Goal: Task Accomplishment & Management: Manage account settings

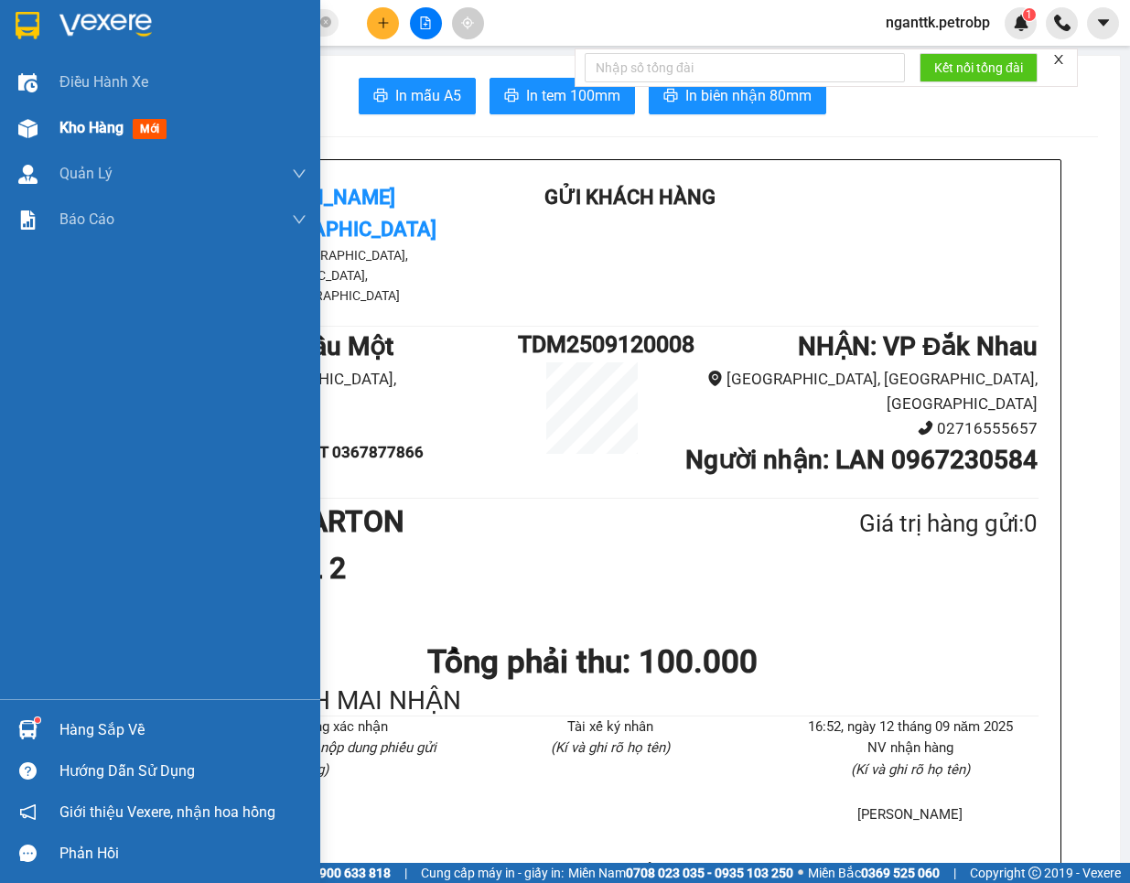
click at [34, 134] on img at bounding box center [27, 128] width 19 height 19
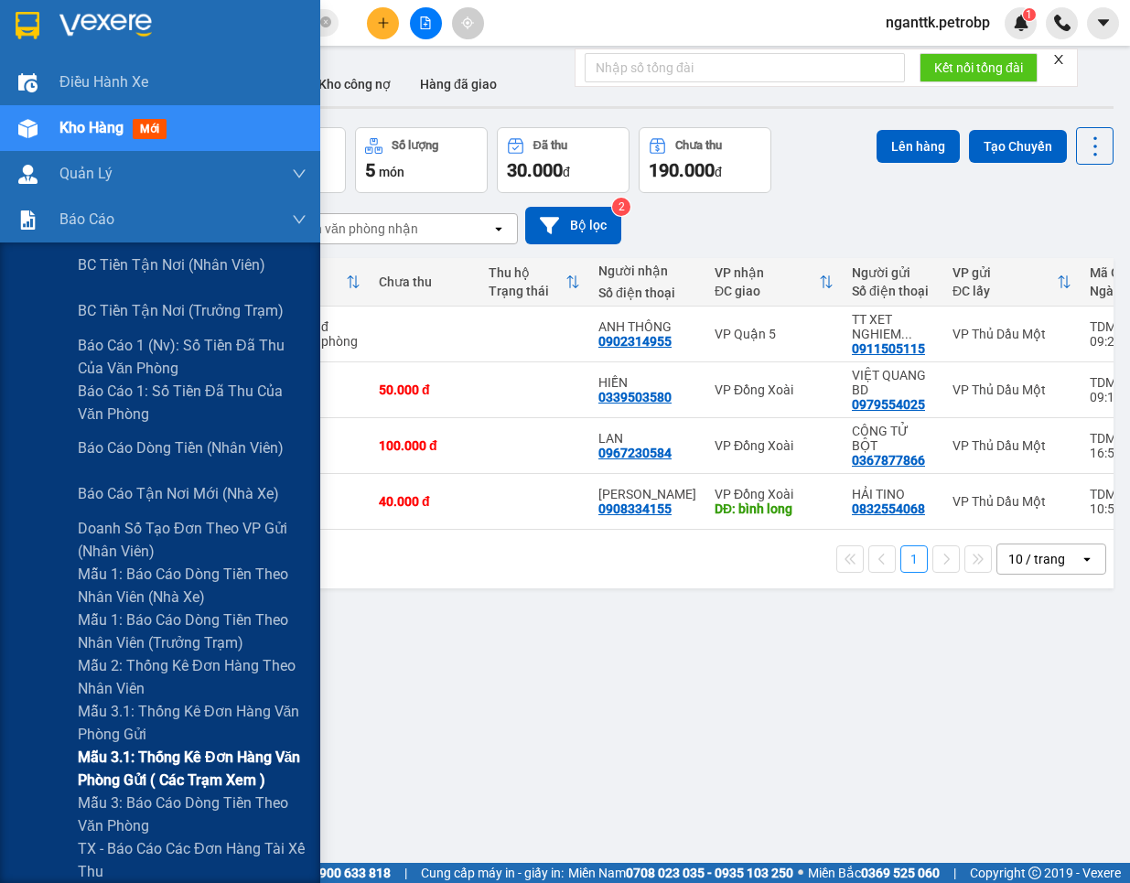
click at [83, 776] on span "Mẫu 3.1: Thống kê đơn hàng văn phòng gửi ( các trạm xem )" at bounding box center [192, 769] width 229 height 46
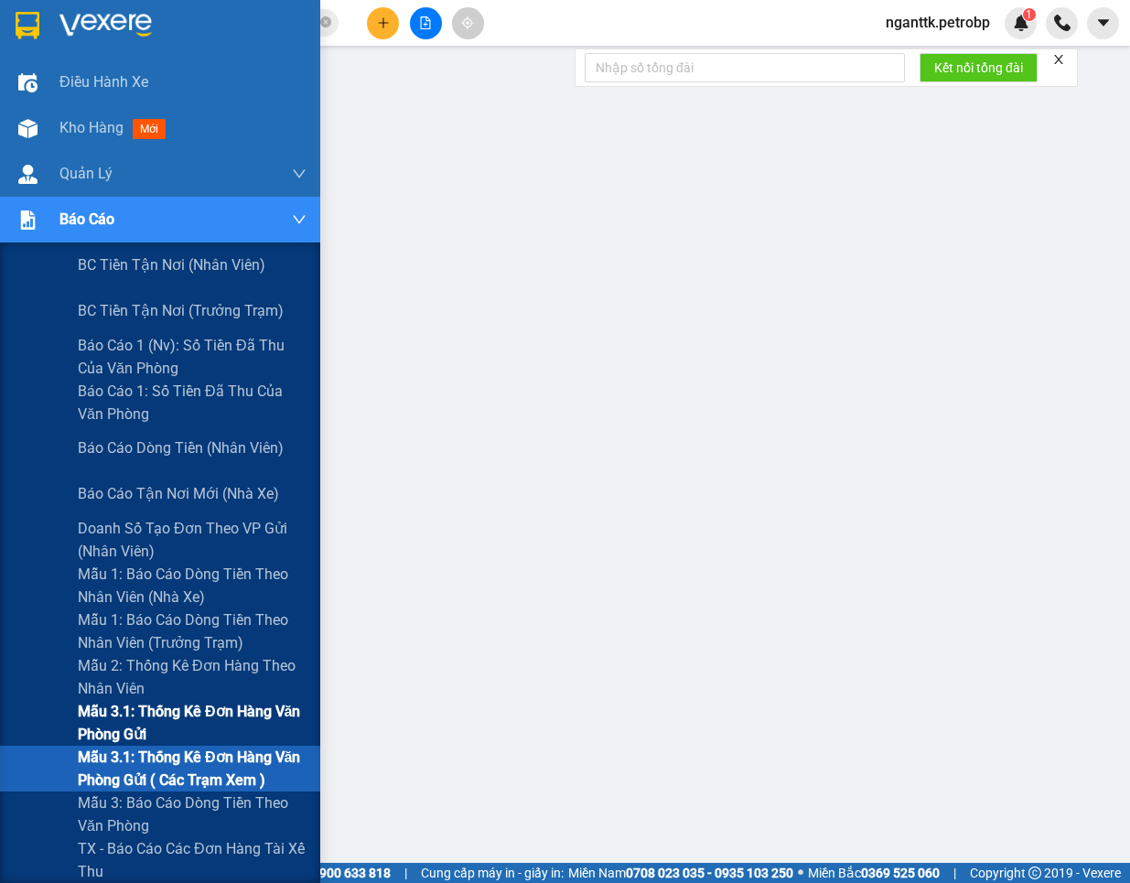
click at [90, 730] on span "Mẫu 3.1: Thống kê đơn hàng văn phòng gửi" at bounding box center [192, 723] width 229 height 46
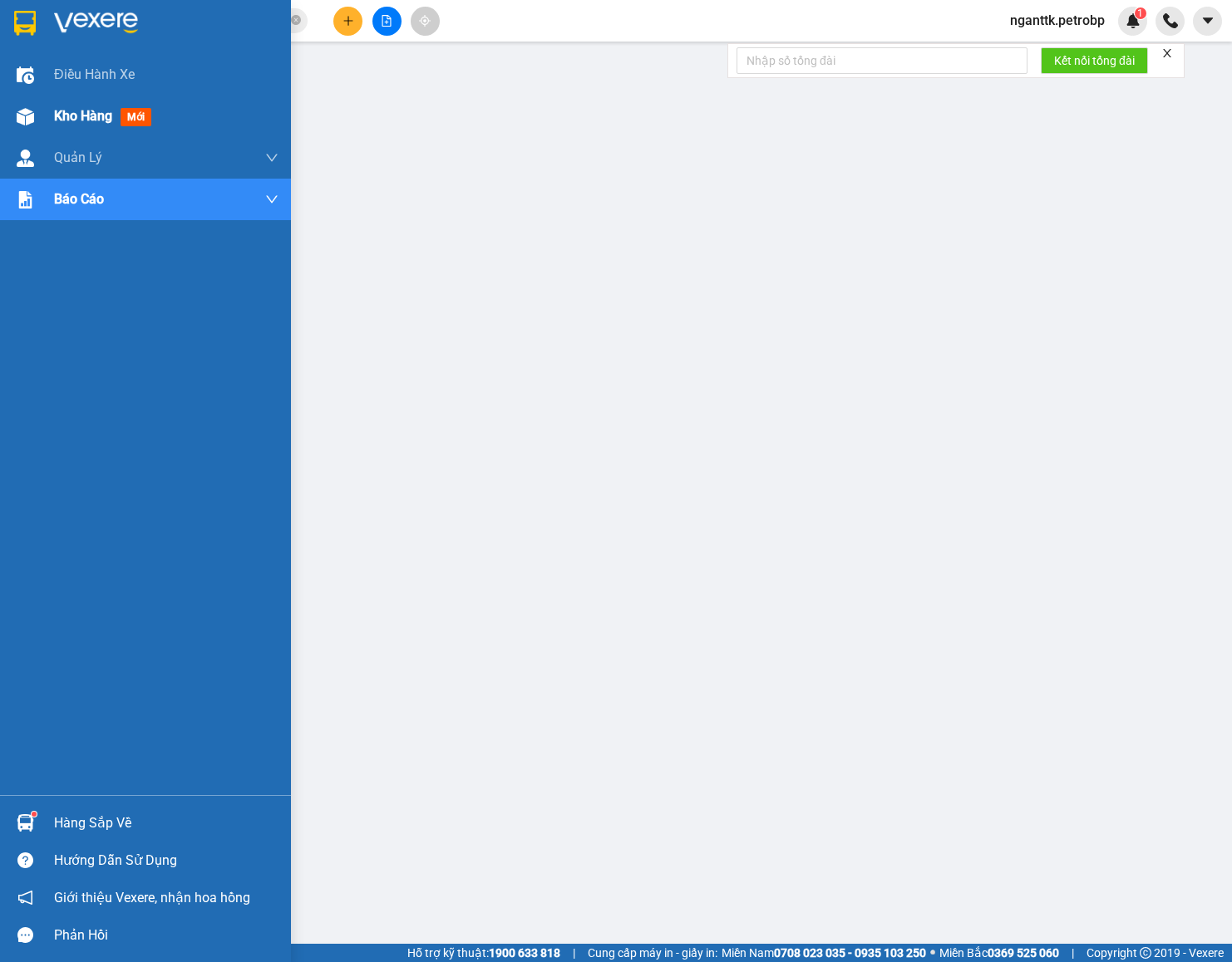
click at [45, 123] on div "Kho hàng mới" at bounding box center [145, 116] width 291 height 42
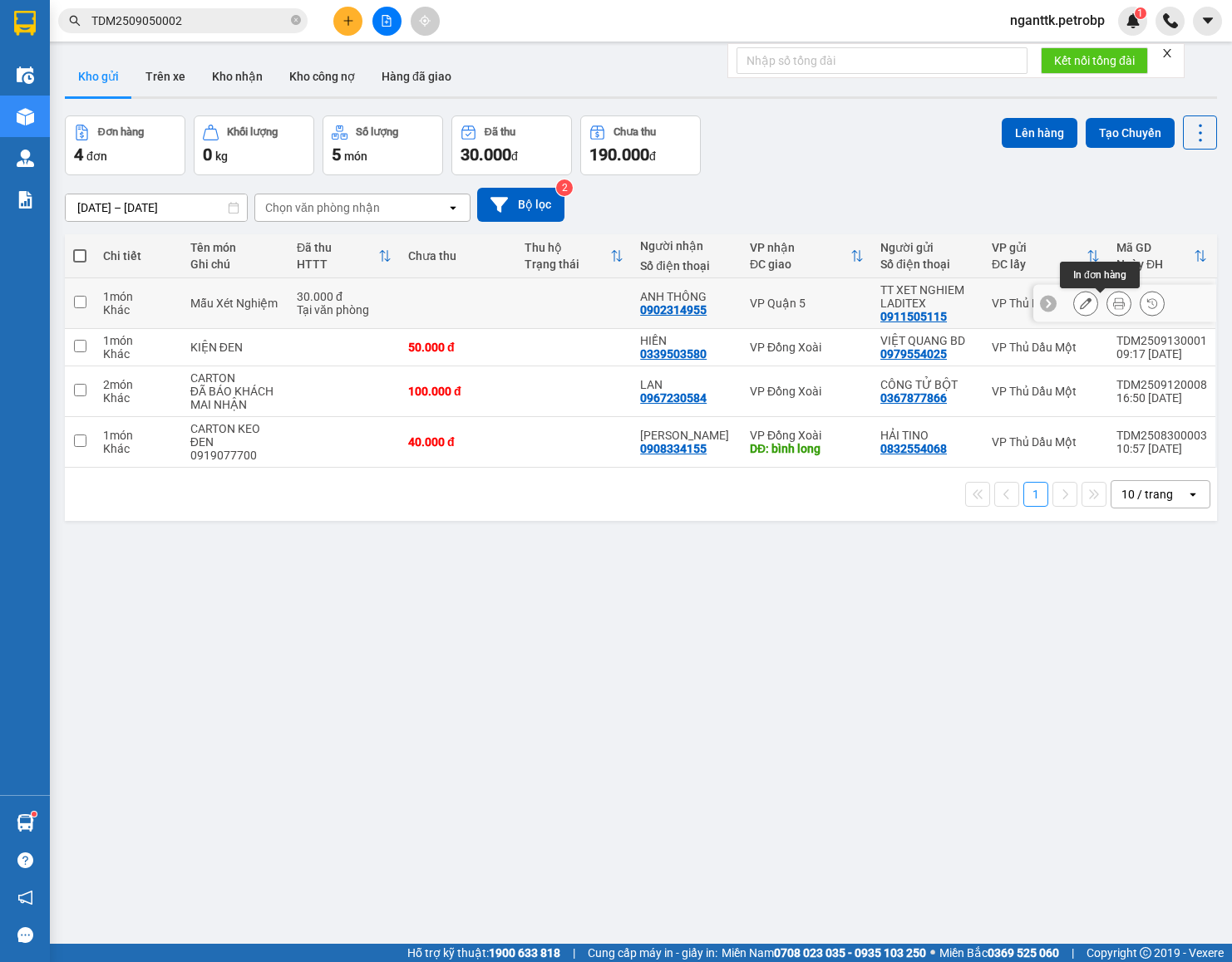
click at [1026, 309] on icon at bounding box center [1118, 303] width 12 height 12
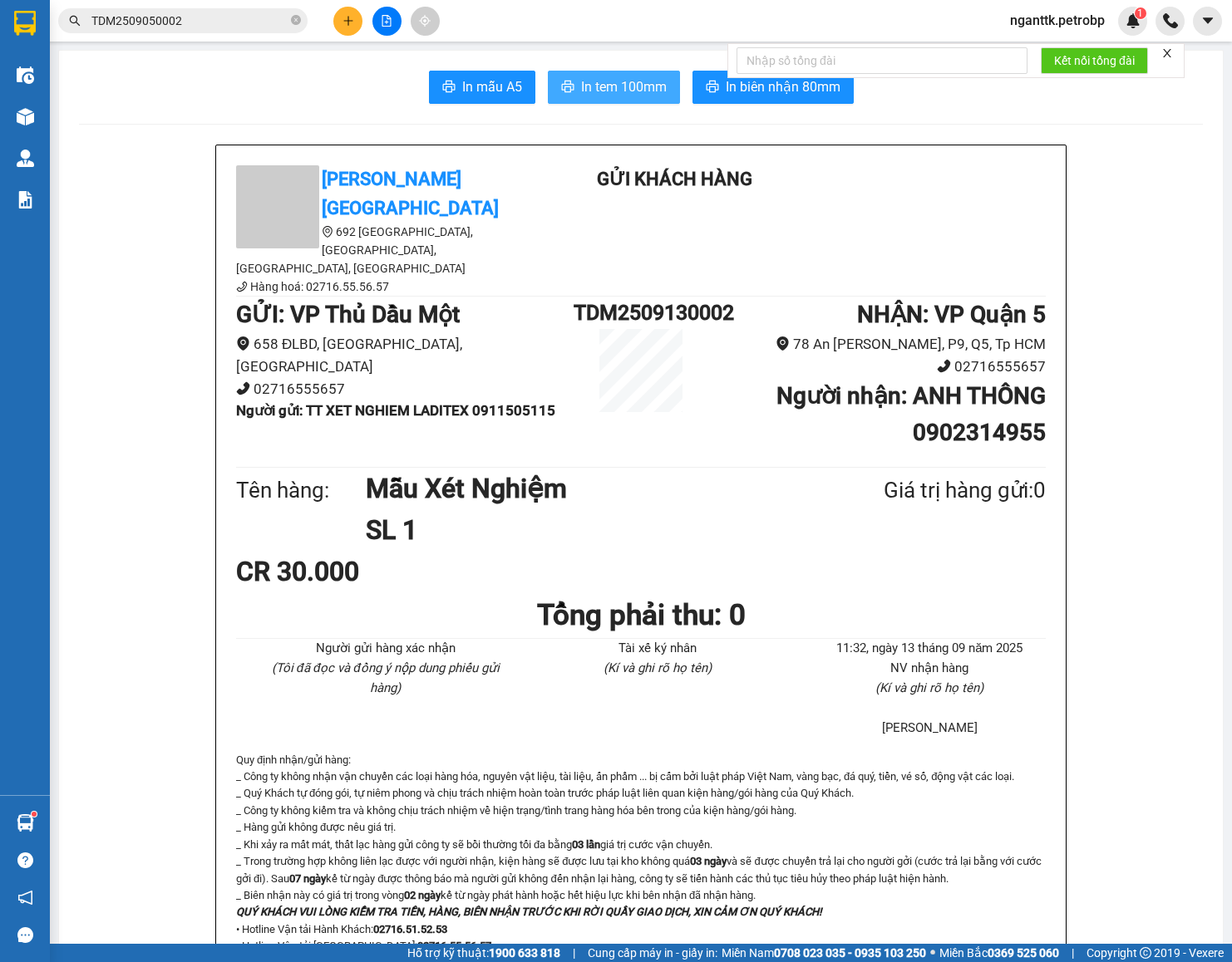
click at [610, 93] on span "In tem 100mm" at bounding box center [624, 86] width 85 height 21
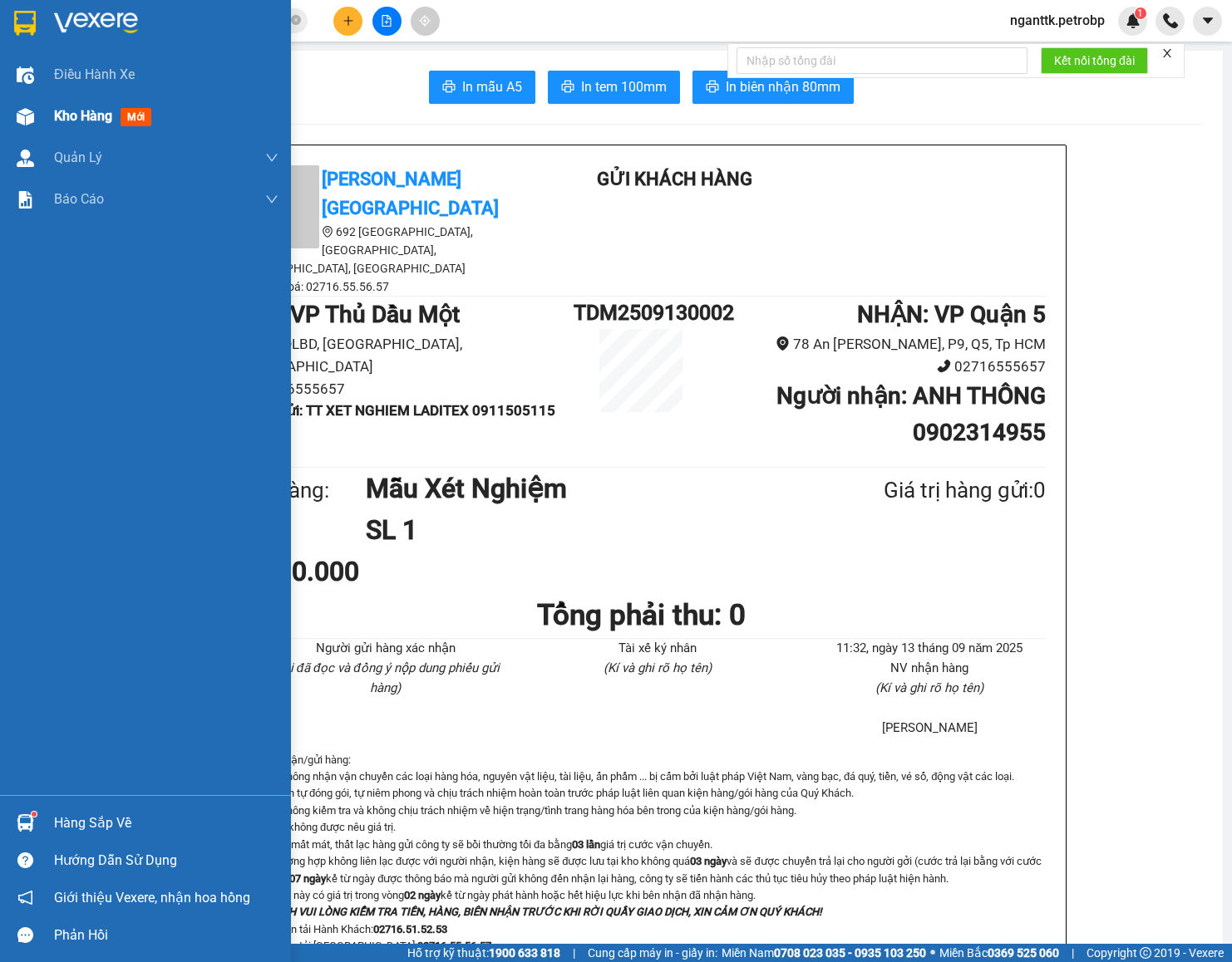
click at [65, 115] on span "Kho hàng" at bounding box center [83, 115] width 58 height 15
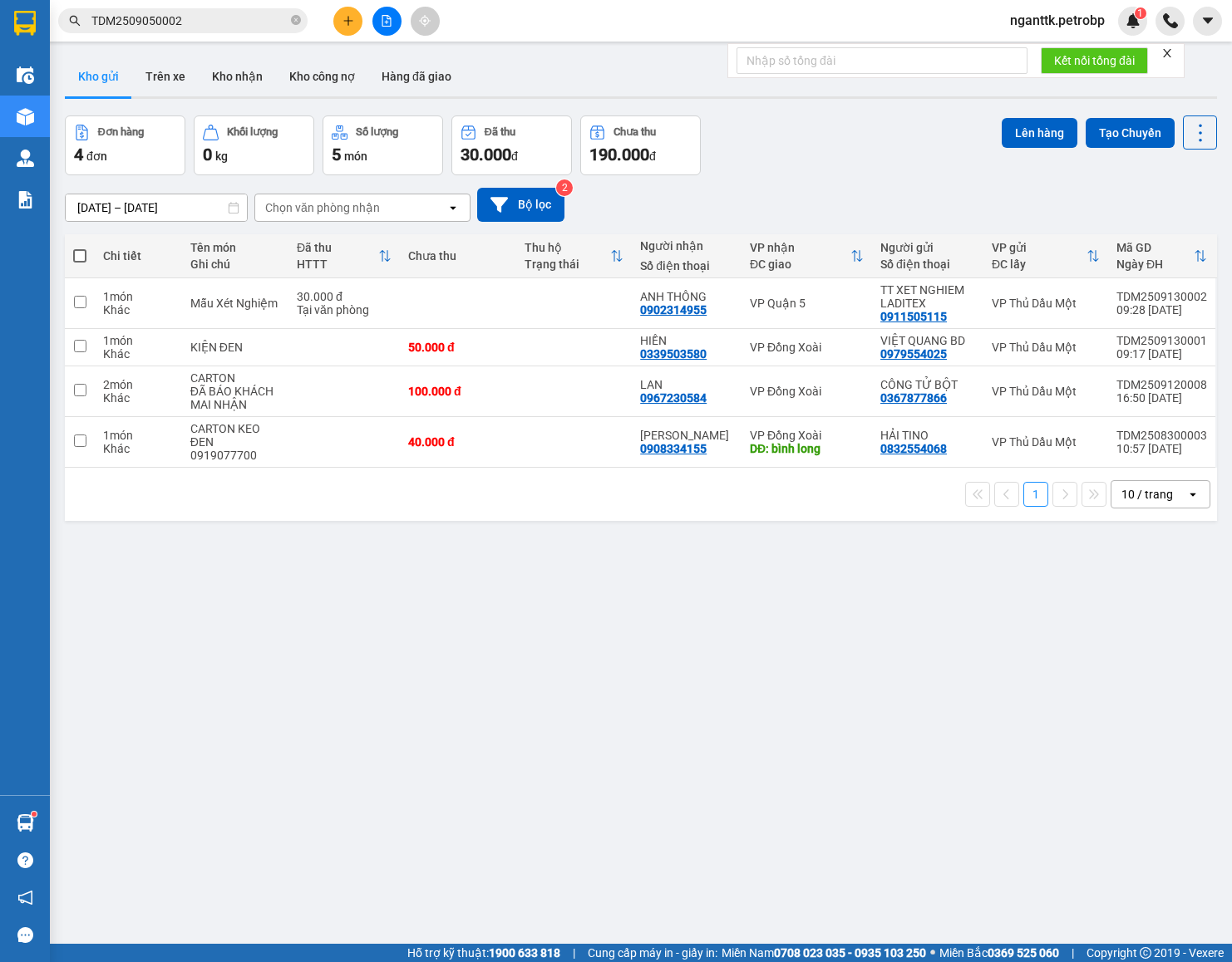
click at [68, 83] on button "Kho gửi" at bounding box center [98, 76] width 67 height 40
click at [1026, 300] on icon at bounding box center [1085, 303] width 12 height 12
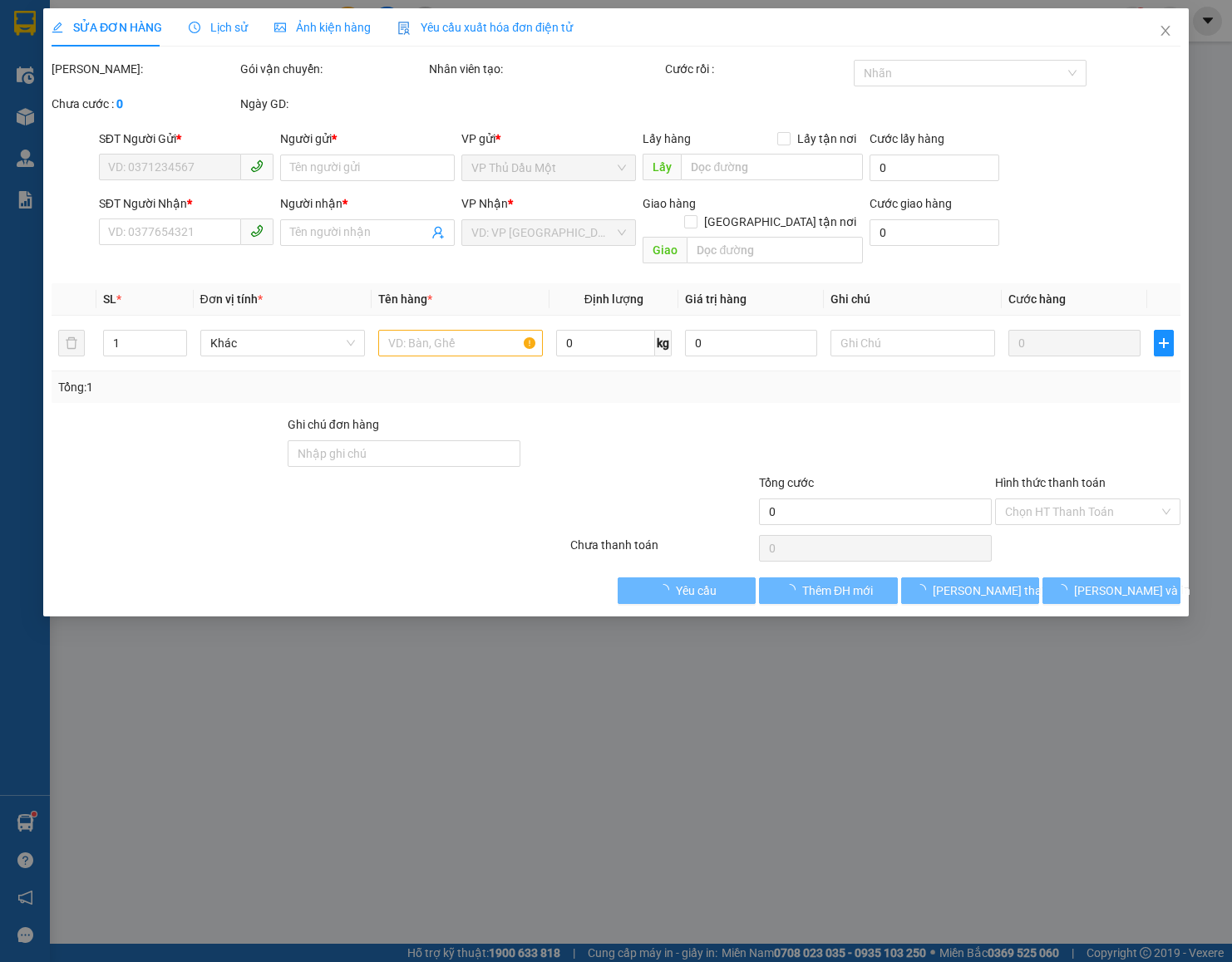
type input "0911505115"
type input "TT XET NGHIEM LADITEX"
type input "0902314955"
type input "ANH THÔNG"
type input "30.000"
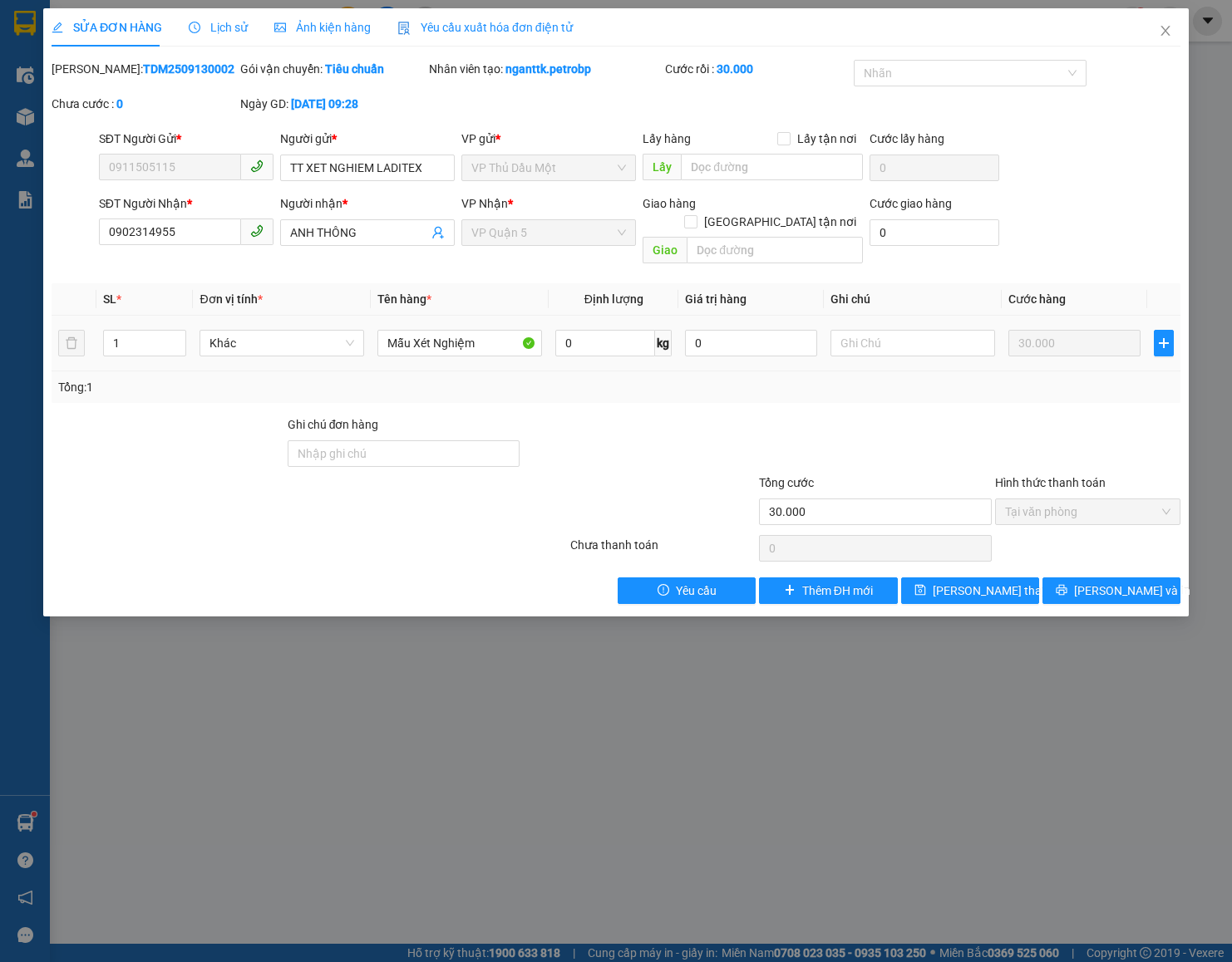
click at [773, 184] on div "Lấy hàng Lấy tận nơi Lấy" at bounding box center [752, 159] width 220 height 58
click at [786, 162] on input "text" at bounding box center [771, 166] width 182 height 26
type input "1500 GIƯỜNG"
click at [1013, 578] on button "[PERSON_NAME] thay đổi" at bounding box center [970, 590] width 138 height 26
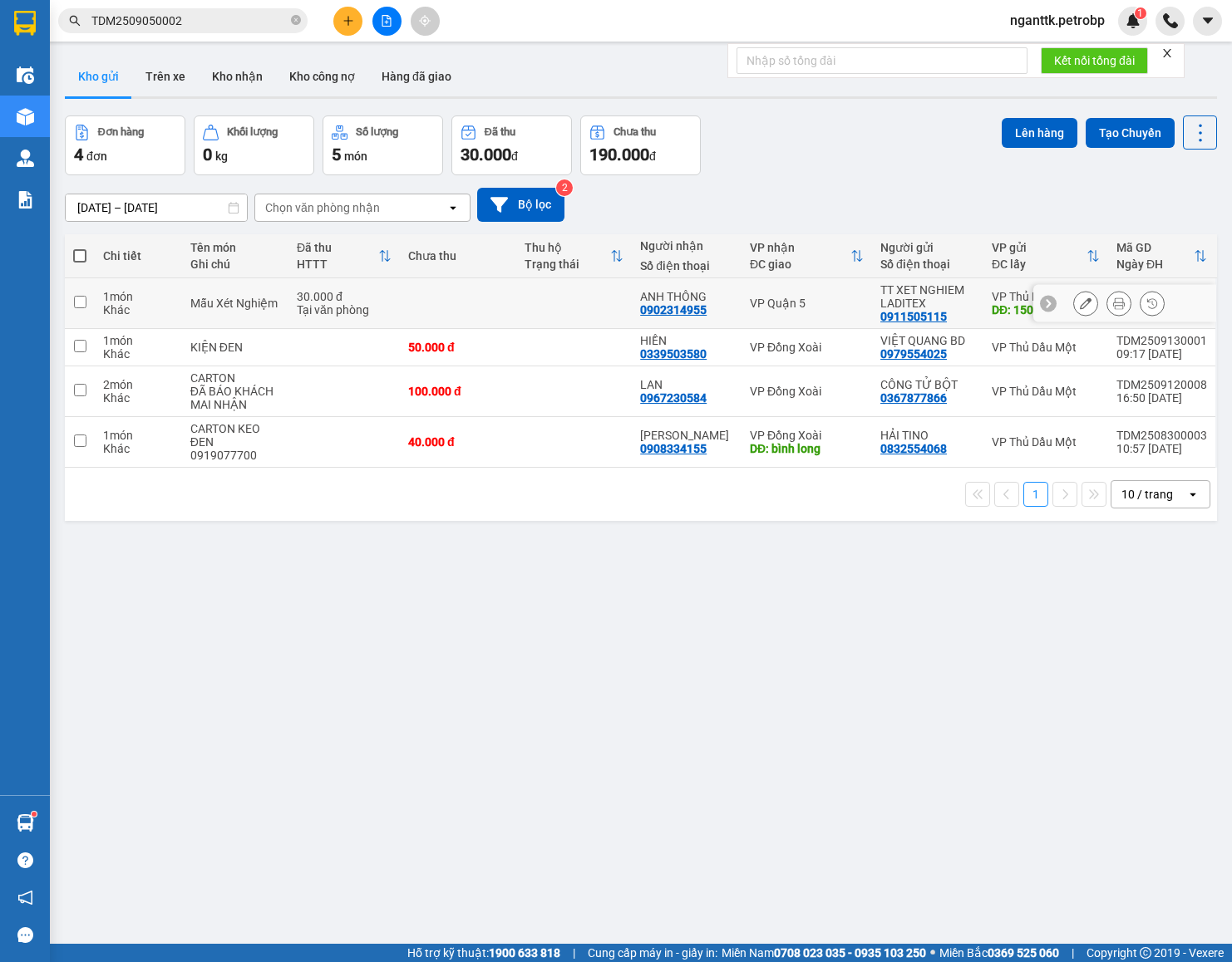
click at [382, 299] on div "30.000 đ" at bounding box center [344, 296] width 94 height 14
checkbox input "true"
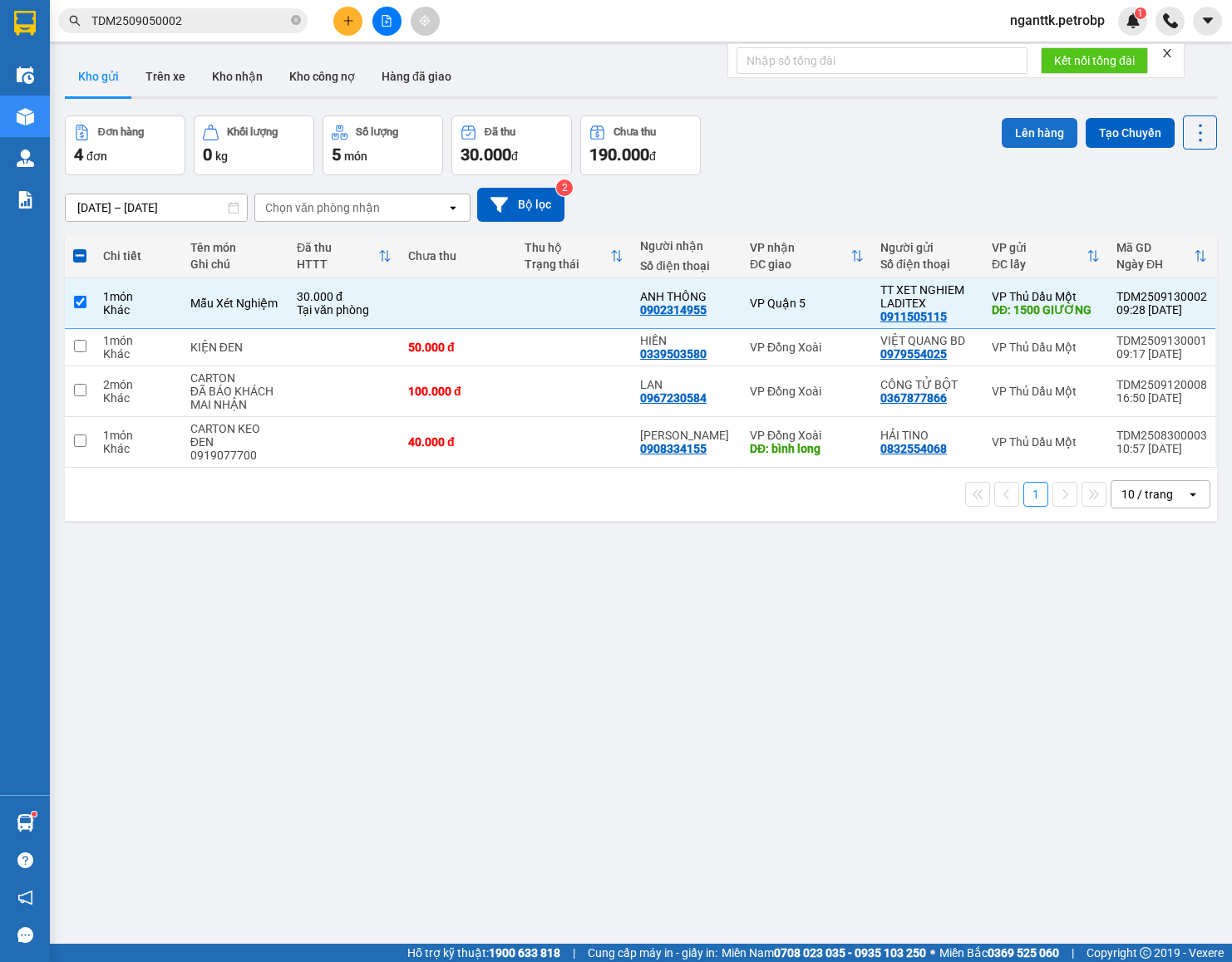
click at [1015, 143] on button "Lên hàng" at bounding box center [1038, 133] width 75 height 30
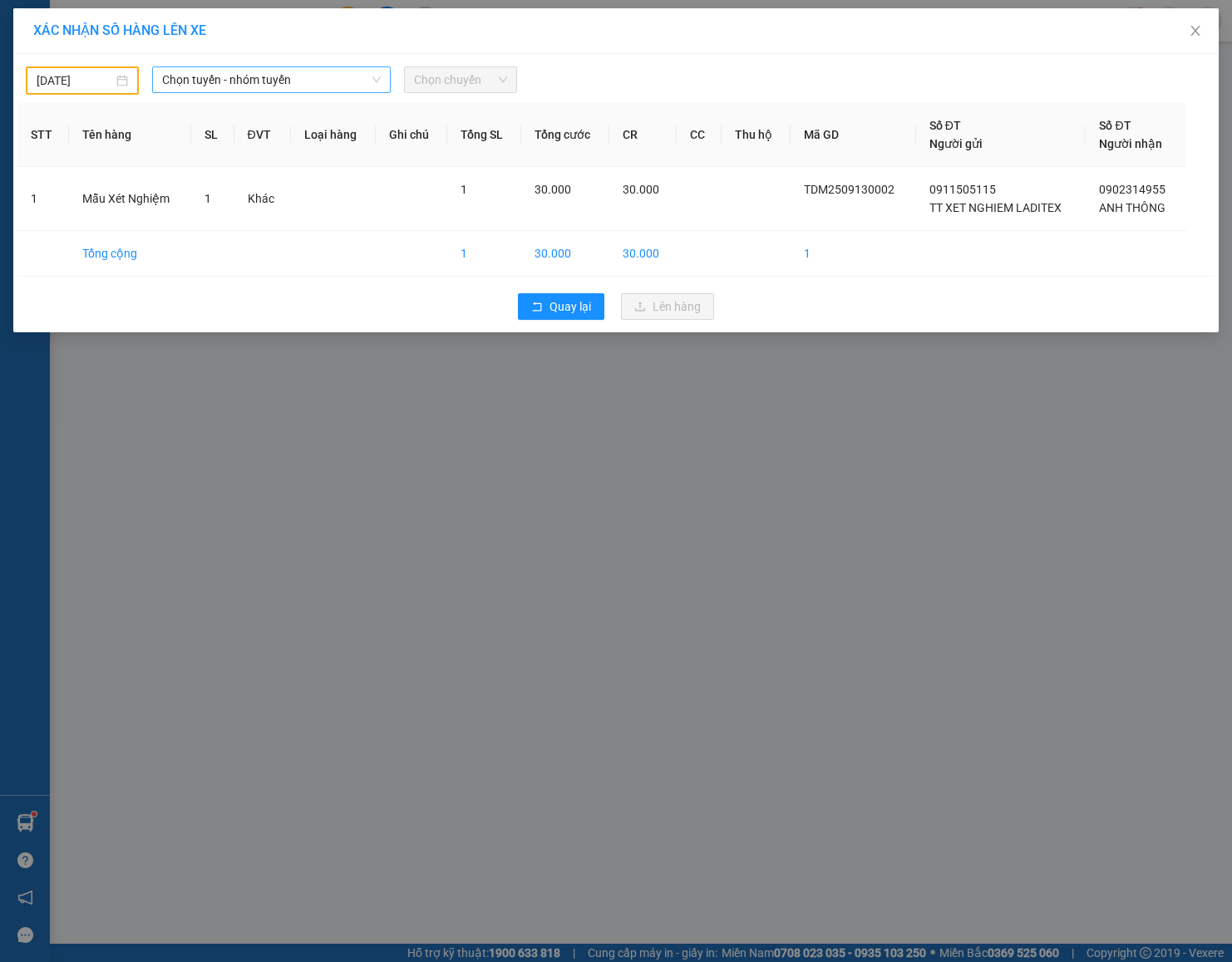
click at [228, 85] on span "Chọn tuyến - nhóm tuyến" at bounding box center [271, 79] width 219 height 25
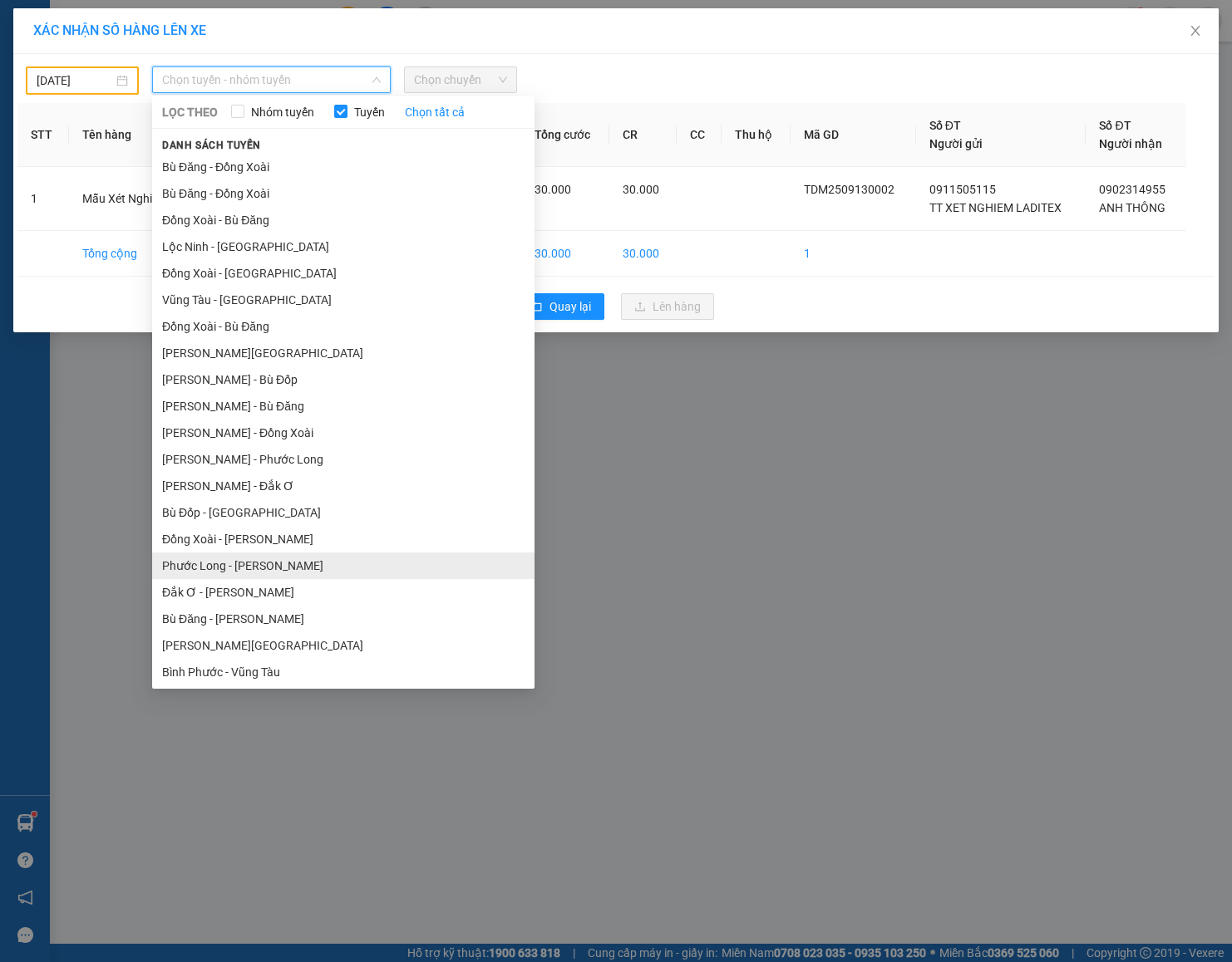
click at [373, 567] on li "Phước Long - [PERSON_NAME]" at bounding box center [343, 565] width 383 height 26
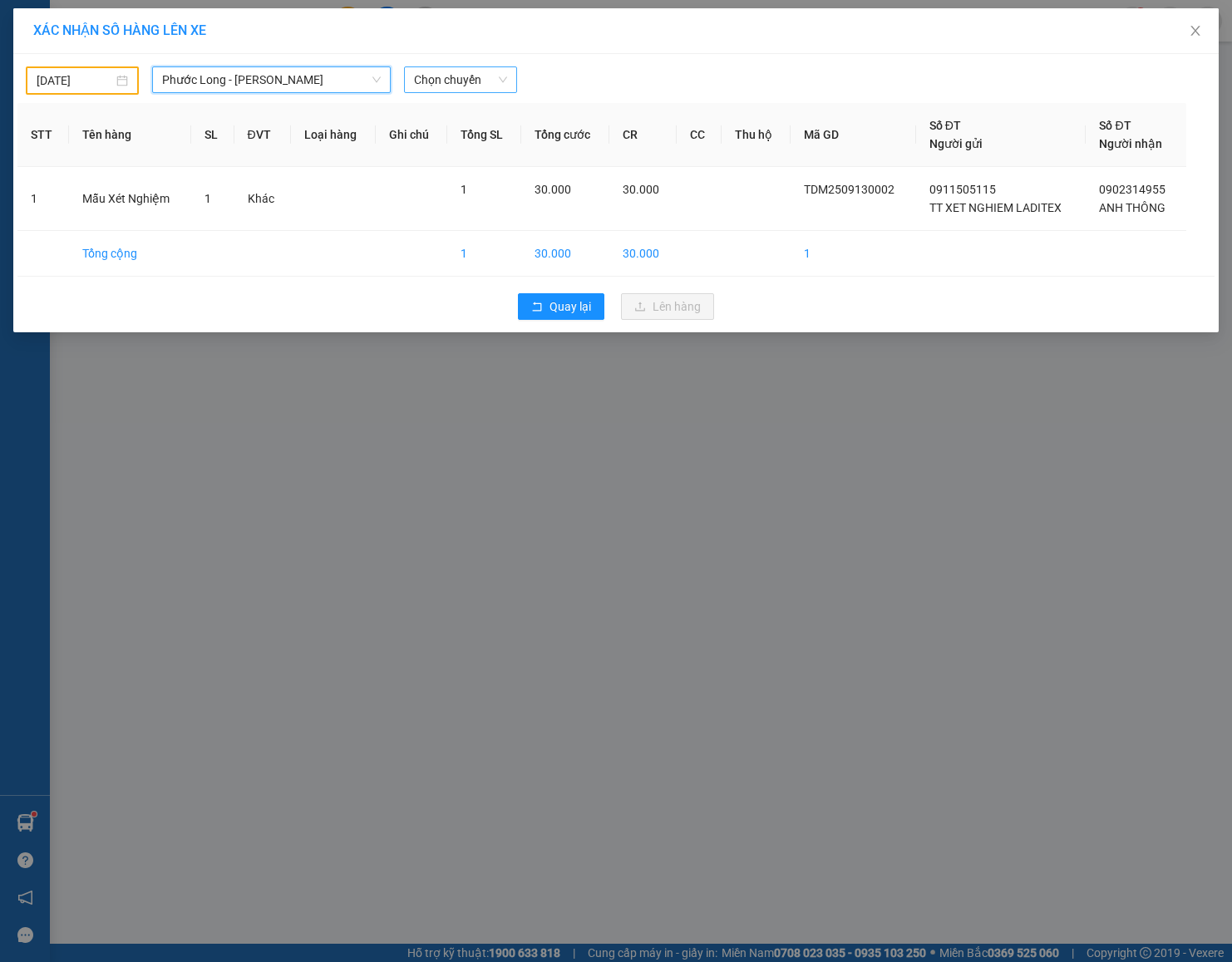
click at [476, 81] on span "Chọn chuyến" at bounding box center [461, 79] width 93 height 25
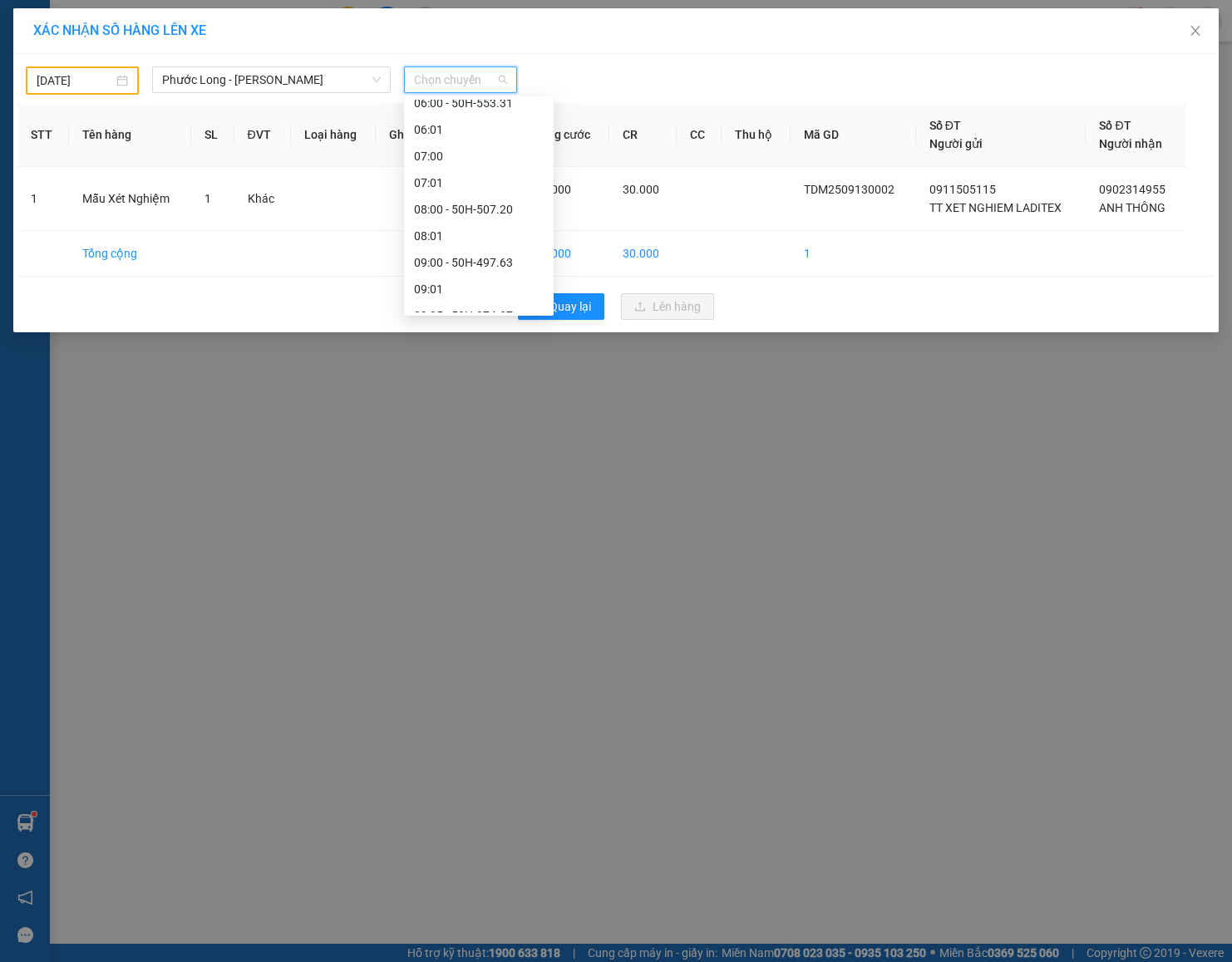
scroll to position [374, 0]
click at [499, 185] on div "09:05 - 50H-074.37" at bounding box center [479, 191] width 130 height 18
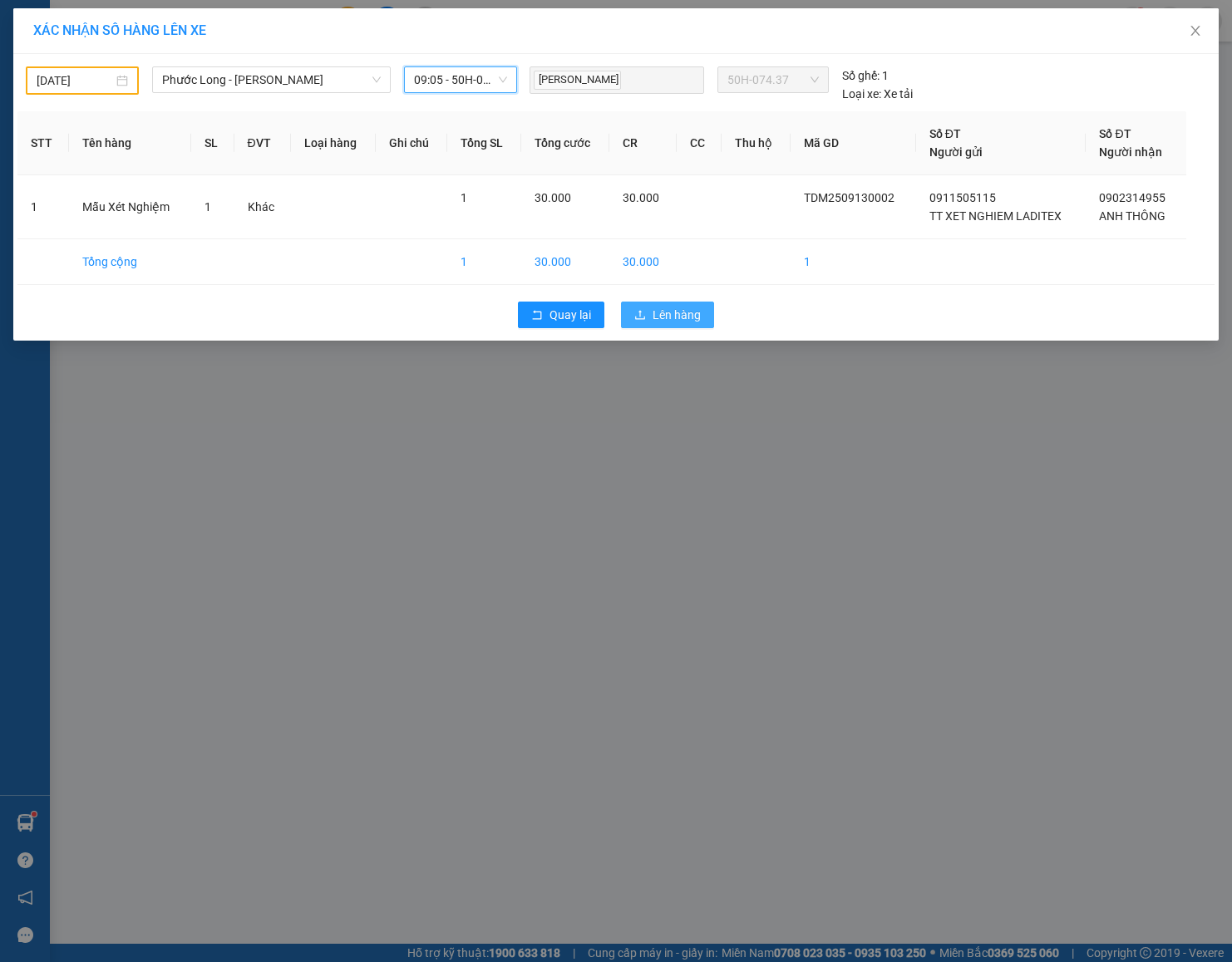
click at [677, 320] on span "Lên hàng" at bounding box center [676, 315] width 48 height 18
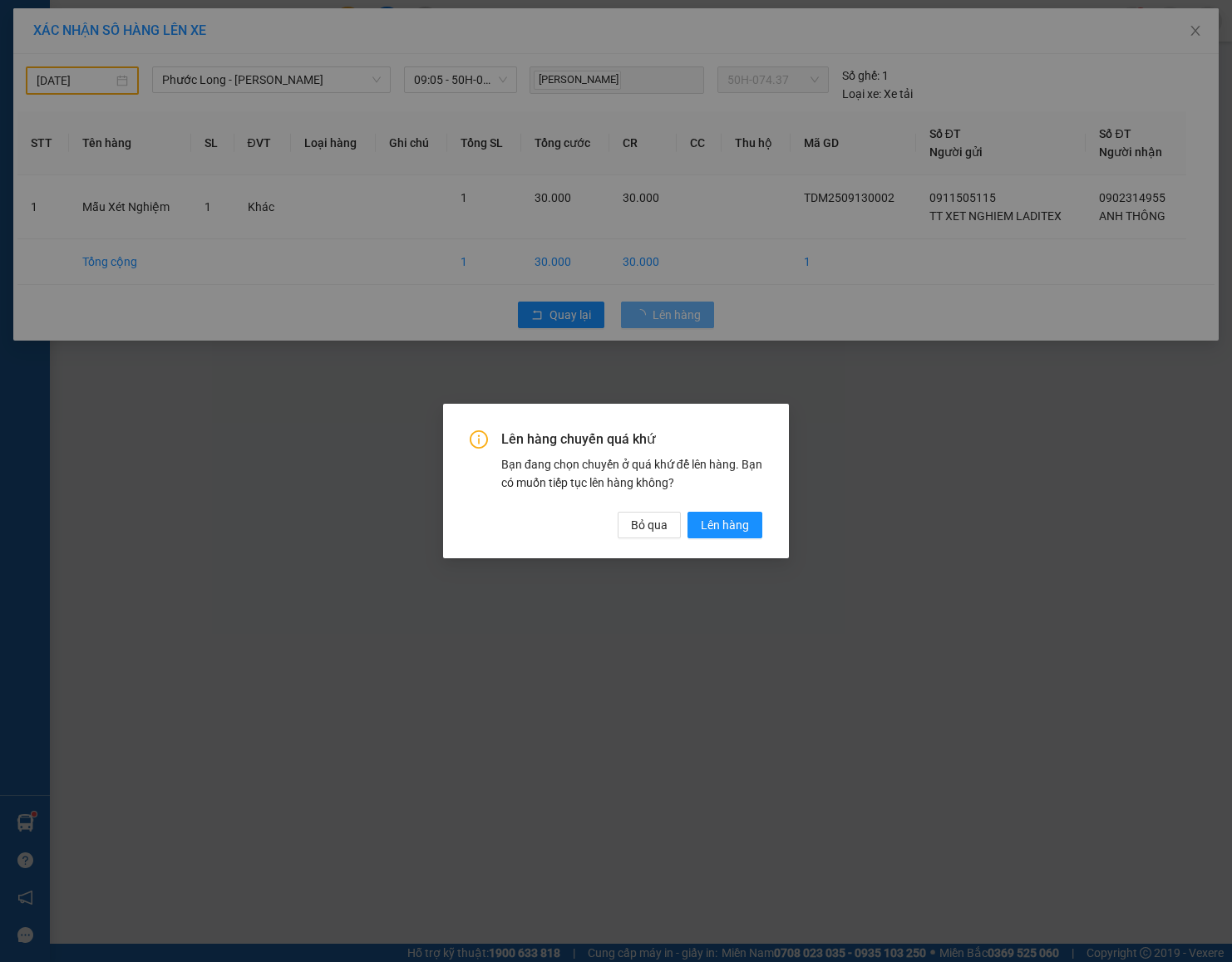
click at [624, 507] on div "Lên hàng chuyến quá khứ Bạn đang chọn chuyến ở quá khứ để lên hàng. Bạn có muốn…" at bounding box center [616, 484] width 293 height 108
click at [651, 517] on span "Bỏ qua" at bounding box center [649, 525] width 36 height 18
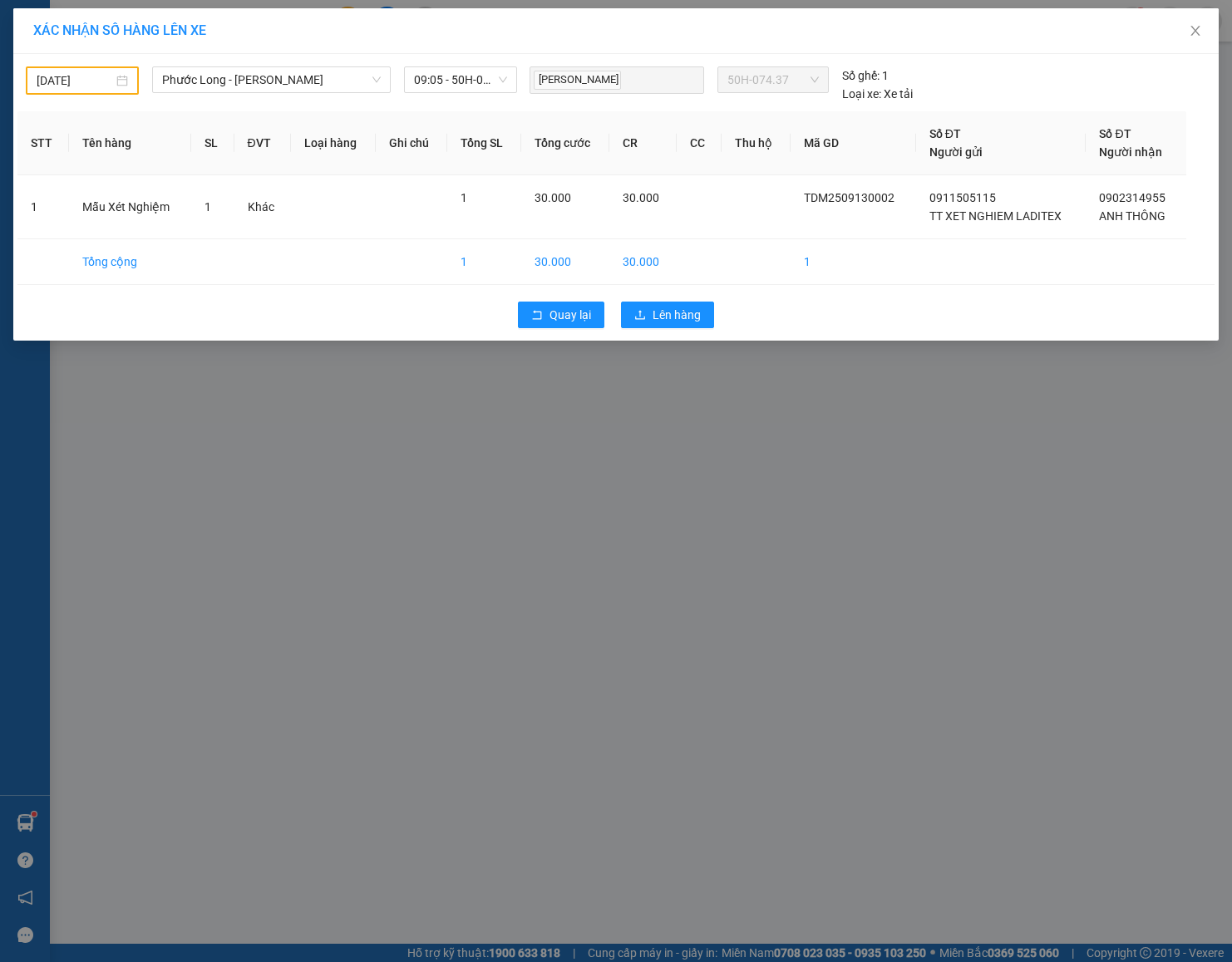
click at [103, 74] on input "[DATE]" at bounding box center [75, 81] width 76 height 18
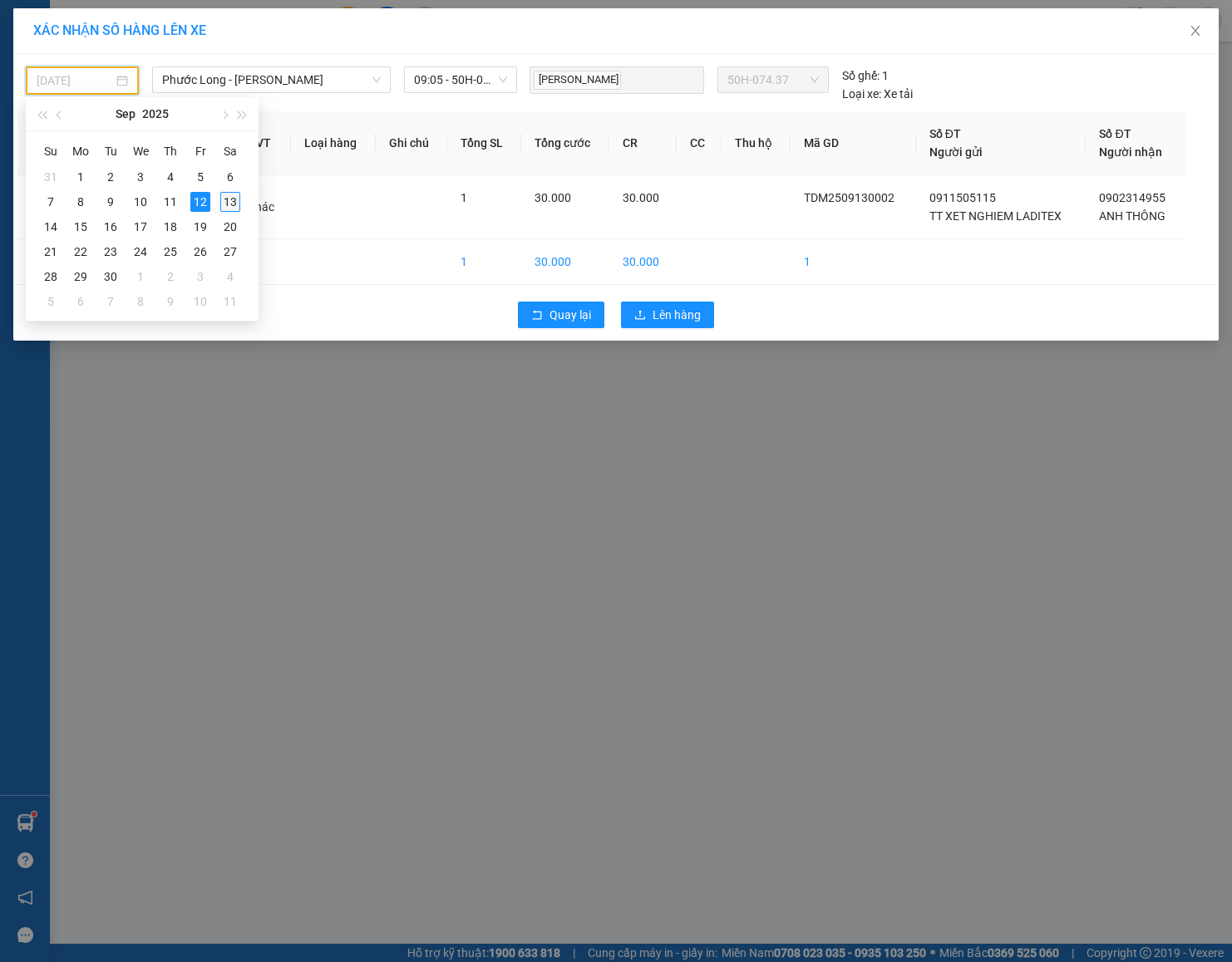
click at [230, 202] on div "13" at bounding box center [230, 202] width 20 height 20
type input "[DATE]"
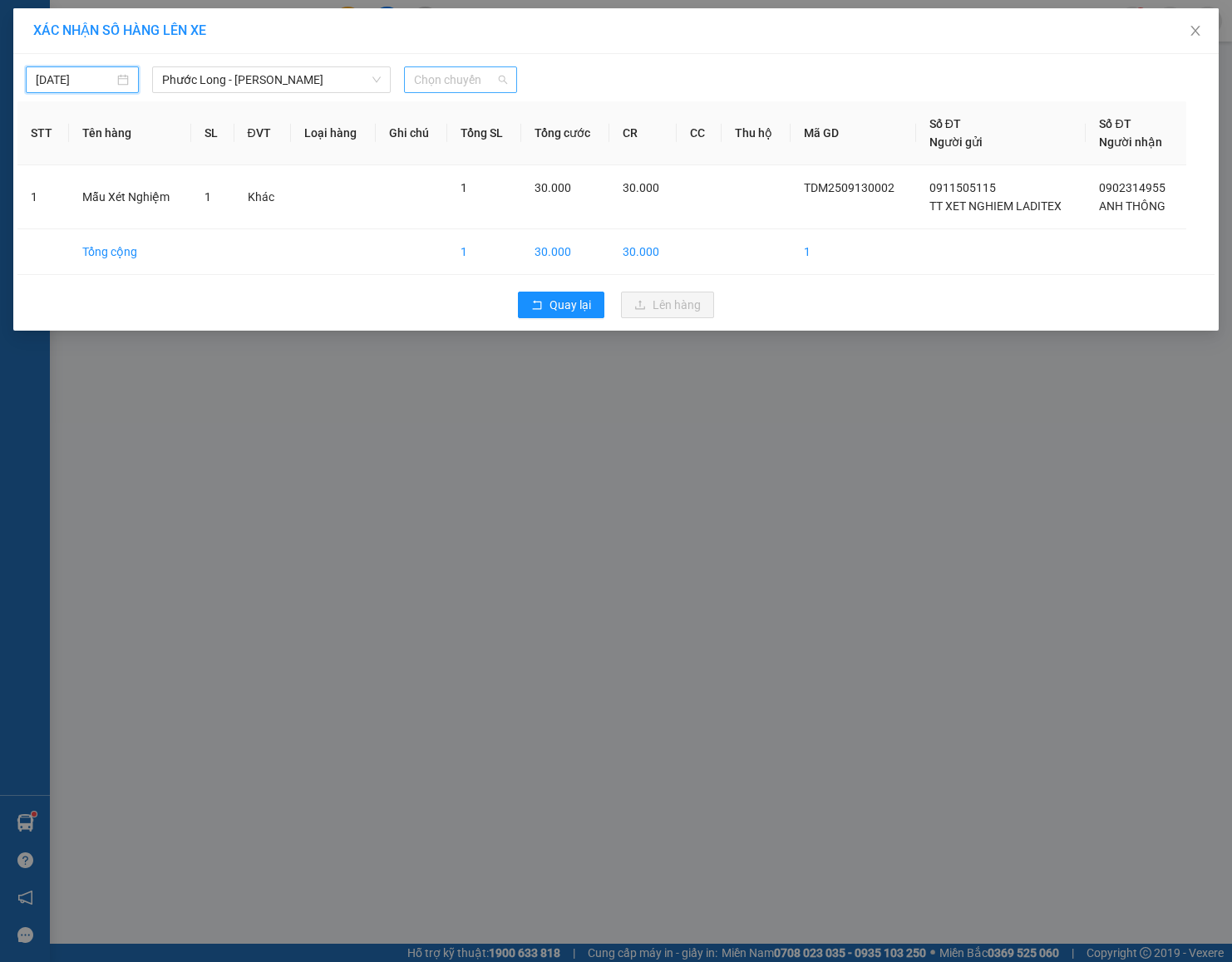
click at [434, 80] on span "Chọn chuyến" at bounding box center [461, 79] width 93 height 25
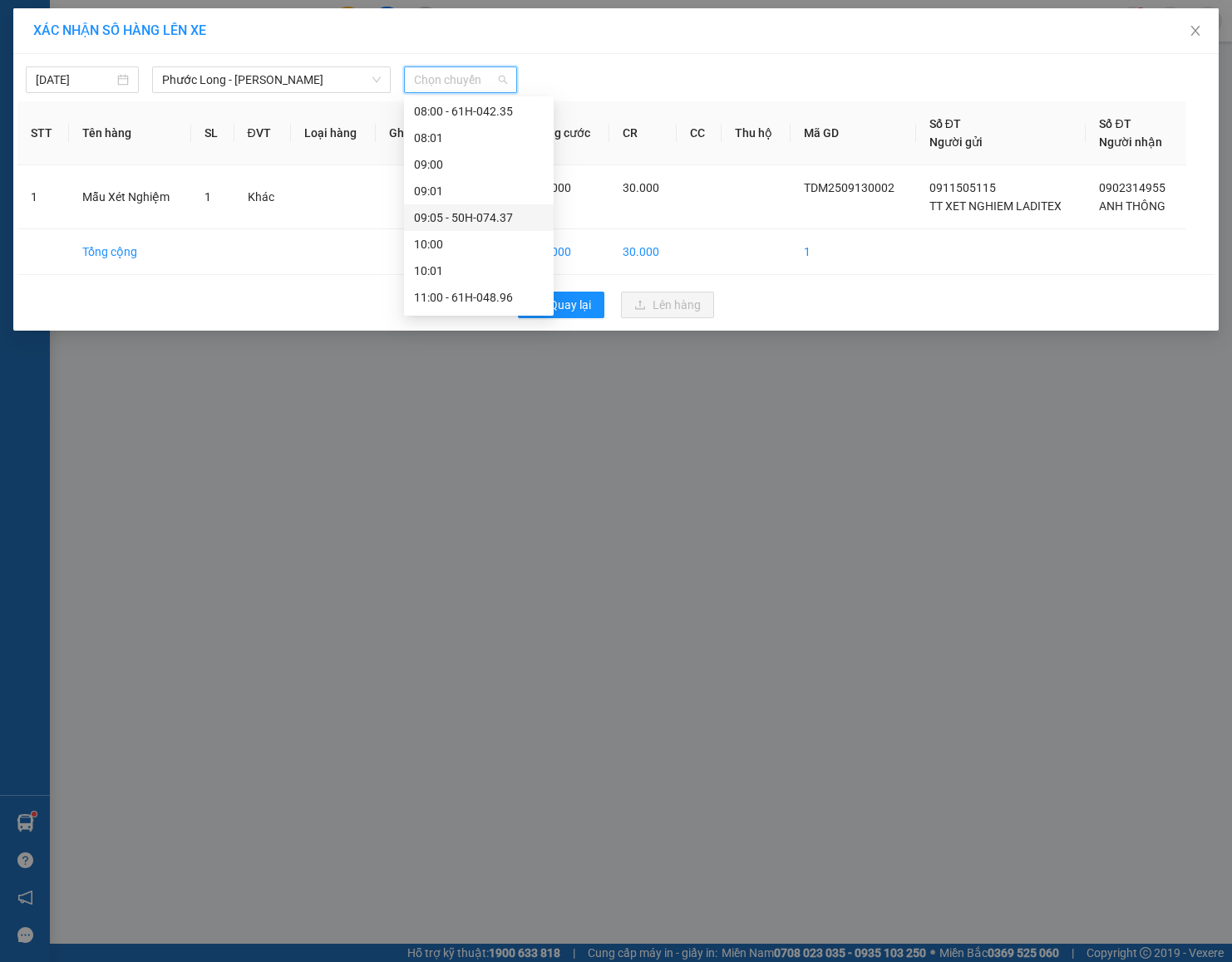
click at [494, 215] on div "09:05 - 50H-074.37" at bounding box center [479, 218] width 130 height 18
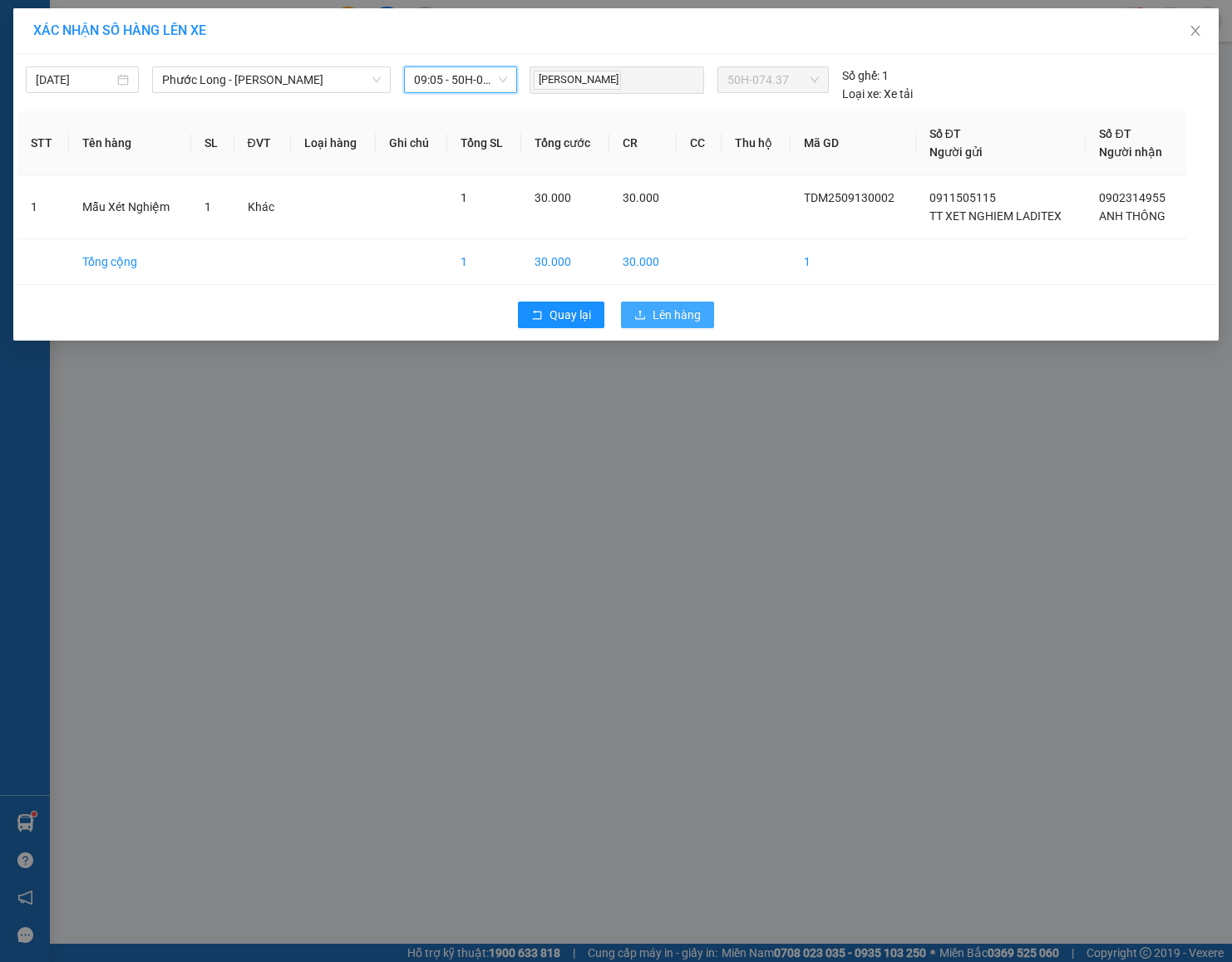
click at [674, 319] on span "Lên hàng" at bounding box center [676, 315] width 48 height 18
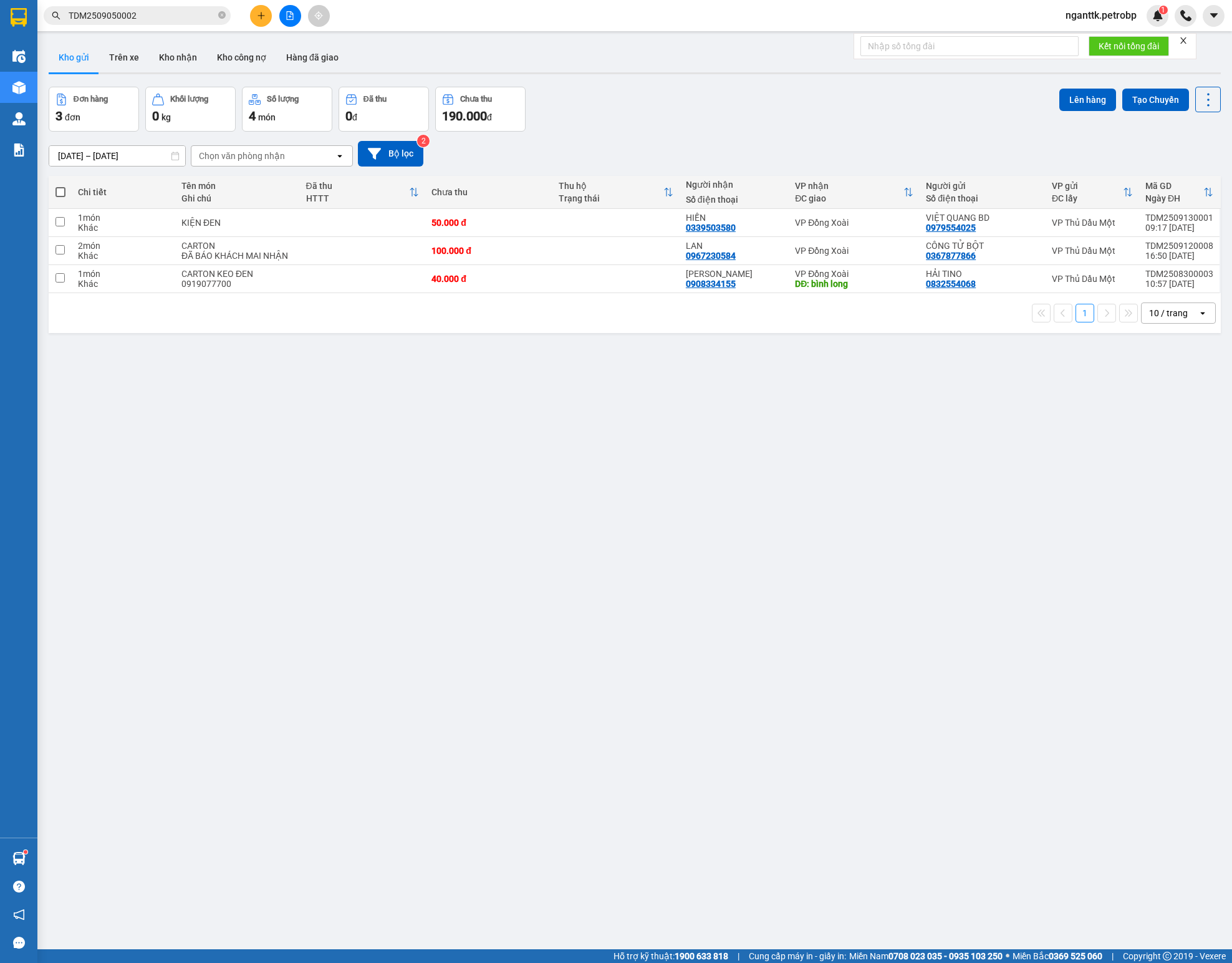
click at [326, 386] on div "ver 1.8.143 Kho gửi Trên xe Kho nhận Kho công nợ Hàng đã giao Đơn hàng 3 đơn Kh…" at bounding box center [634, 519] width 1182 height 963
click at [347, 230] on td at bounding box center [363, 222] width 126 height 28
checkbox input "true"
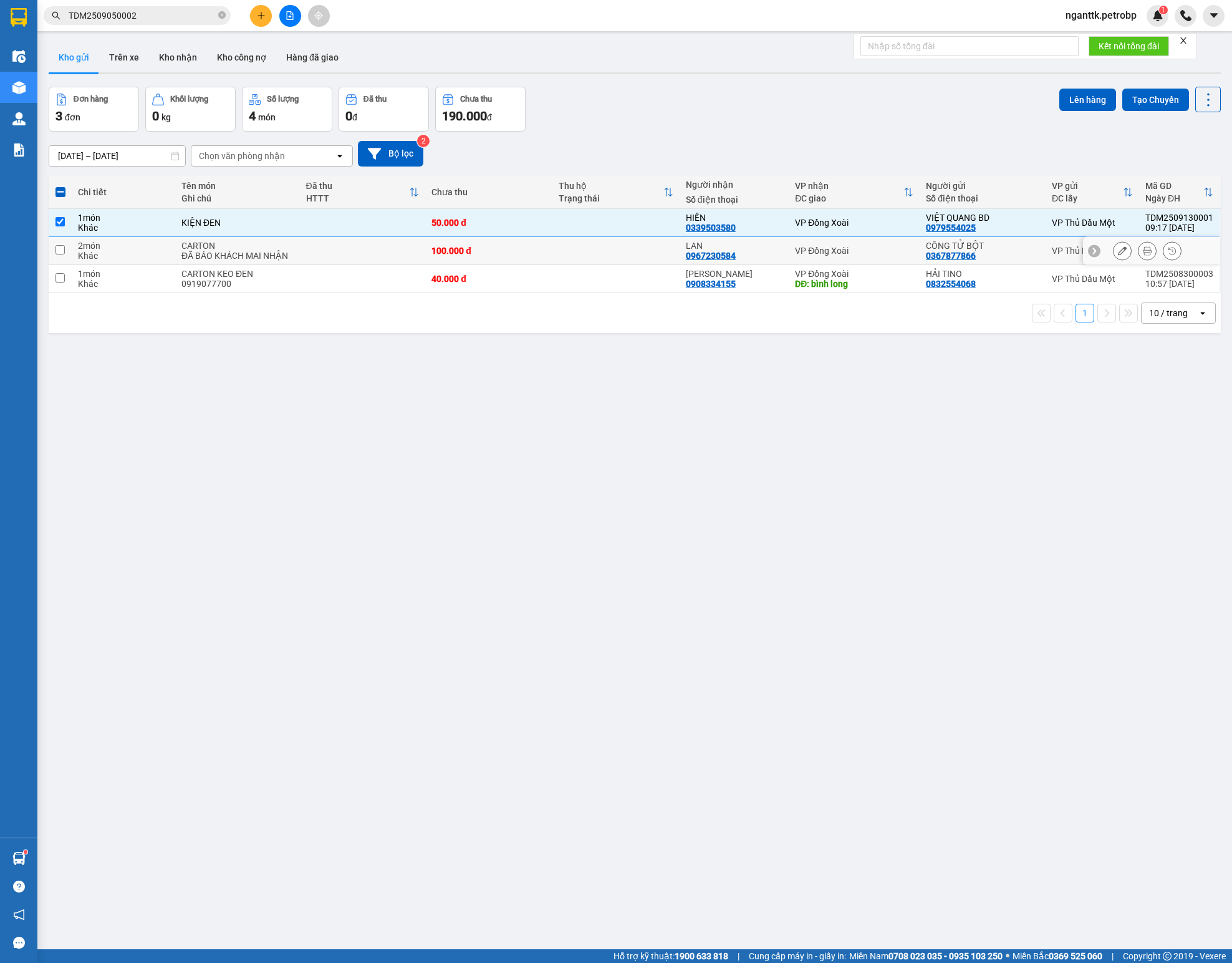
click at [348, 253] on td at bounding box center [363, 251] width 126 height 28
checkbox input "true"
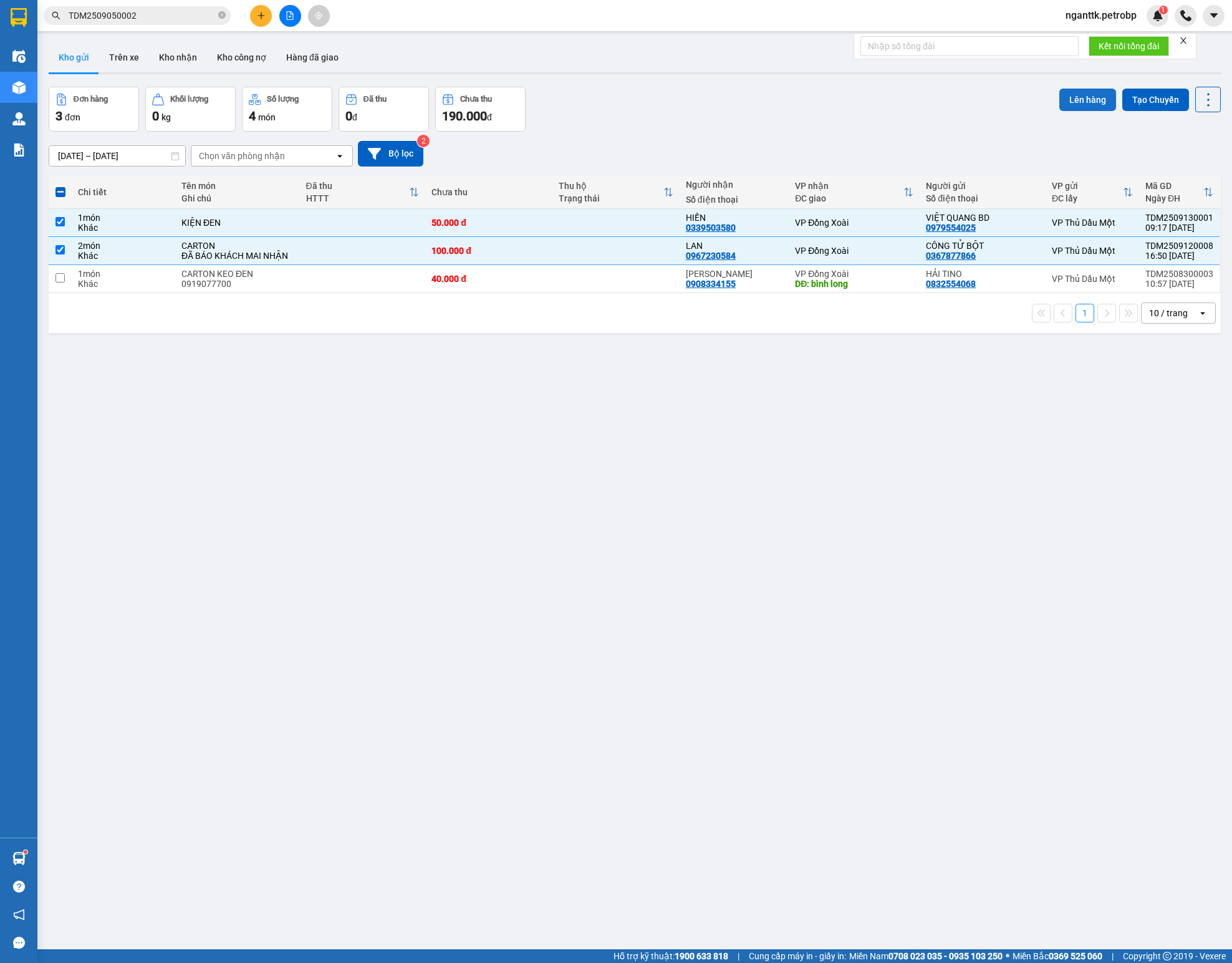
click at [769, 101] on button "Lên hàng" at bounding box center [1087, 100] width 57 height 22
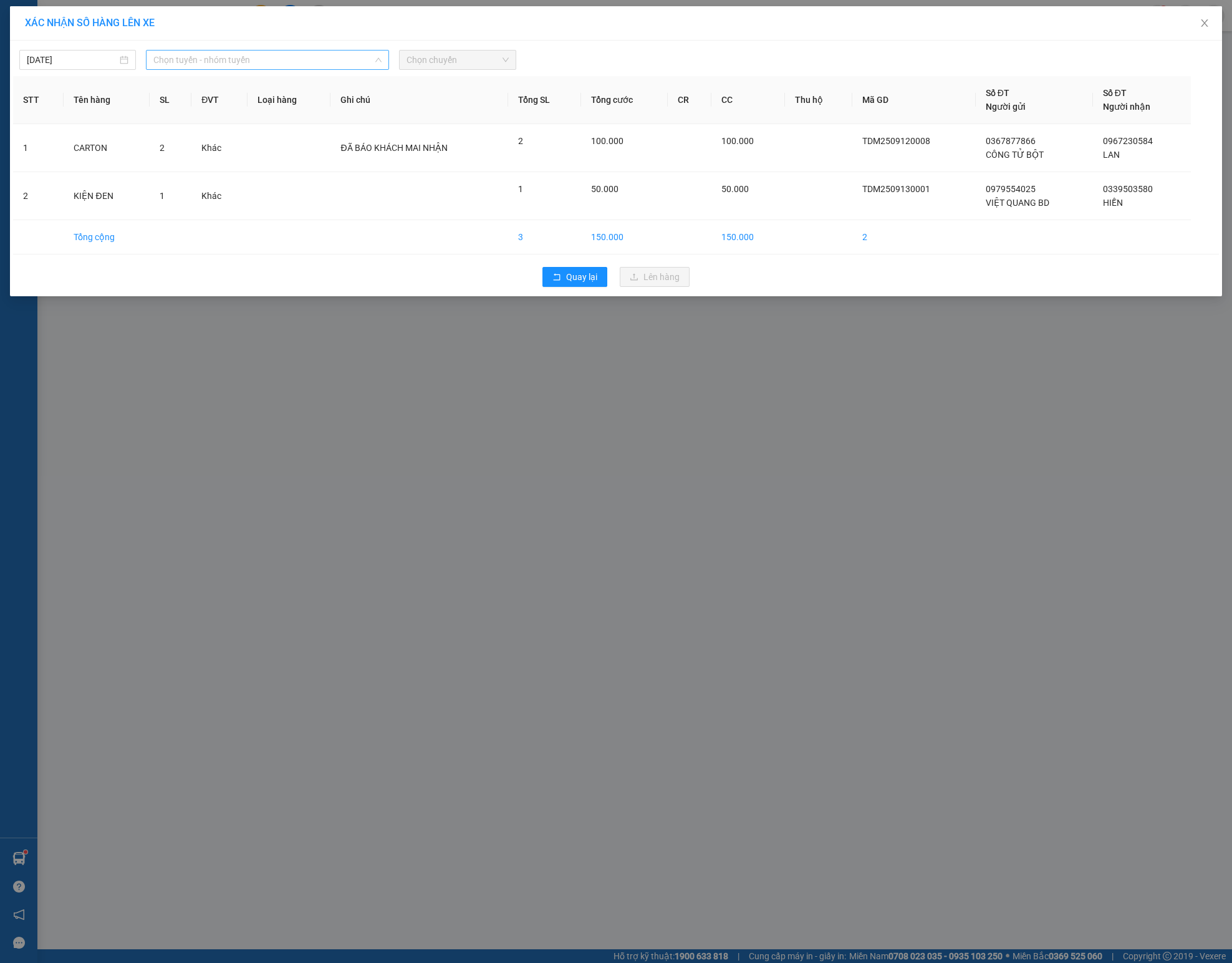
click at [185, 51] on span "Chọn tuyến - nhóm tuyến" at bounding box center [267, 59] width 228 height 18
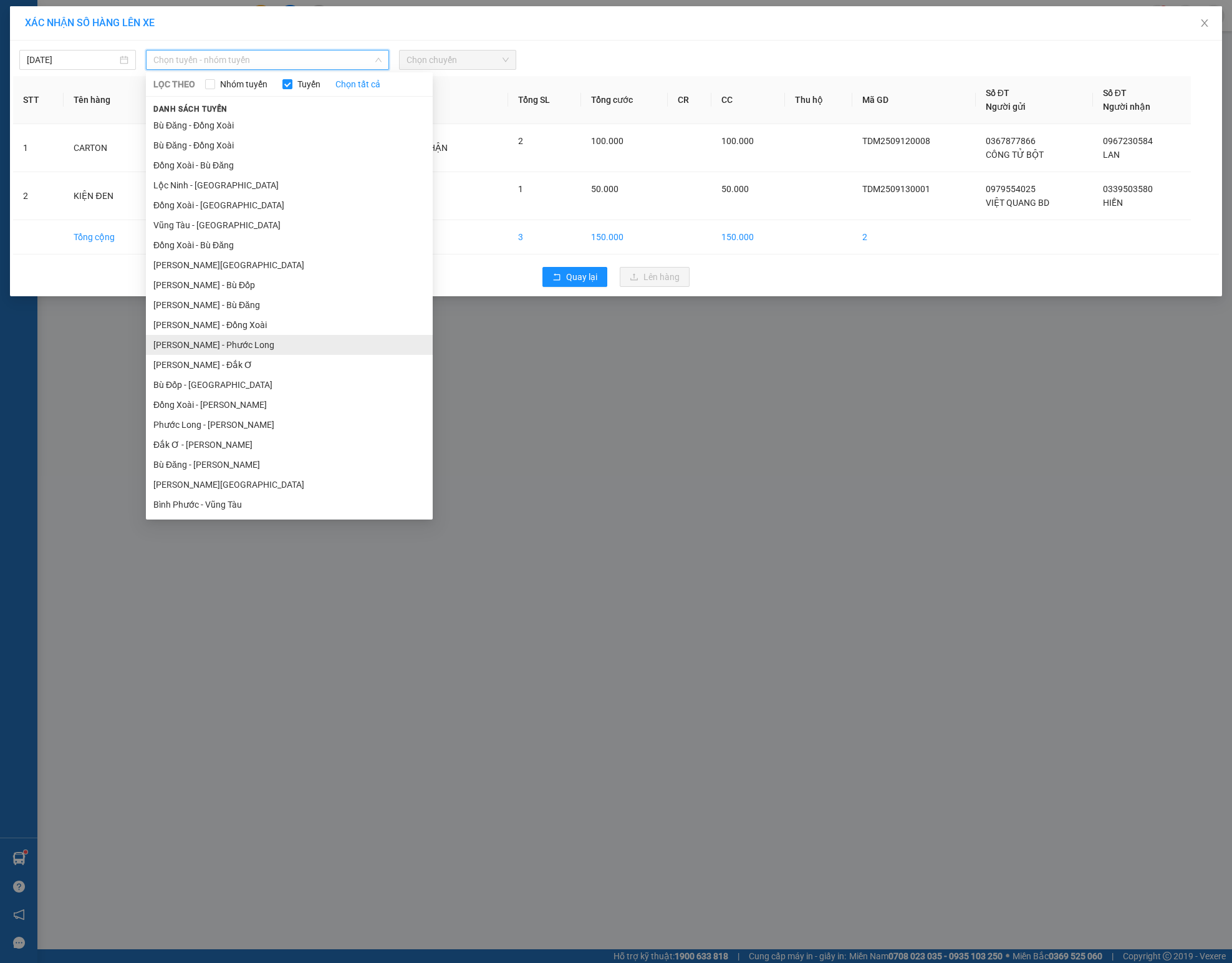
click at [272, 335] on li "[PERSON_NAME] - Phước Long" at bounding box center [289, 344] width 287 height 20
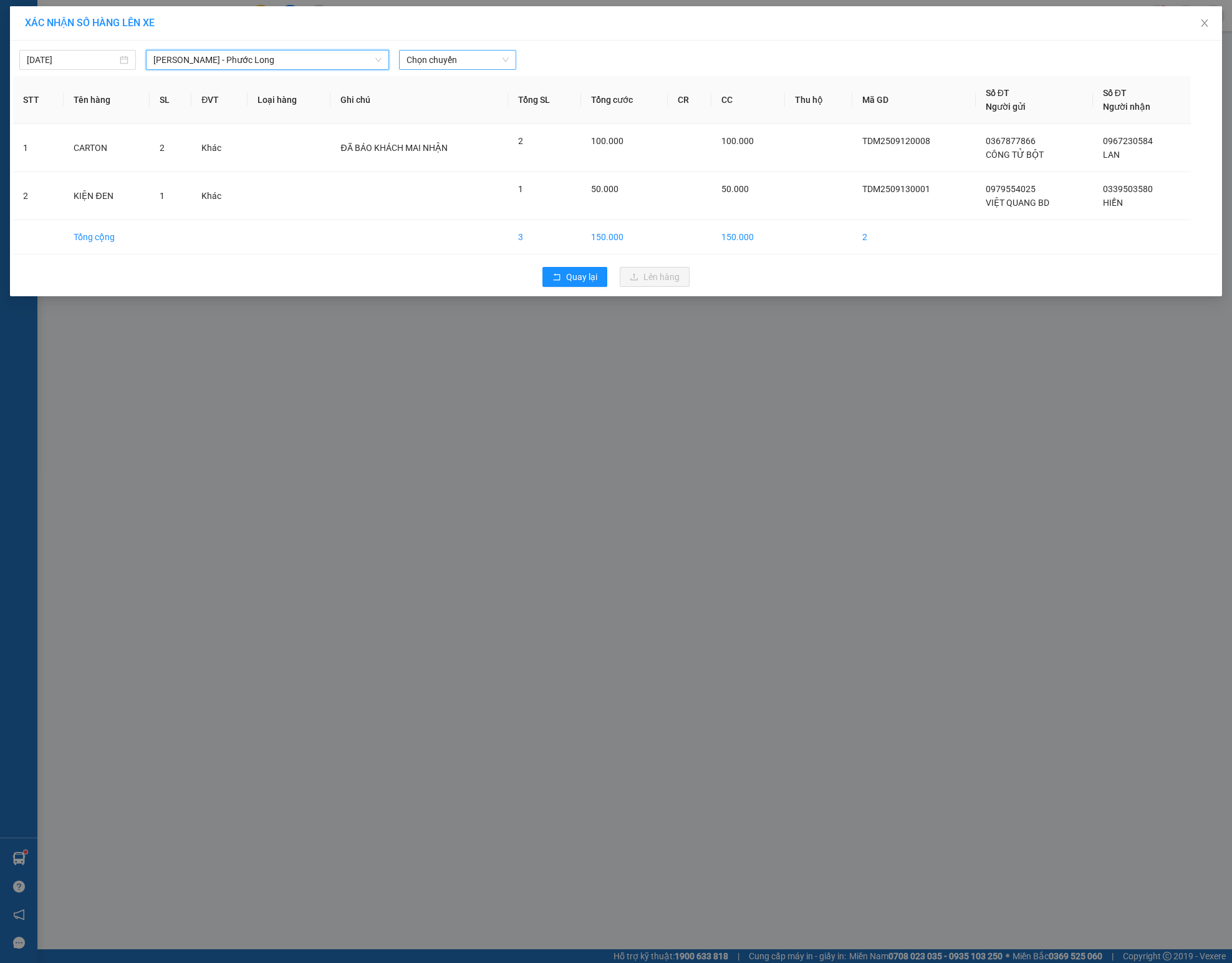
click at [429, 70] on input "search" at bounding box center [453, 59] width 93 height 18
click at [472, 138] on div "09:05 - 93H-023.04" at bounding box center [455, 135] width 97 height 14
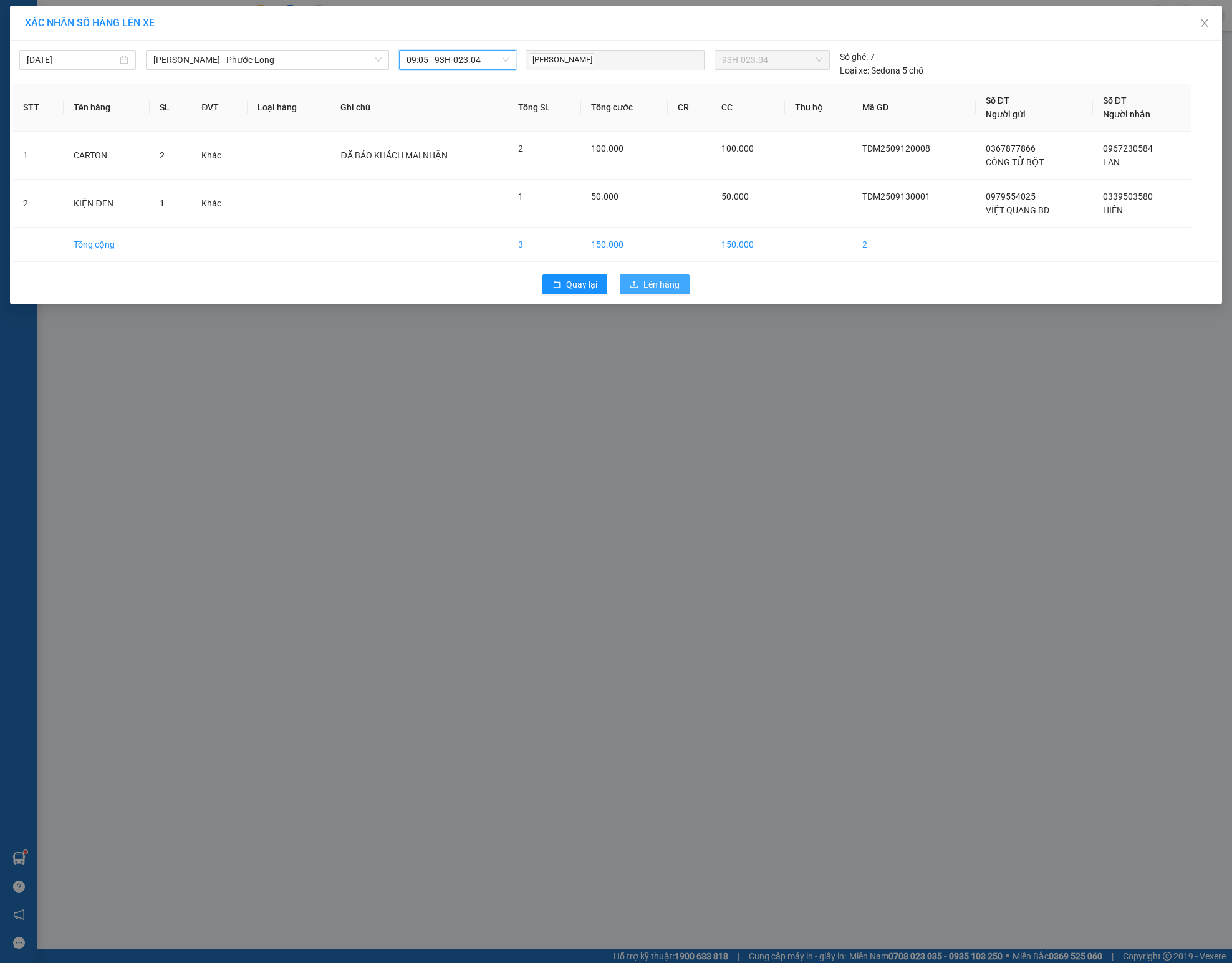
click at [636, 281] on button "Lên hàng" at bounding box center [654, 284] width 70 height 20
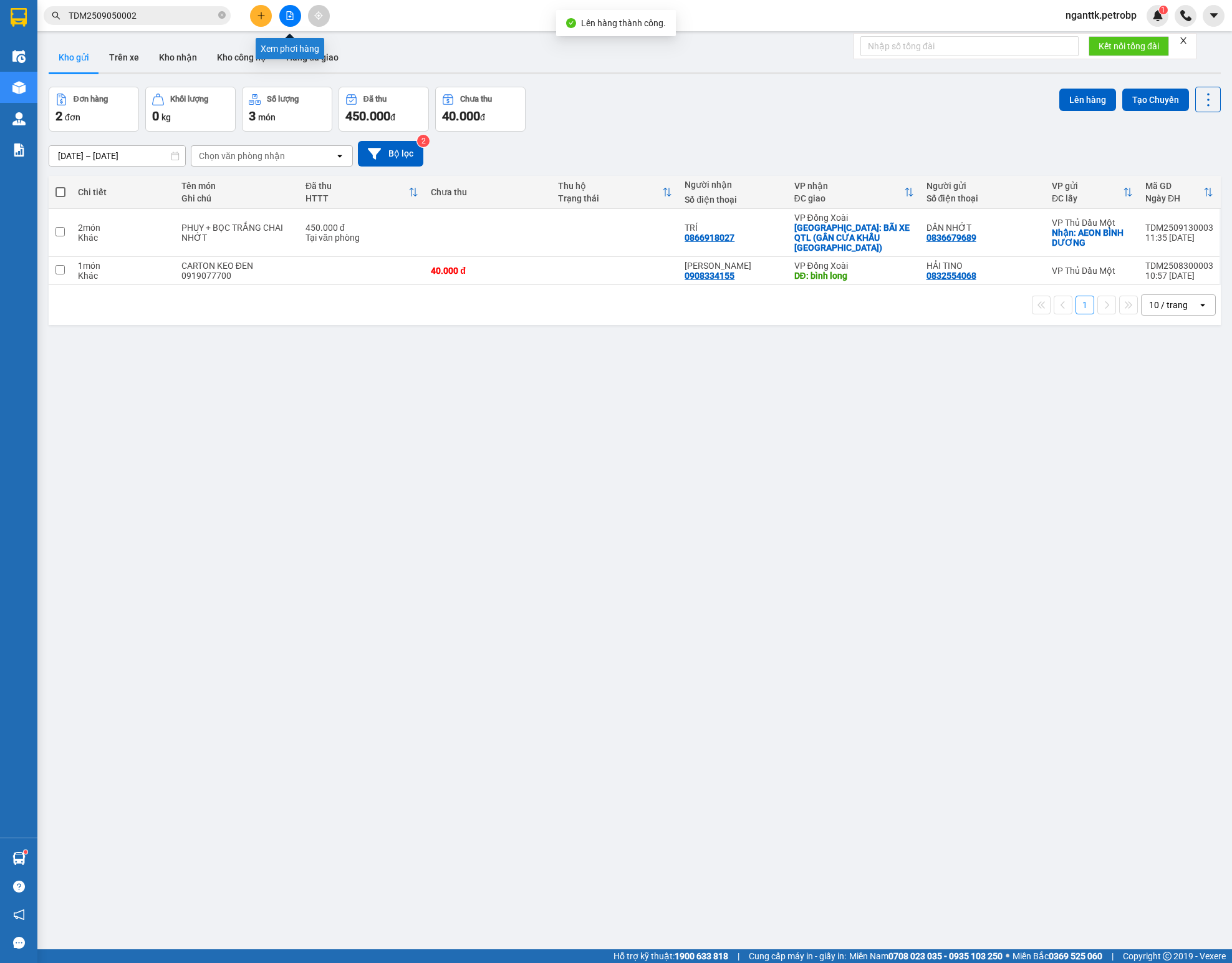
click at [290, 15] on icon "file-add" at bounding box center [290, 15] width 9 height 9
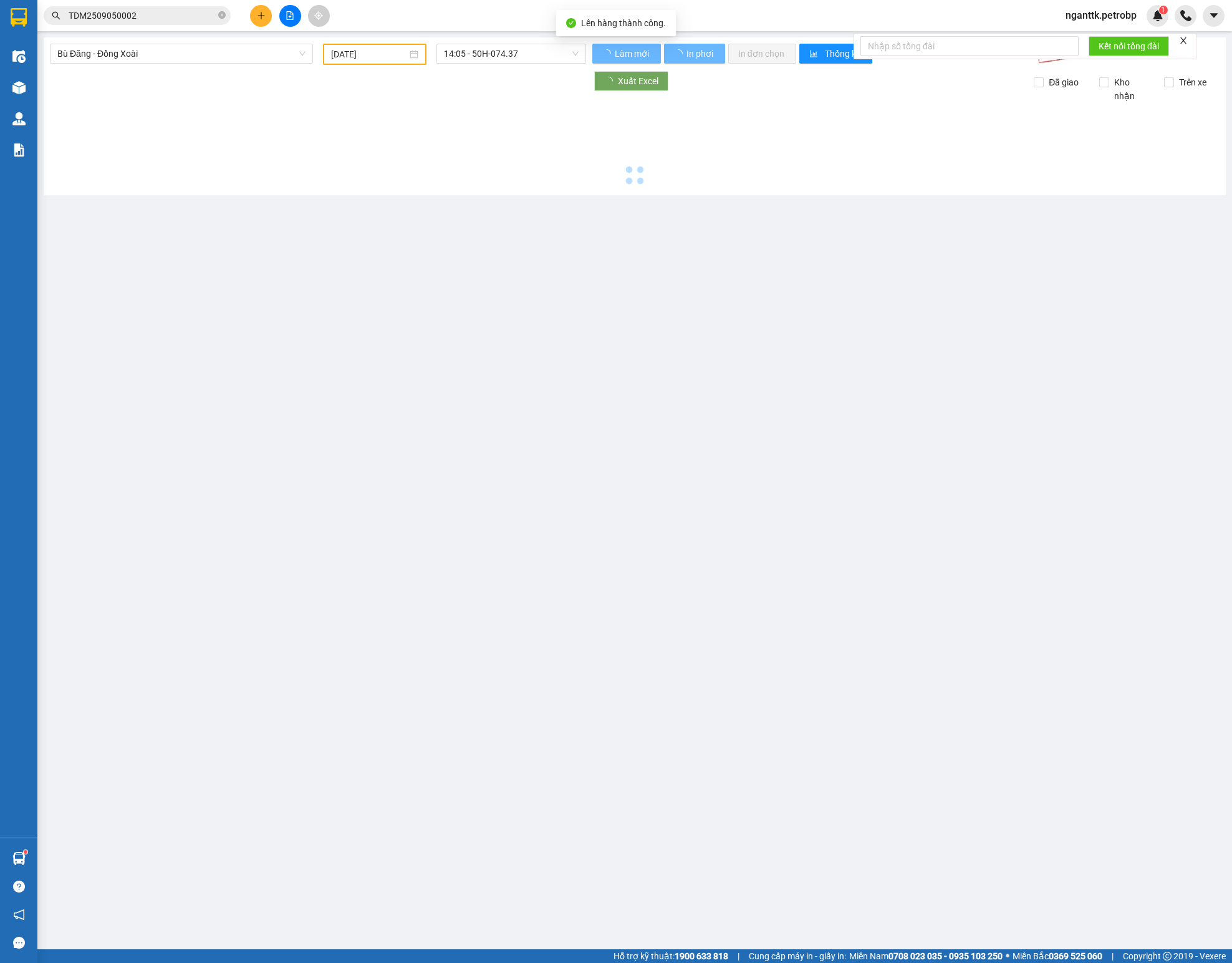
type input "[DATE]"
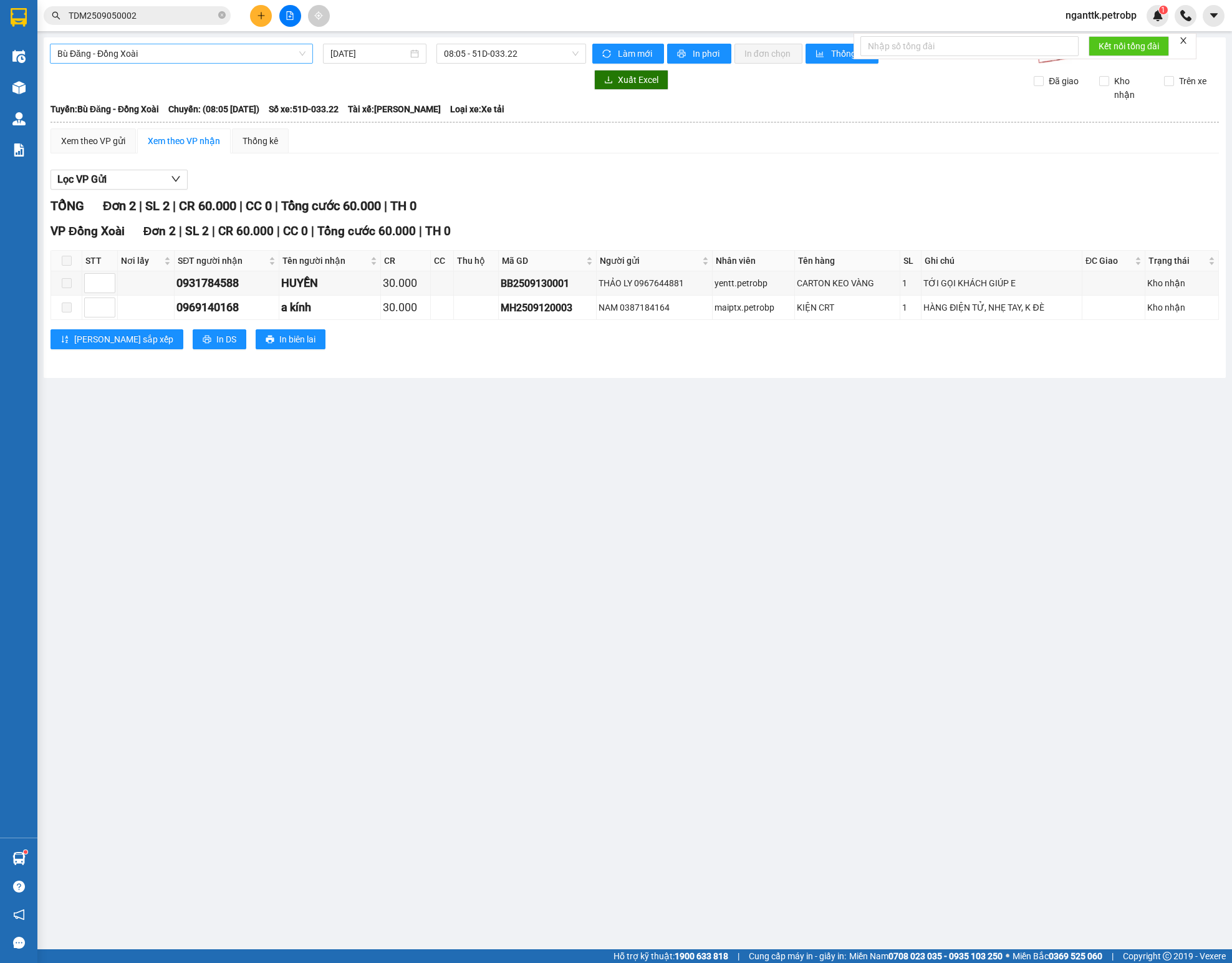
click at [196, 48] on span "Bù Đăng - Đồng Xoài" at bounding box center [181, 53] width 248 height 18
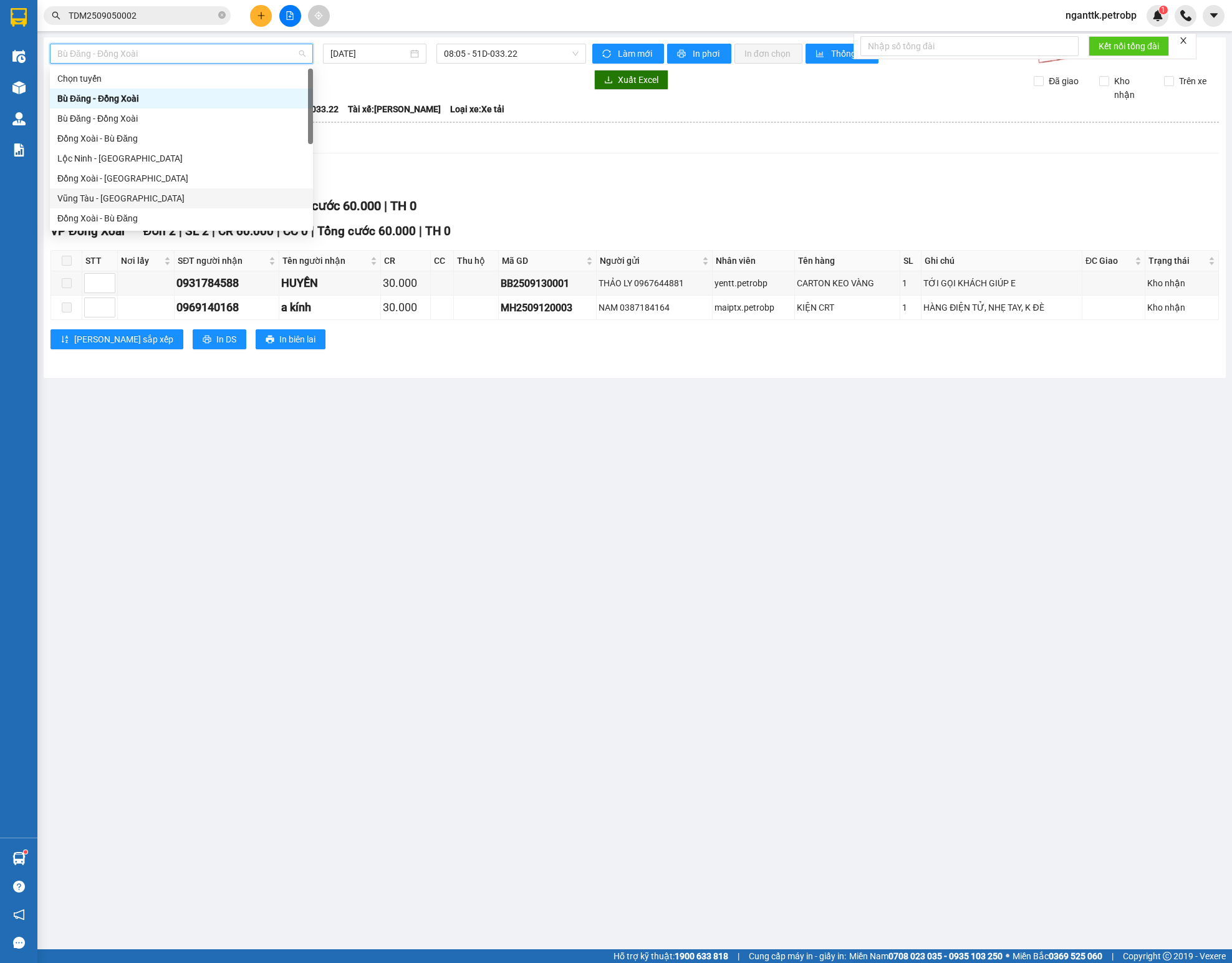
scroll to position [125, 0]
click at [187, 187] on div "[PERSON_NAME] - Phước Long" at bounding box center [181, 194] width 248 height 14
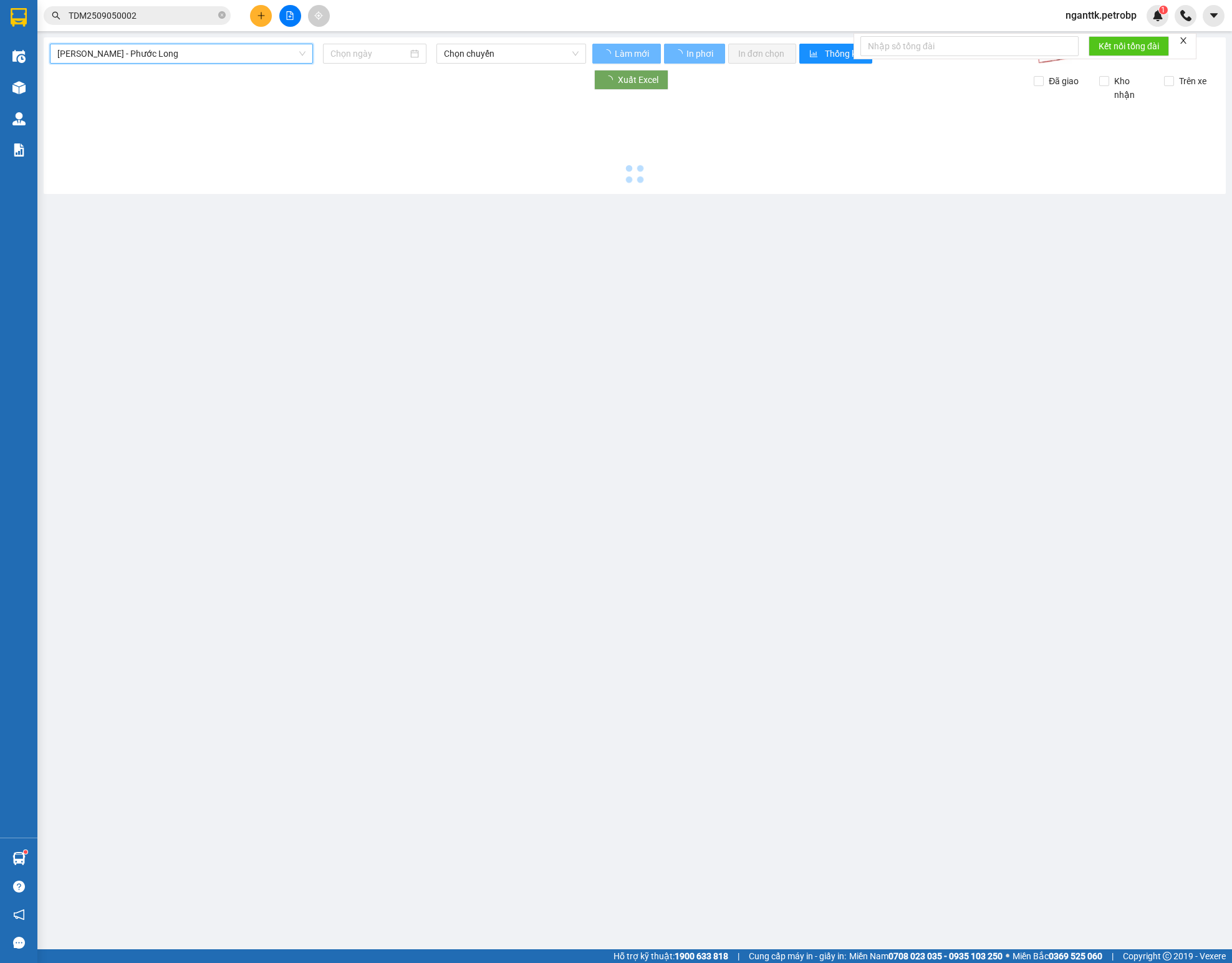
type input "[DATE]"
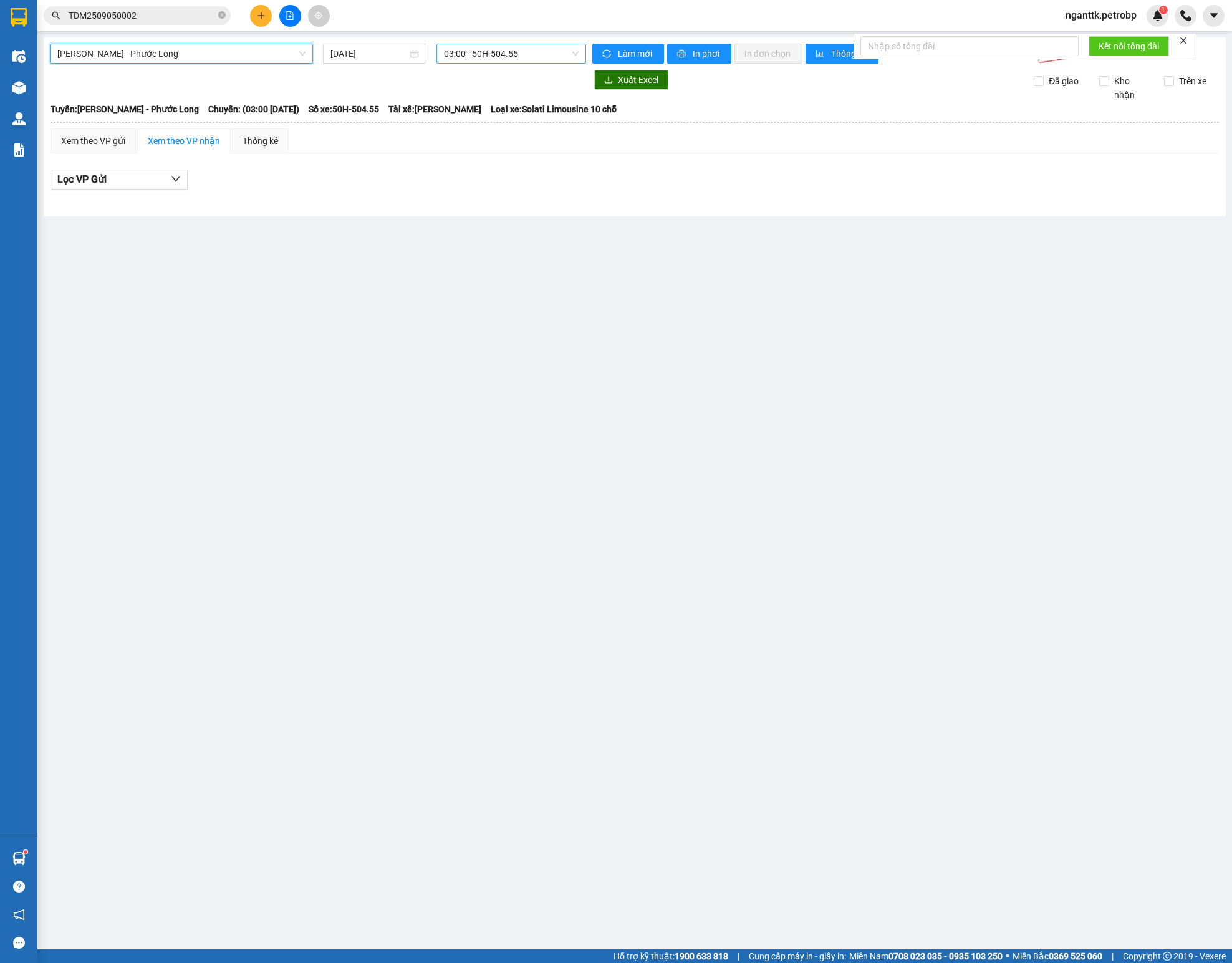
click at [524, 52] on span "03:00 - 50H-504.55" at bounding box center [510, 53] width 134 height 18
click at [496, 120] on div "09:05 - 93H-023.04" at bounding box center [492, 128] width 112 height 20
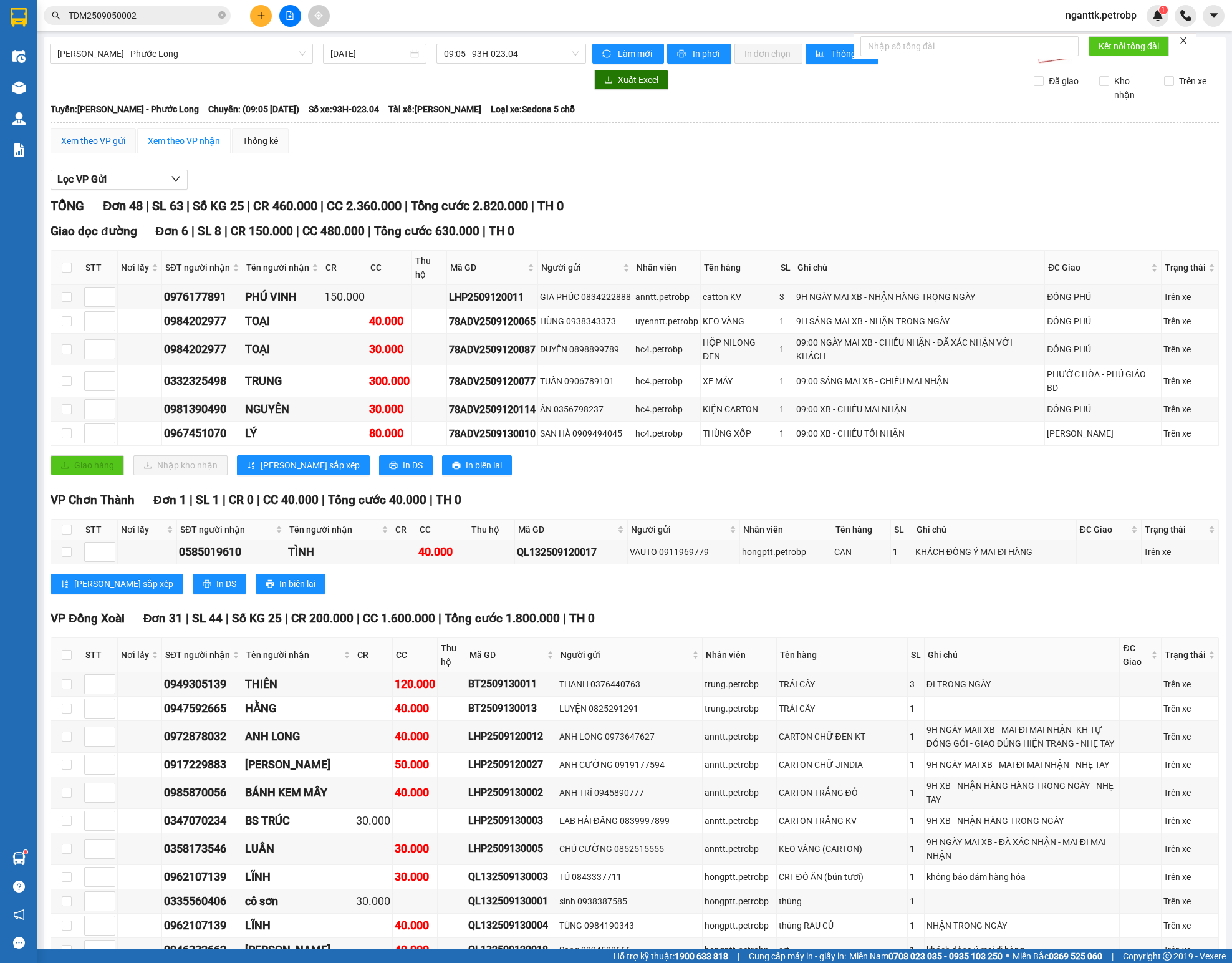
click at [84, 146] on div "Xem theo VP gửi" at bounding box center [93, 141] width 64 height 14
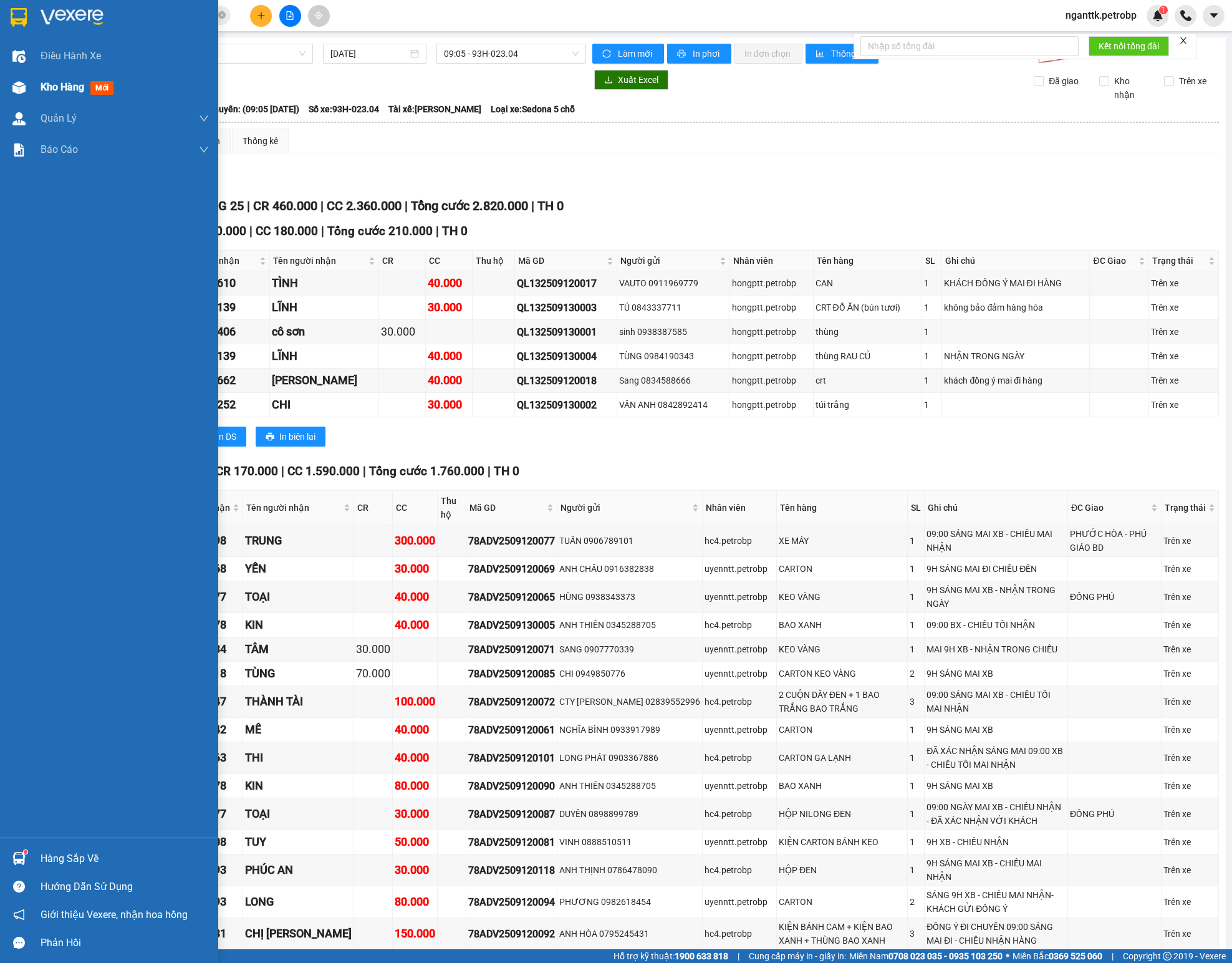
click at [20, 97] on div at bounding box center [19, 88] width 22 height 22
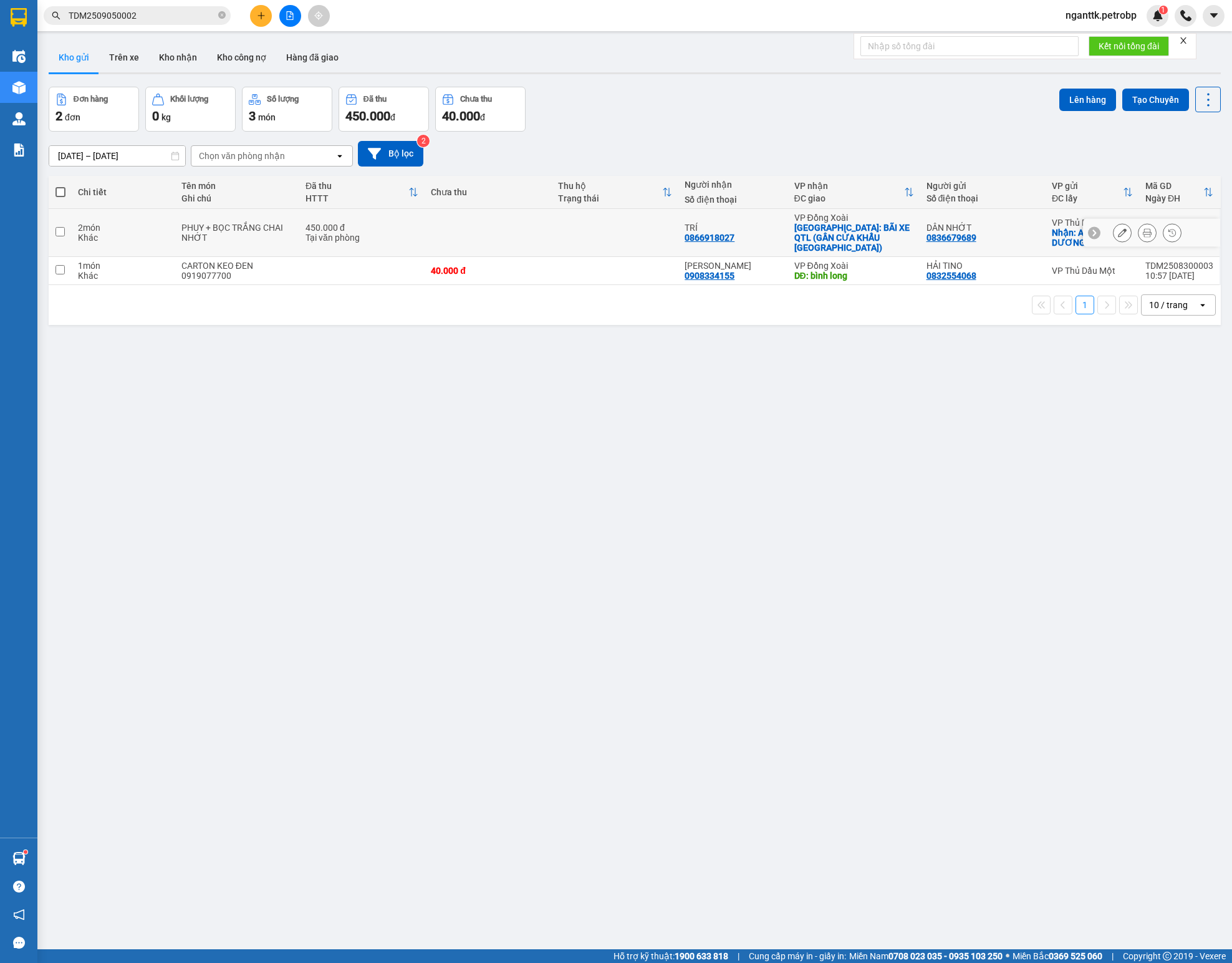
click at [394, 232] on div "Tại văn phòng" at bounding box center [362, 237] width 113 height 10
checkbox input "true"
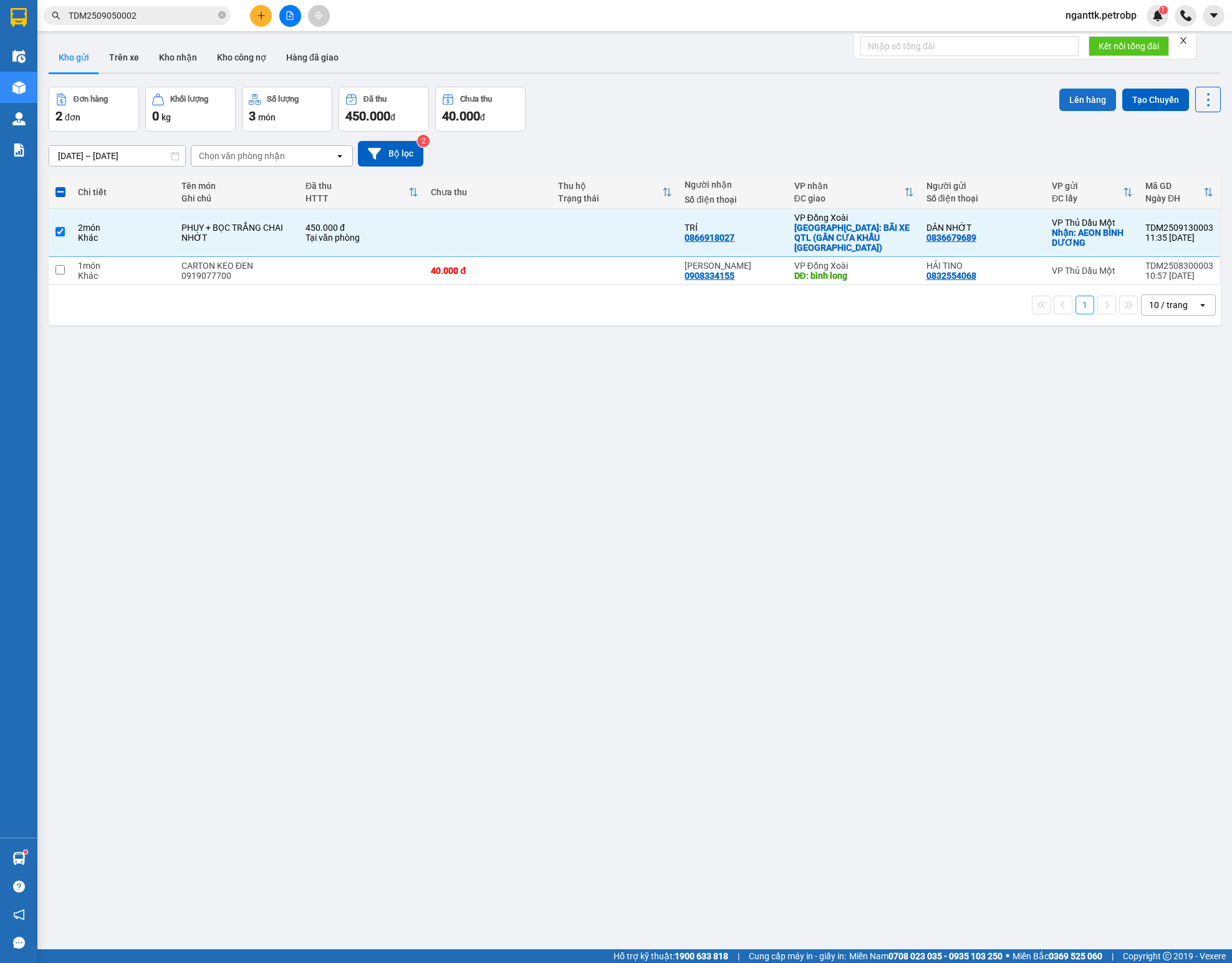
click at [769, 101] on button "Lên hàng" at bounding box center [1087, 100] width 57 height 22
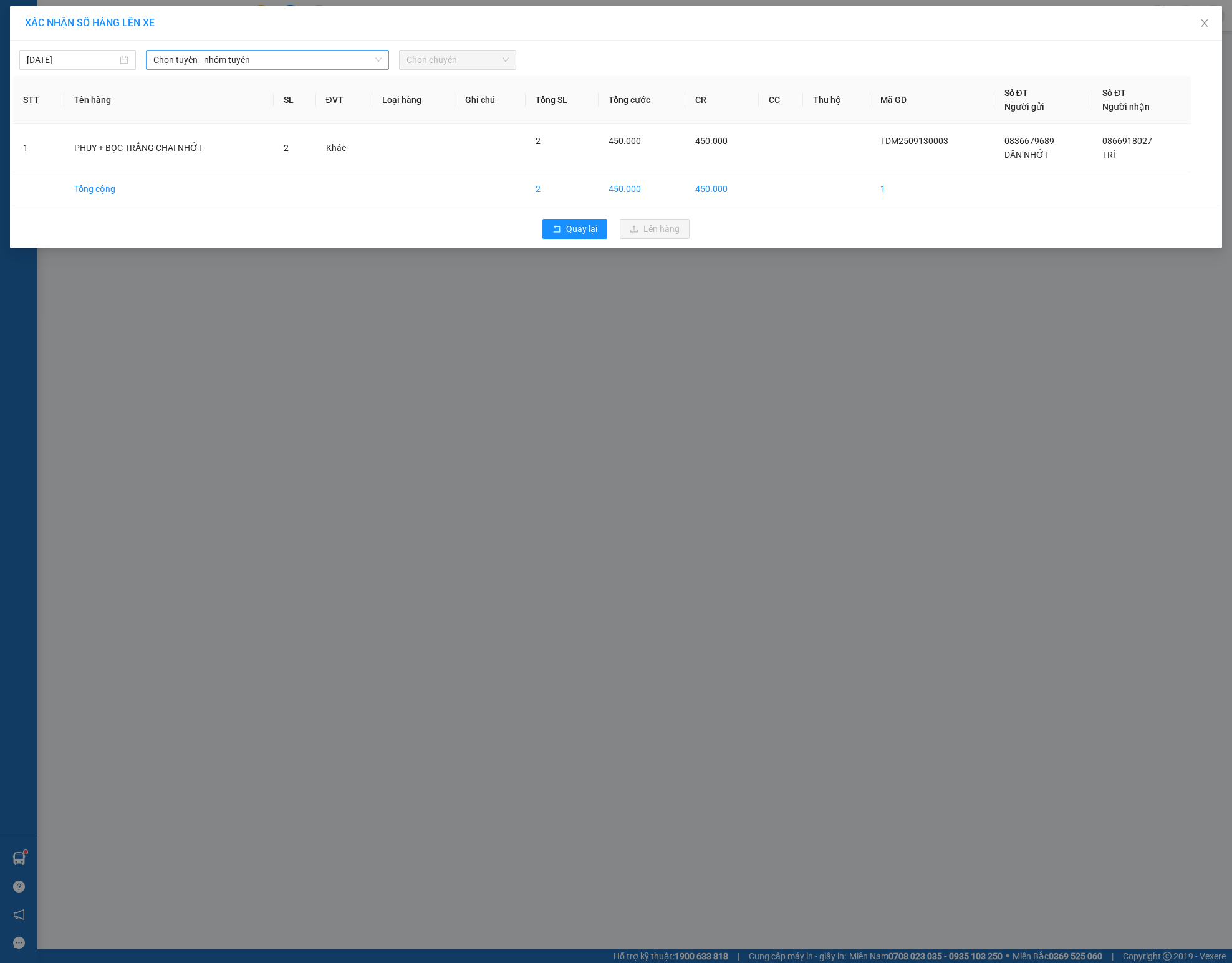
click at [203, 59] on span "Chọn tuyến - nhóm tuyến" at bounding box center [267, 59] width 228 height 18
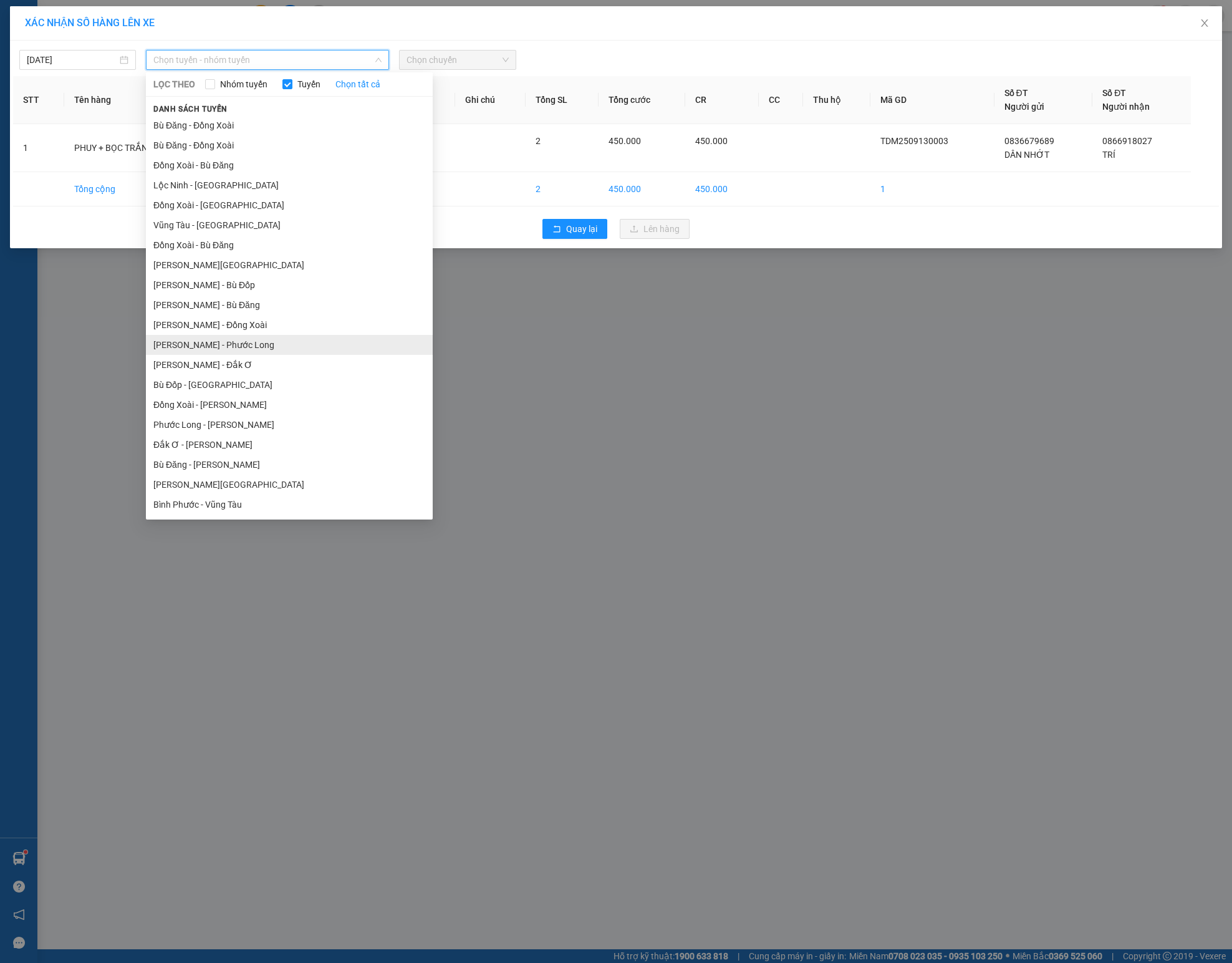
click at [279, 343] on li "[PERSON_NAME] - Phước Long" at bounding box center [289, 344] width 287 height 20
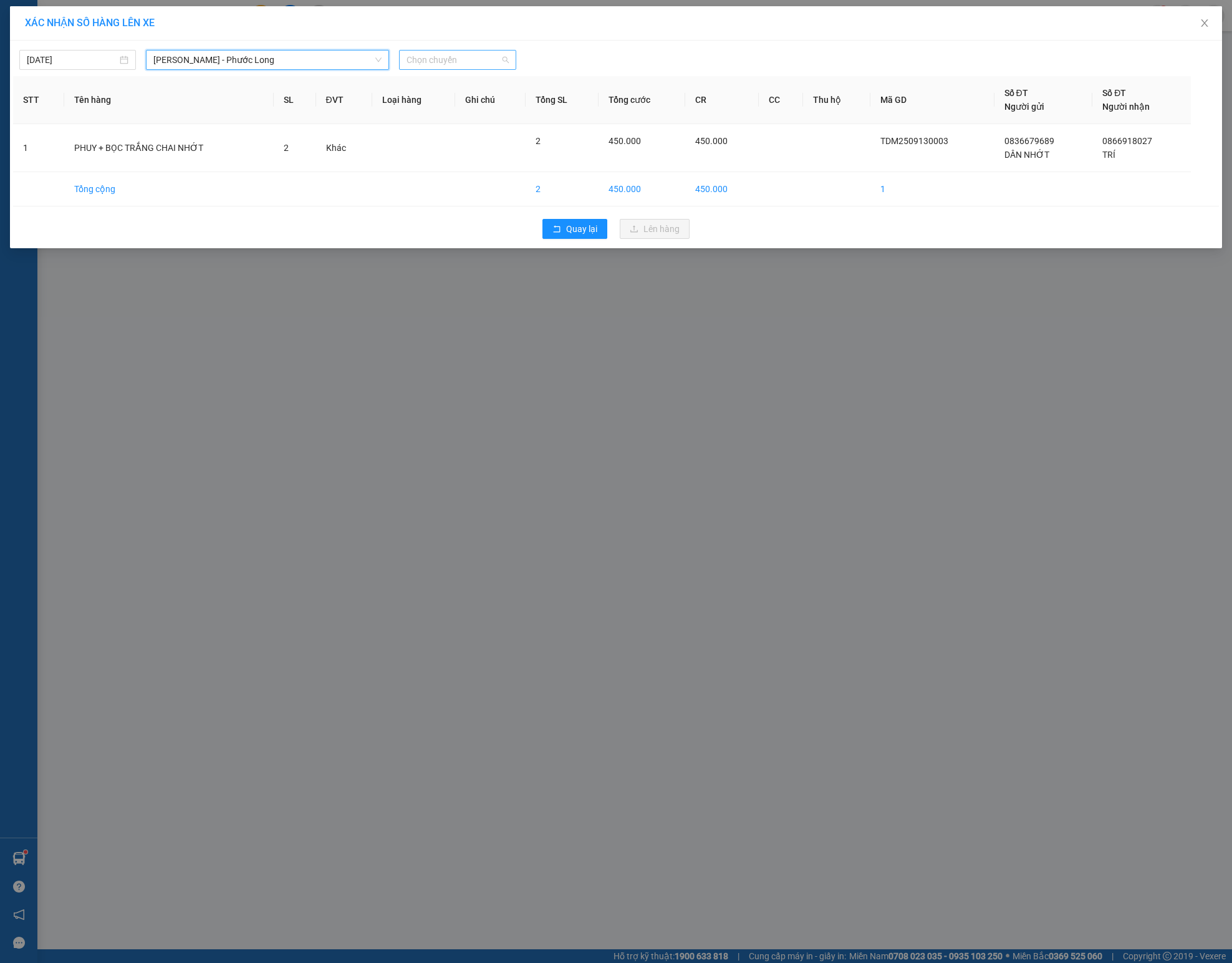
click at [434, 52] on span "Chọn chuyến" at bounding box center [457, 59] width 102 height 18
click at [440, 127] on div "09:05 - 93H-023.04" at bounding box center [455, 135] width 112 height 20
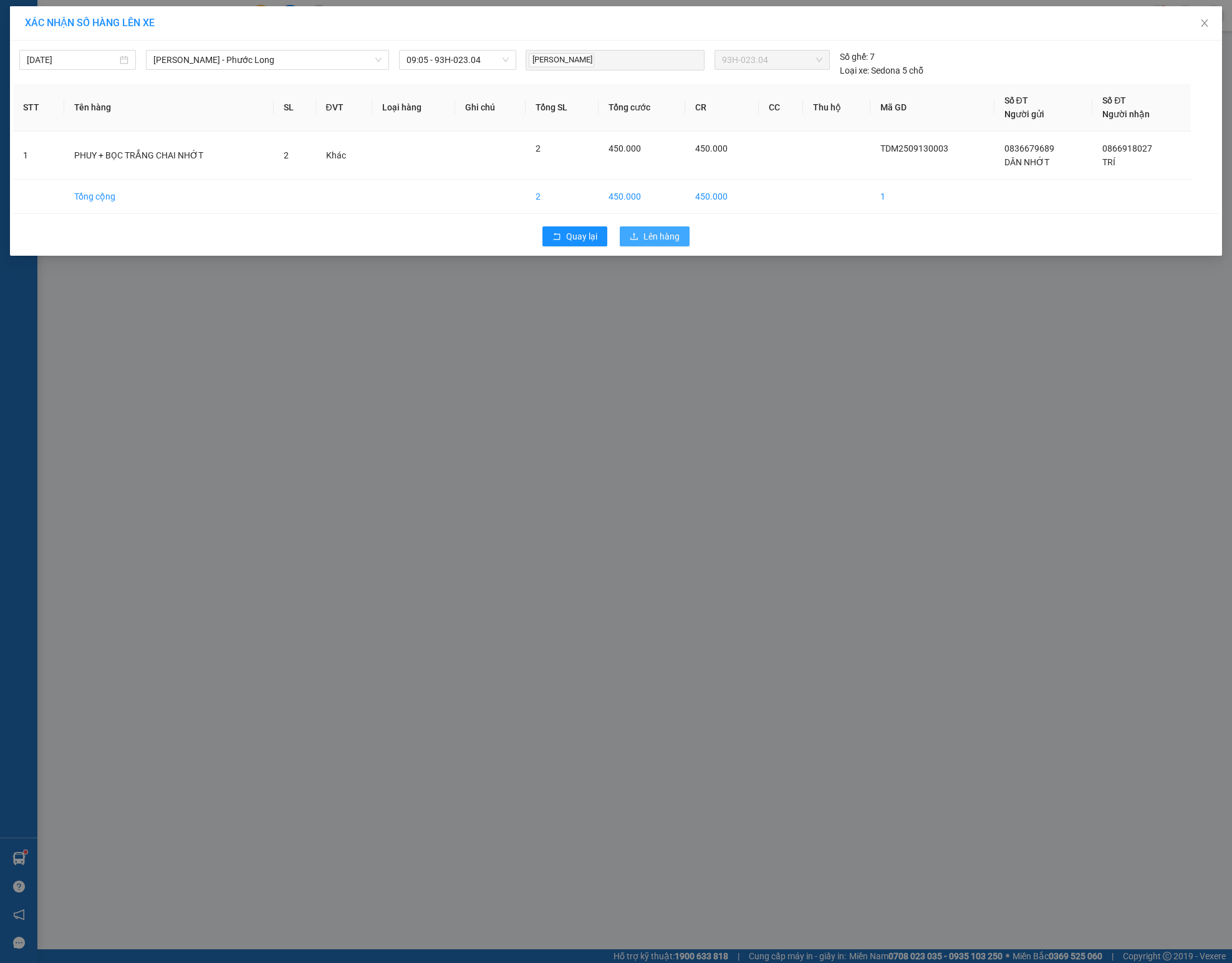
click at [634, 234] on icon "upload" at bounding box center [634, 236] width 9 height 9
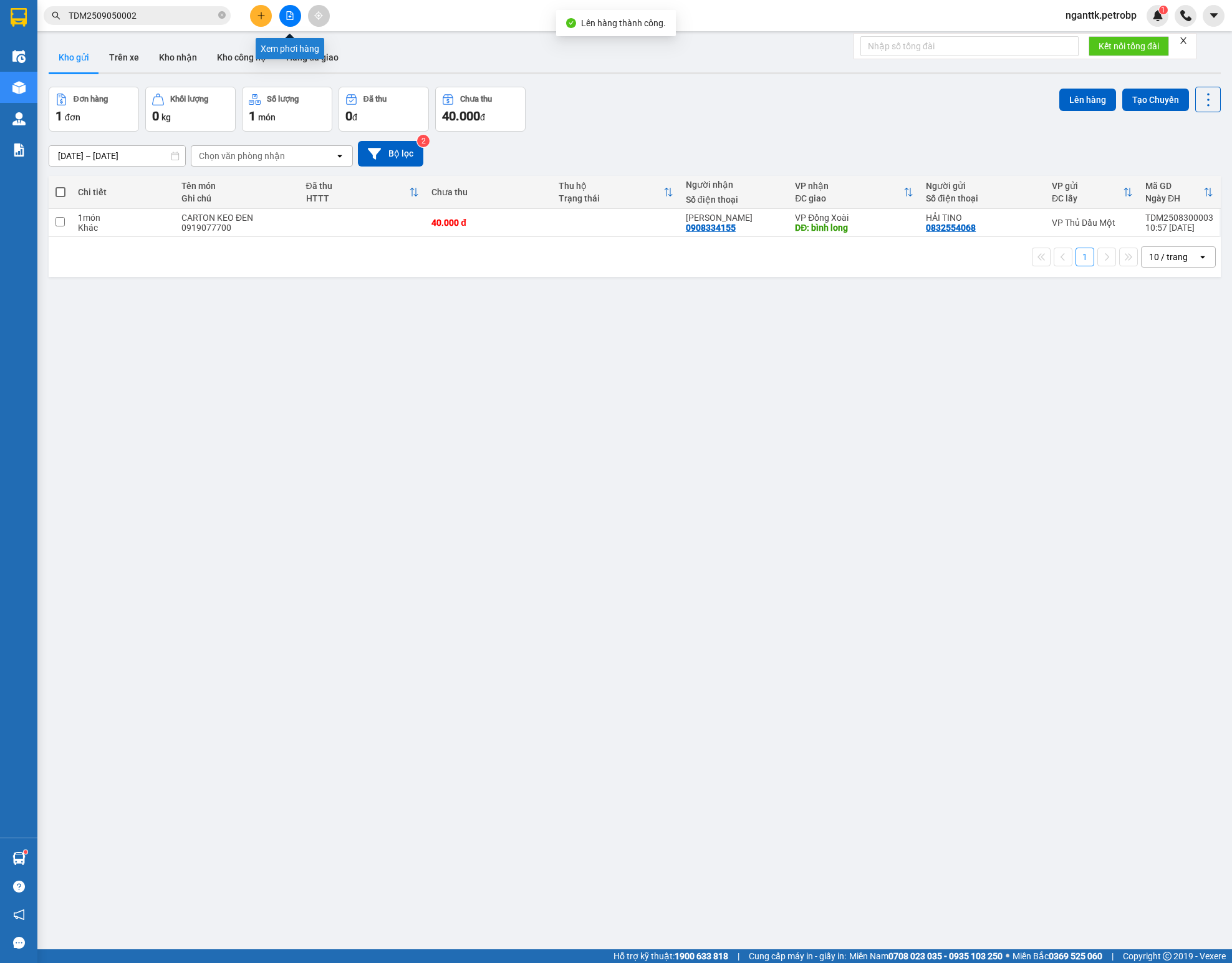
click at [287, 25] on button at bounding box center [290, 16] width 22 height 22
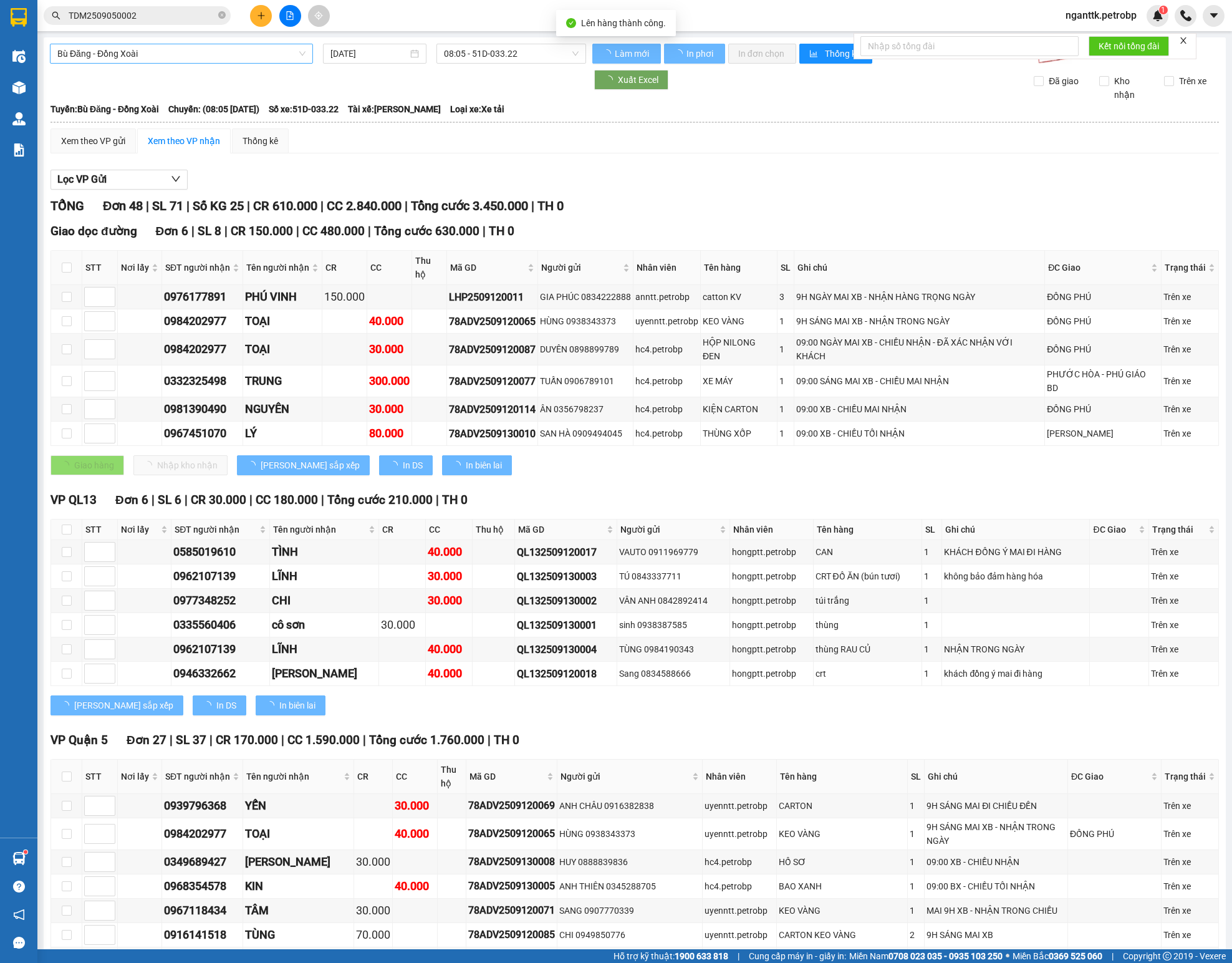
click at [222, 57] on span "Bù Đăng - Đồng Xoài" at bounding box center [181, 53] width 248 height 18
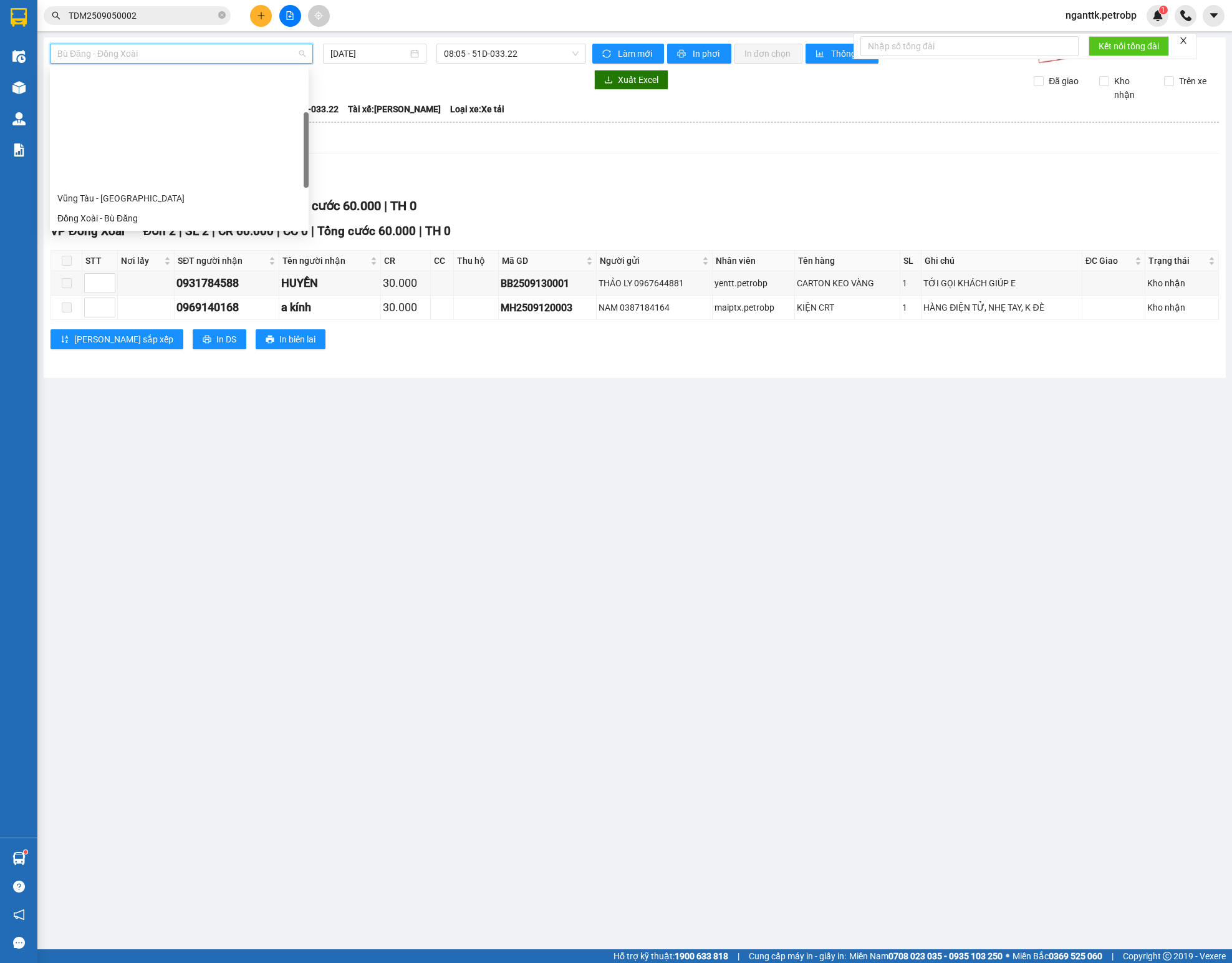
scroll to position [125, 0]
click at [187, 192] on div "[PERSON_NAME] - Phước Long" at bounding box center [179, 194] width 244 height 14
type input "[DATE]"
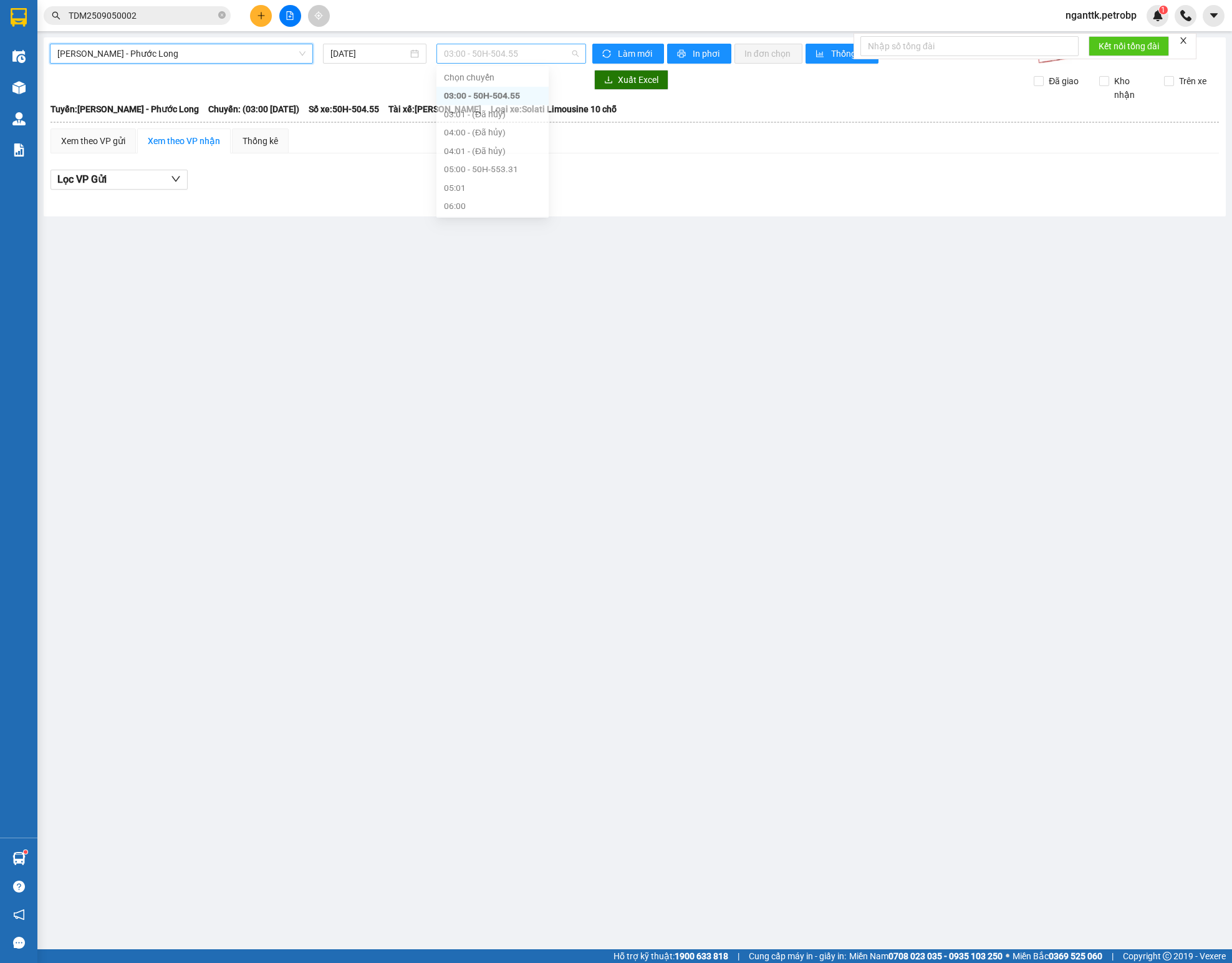
click at [479, 50] on span "03:00 - 50H-504.55" at bounding box center [510, 53] width 134 height 18
click at [502, 129] on div "09:05 - 93H-023.04" at bounding box center [492, 128] width 97 height 14
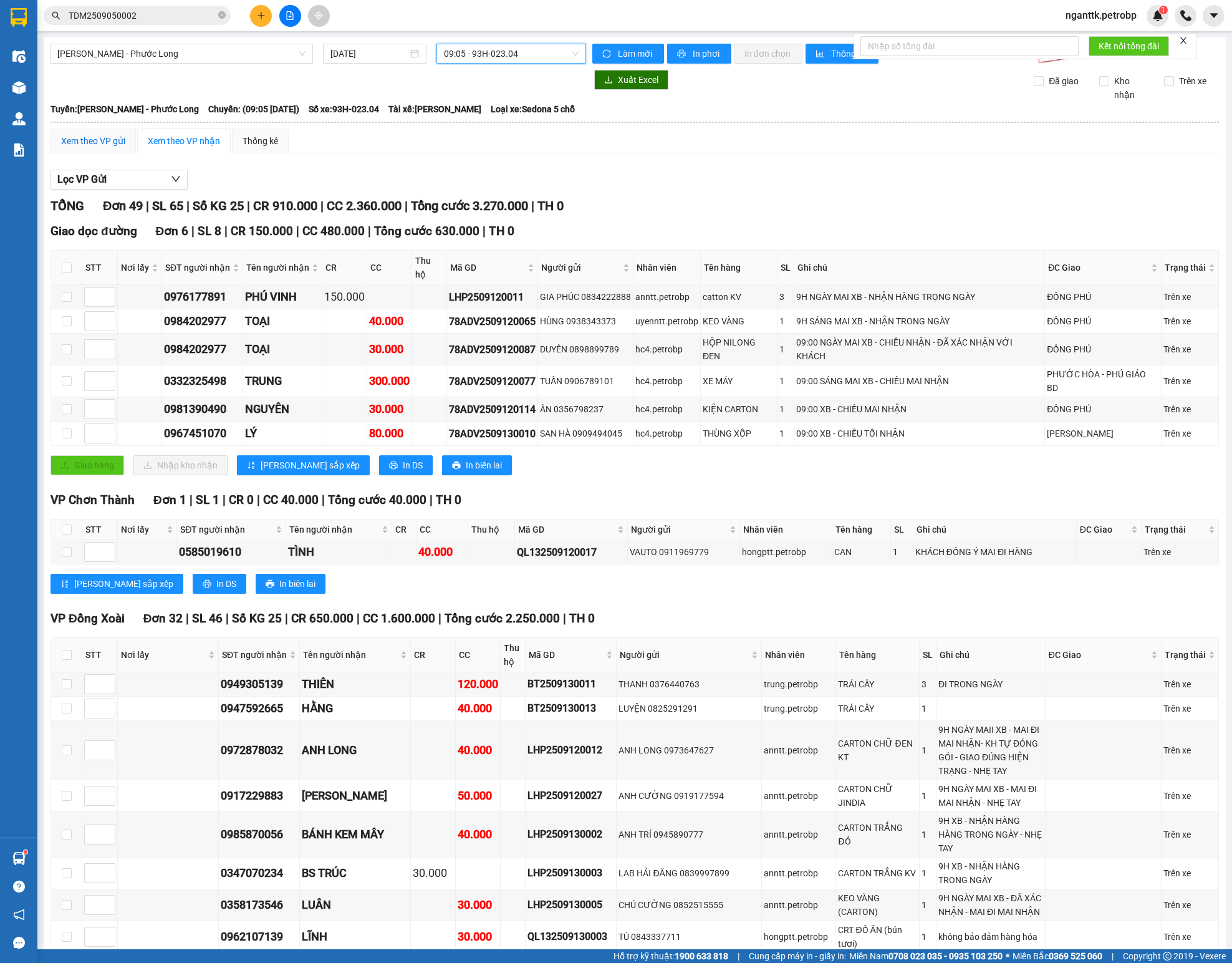
click at [99, 148] on div "Xem theo VP gửi" at bounding box center [93, 141] width 64 height 14
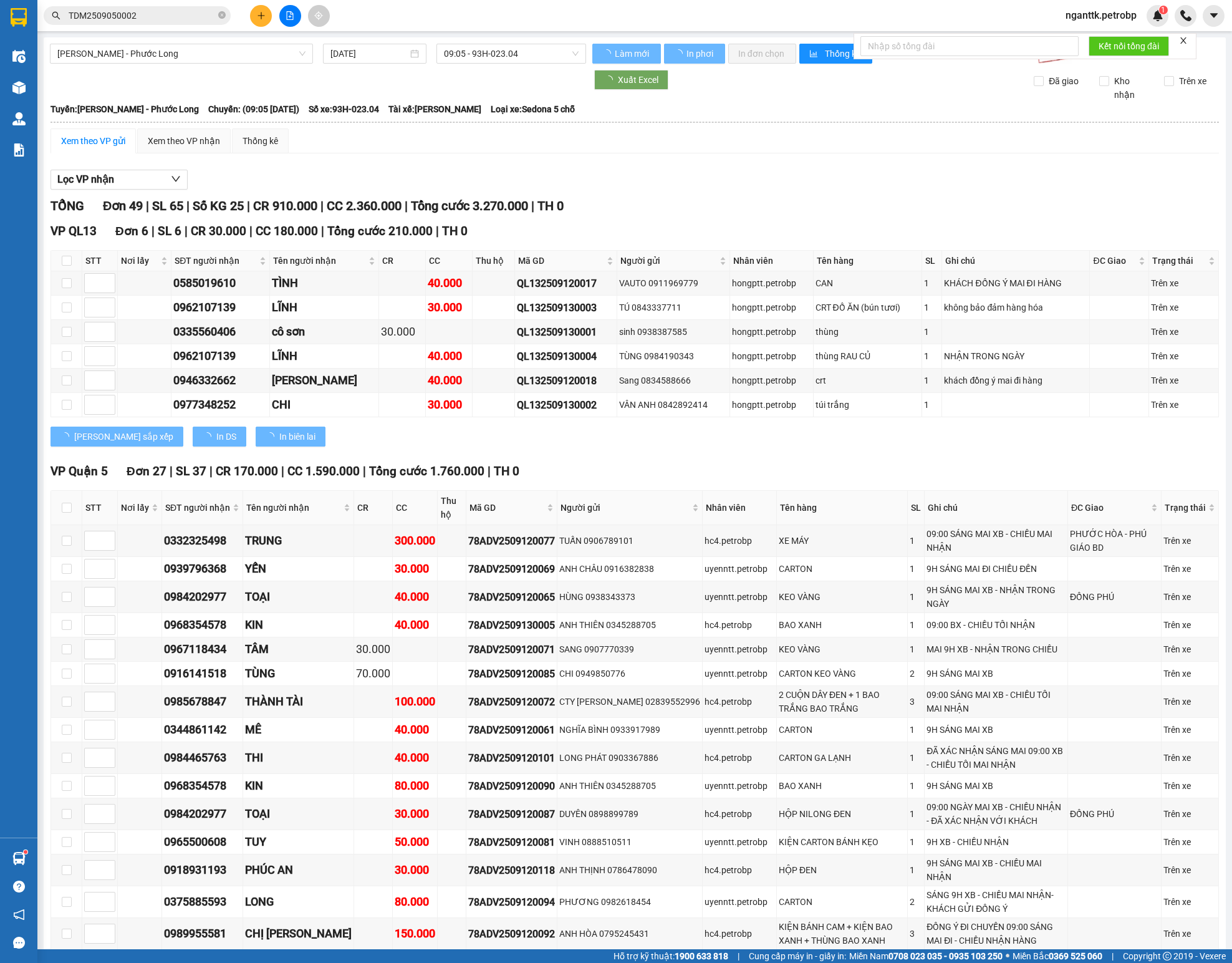
click at [110, 146] on div "Xem theo VP gửi" at bounding box center [93, 141] width 64 height 14
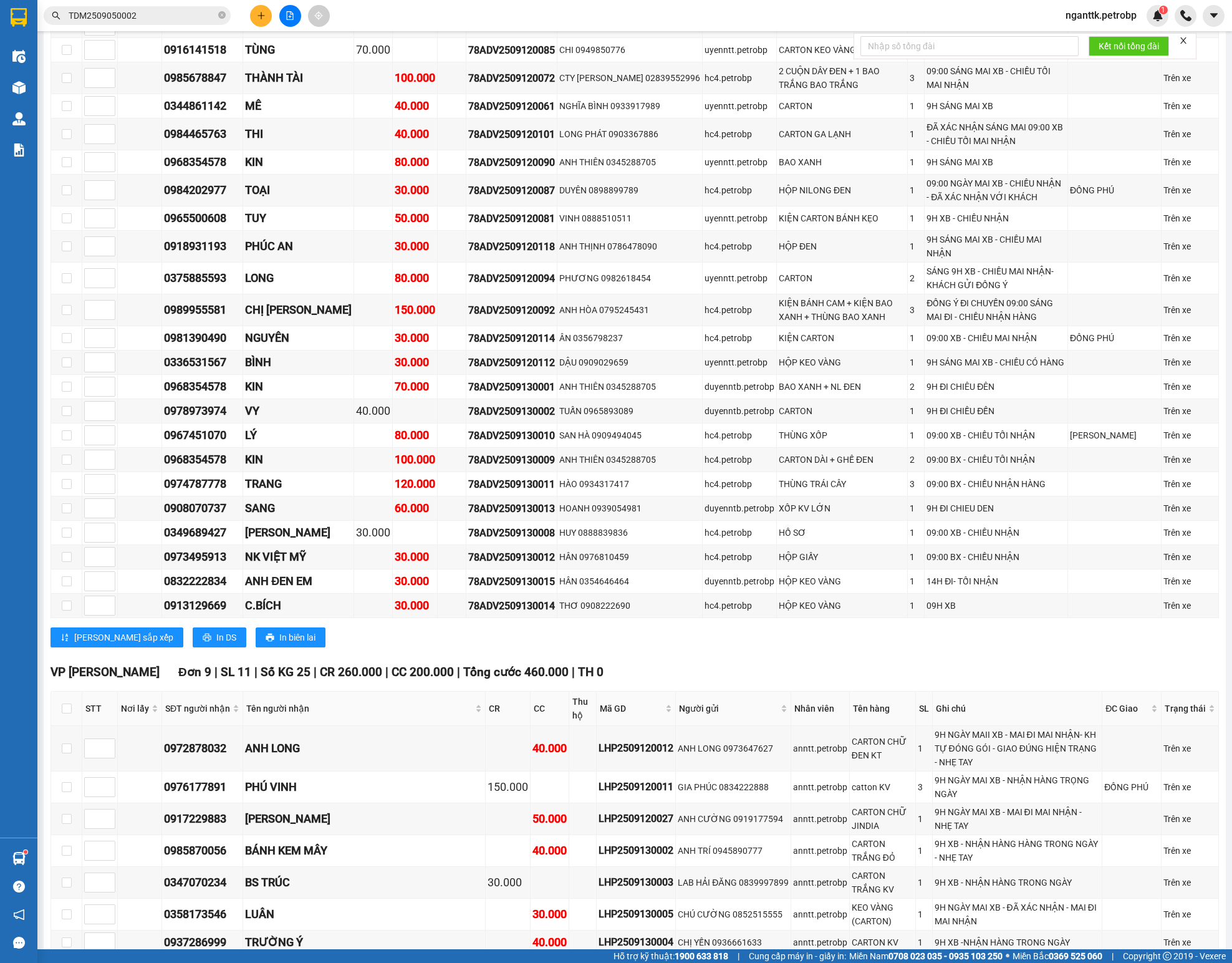
scroll to position [374, 0]
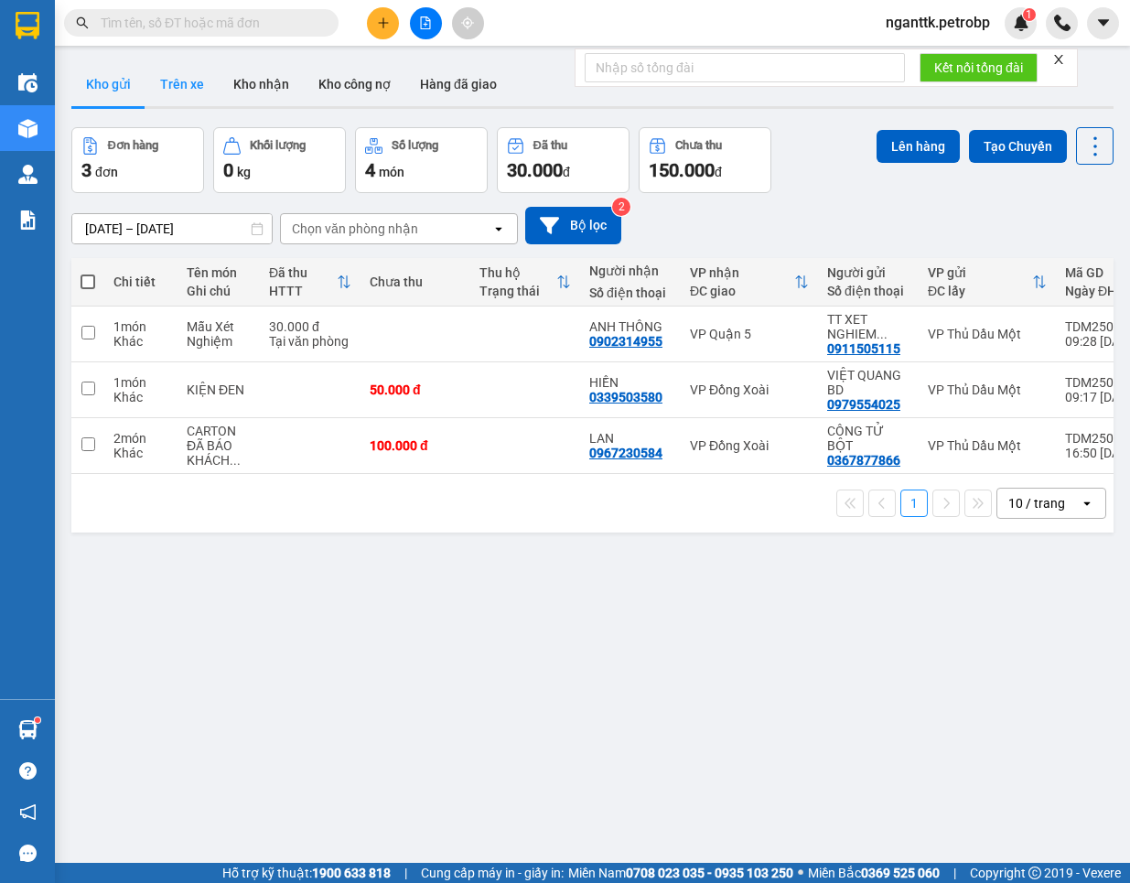
click at [179, 101] on button "Trên xe" at bounding box center [181, 84] width 73 height 44
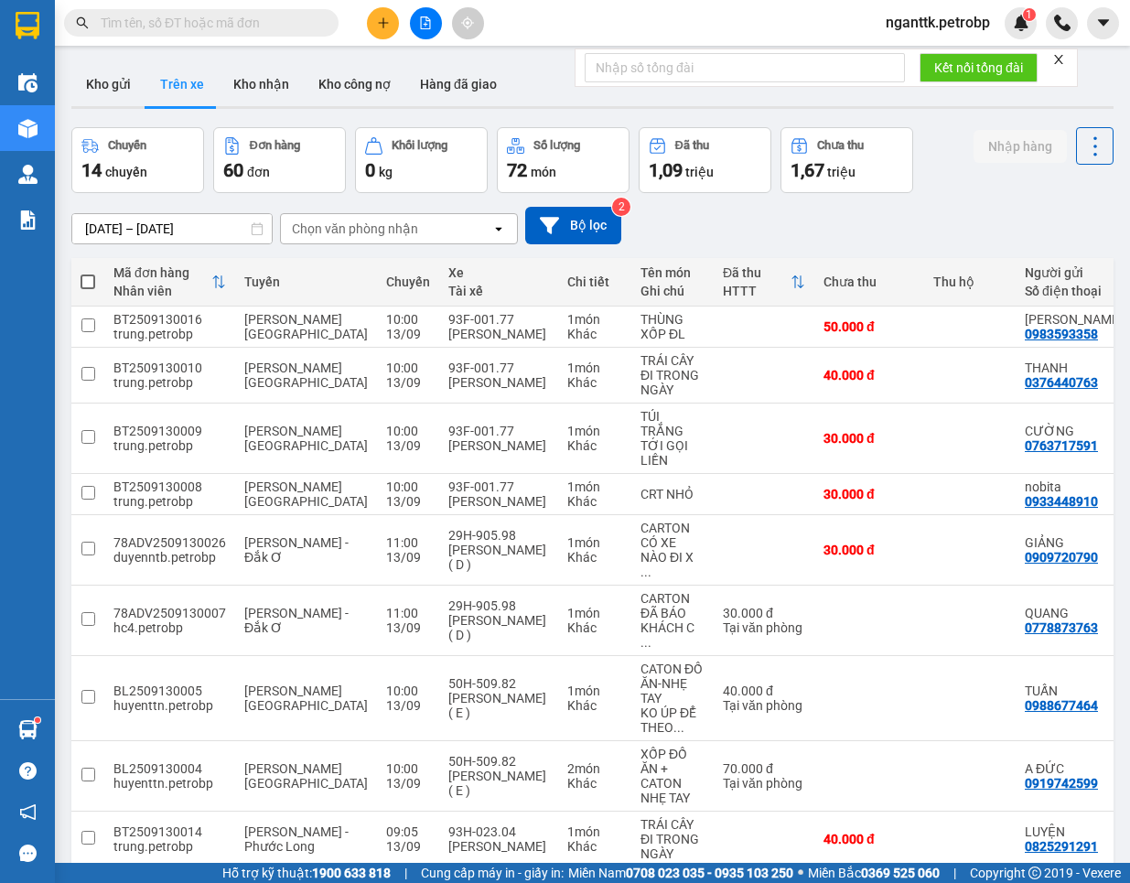
click at [341, 233] on div "Chọn văn phòng nhận" at bounding box center [355, 229] width 126 height 18
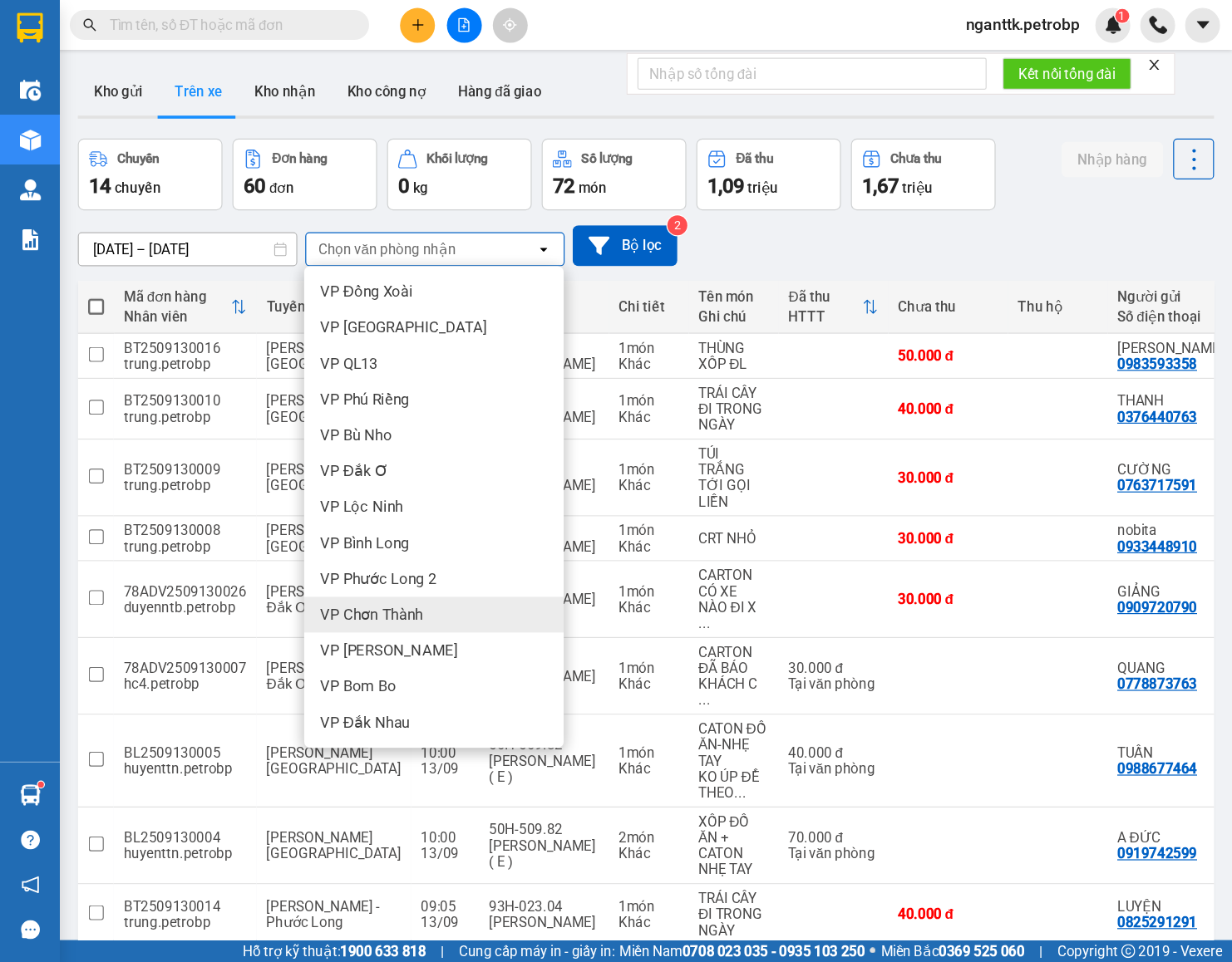
scroll to position [300, 0]
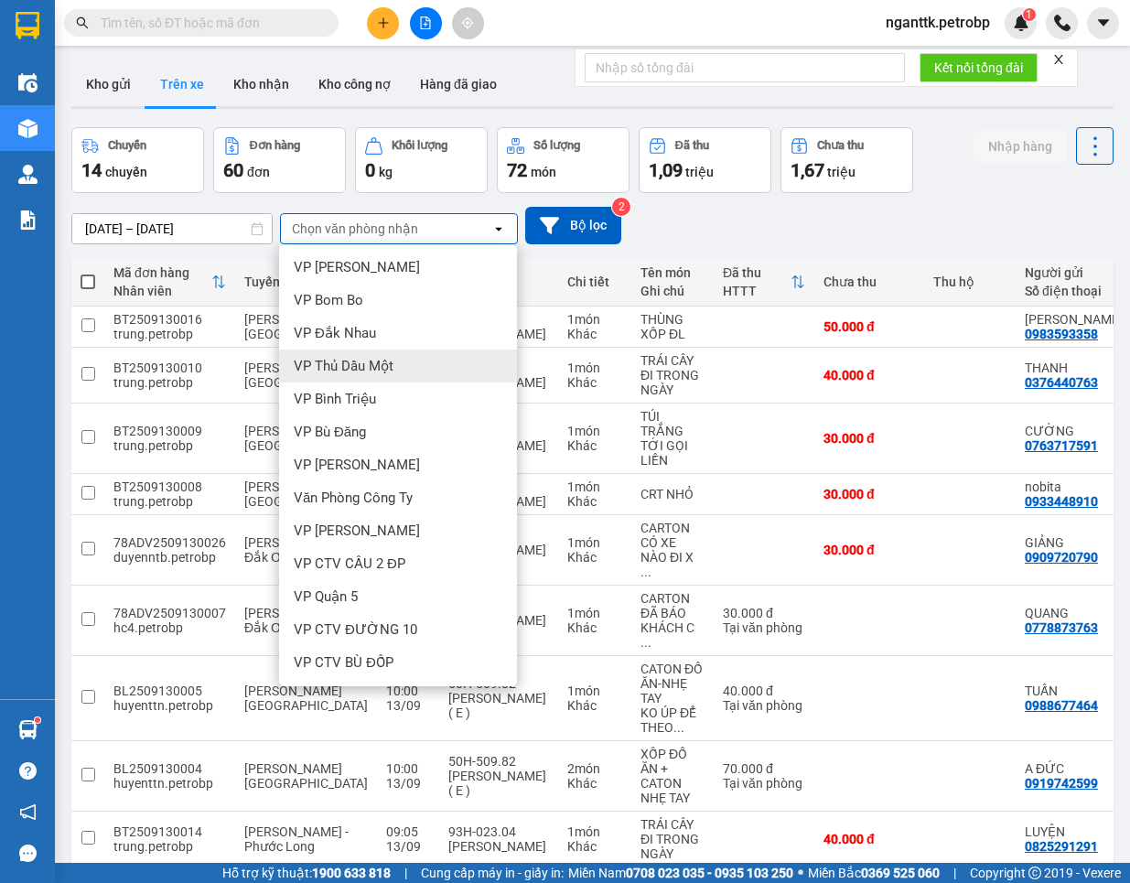
click at [389, 361] on span "VP Thủ Dầu Một" at bounding box center [344, 366] width 100 height 18
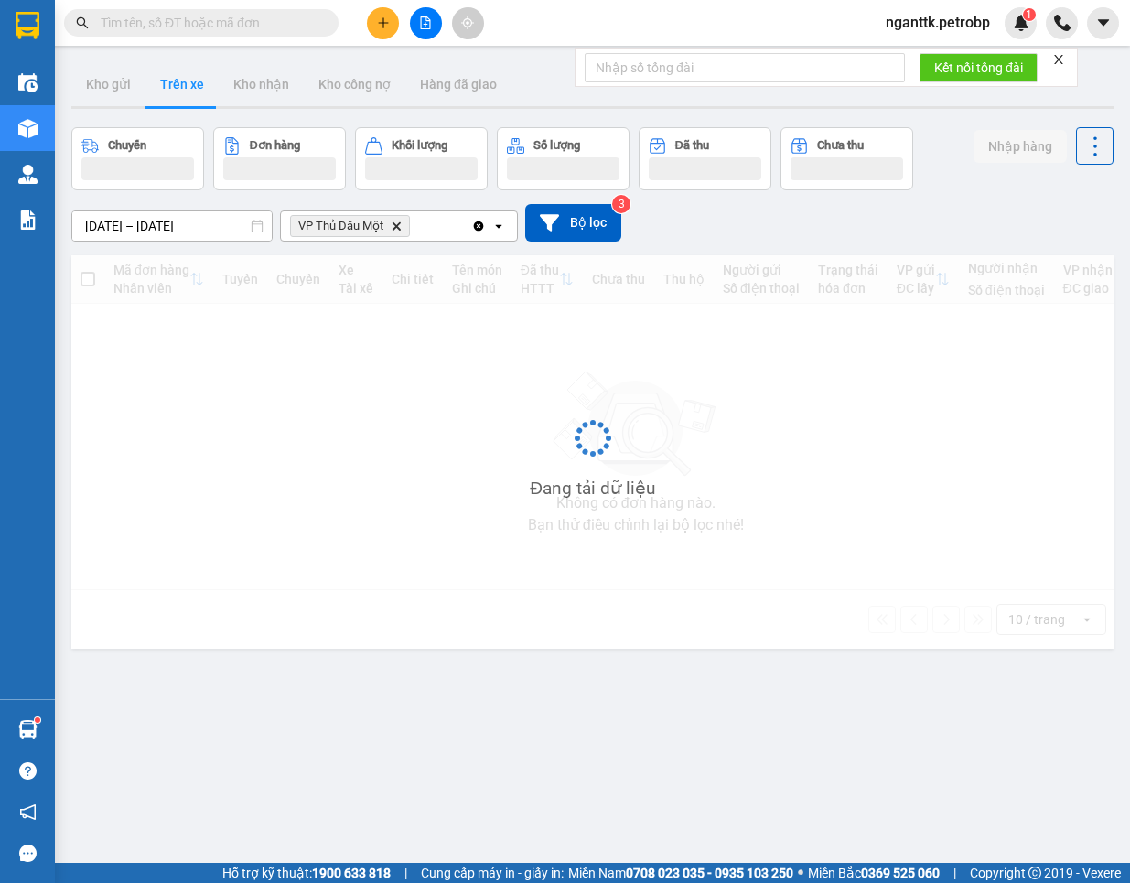
click at [178, 230] on input "13/09/2025 – 13/09/2025" at bounding box center [171, 225] width 199 height 29
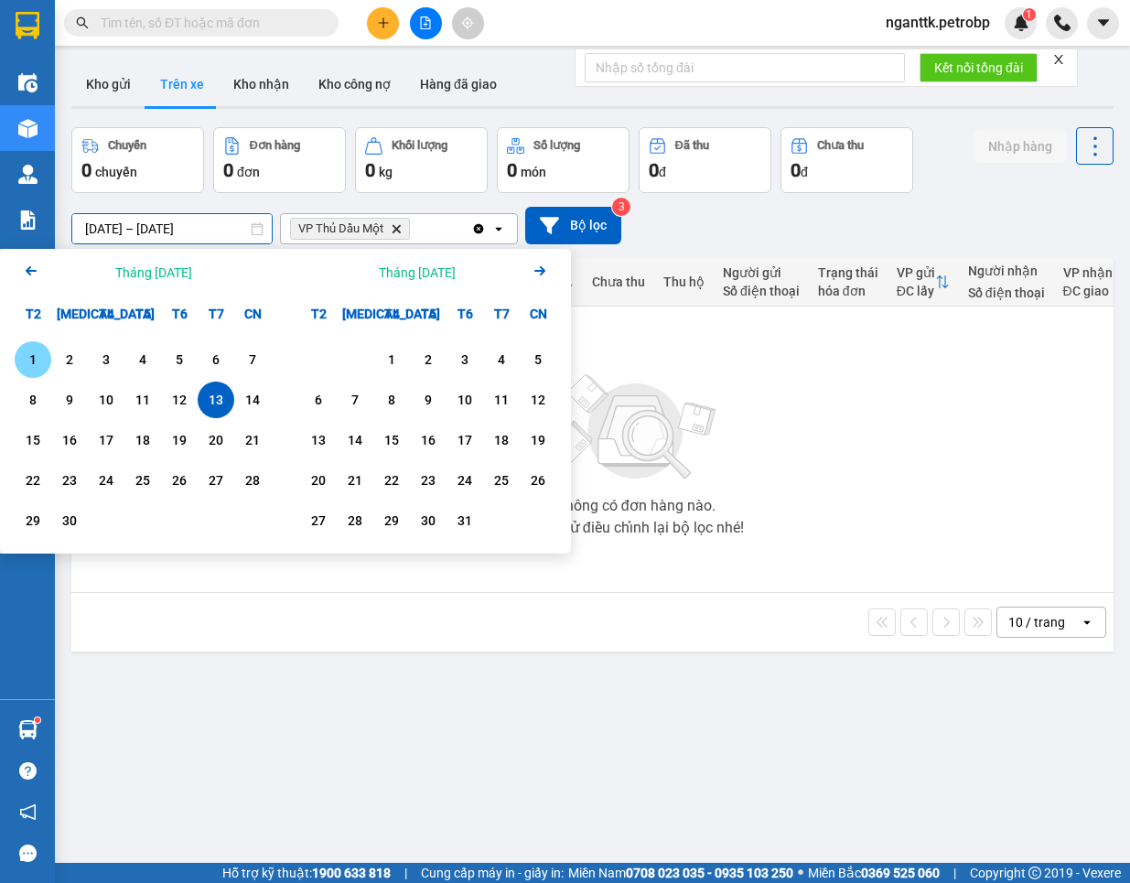
click at [38, 362] on div "1" at bounding box center [33, 360] width 26 height 22
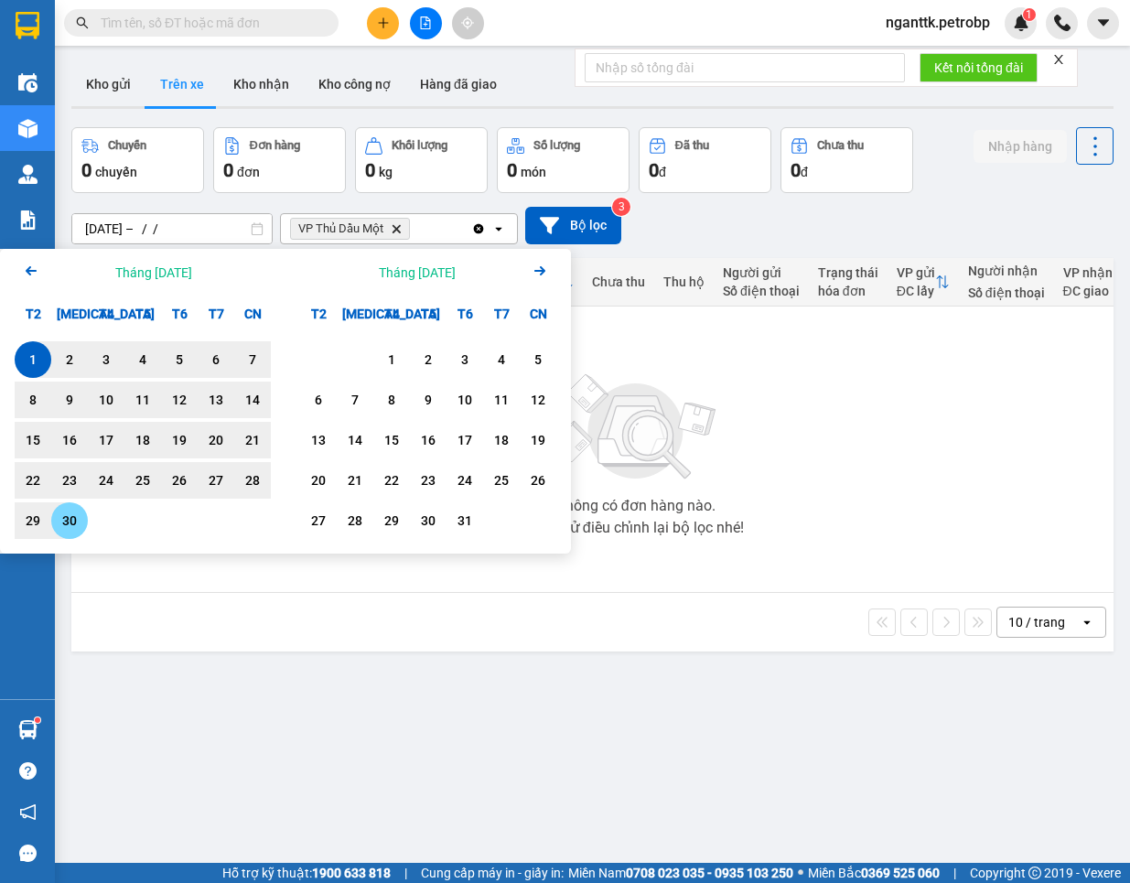
click at [73, 519] on div "30" at bounding box center [70, 521] width 26 height 22
type input "01/09/2025 – 30/09/2025"
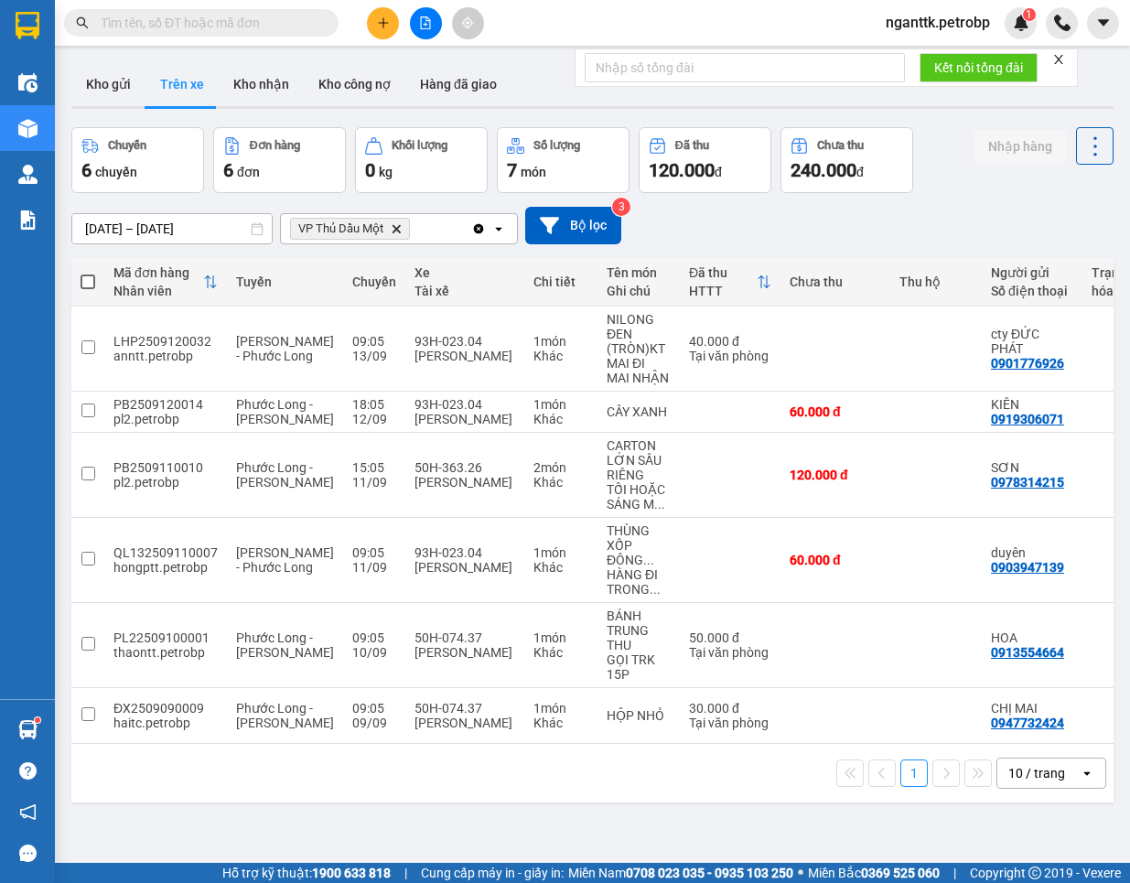
click at [774, 248] on div "01/09/2025 – 30/09/2025 Press the down arrow key to interact with the calendar …" at bounding box center [592, 225] width 1042 height 65
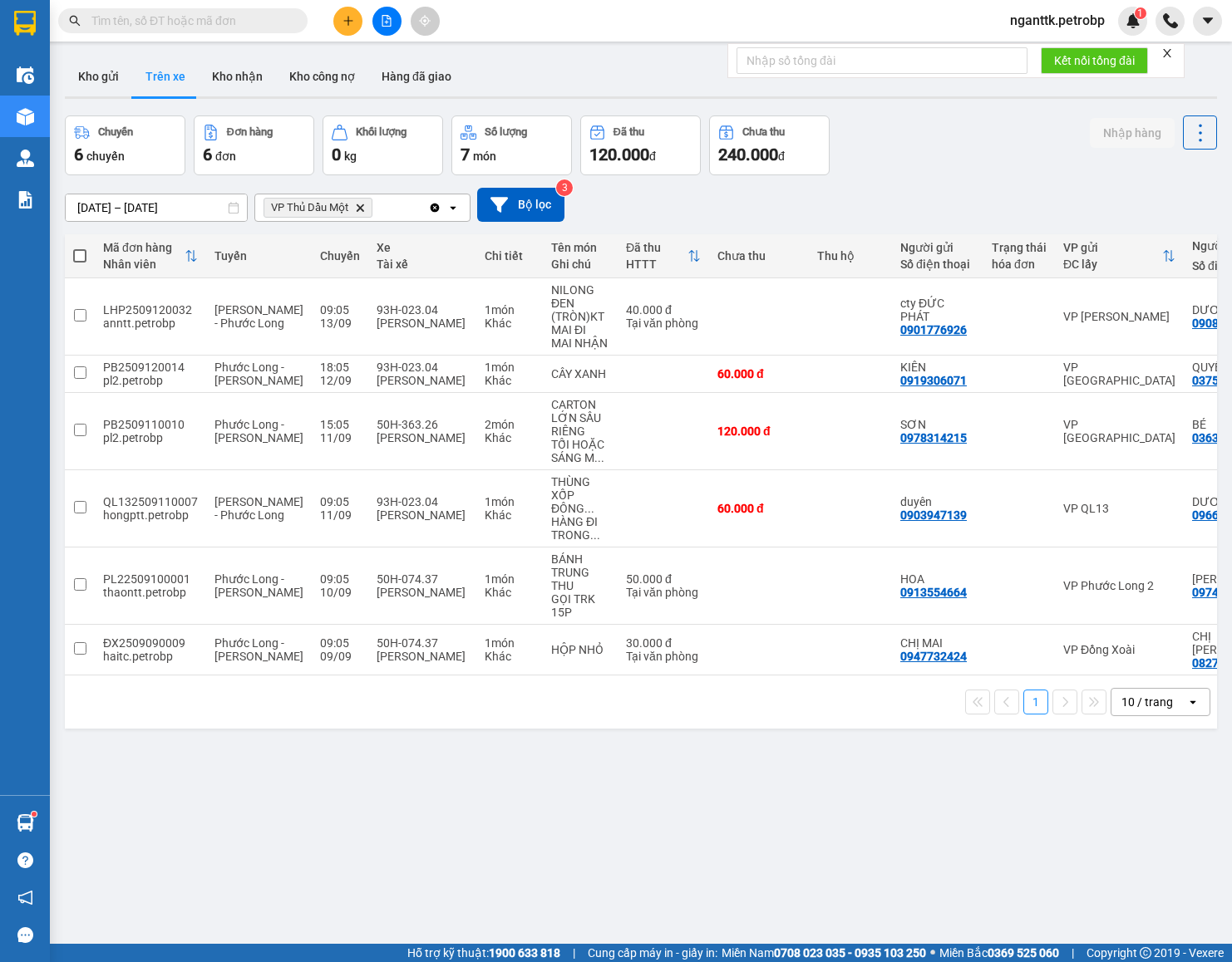
click at [1026, 180] on div "01/09/2025 – 30/09/2025 Press the down arrow key to interact with the calendar …" at bounding box center [641, 204] width 1152 height 59
click at [147, 431] on div "PB2509110010" at bounding box center [150, 424] width 94 height 14
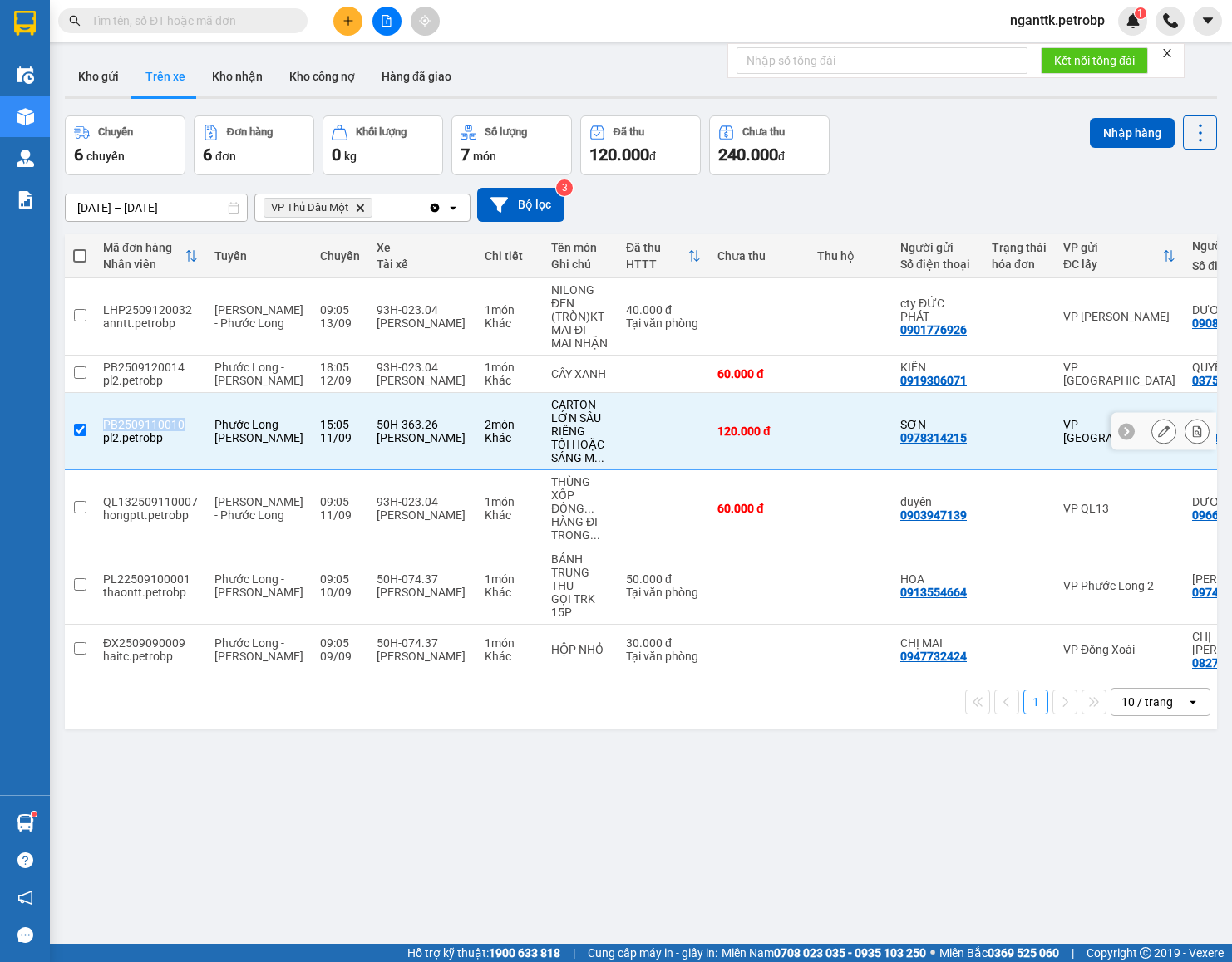
click at [147, 431] on div "PB2509110010" at bounding box center [150, 424] width 94 height 14
checkbox input "false"
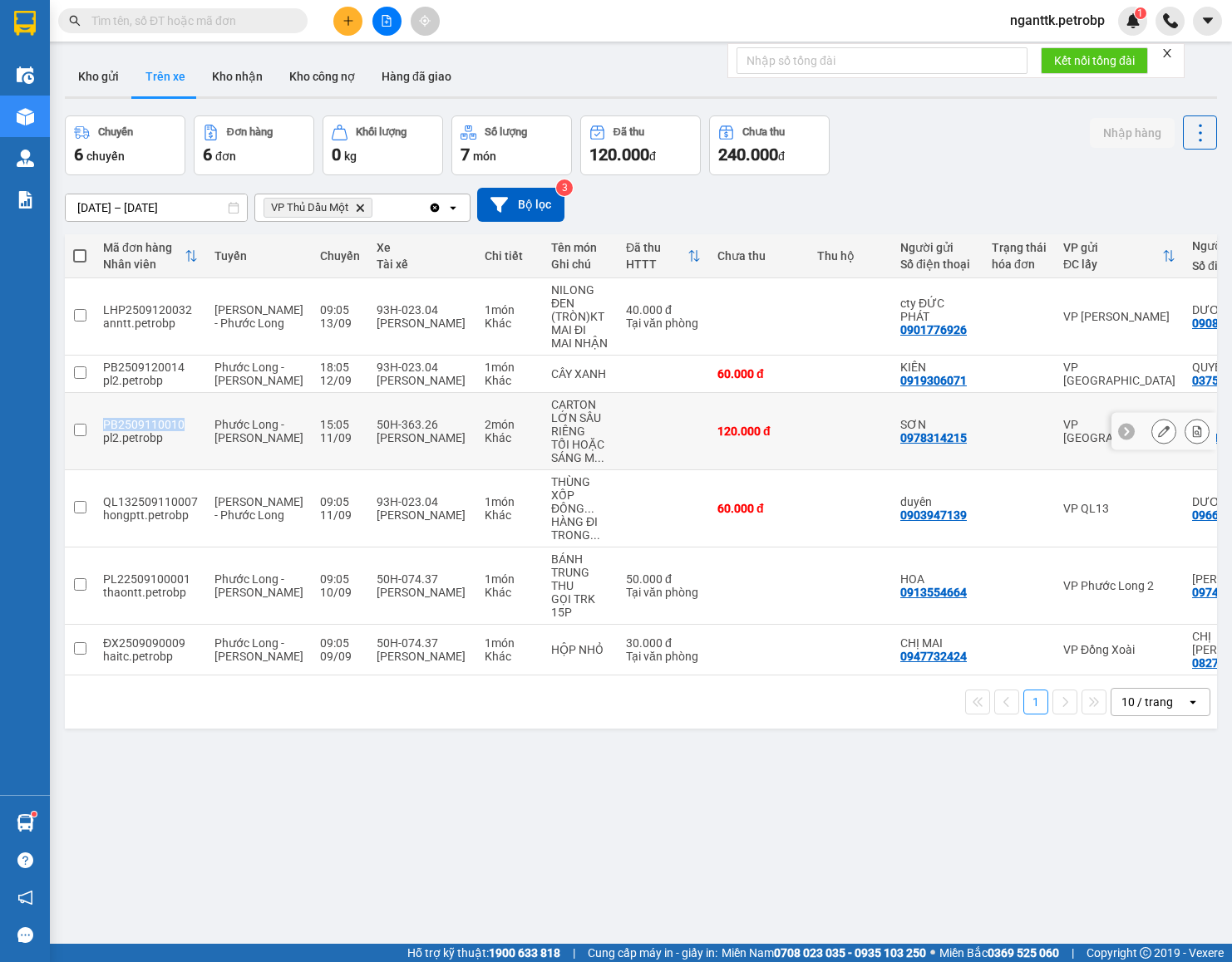
copy div "PB2509110010"
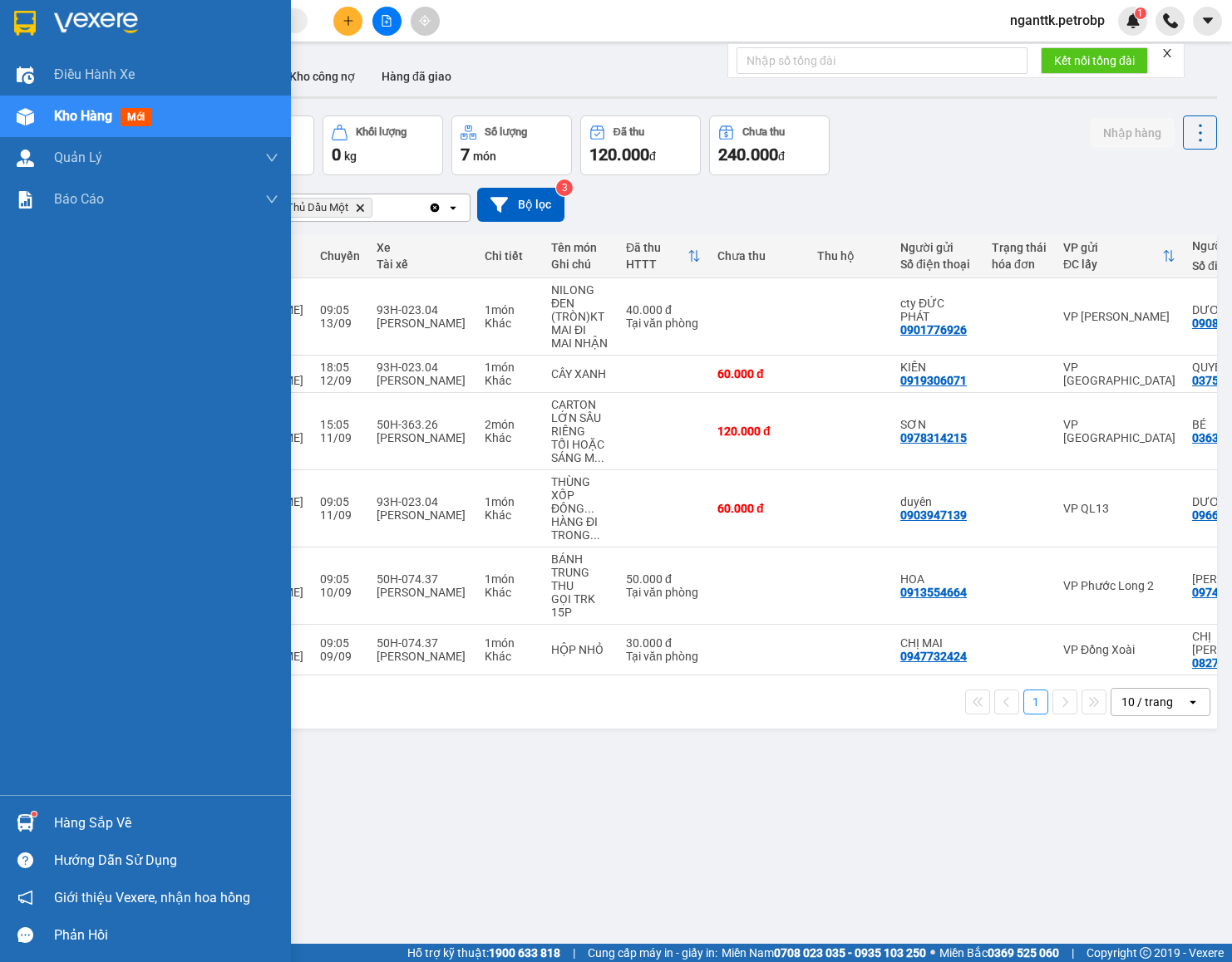
click at [17, 798] on div "Hàng sắp về Hướng dẫn sử dụng Giới thiệu Vexere, nhận hoa hồng Phản hồi" at bounding box center [145, 875] width 291 height 159
click at [17, 801] on img at bounding box center [25, 823] width 17 height 17
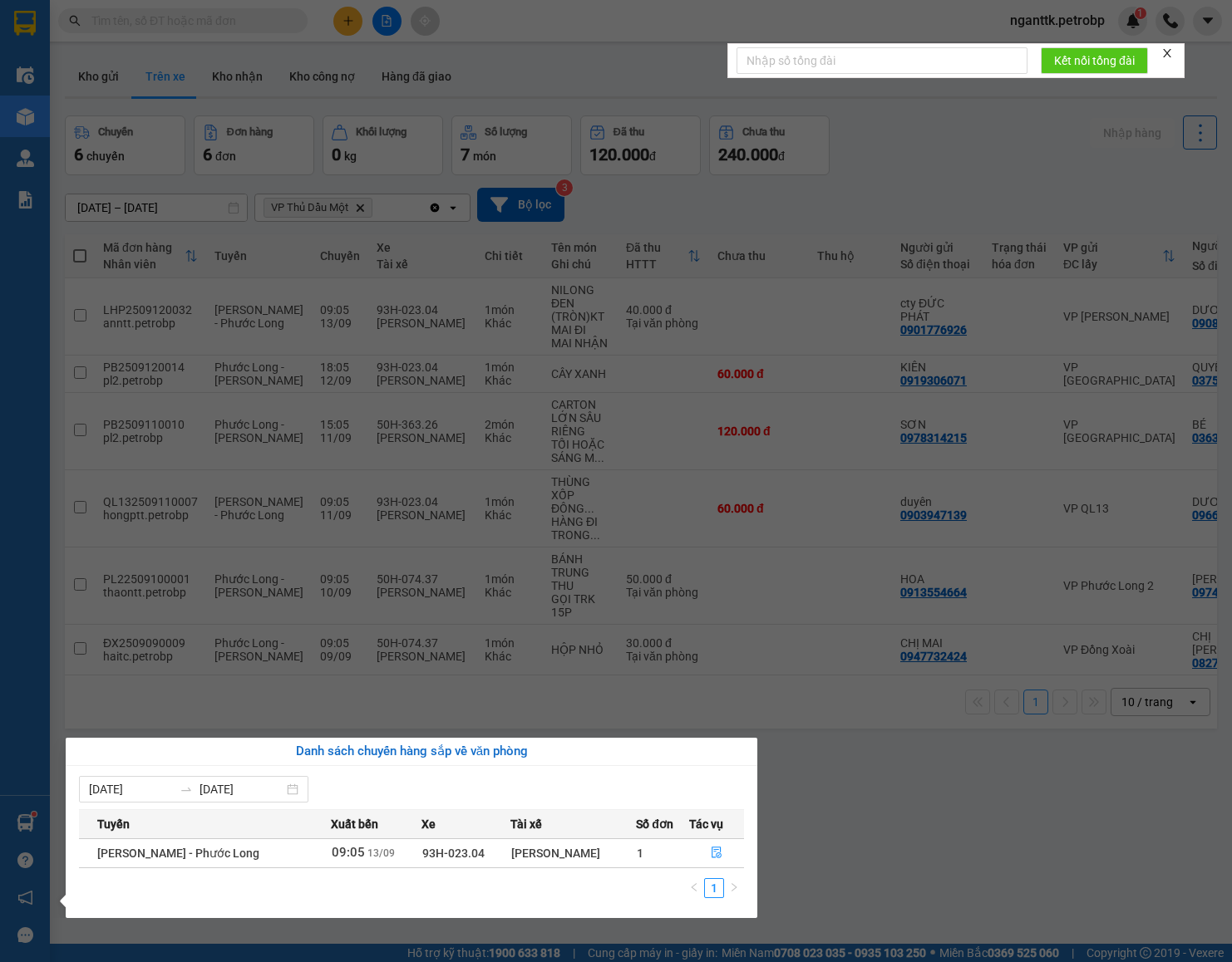
click at [460, 620] on section "Kết quả tìm kiếm ( 0 ) Bộ lọc No Data nganttk.petrobp 1 Điều hành xe Kho hàng m…" at bounding box center [616, 481] width 1232 height 962
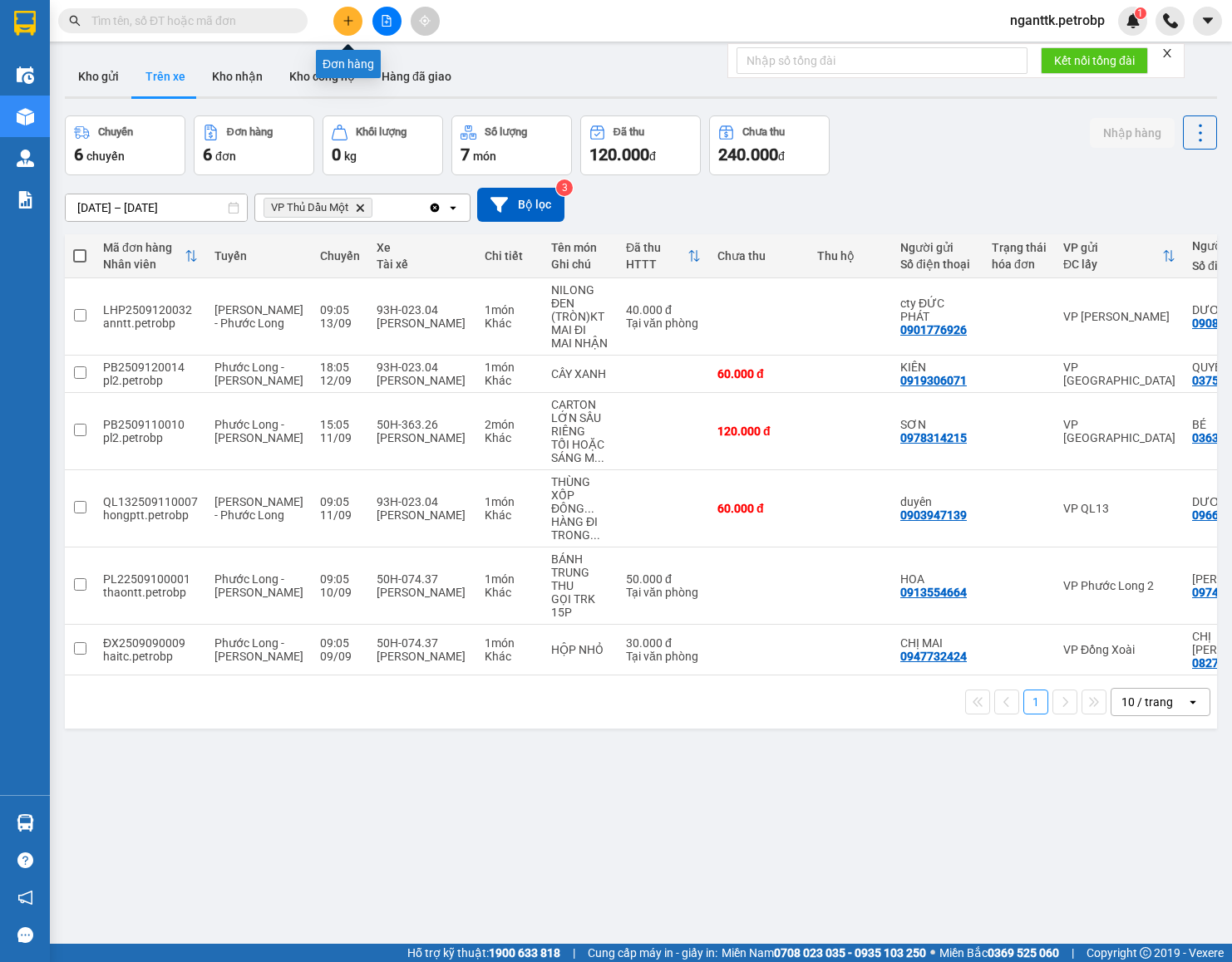
click at [353, 25] on icon "plus" at bounding box center [348, 20] width 12 height 12
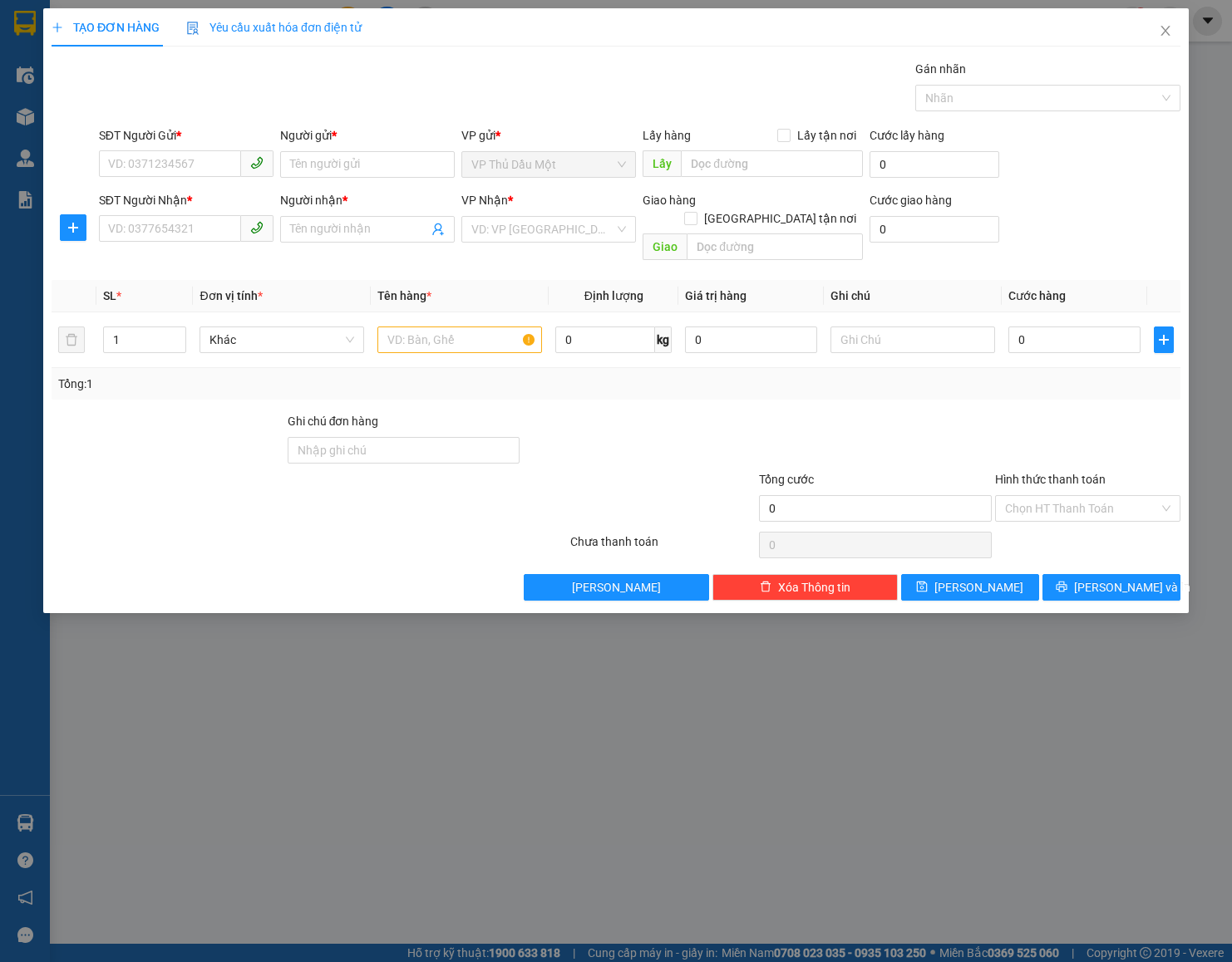
click at [120, 147] on div "SĐT Người Gửi *" at bounding box center [186, 138] width 174 height 25
click at [115, 157] on input "SĐT Người Gửi *" at bounding box center [170, 164] width 142 height 26
paste input "0836679689"
type input "0836679689"
click at [83, 234] on span "plus" at bounding box center [73, 227] width 25 height 14
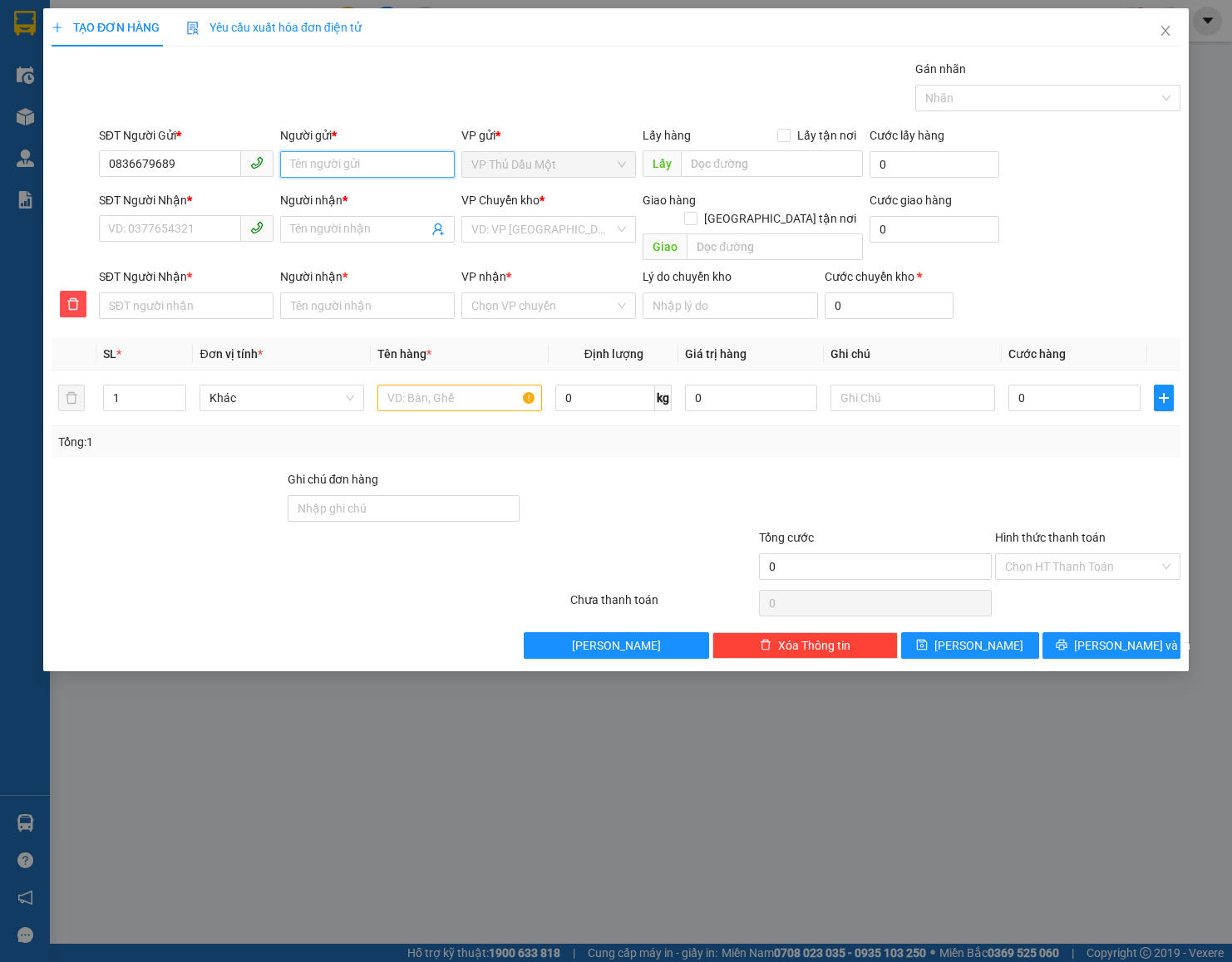
click at [324, 163] on input "Người gửi *" at bounding box center [367, 164] width 174 height 26
click at [308, 164] on input "Người gửi *" at bounding box center [367, 164] width 174 height 26
type input "DÂN NHỚT"
click at [788, 137] on input "Lấy tận nơi" at bounding box center [782, 134] width 12 height 12
checkbox input "true"
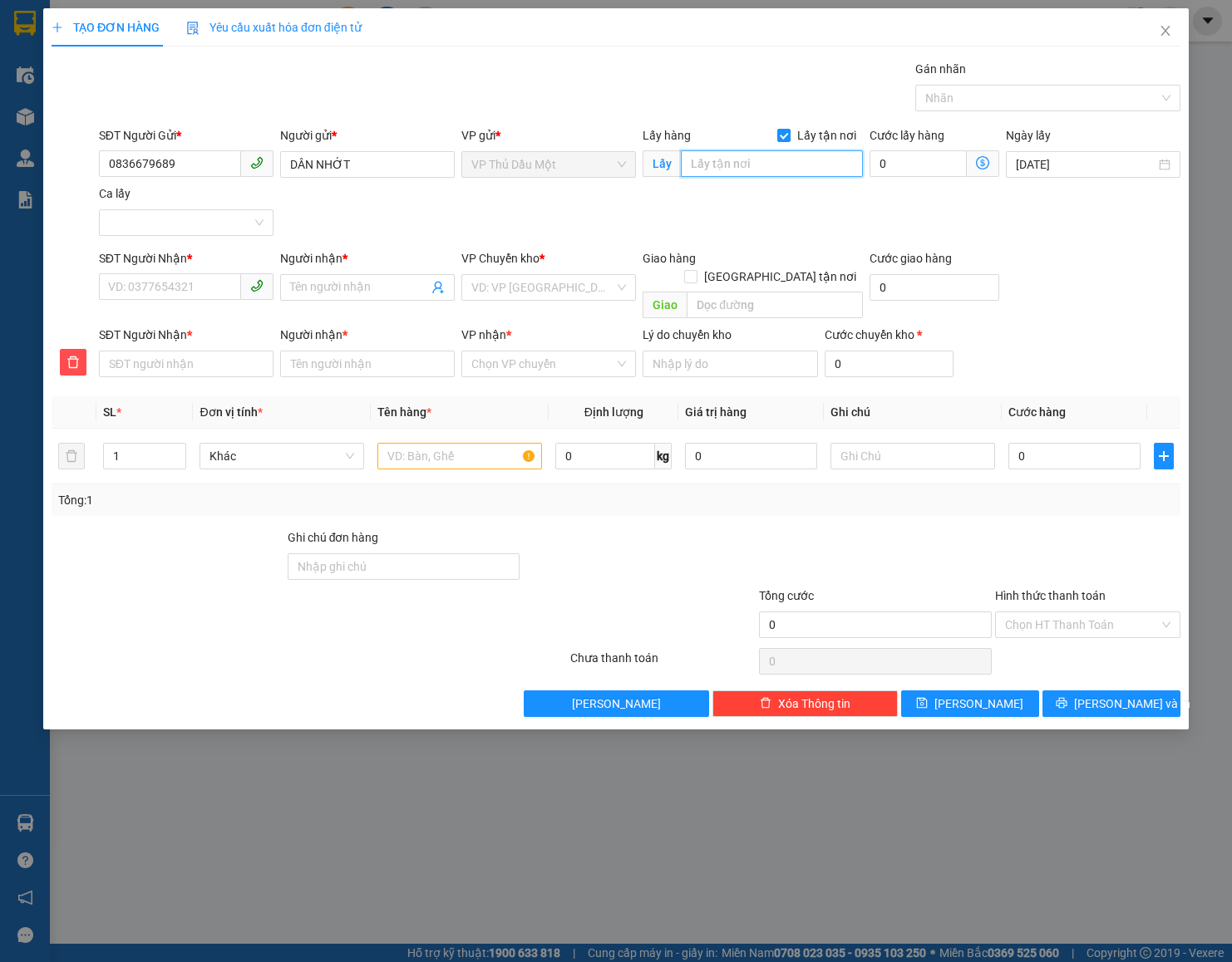
click at [777, 160] on input "text" at bounding box center [771, 164] width 182 height 26
type input "AEON BÌNH DƯƠNG"
click at [135, 289] on input "SĐT Người Nhận *" at bounding box center [170, 286] width 142 height 26
click at [913, 155] on input "0" at bounding box center [918, 164] width 97 height 26
type input "4"
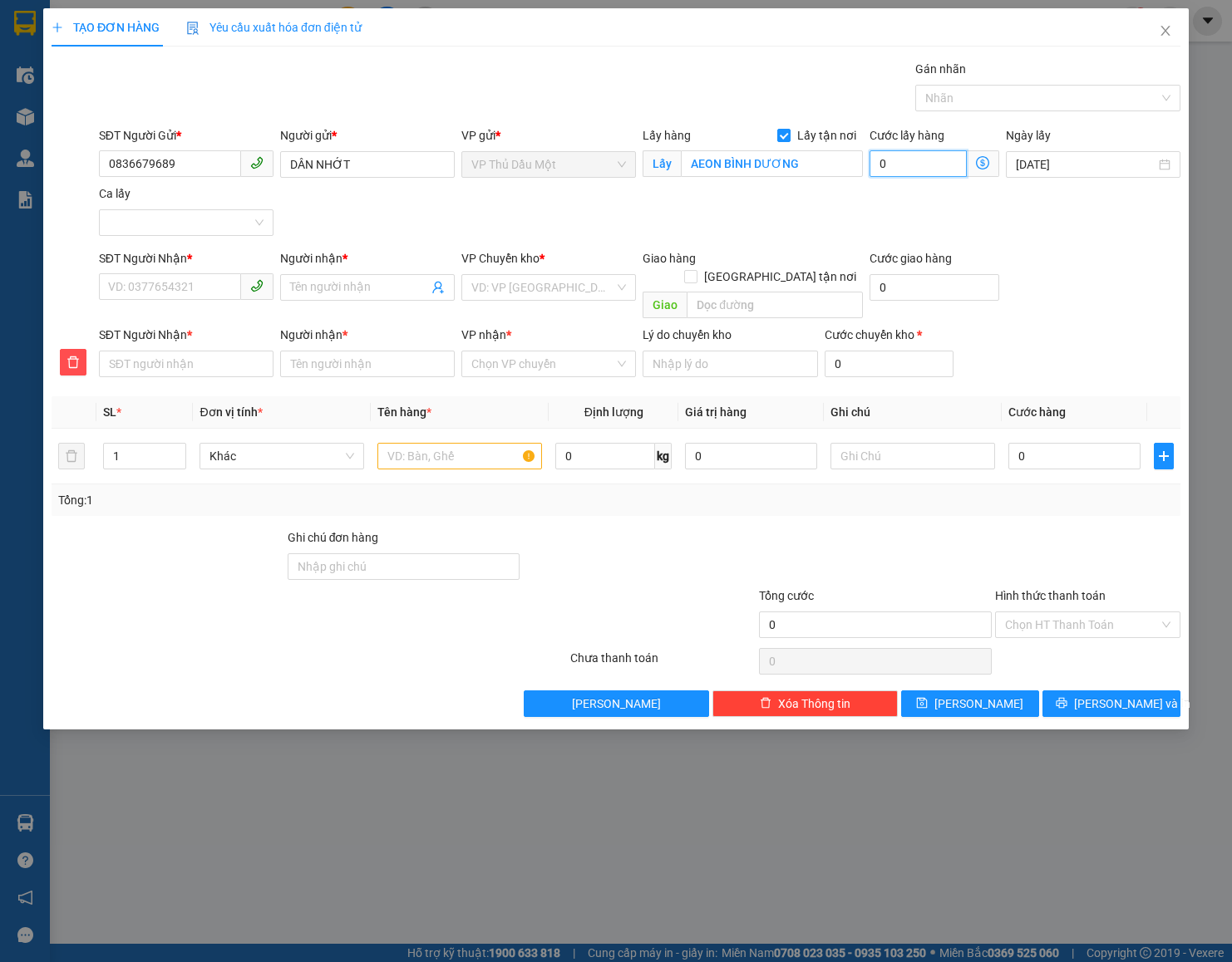
type input "4"
type input "40"
type input "40.000"
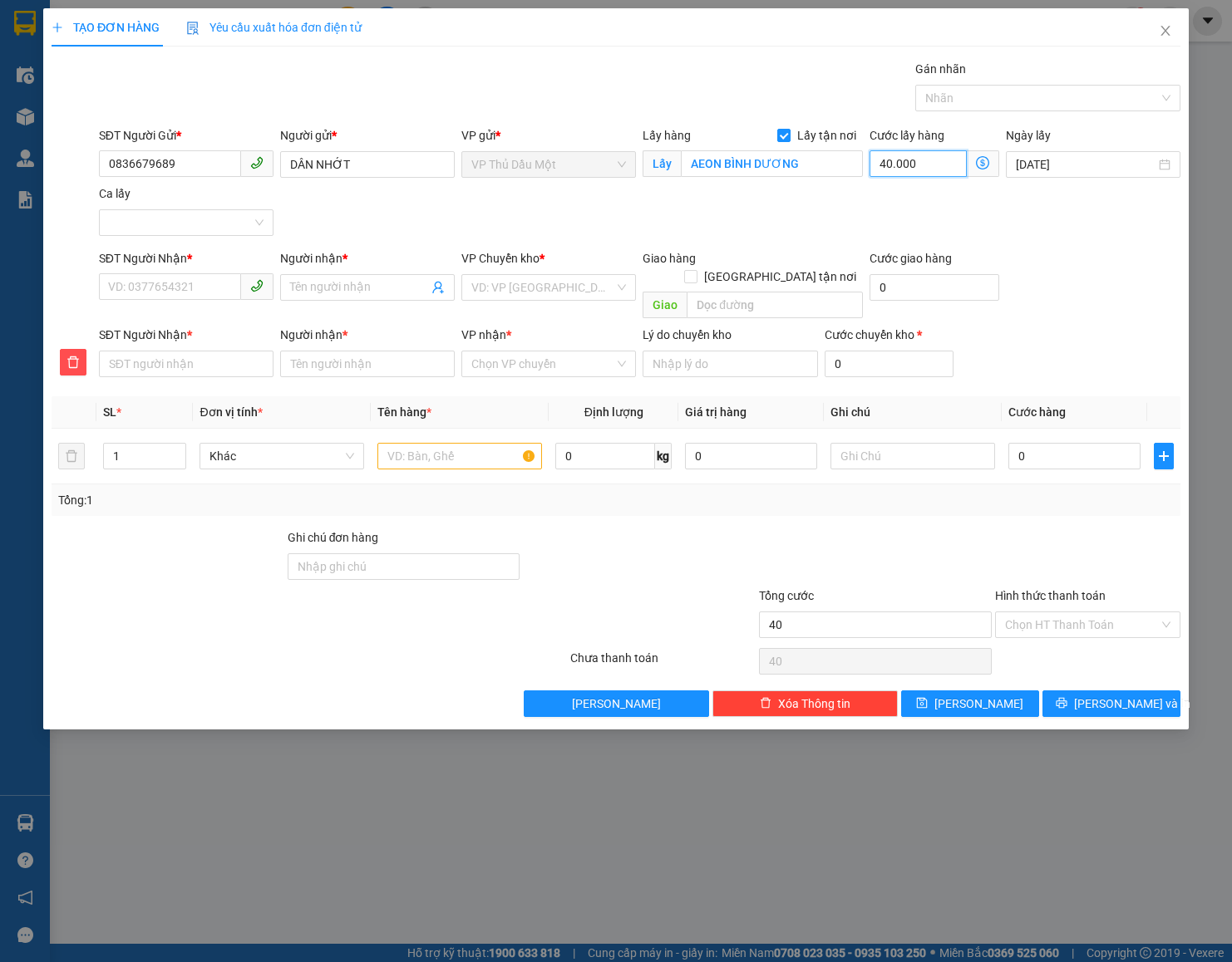
type input "40.000"
click at [162, 282] on input "SĐT Người Nhận *" at bounding box center [170, 286] width 142 height 26
paste input "0866918027"
type input "0866918027"
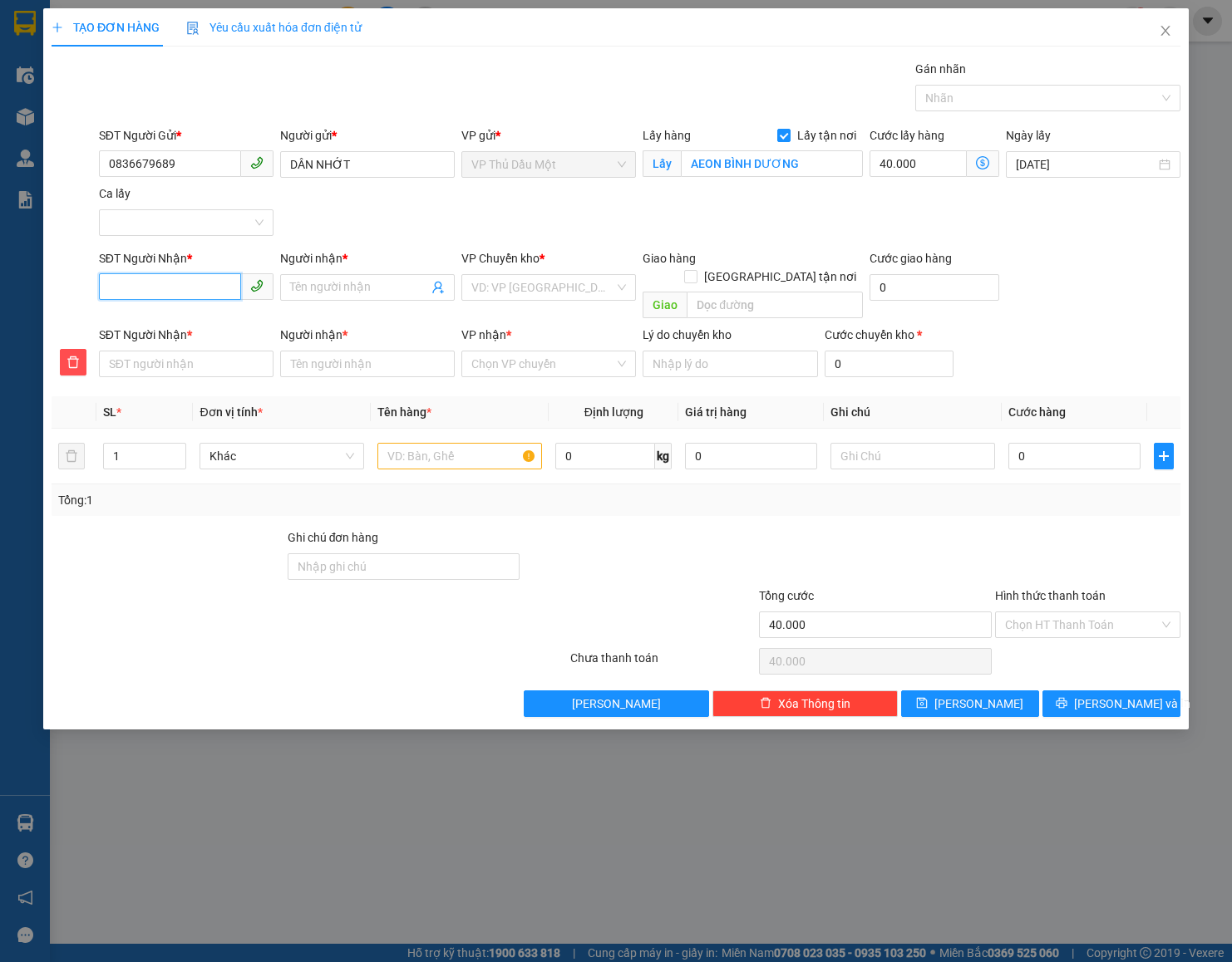
type input "0866918027"
click at [307, 273] on div "Người nhận *" at bounding box center [367, 261] width 174 height 25
click at [312, 288] on input "Người nhận *" at bounding box center [359, 287] width 138 height 18
type input "T"
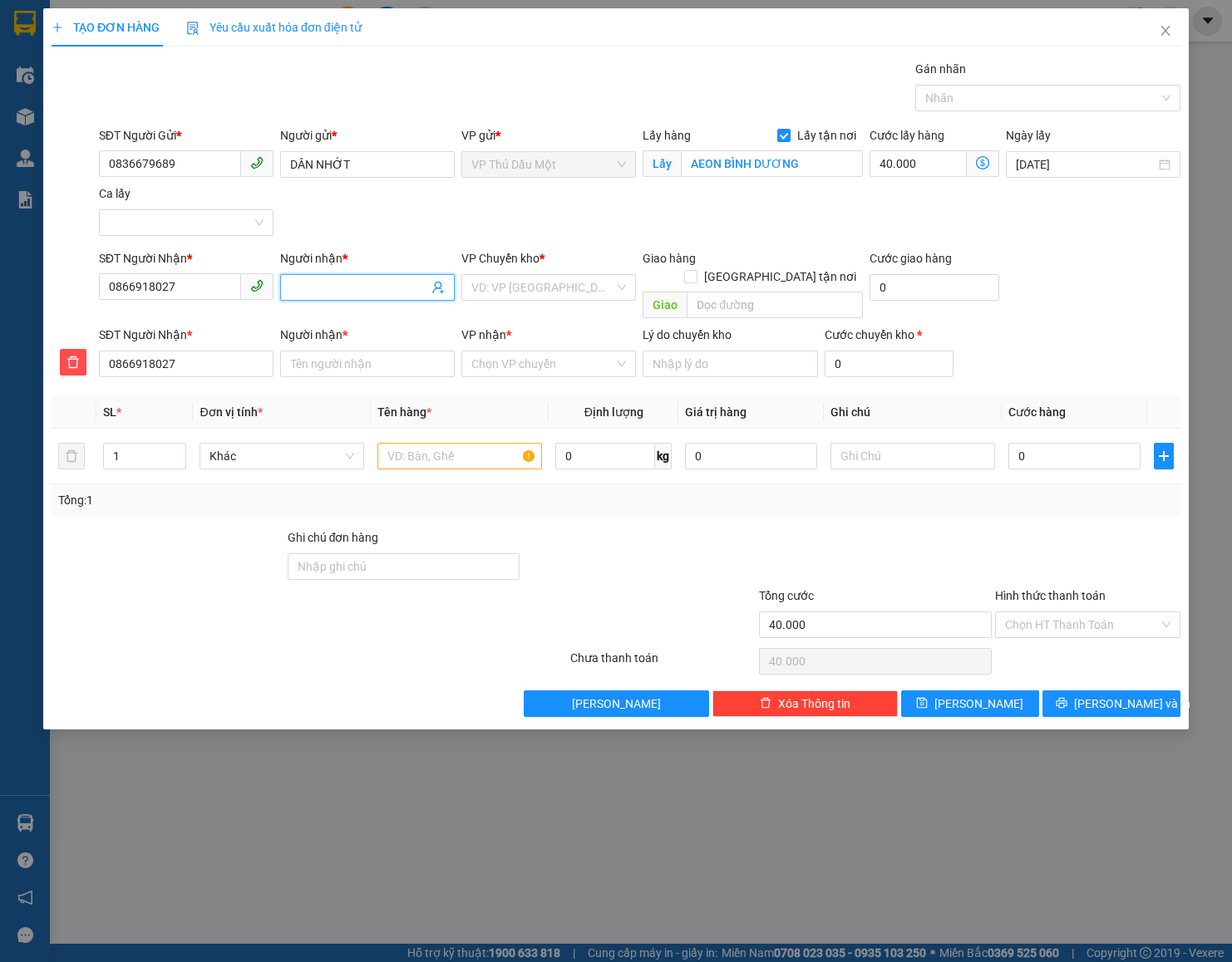
type input "T"
type input "TR"
type input "TRI"
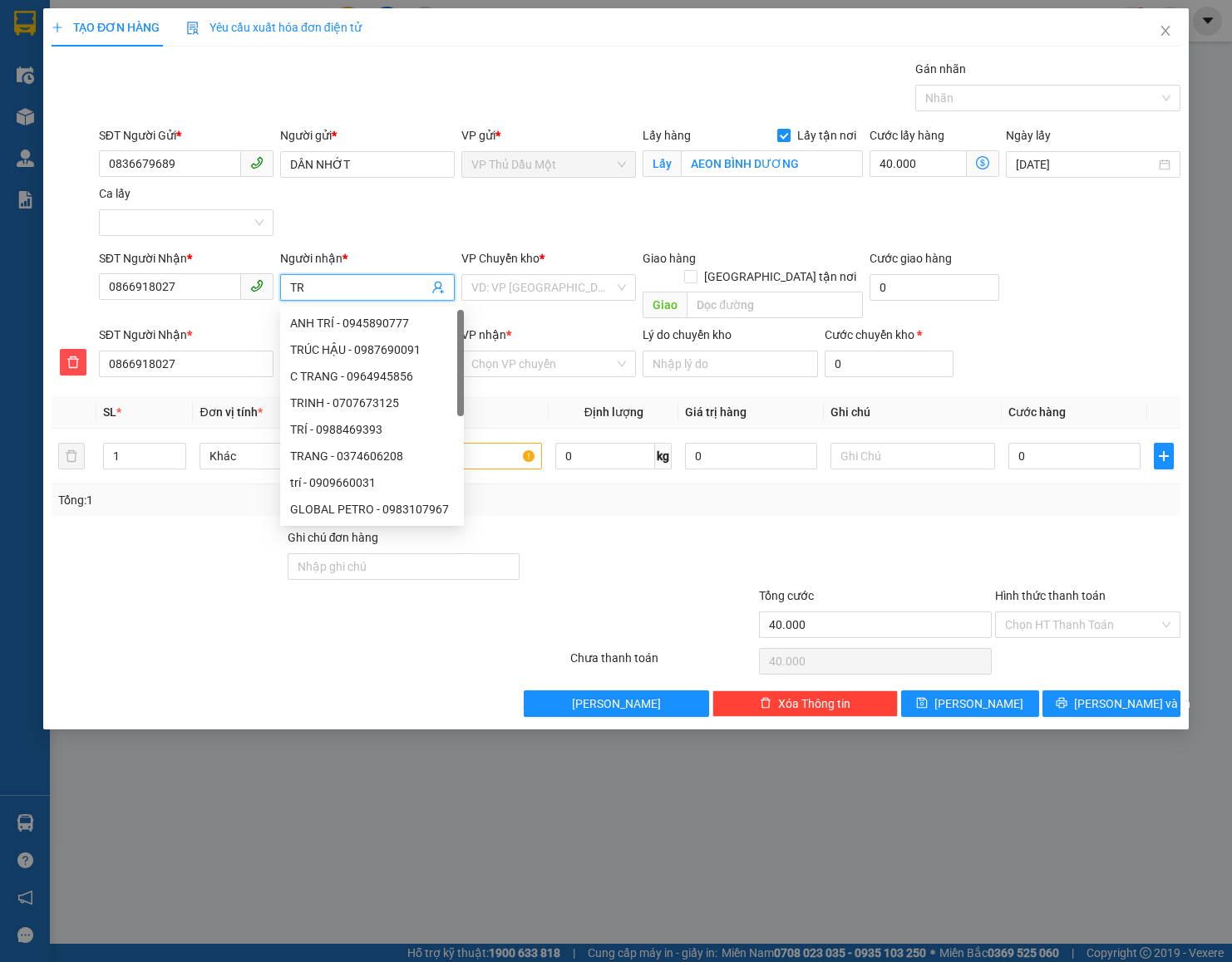
type input "TRÍ"
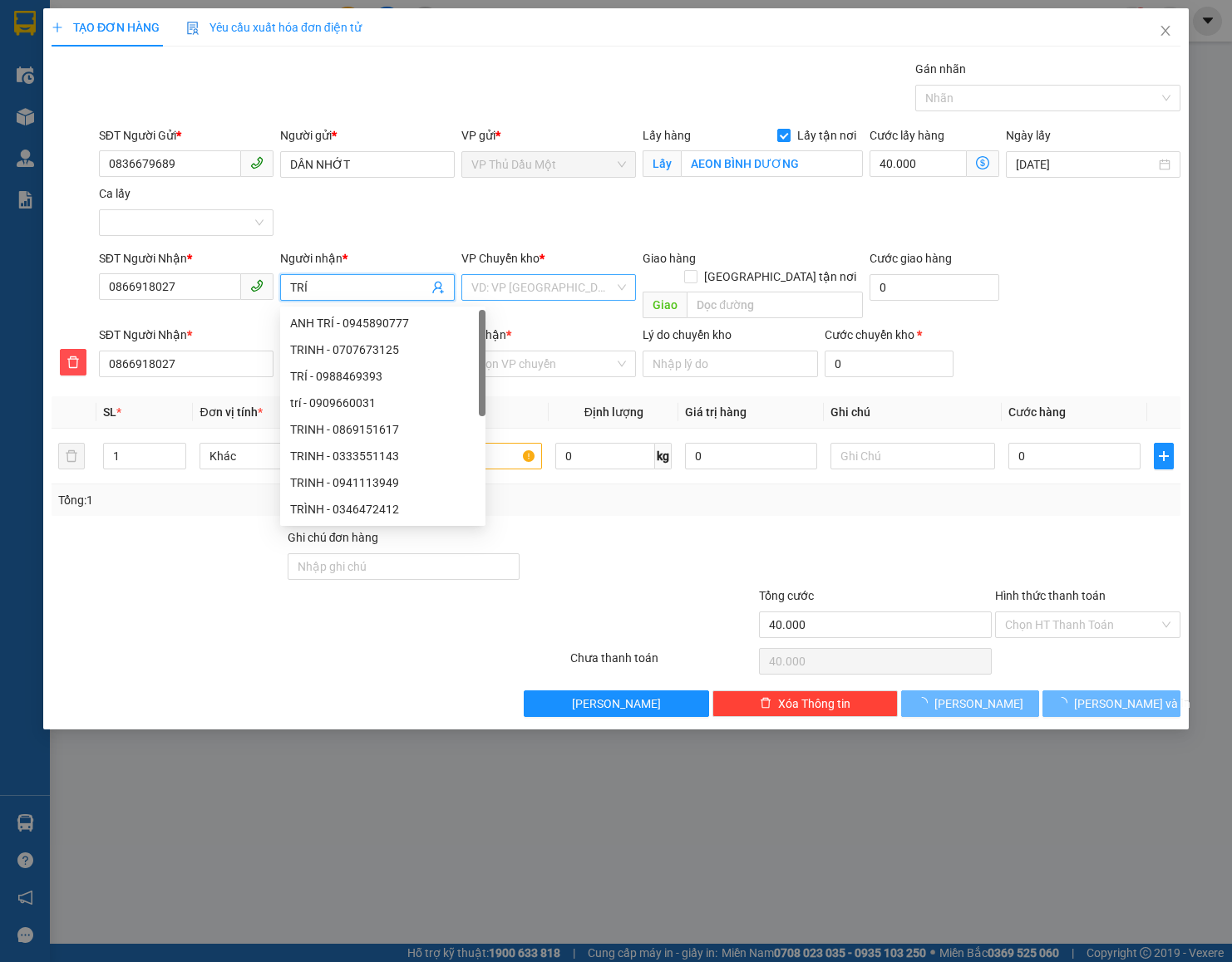
type input "TRÍ"
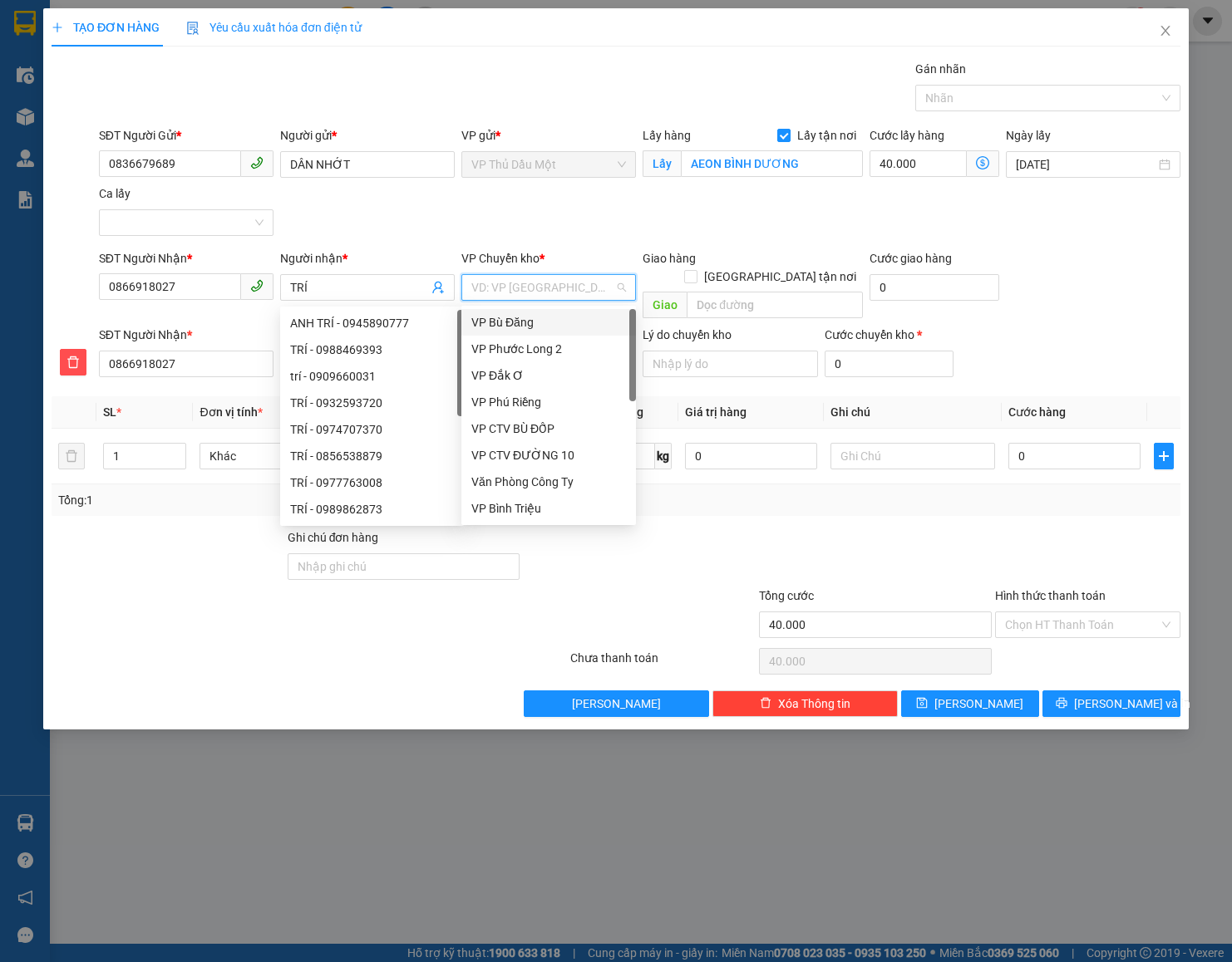
click at [520, 297] on input "search" at bounding box center [542, 287] width 143 height 25
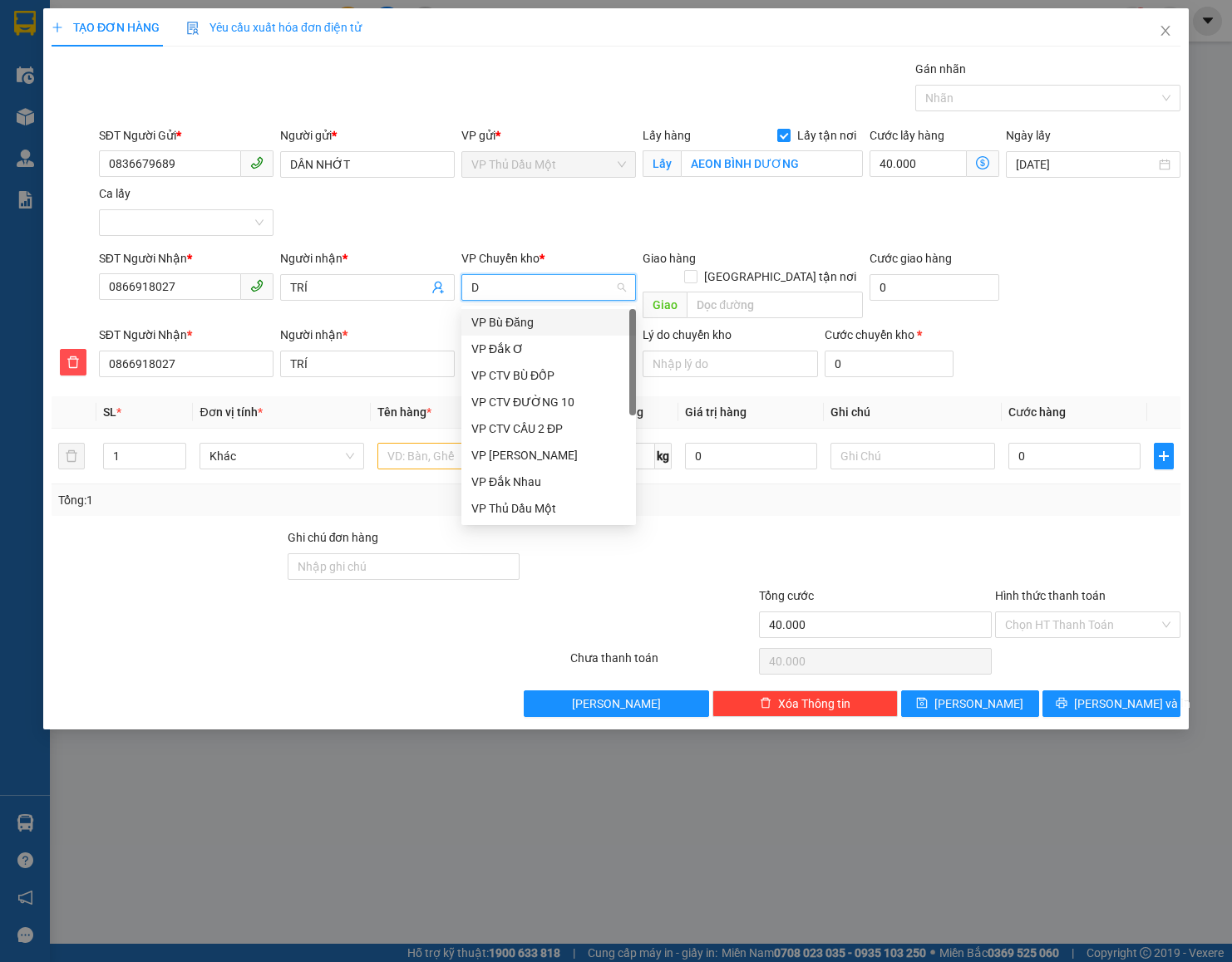
type input "DX"
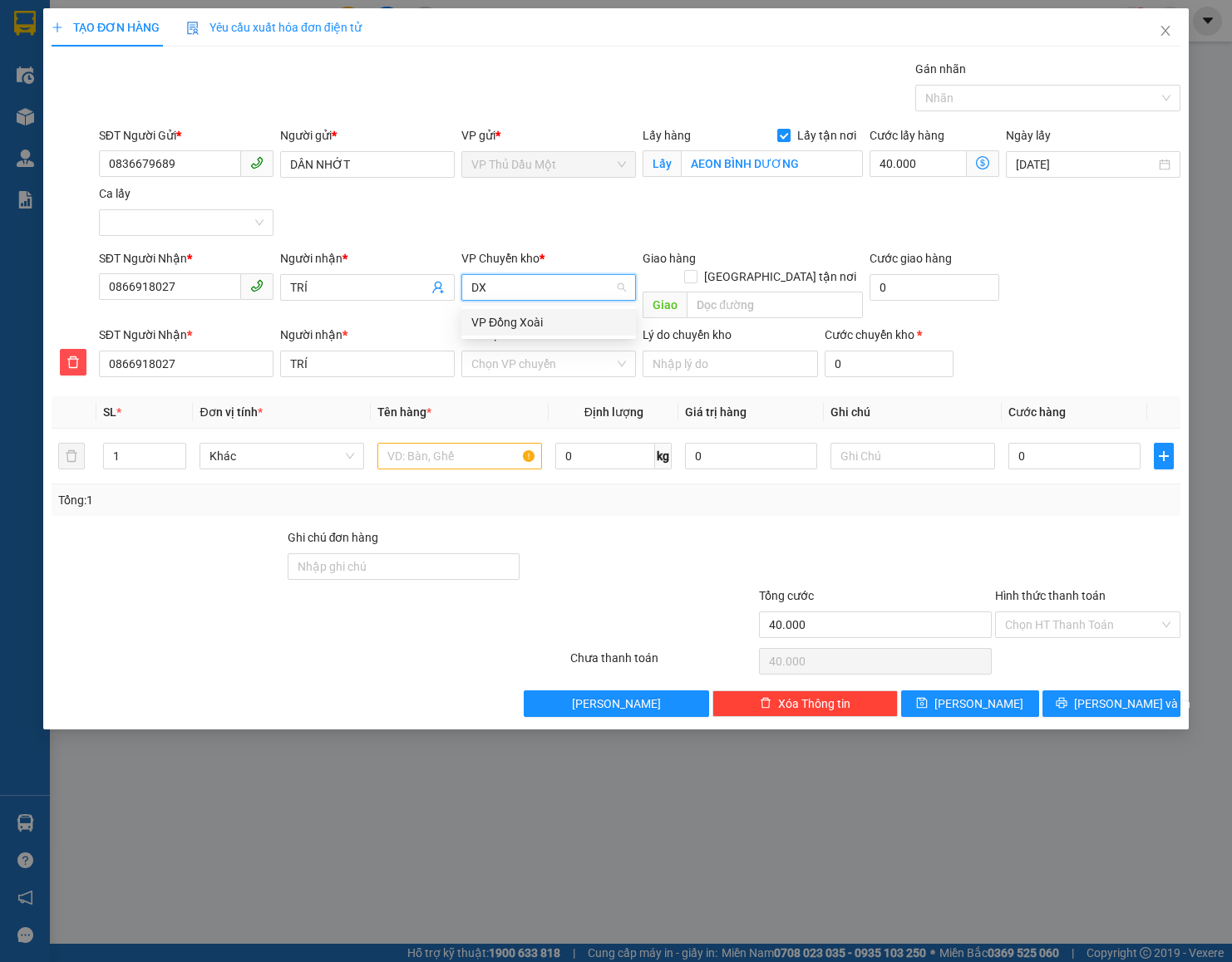
click at [514, 317] on div "VP Đồng Xoài" at bounding box center [549, 322] width 154 height 18
click at [499, 352] on input "VP nhận *" at bounding box center [542, 363] width 143 height 25
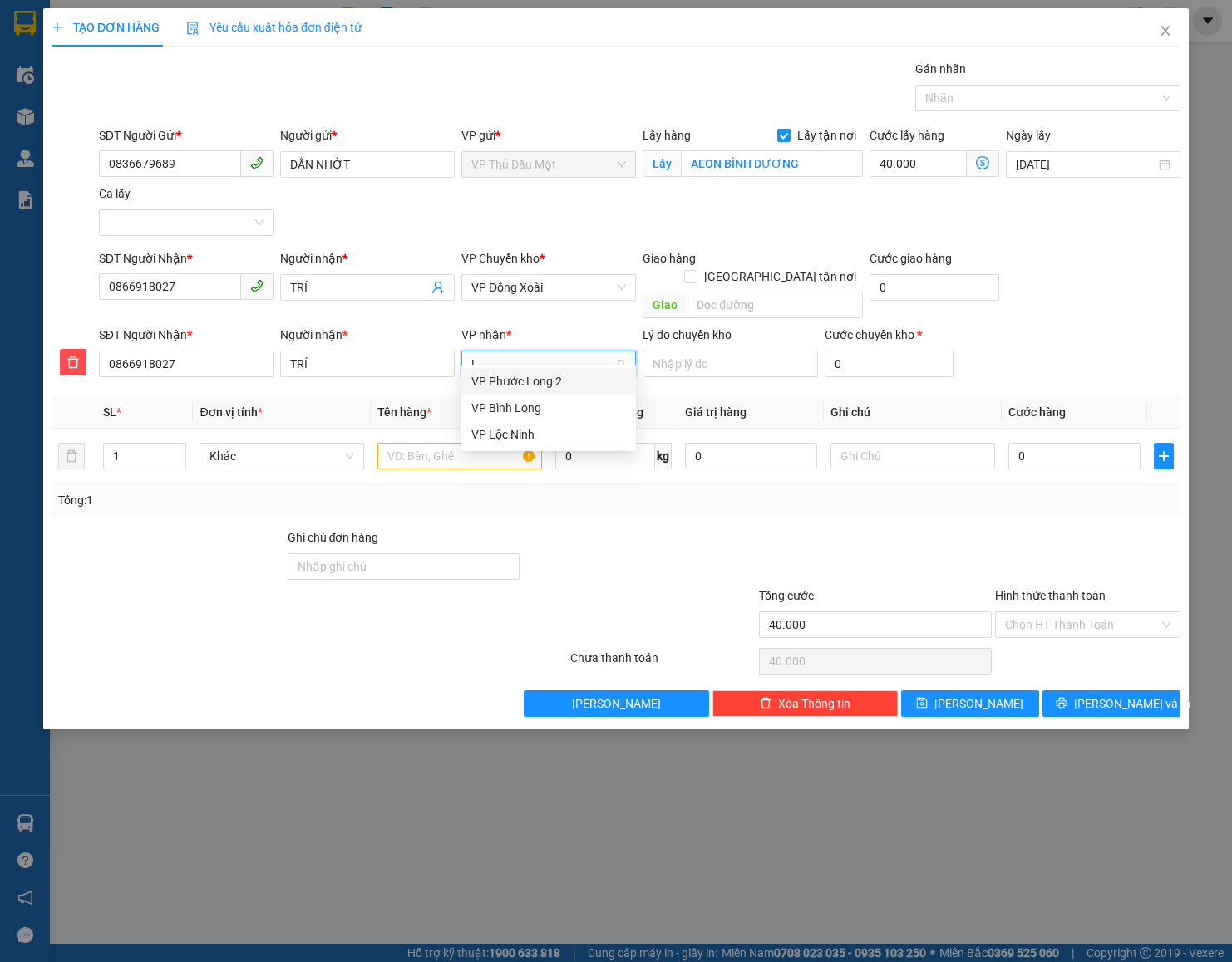
type input "LÔ"
click at [493, 441] on div "VP Lộc Ninh" at bounding box center [549, 434] width 154 height 18
click at [696, 270] on input "[GEOGRAPHIC_DATA] tận nơi" at bounding box center [690, 275] width 12 height 12
checkbox input "true"
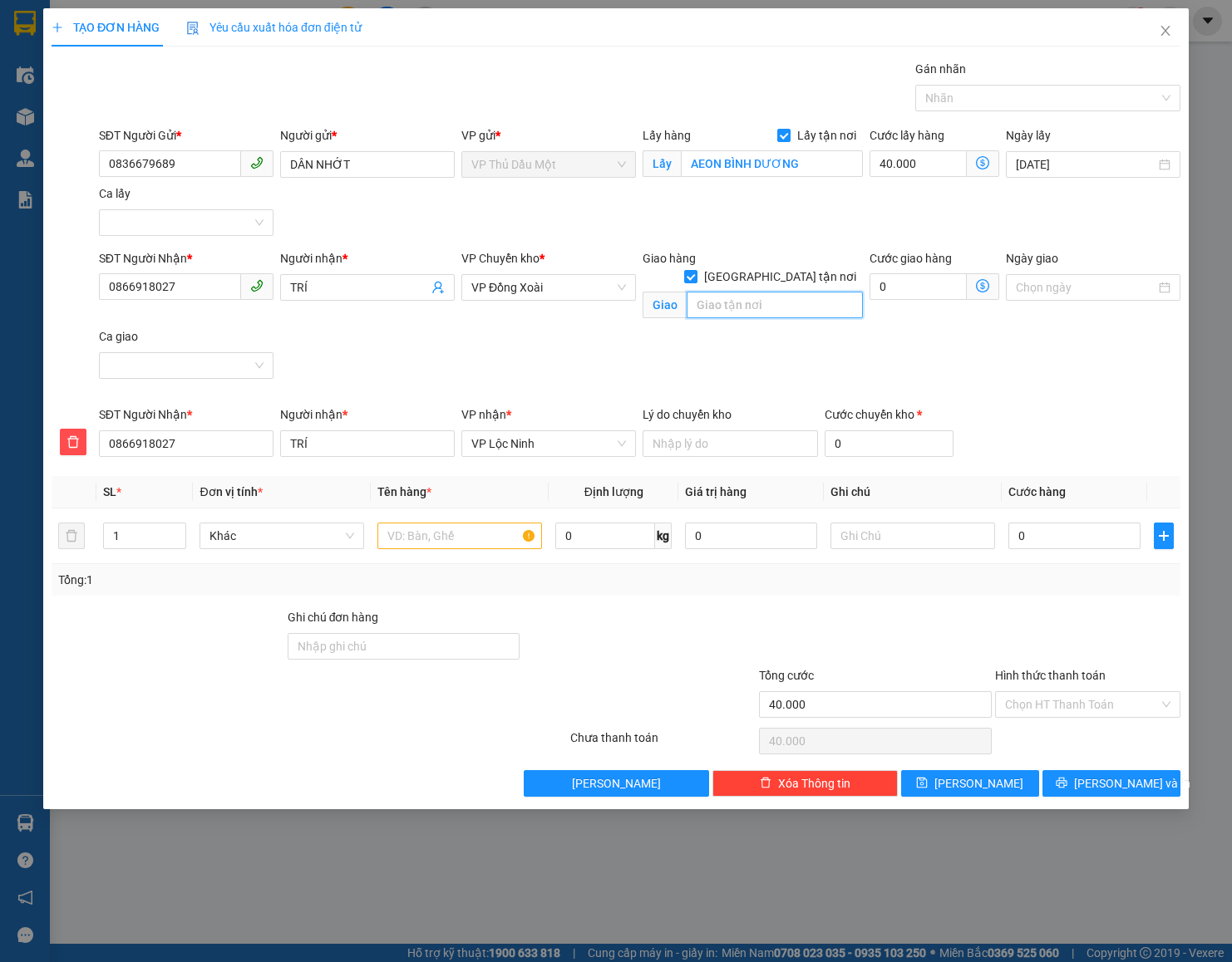
click at [780, 292] on input "text" at bounding box center [775, 304] width 176 height 26
type input "C"
type input "GẦN CỬA"
click at [790, 292] on input "GẦN CỬA" at bounding box center [775, 304] width 176 height 26
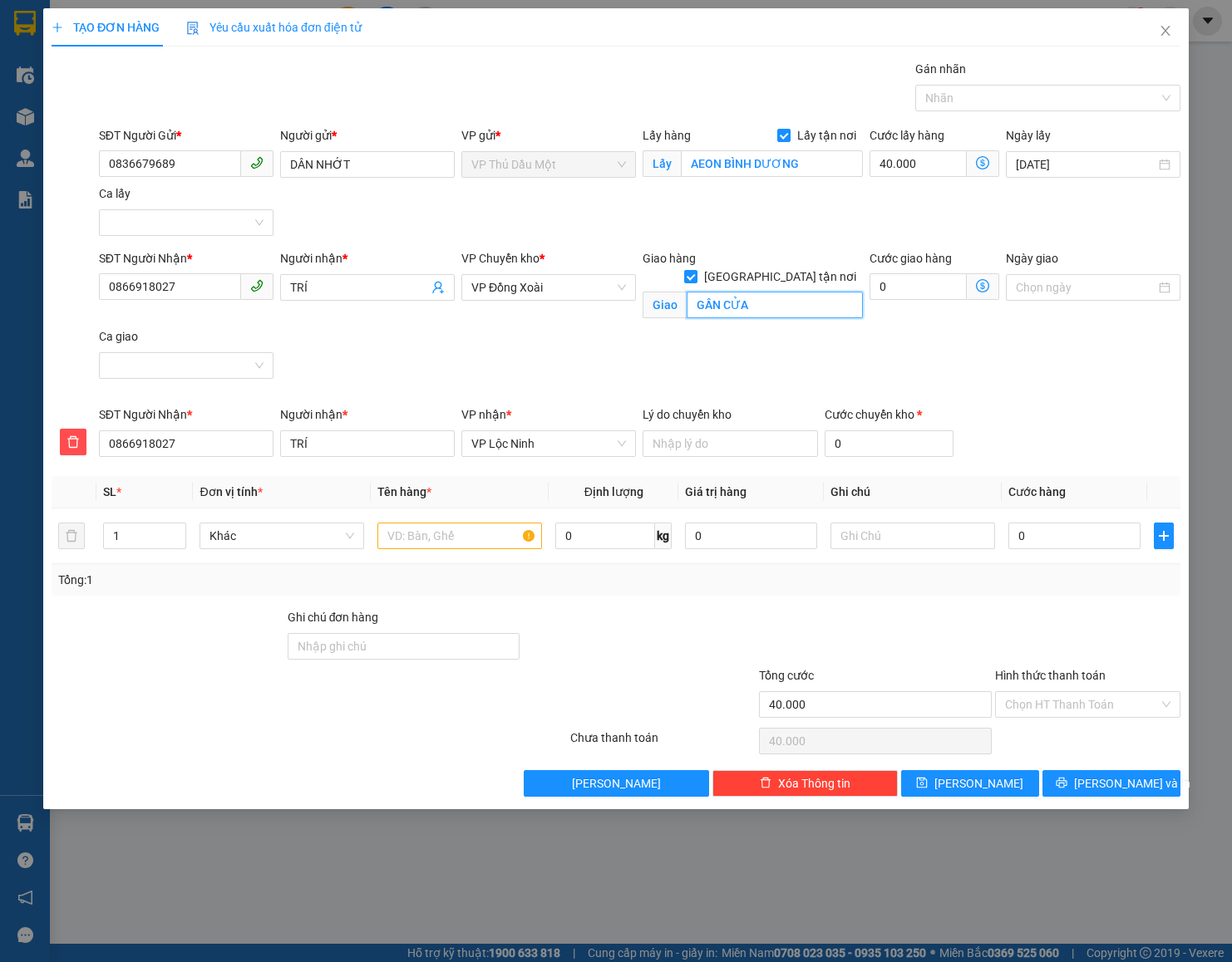
click at [790, 292] on input "GẦN CỬA" at bounding box center [775, 304] width 176 height 26
type input "BÃI XE QTL (GẦN CỬA KHẨU [GEOGRAPHIC_DATA])"
click at [896, 297] on input "0" at bounding box center [918, 286] width 97 height 26
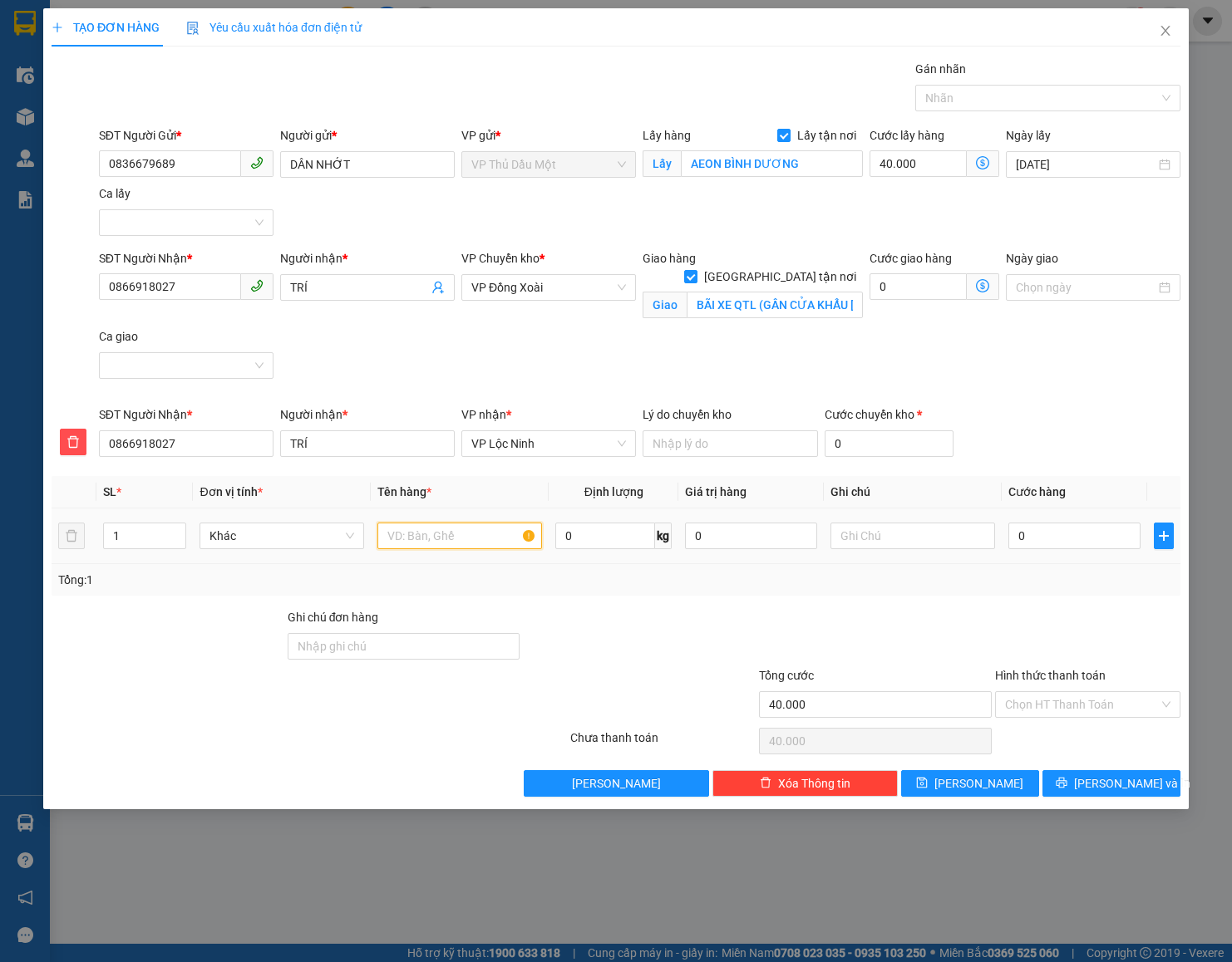
click at [419, 541] on input "text" at bounding box center [459, 535] width 164 height 26
type input "1"
type input "PHUY + BÕ TRẮNG CHAI NHỚT"
click at [177, 524] on div "1" at bounding box center [144, 535] width 84 height 26
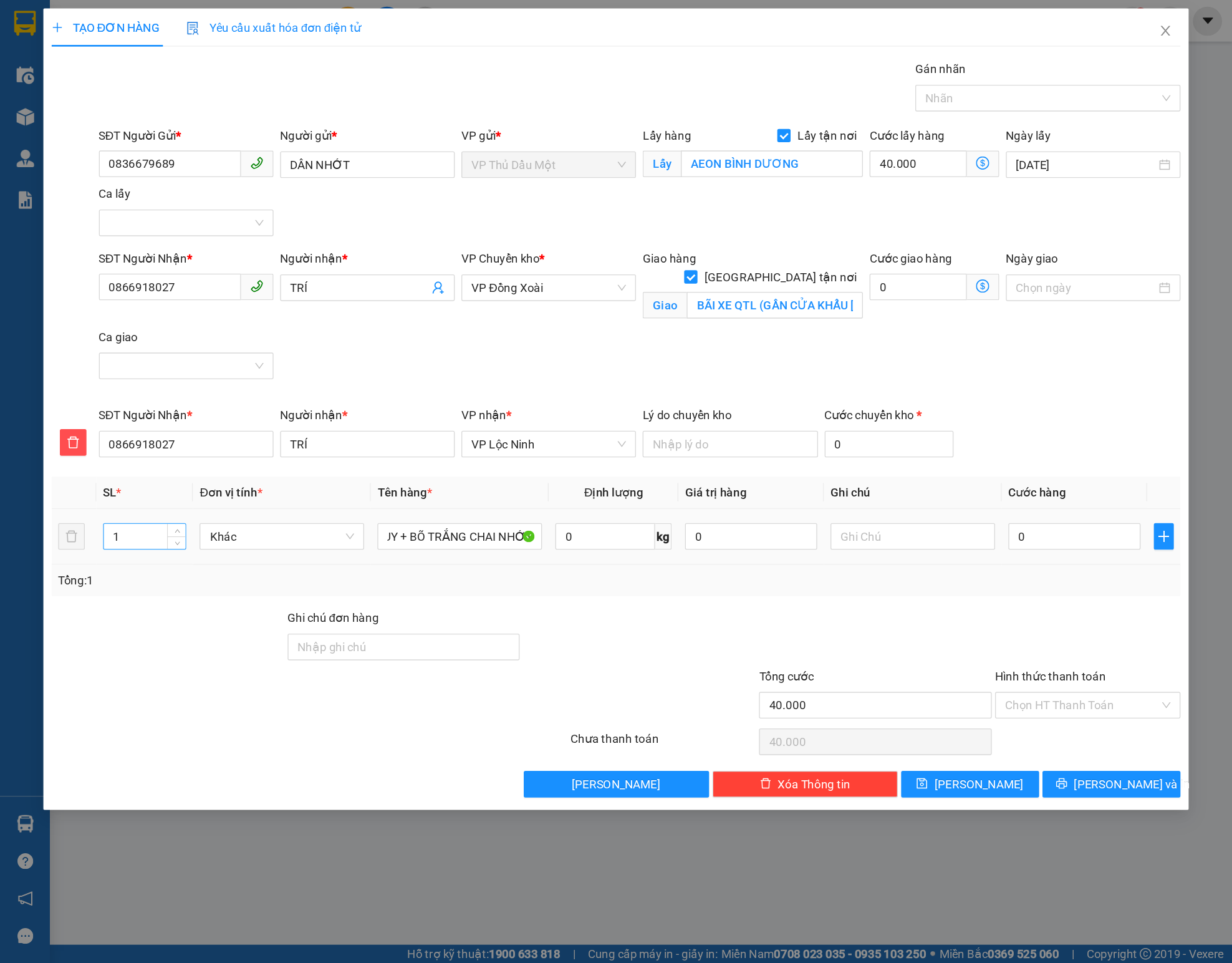
scroll to position [0, 0]
type input "2"
click at [132, 395] on span "Increase Value" at bounding box center [132, 398] width 14 height 11
click at [769, 400] on input "0" at bounding box center [805, 401] width 99 height 20
type input "2"
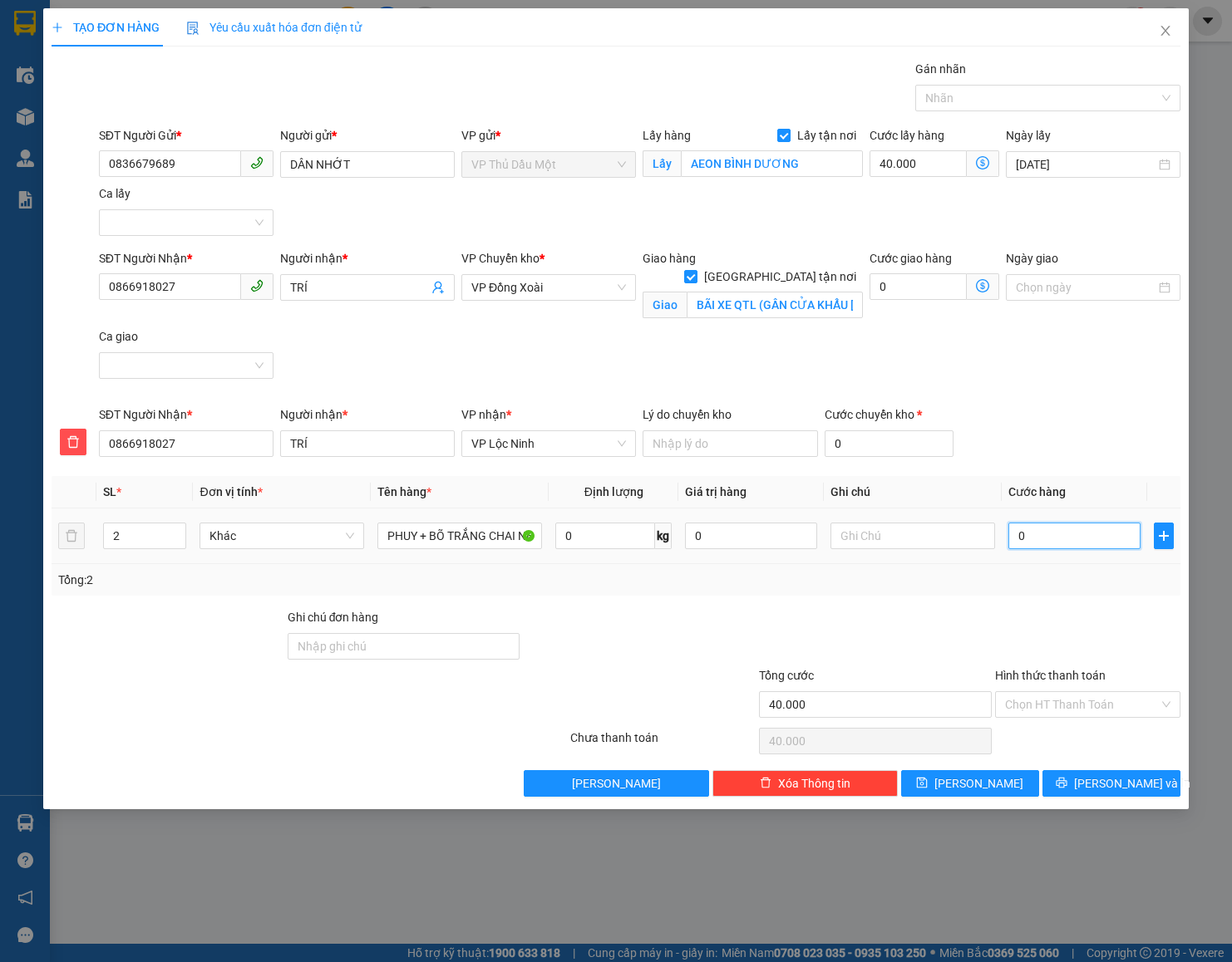
type input "40.002"
type input "23"
type input "40.023"
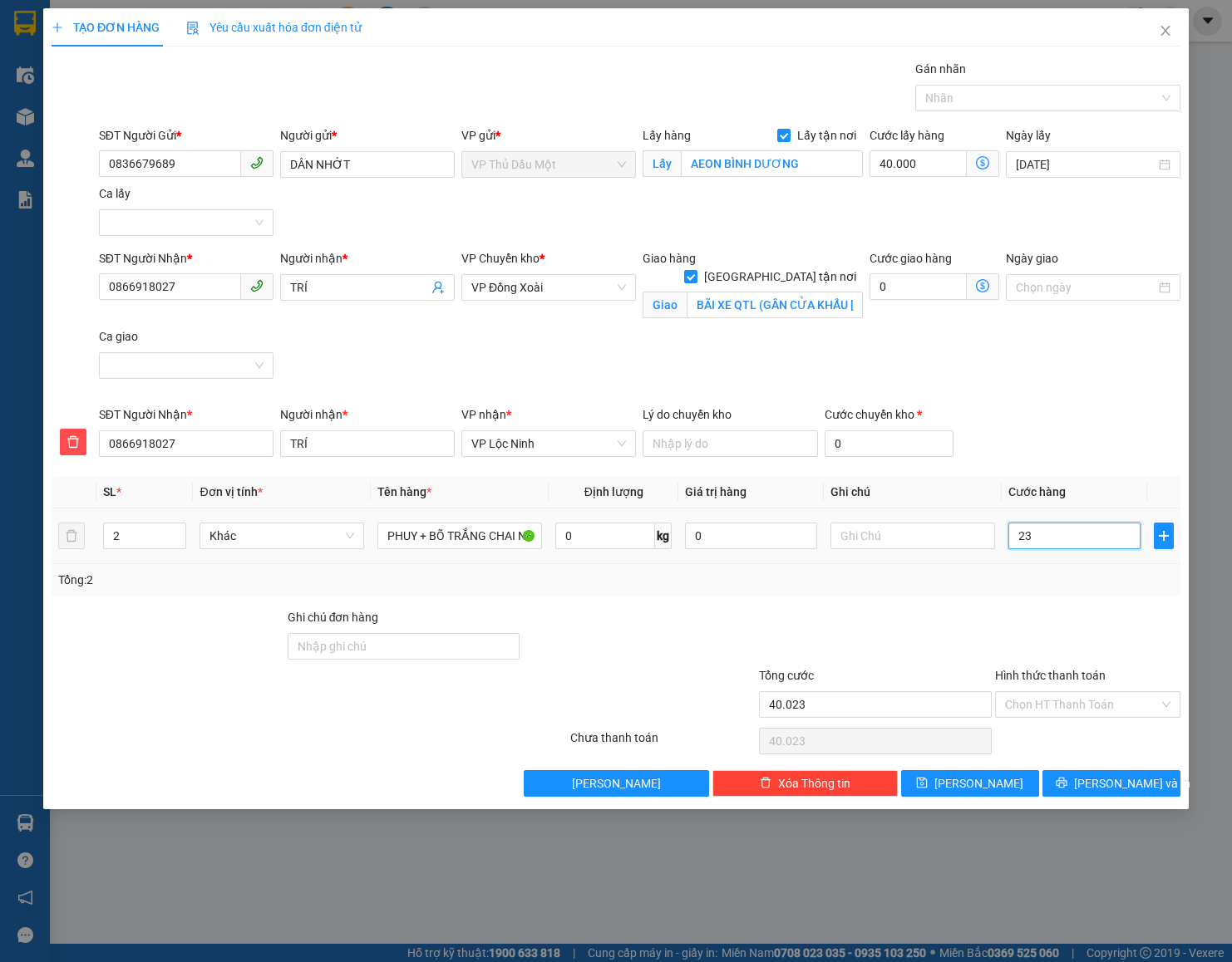
type input "230"
type input "40.230"
type input "230.000"
type input "270.000"
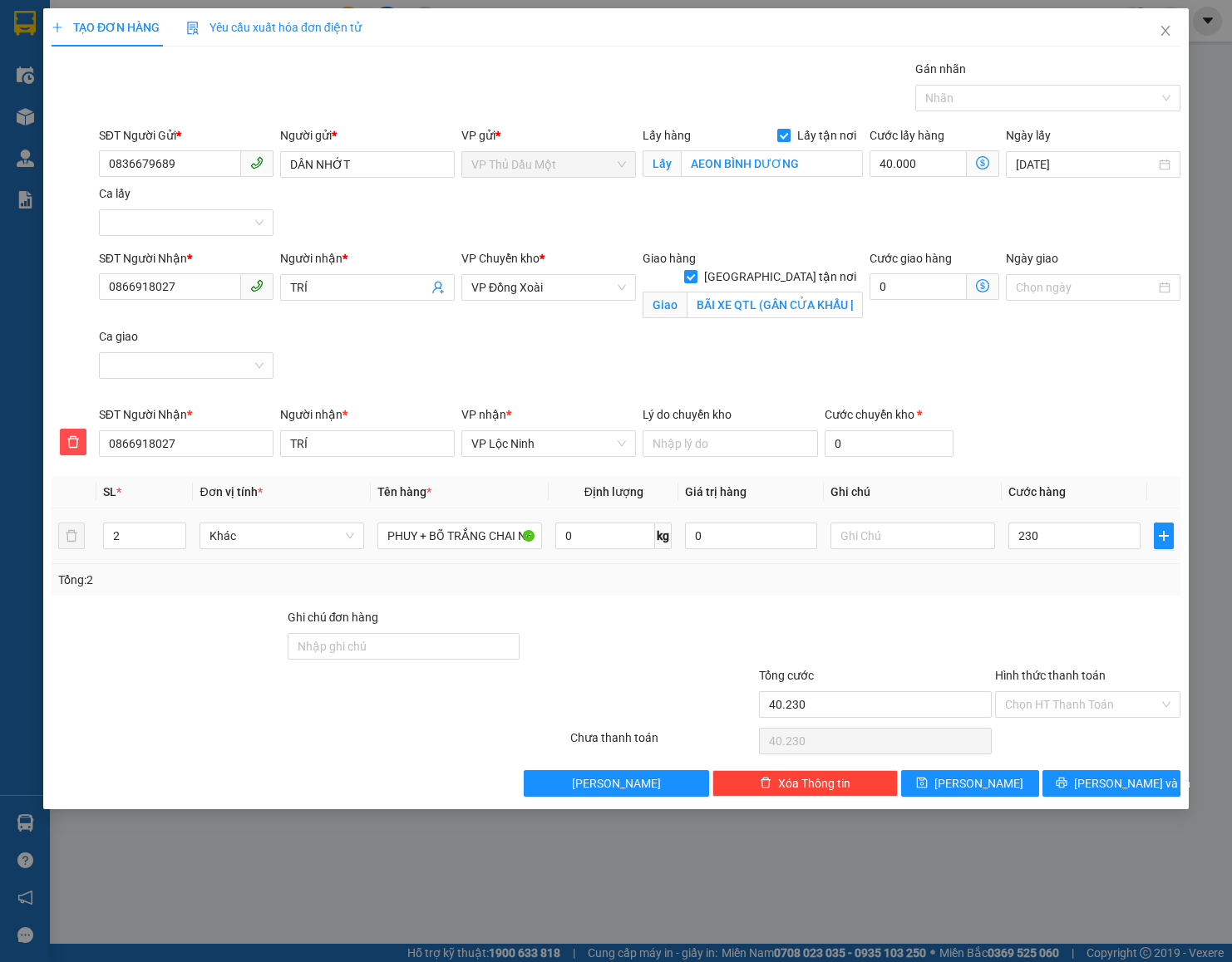
type input "270.000"
click at [1012, 564] on td "230.000" at bounding box center [1074, 536] width 145 height 55
click at [916, 279] on input "0" at bounding box center [918, 286] width 97 height 26
click at [442, 543] on input "PHUY + BÕ TRẮNG CHAI NHỚT" at bounding box center [459, 535] width 164 height 26
type input "PHUY + BỌC TRẮNG CHAI NHỚT"
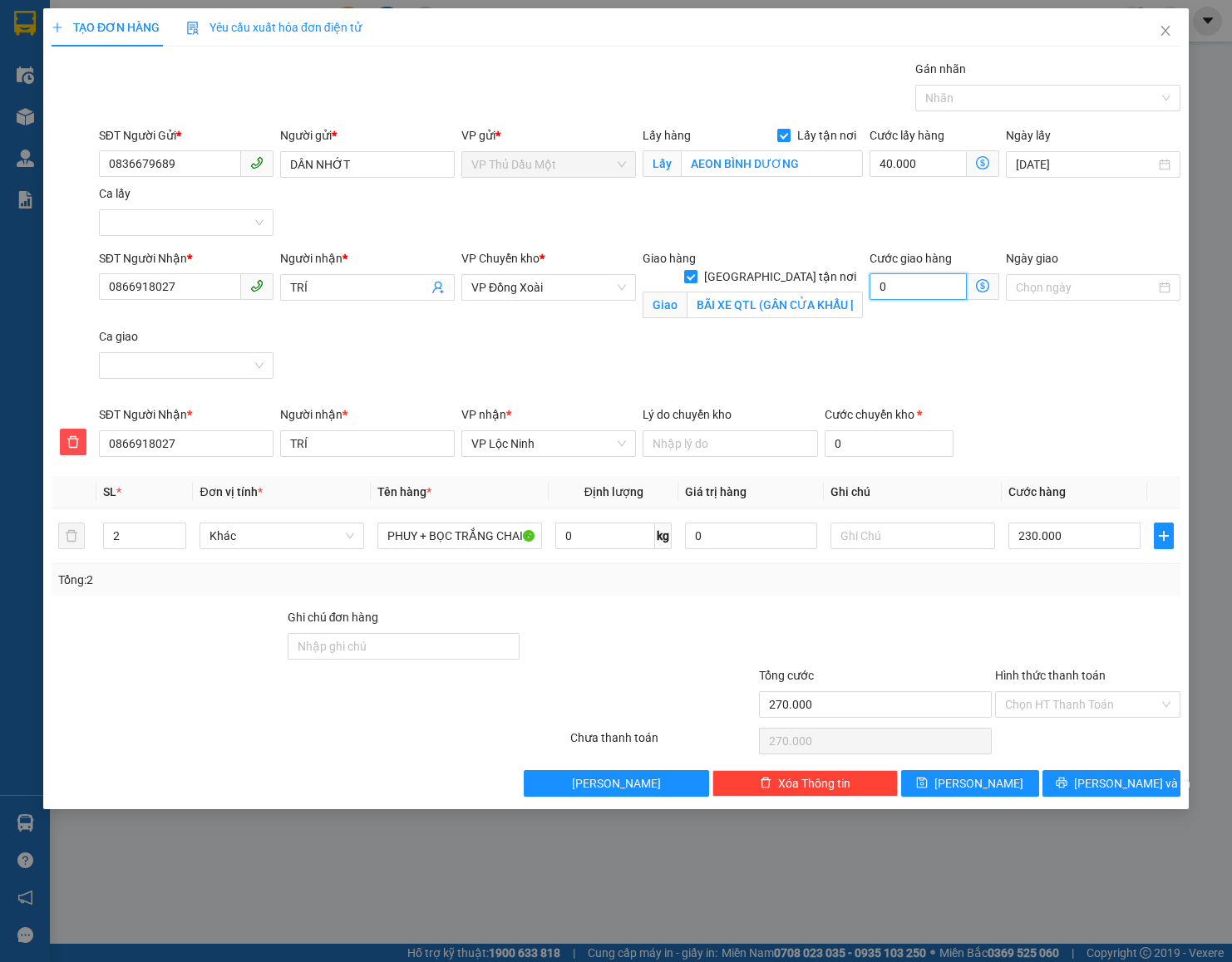
click at [910, 290] on input "0" at bounding box center [918, 286] width 97 height 26
type input "270.002"
type input "2"
type input "270.027"
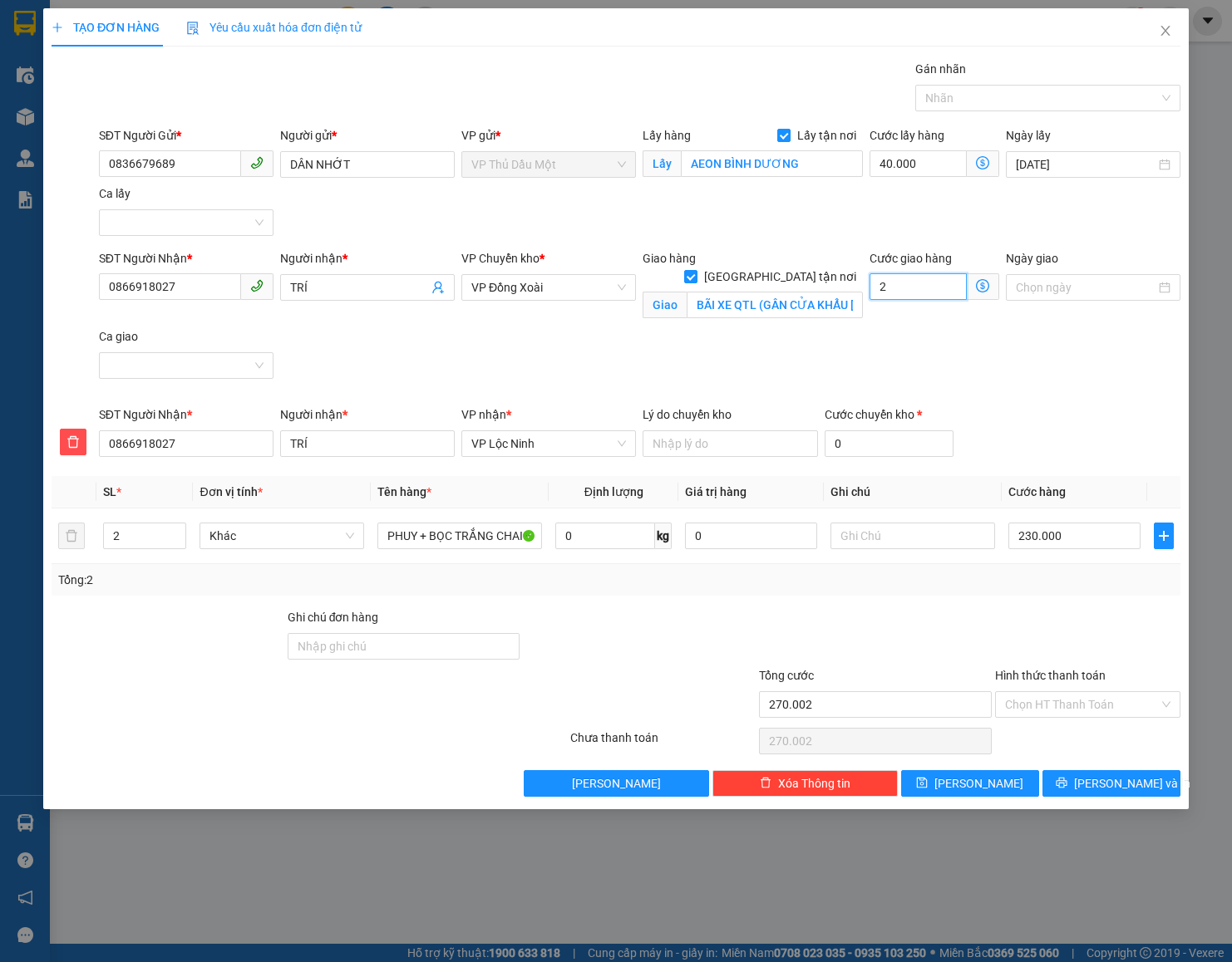
type input "270.027"
type input "27"
type input "270.270"
type input "270"
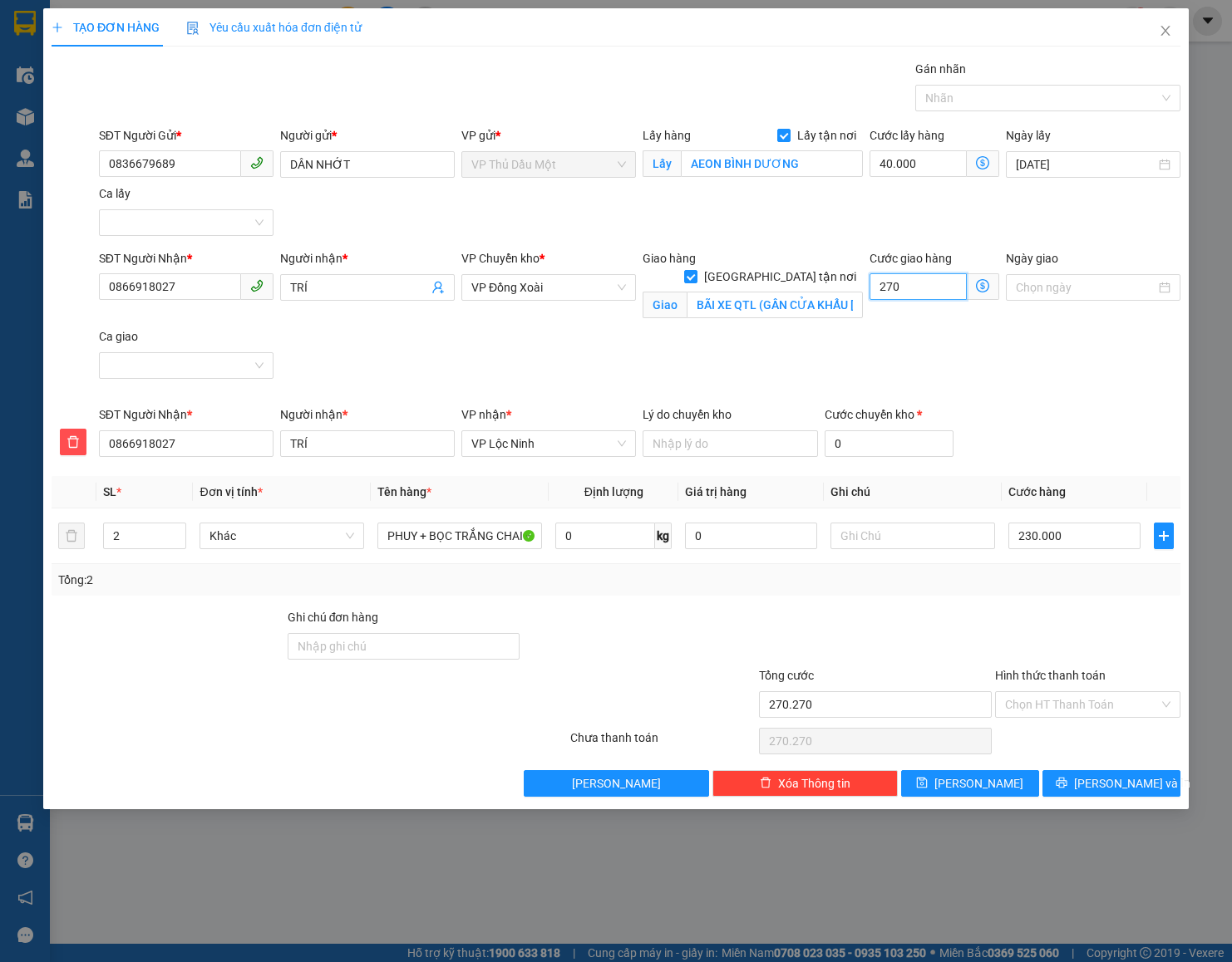
type input "270.027"
type input "27"
type input "270.002"
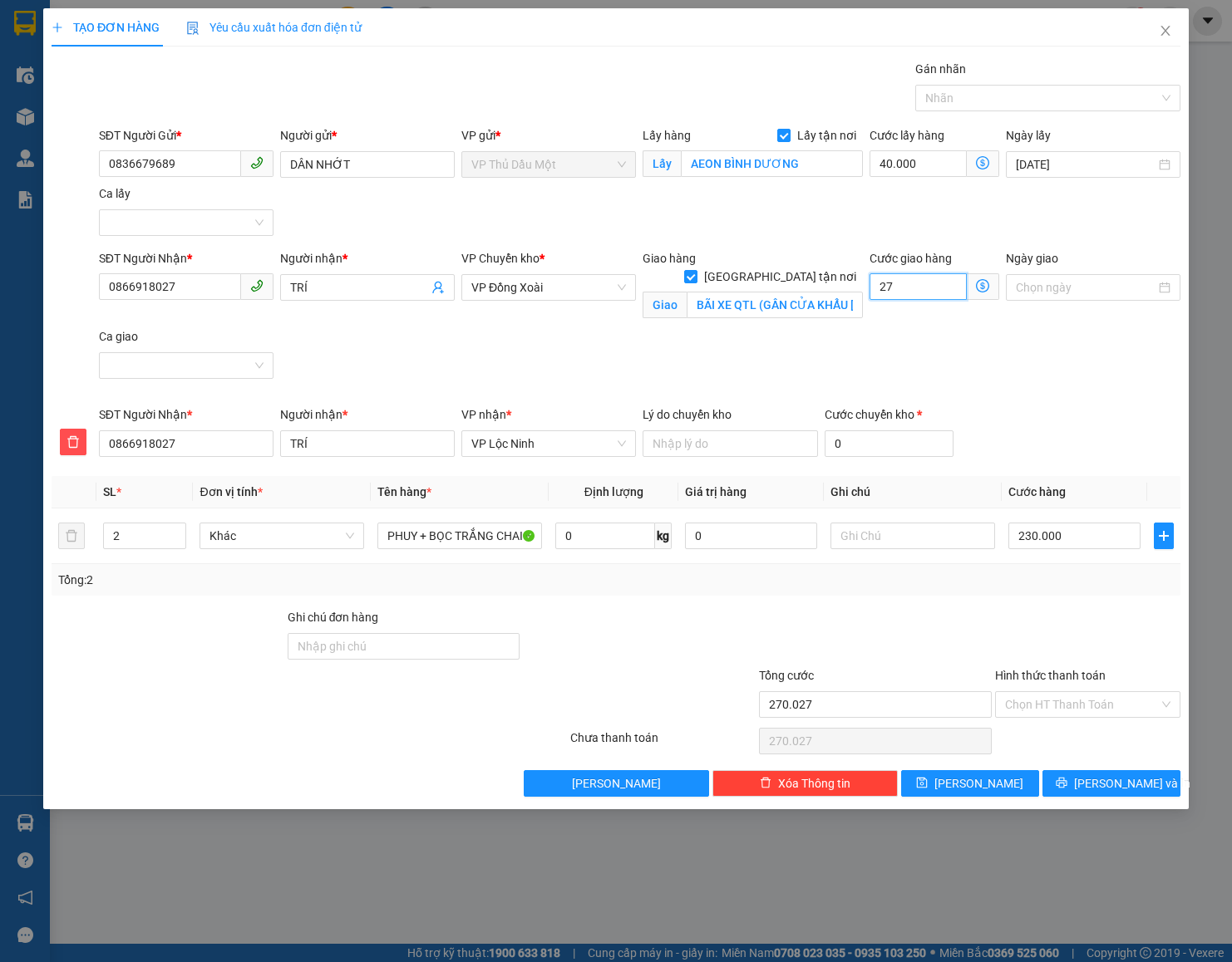
type input "2"
type input "270.023"
type input "23"
type input "270.230"
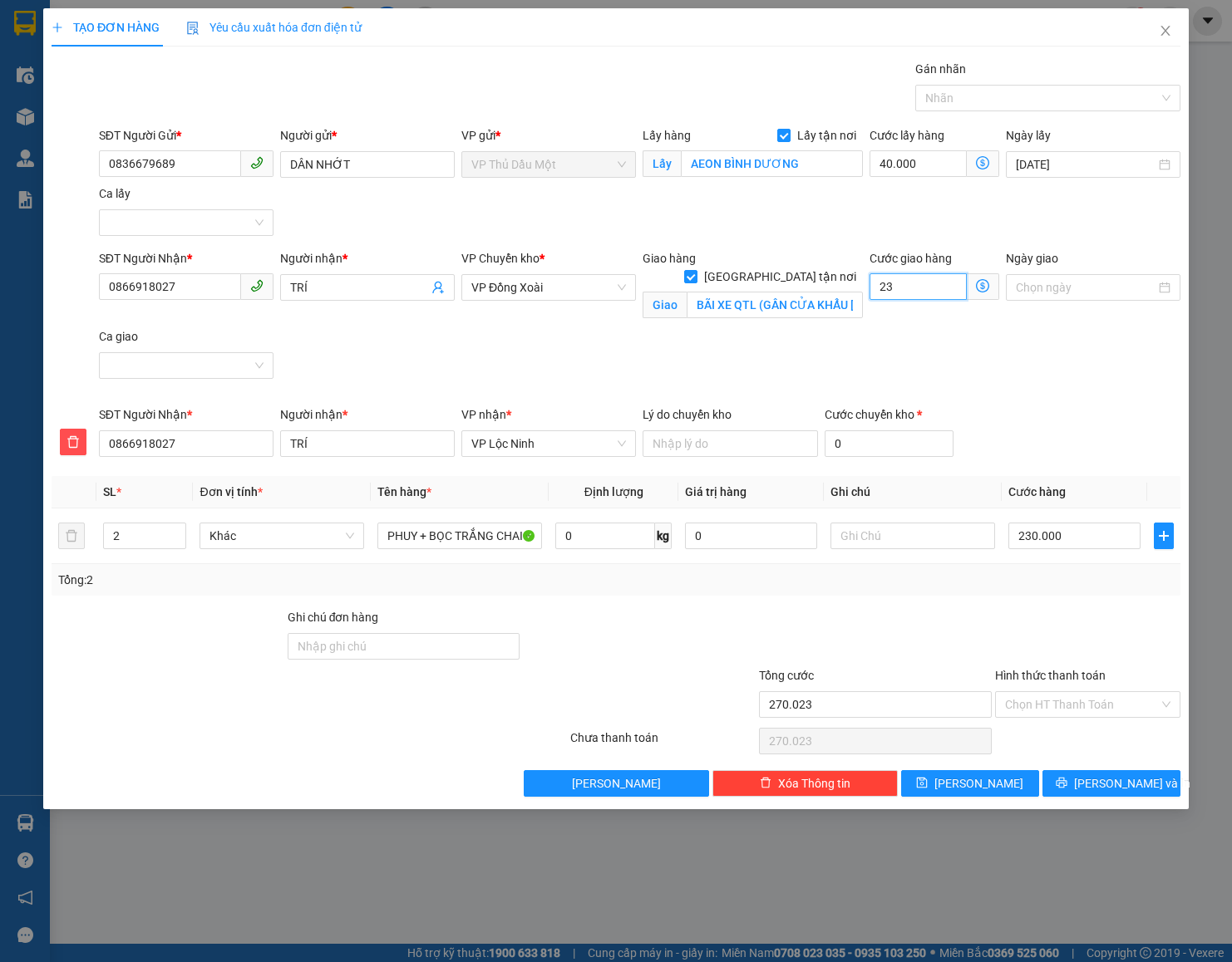
type input "270.230"
type input "230"
type input "500.000"
type input "230.000"
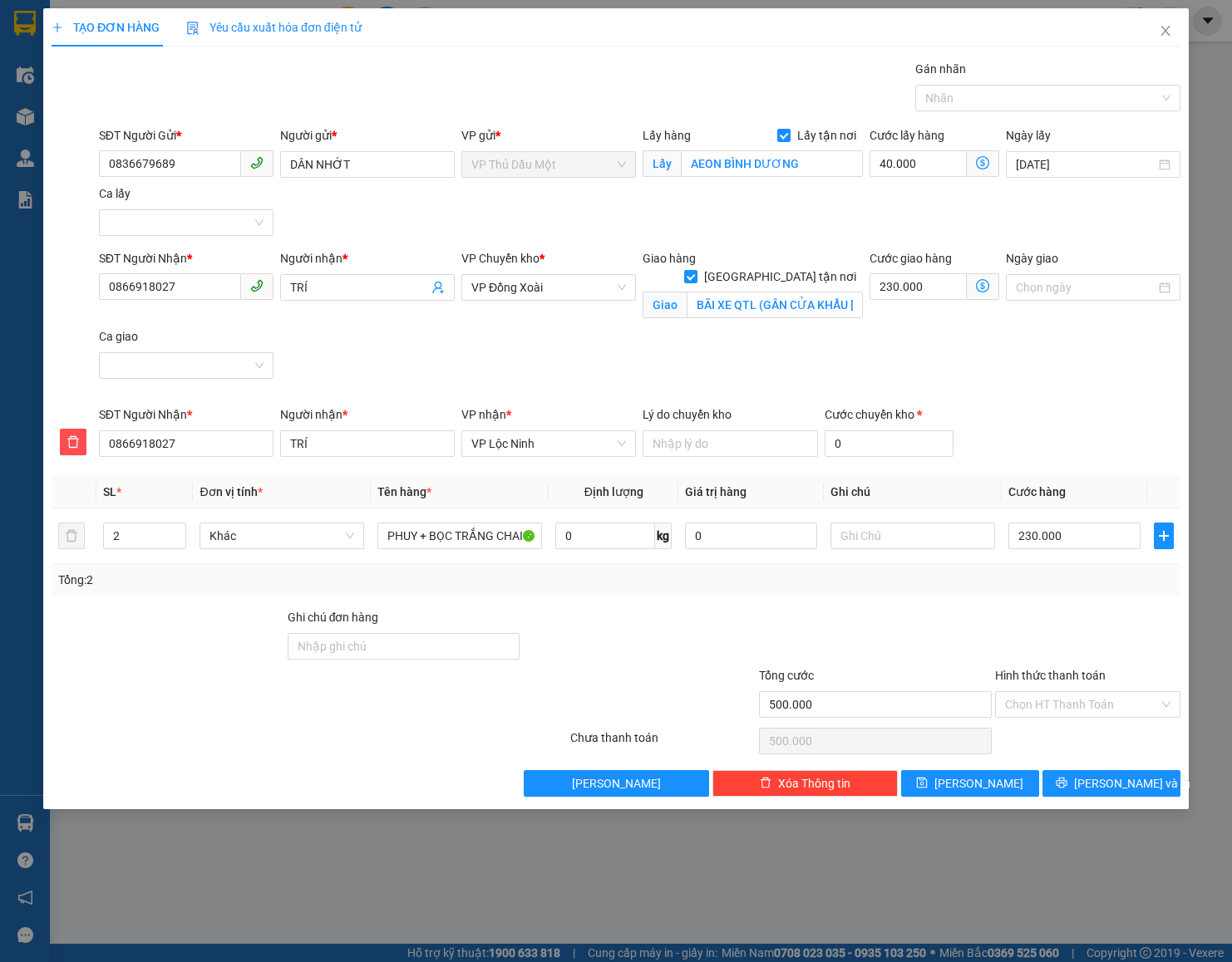
click at [875, 337] on div "SĐT Người Nhận * 0866918027 Người nhận * TRÍ VP Chuyển kho * VP Đồng Xoài Giao …" at bounding box center [640, 327] width 1088 height 156
click at [915, 161] on input "40.000" at bounding box center [918, 164] width 97 height 26
type input "460.000"
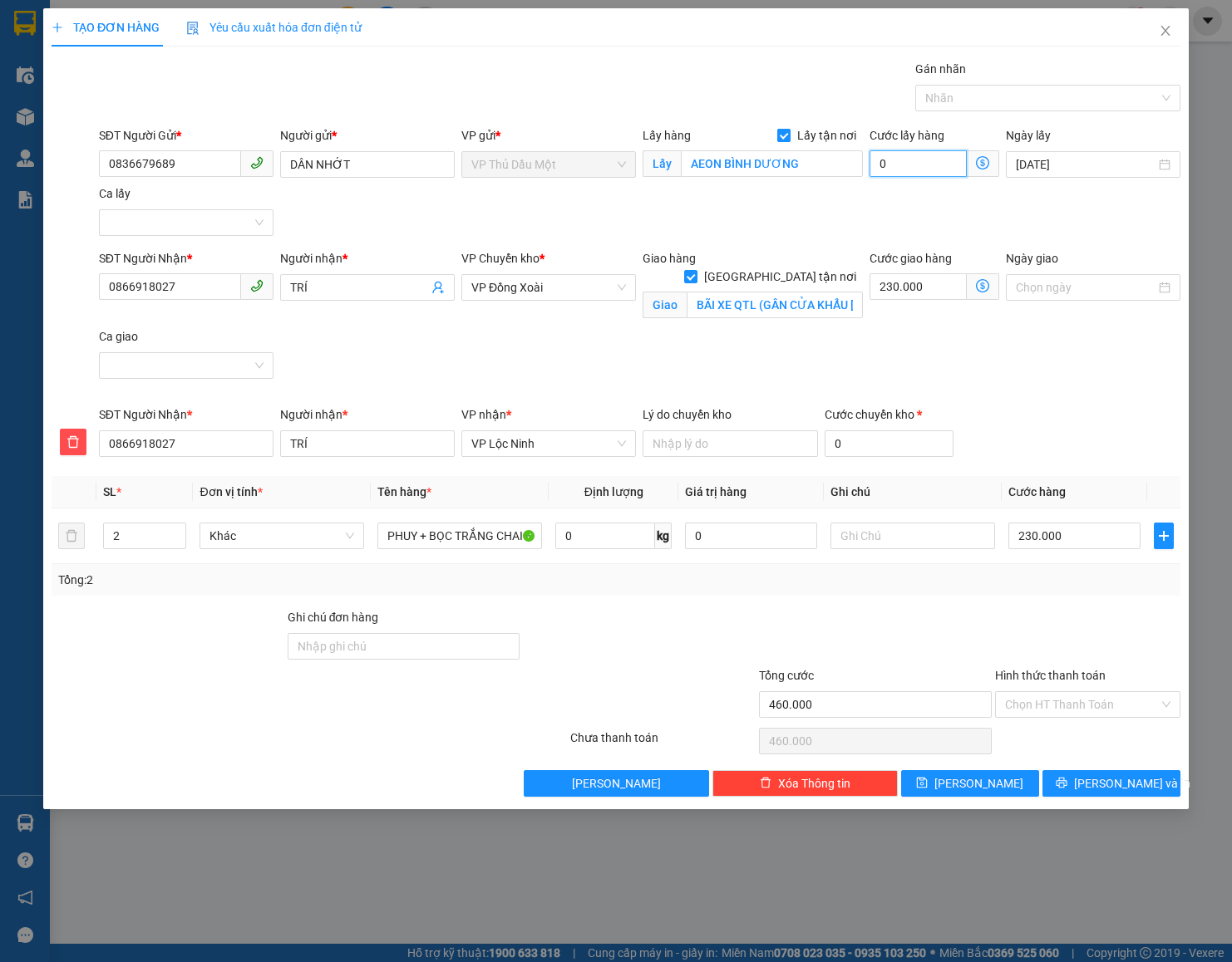
type input "0"
click at [781, 131] on input "Lấy tận nơi" at bounding box center [782, 134] width 12 height 12
checkbox input "false"
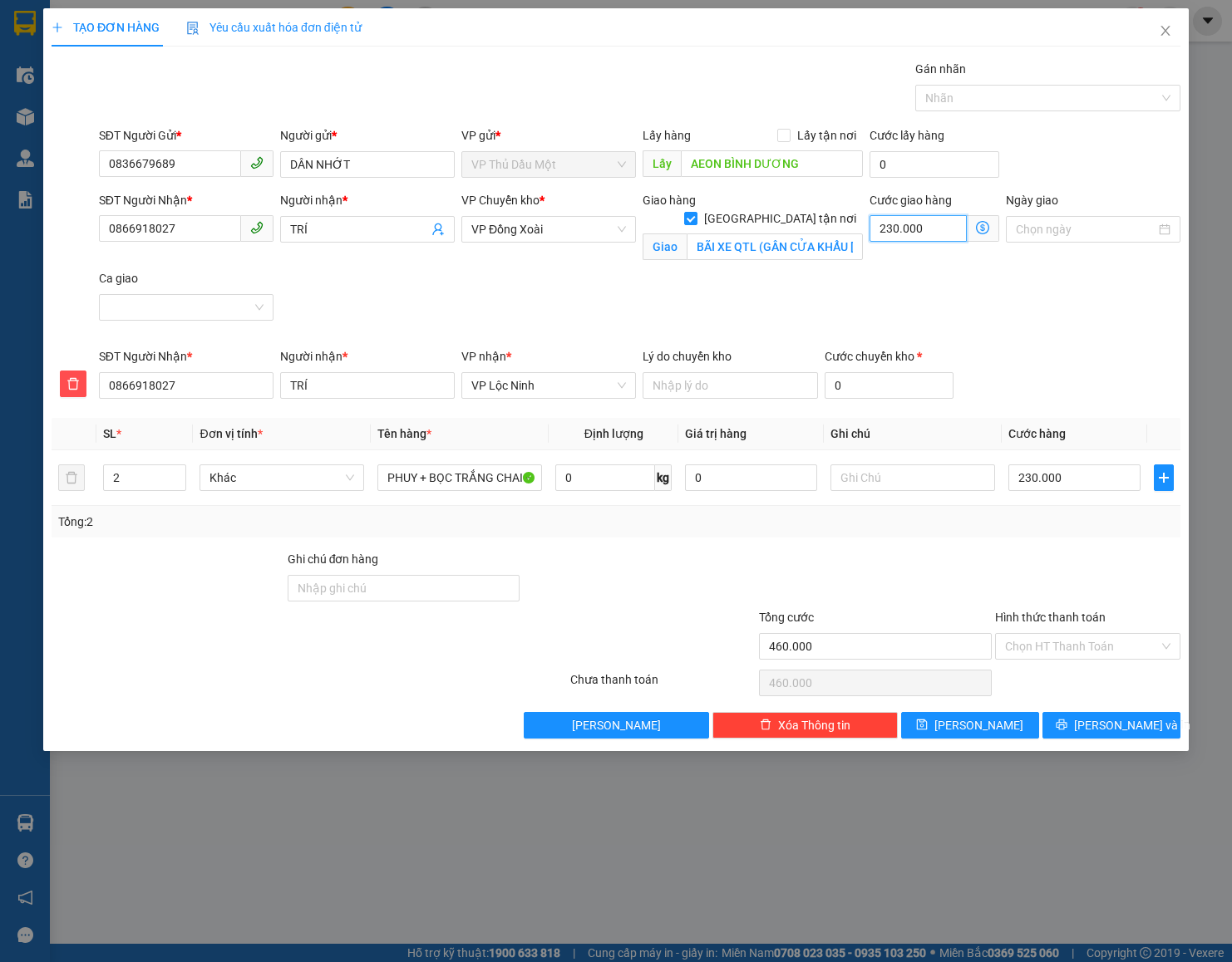
click at [945, 224] on input "230.000" at bounding box center [918, 228] width 97 height 26
type input "230.000"
type input "0"
type input "230.002"
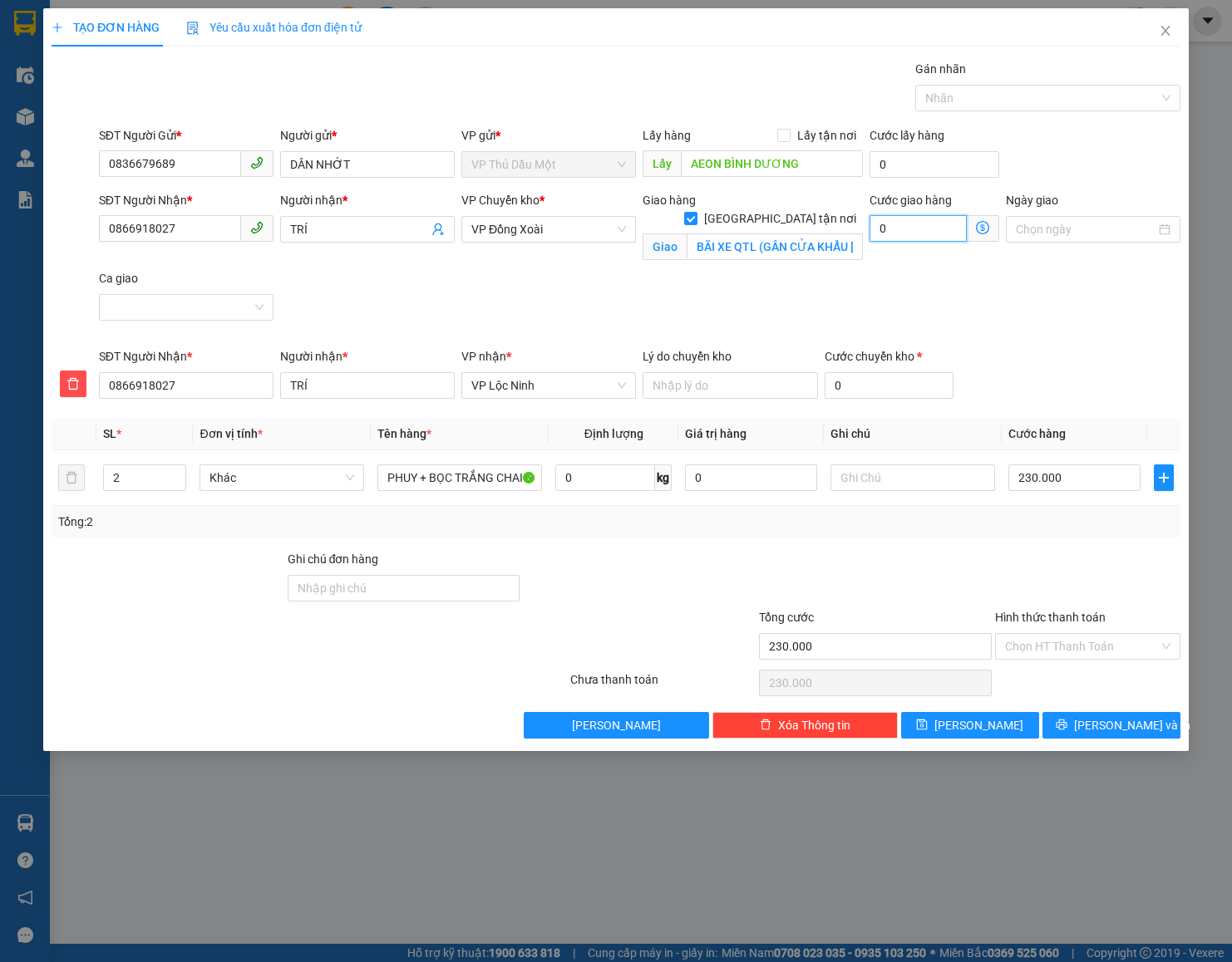
type input "230.002"
type input "2"
type input "230.020"
type input "20"
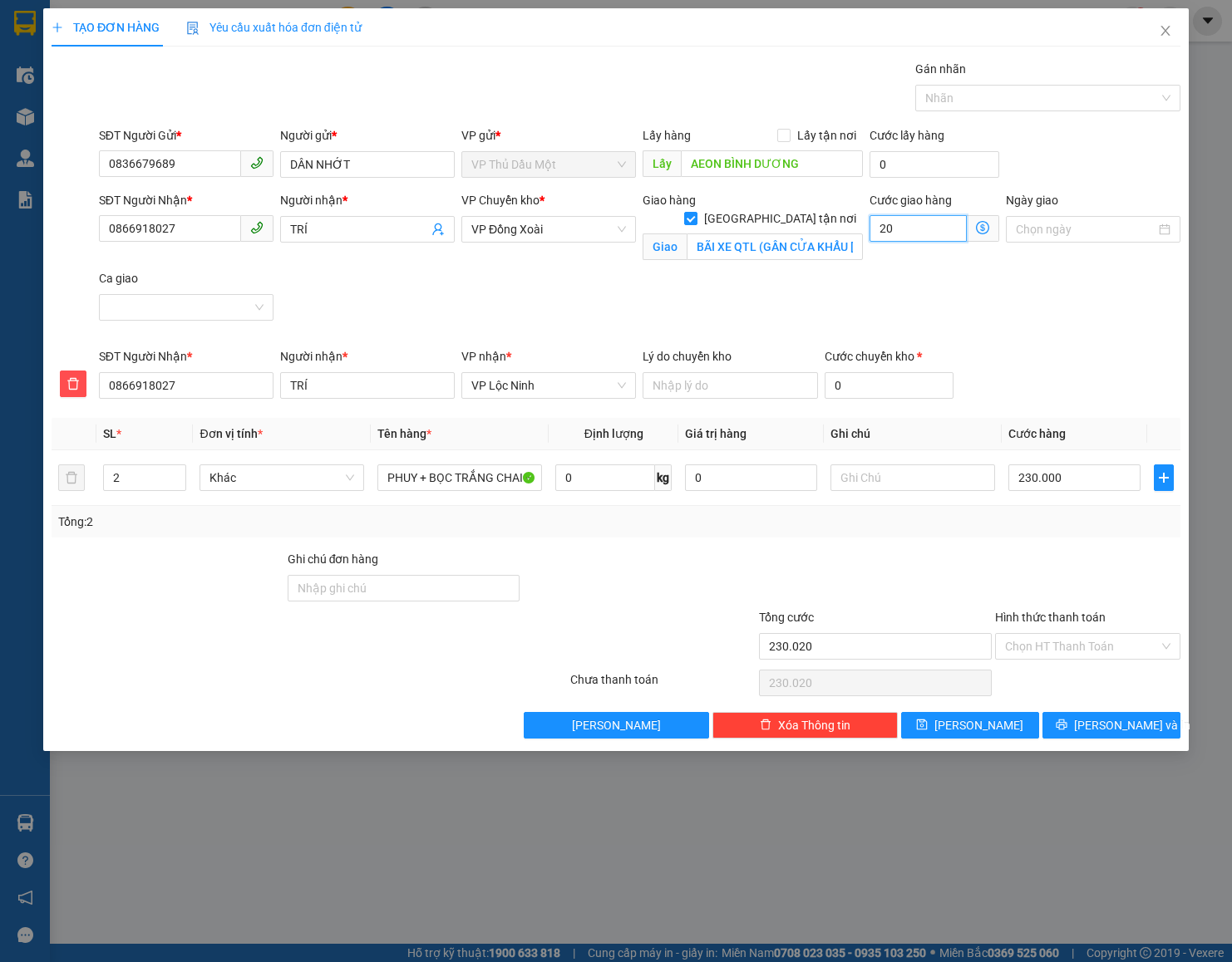
type input "230.200"
type input "200"
type input "430.000"
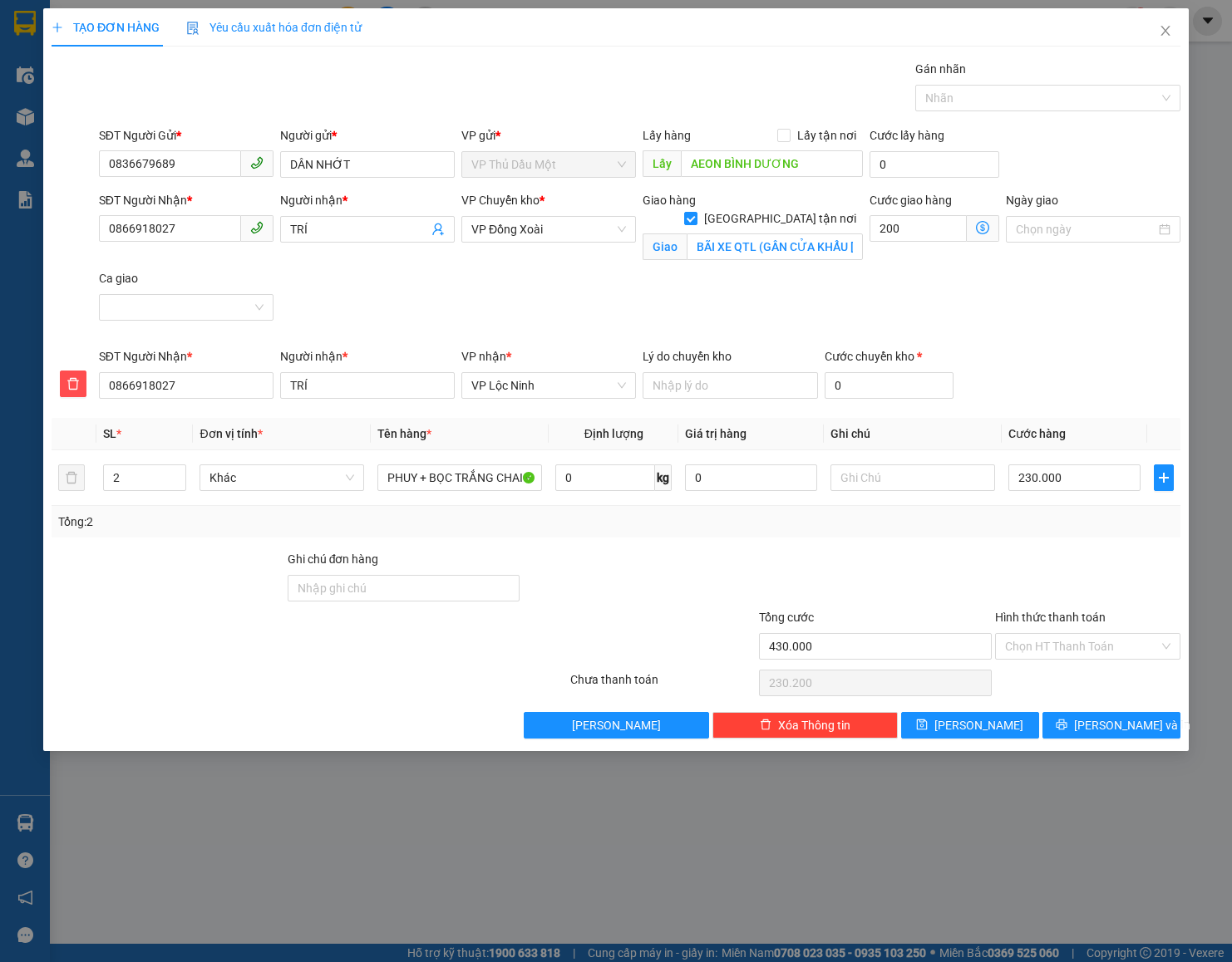
type input "200.000"
click at [916, 290] on div "SĐT Người Nhận * 0866918027 Người nhận * TRÍ VP Chuyển kho * VP Đồng Xoài Giao …" at bounding box center [640, 269] width 1088 height 156
click at [780, 140] on input "Lấy tận nơi" at bounding box center [782, 134] width 12 height 12
checkbox input "true"
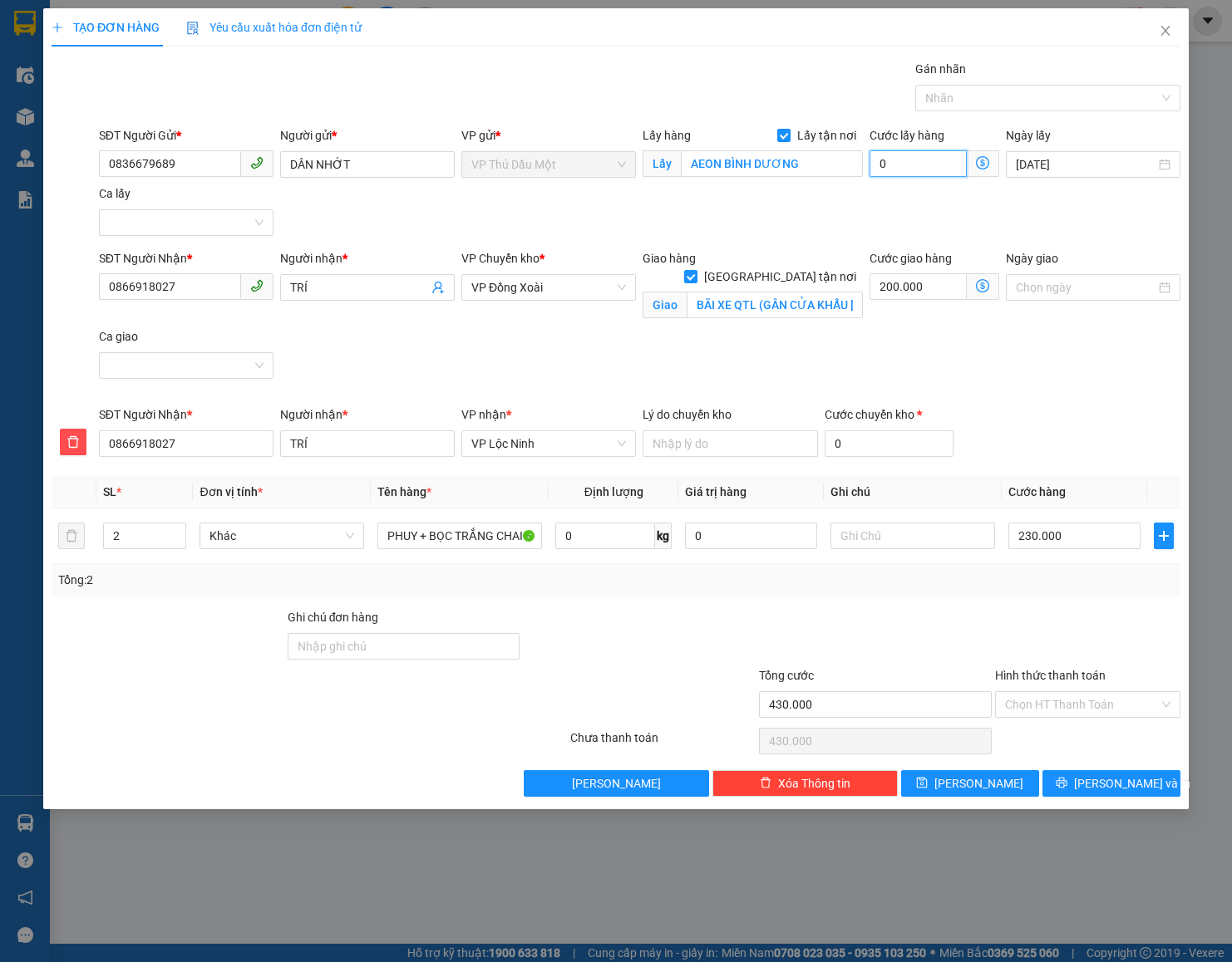
click at [916, 168] on input "0" at bounding box center [918, 164] width 97 height 26
type input "430.002"
type input "2"
type input "430.020"
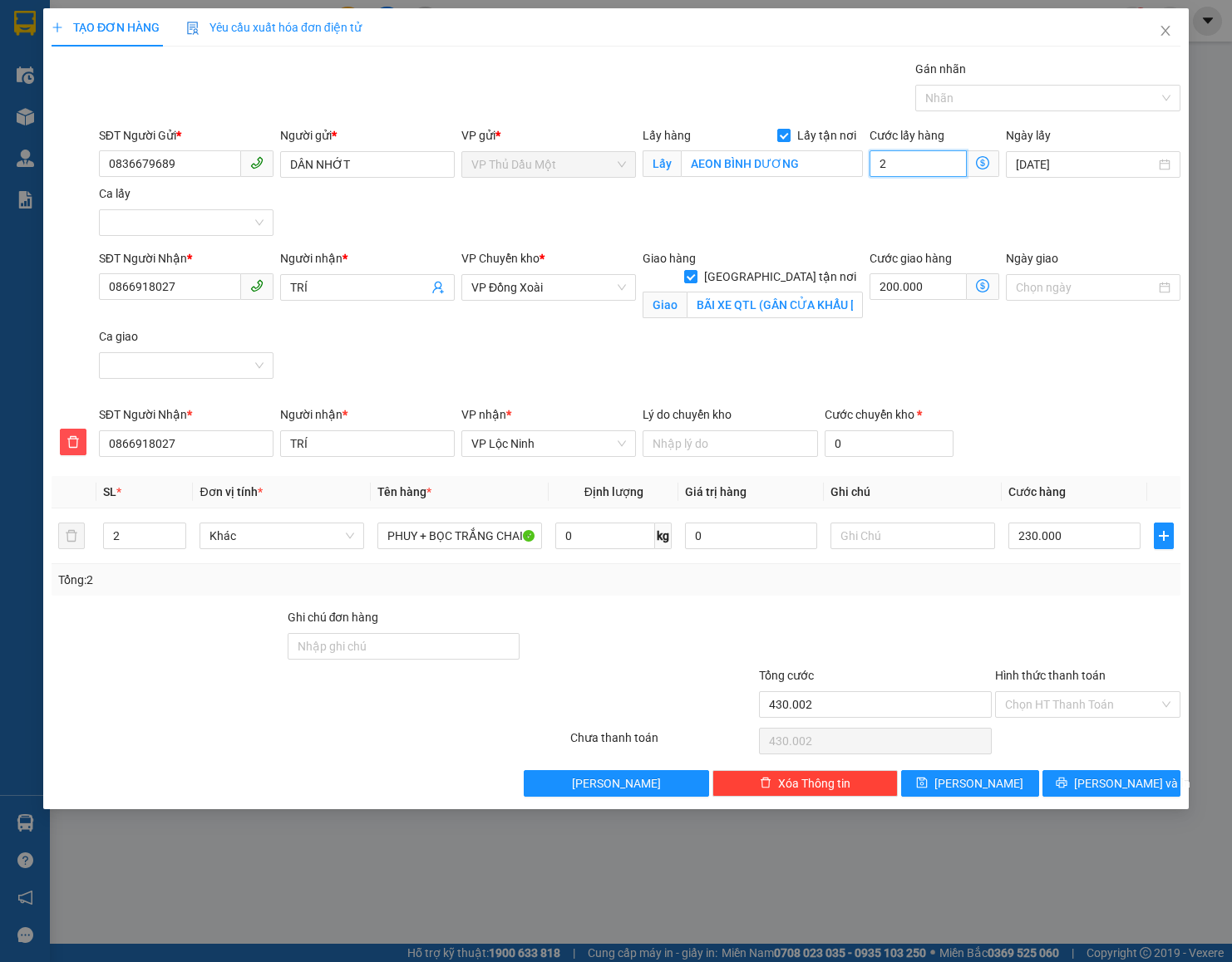
type input "430.020"
type input "20"
type input "450.000"
type input "20.000"
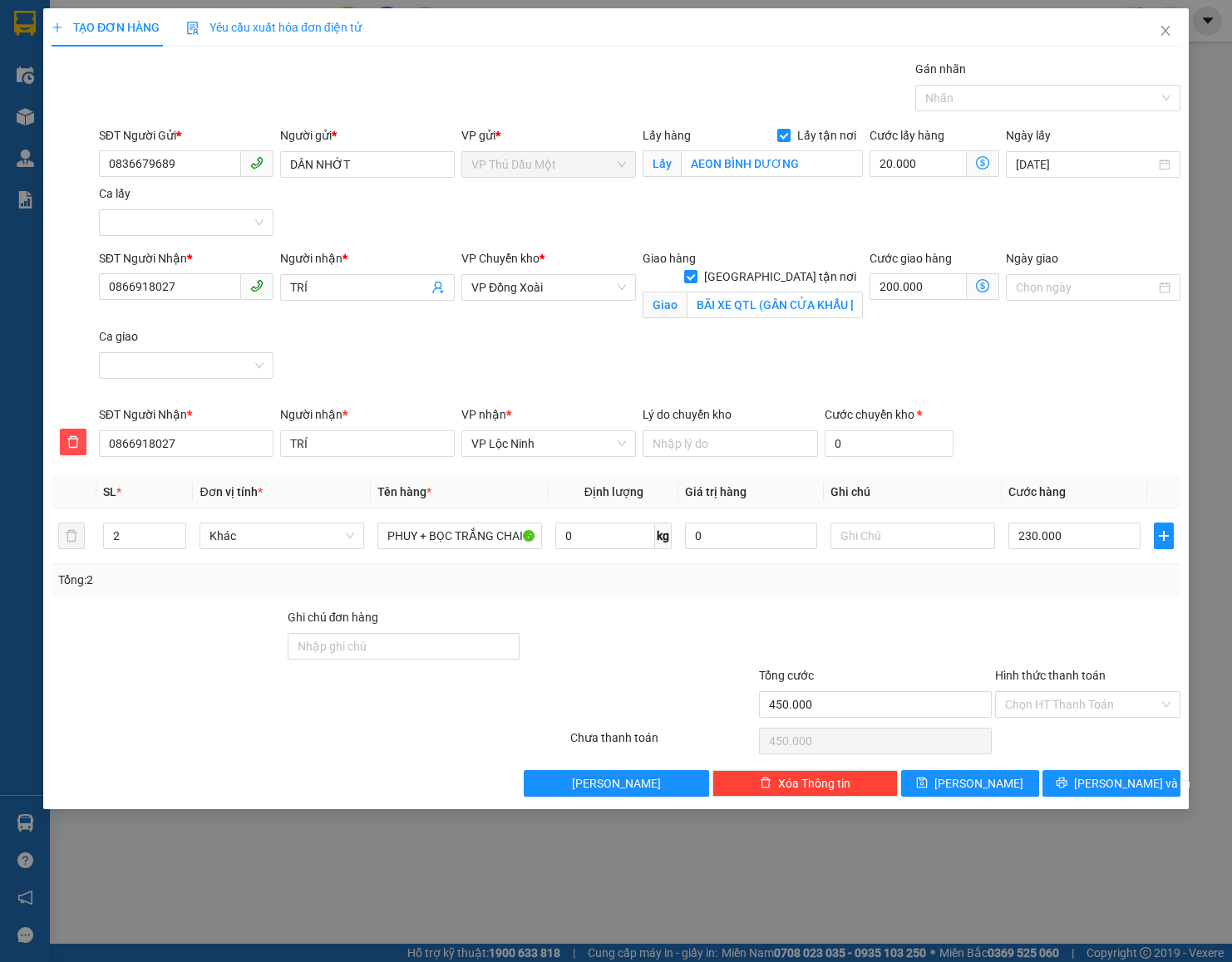
click at [929, 195] on div "SĐT Người Gửi * 0836679689 Người gửi * DÂN NHỚT VP gửi * VP Thủ Dầu Một Lấy hàn…" at bounding box center [640, 184] width 1088 height 116
click at [1026, 709] on input "Hình thức thanh toán" at bounding box center [1081, 704] width 154 height 25
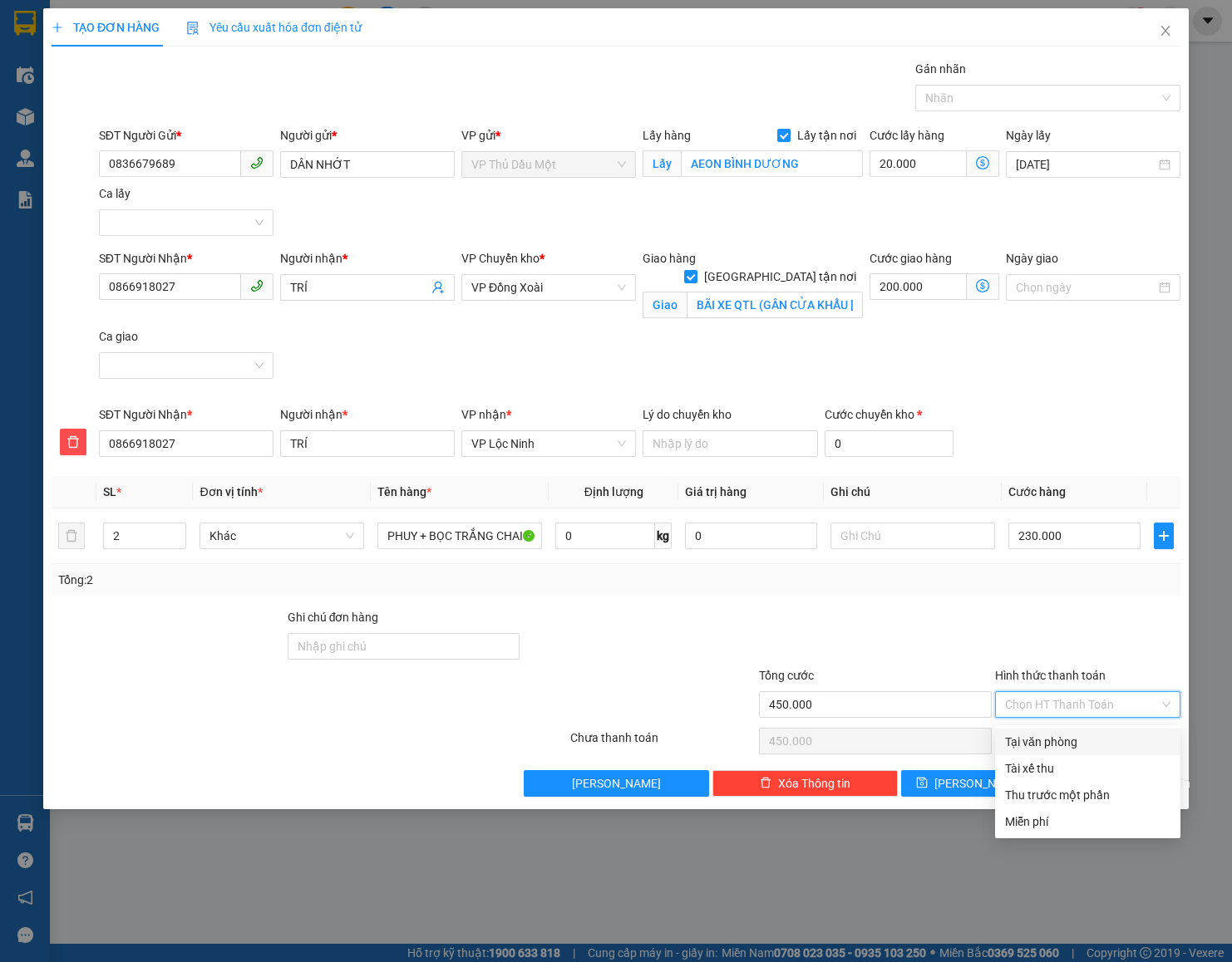
click at [1026, 751] on div "Tại văn phòng" at bounding box center [1088, 741] width 185 height 26
type input "0"
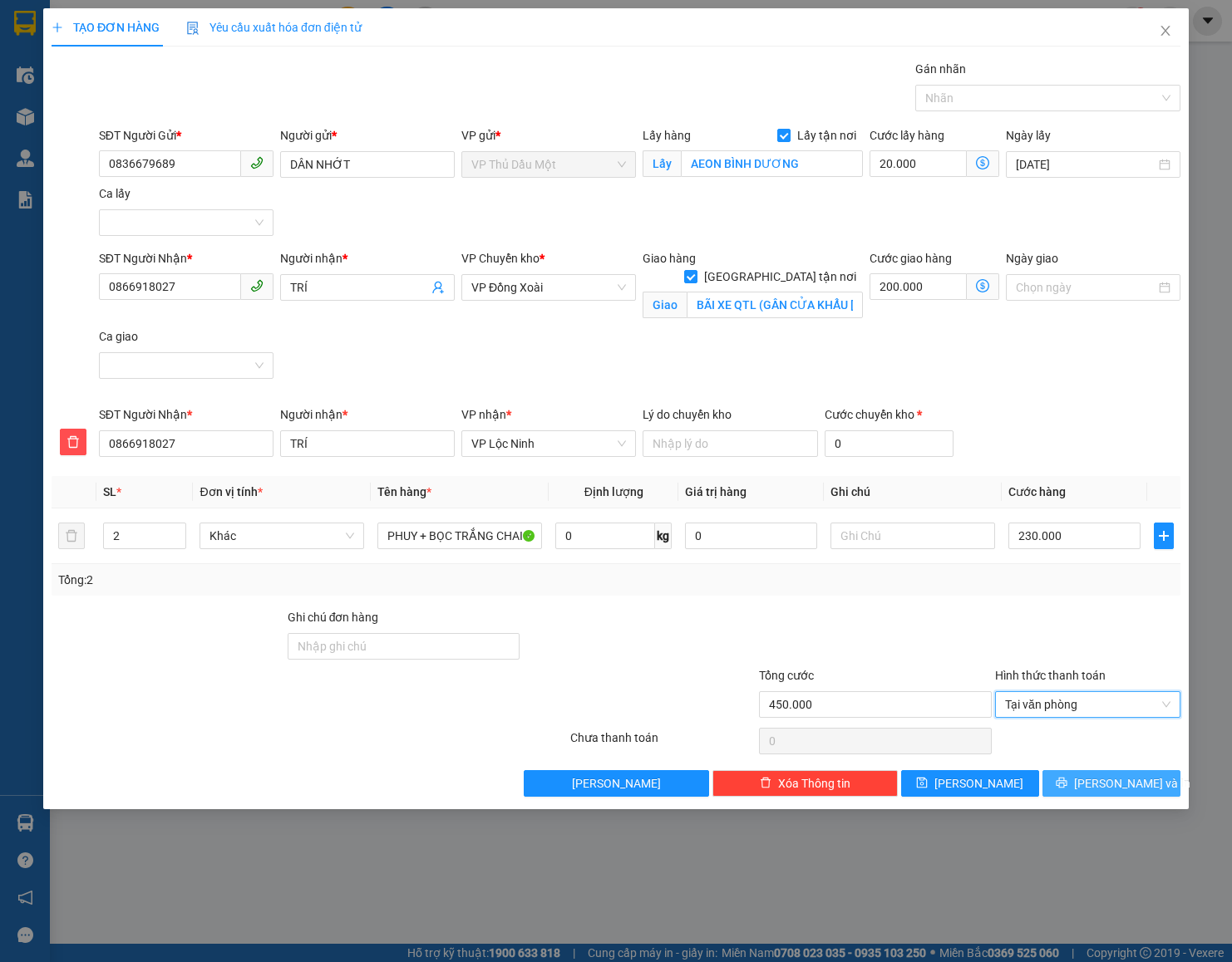
click at [1026, 793] on span "[PERSON_NAME] và In" at bounding box center [1132, 784] width 116 height 18
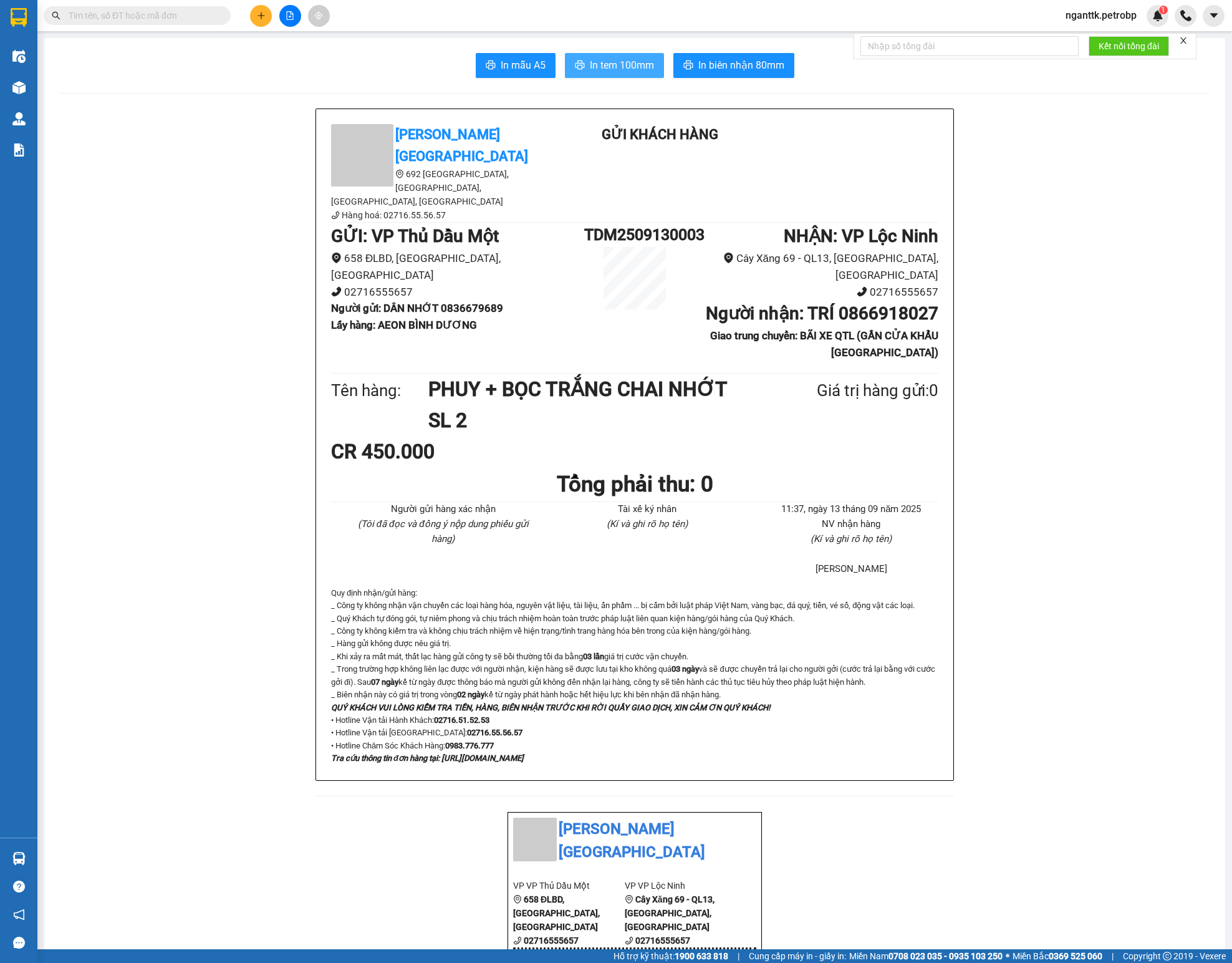
click at [589, 69] on span "In tem 100mm" at bounding box center [621, 65] width 64 height 16
click at [609, 66] on span "In tem 100mm" at bounding box center [621, 65] width 64 height 16
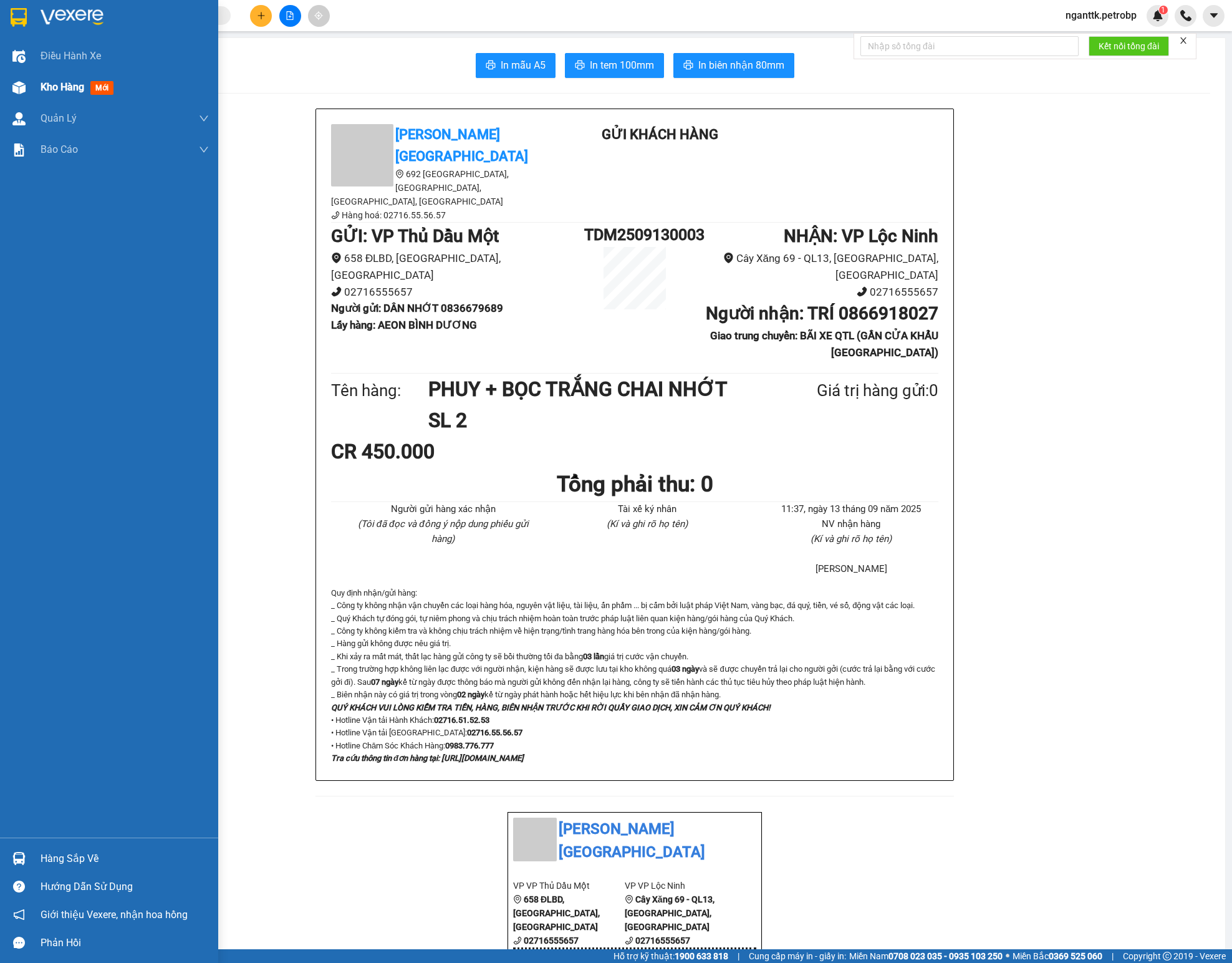
click at [29, 90] on div at bounding box center [19, 88] width 22 height 22
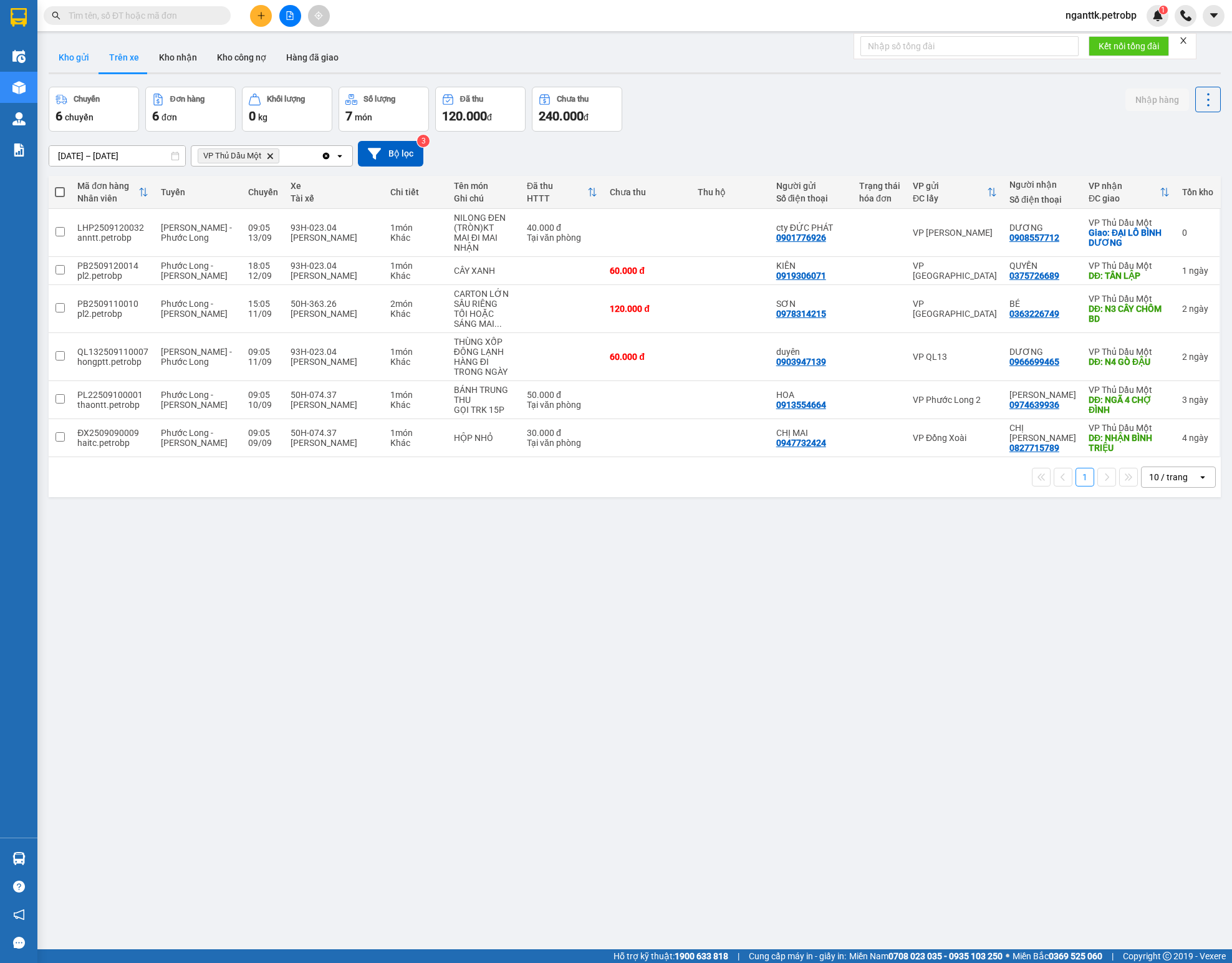
click at [82, 65] on button "Kho gửi" at bounding box center [74, 57] width 50 height 30
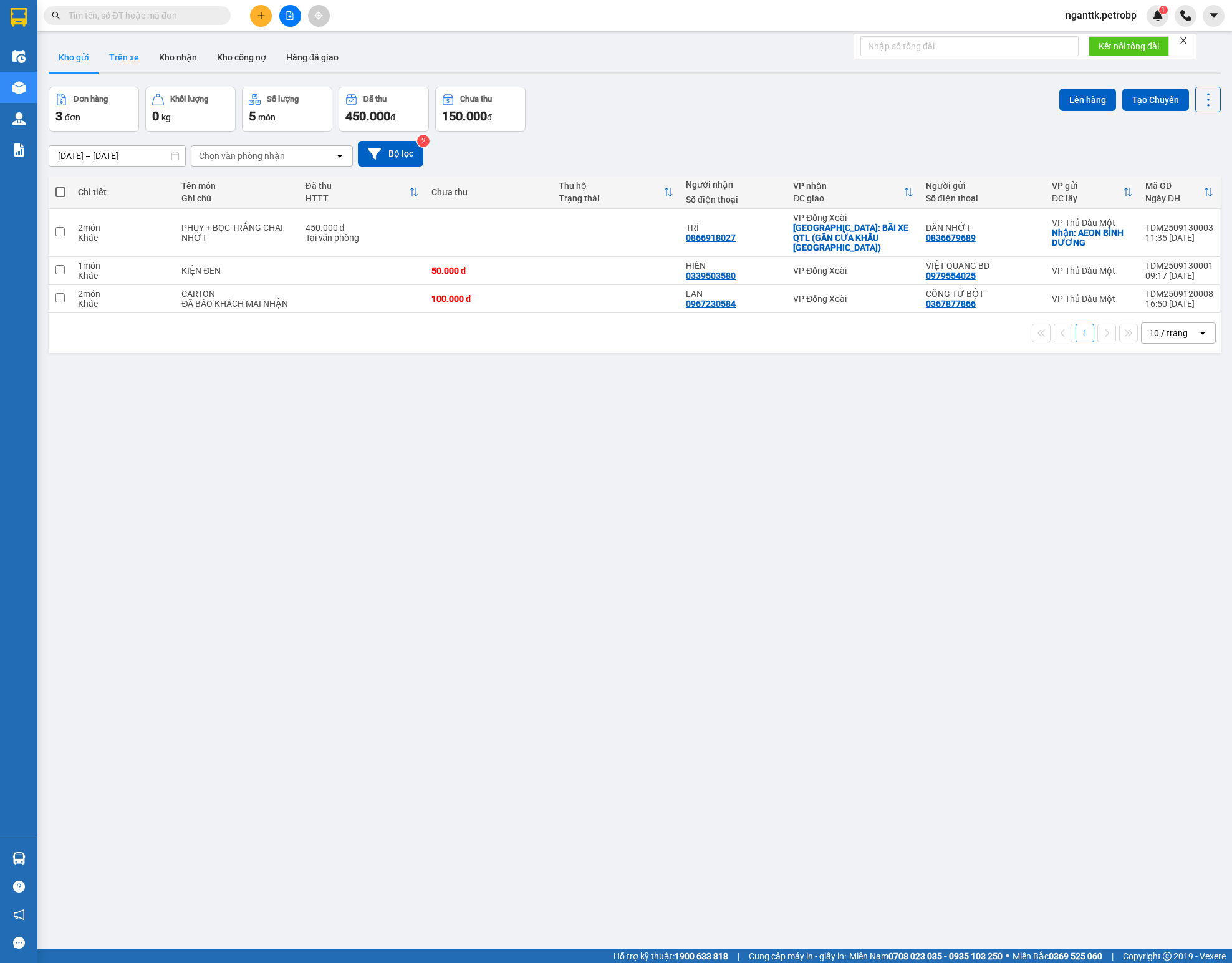
click at [126, 51] on button "Trên xe" at bounding box center [123, 57] width 50 height 30
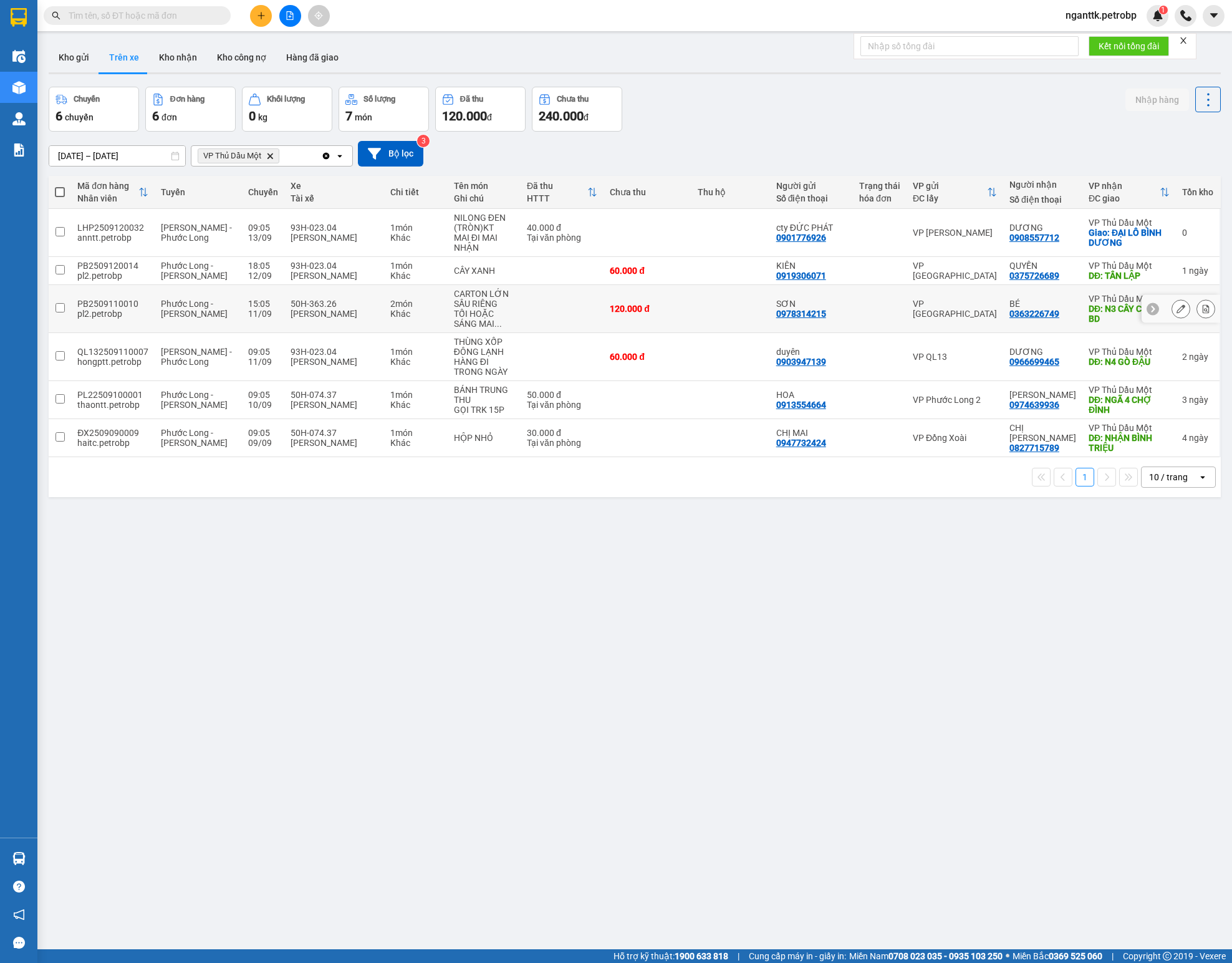
click at [769, 309] on icon at bounding box center [1180, 308] width 9 height 9
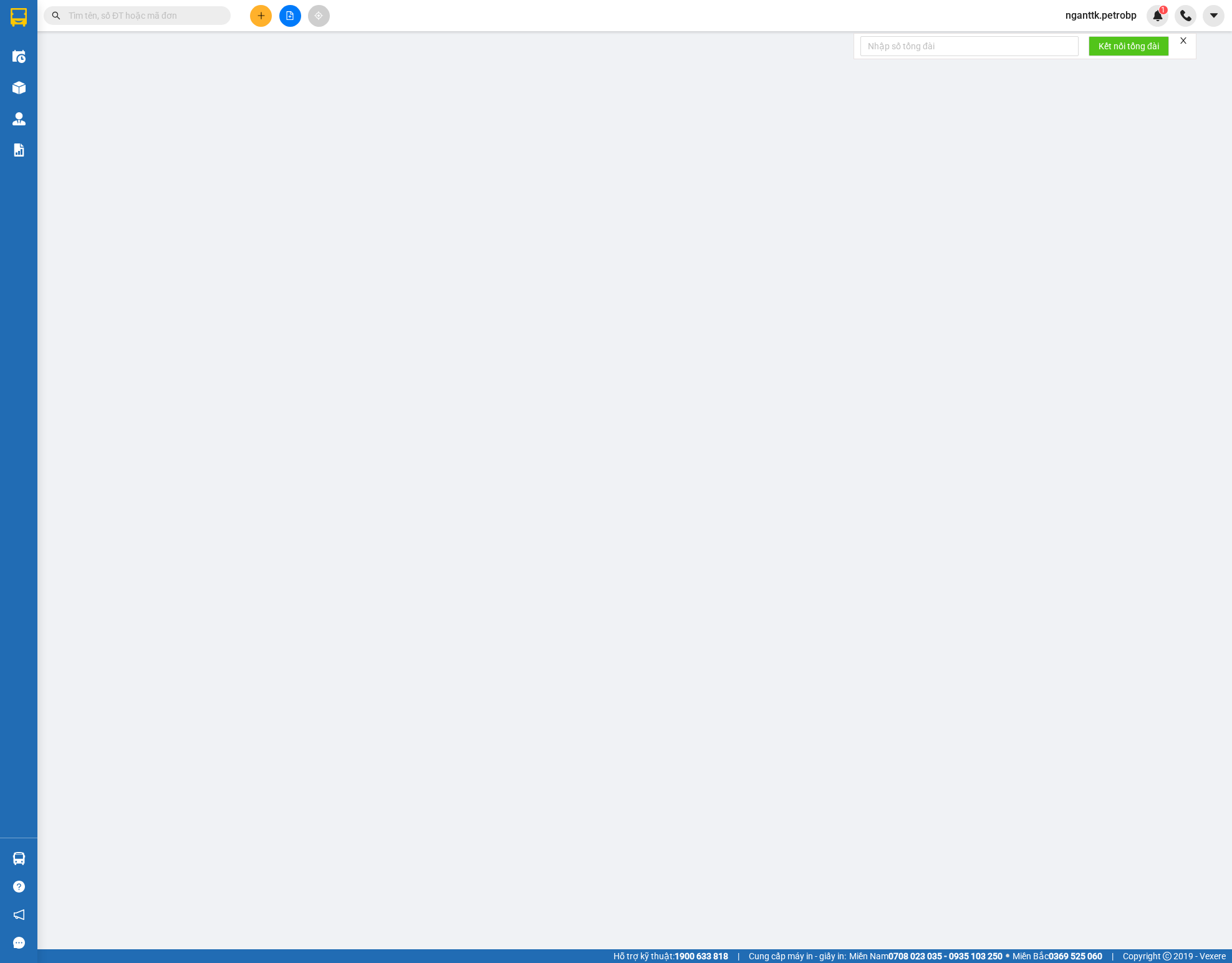
type input "0978314215"
type input "SƠN"
type input "0363226749"
type input "BÉ"
type input "N3 CÂY CHÔM BD"
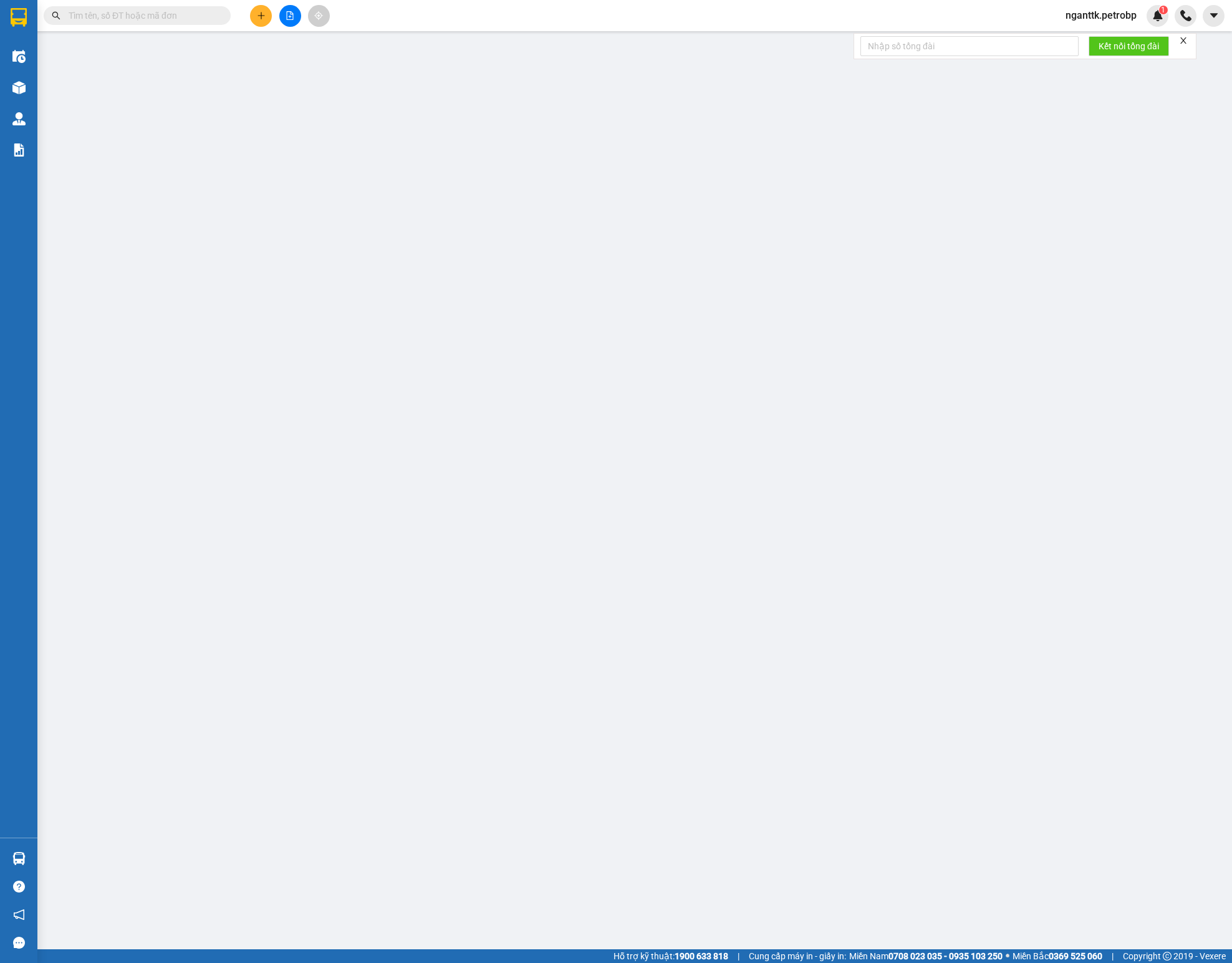
type input "120.000"
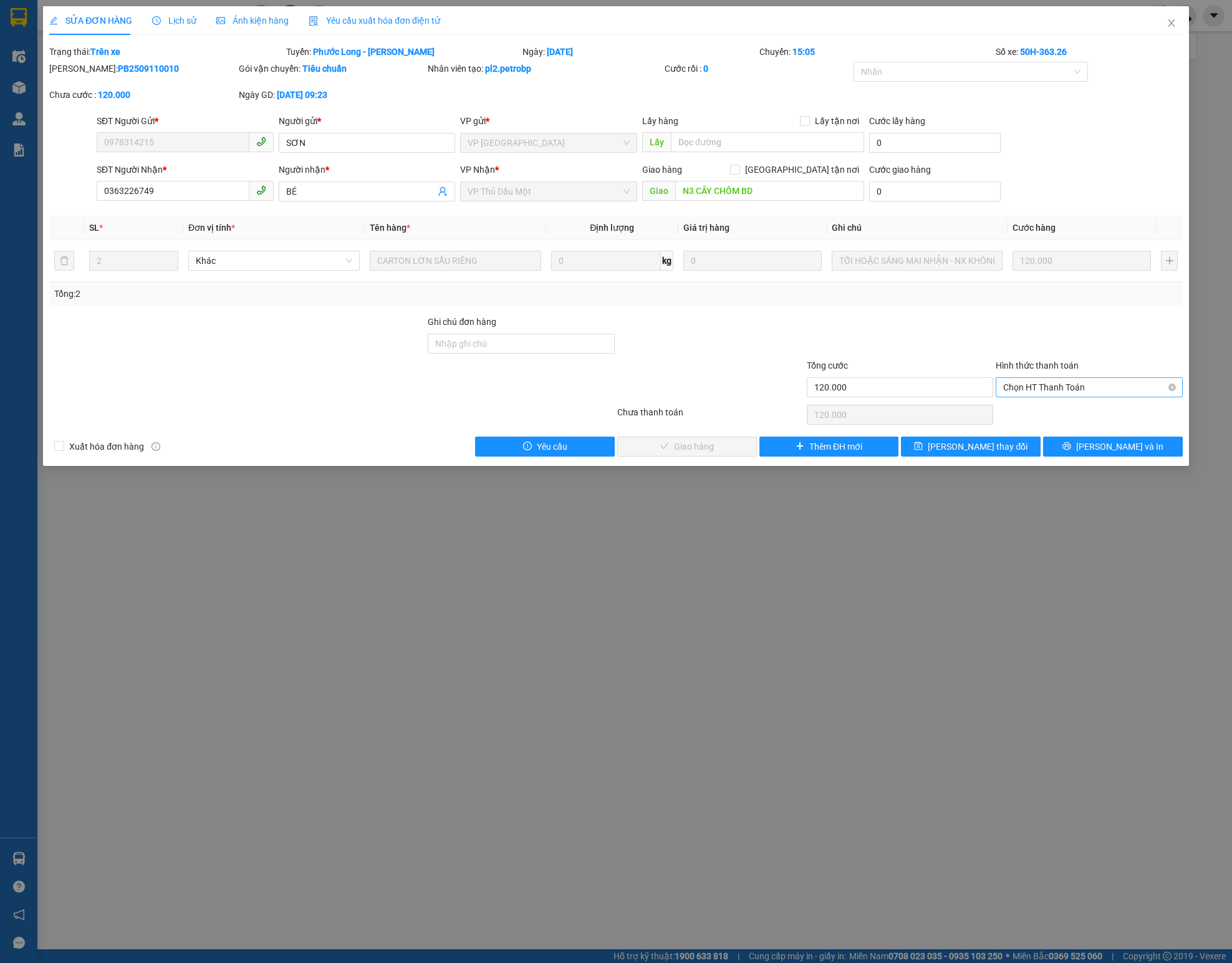
click at [769, 397] on span "Chọn HT Thanh Toán" at bounding box center [1089, 386] width 172 height 18
click at [769, 414] on div "Tại văn phòng" at bounding box center [1089, 417] width 172 height 14
type input "0"
click at [705, 445] on span "Lưu và Giao hàng" at bounding box center [701, 446] width 120 height 14
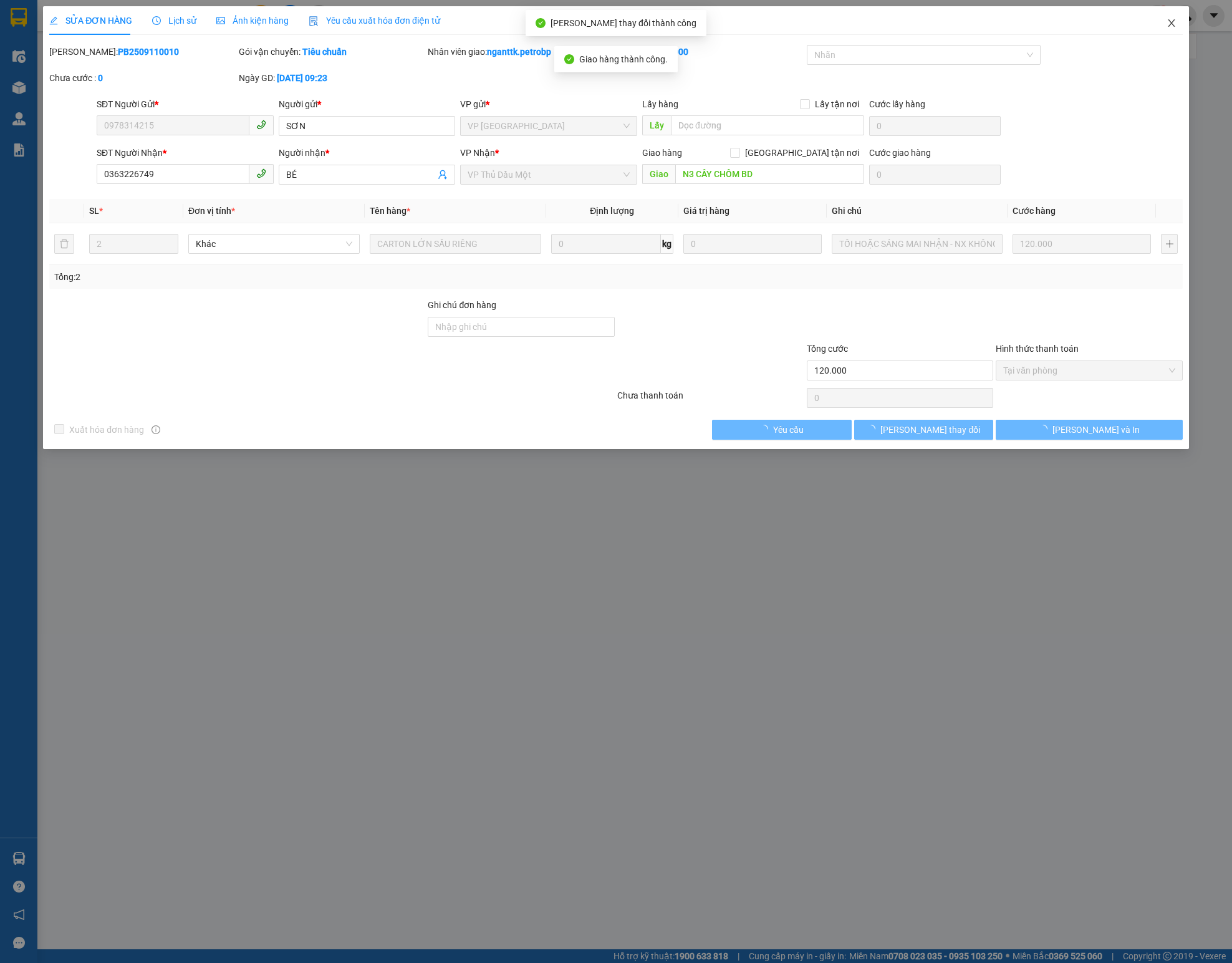
click at [769, 21] on span "Close" at bounding box center [1171, 23] width 35 height 35
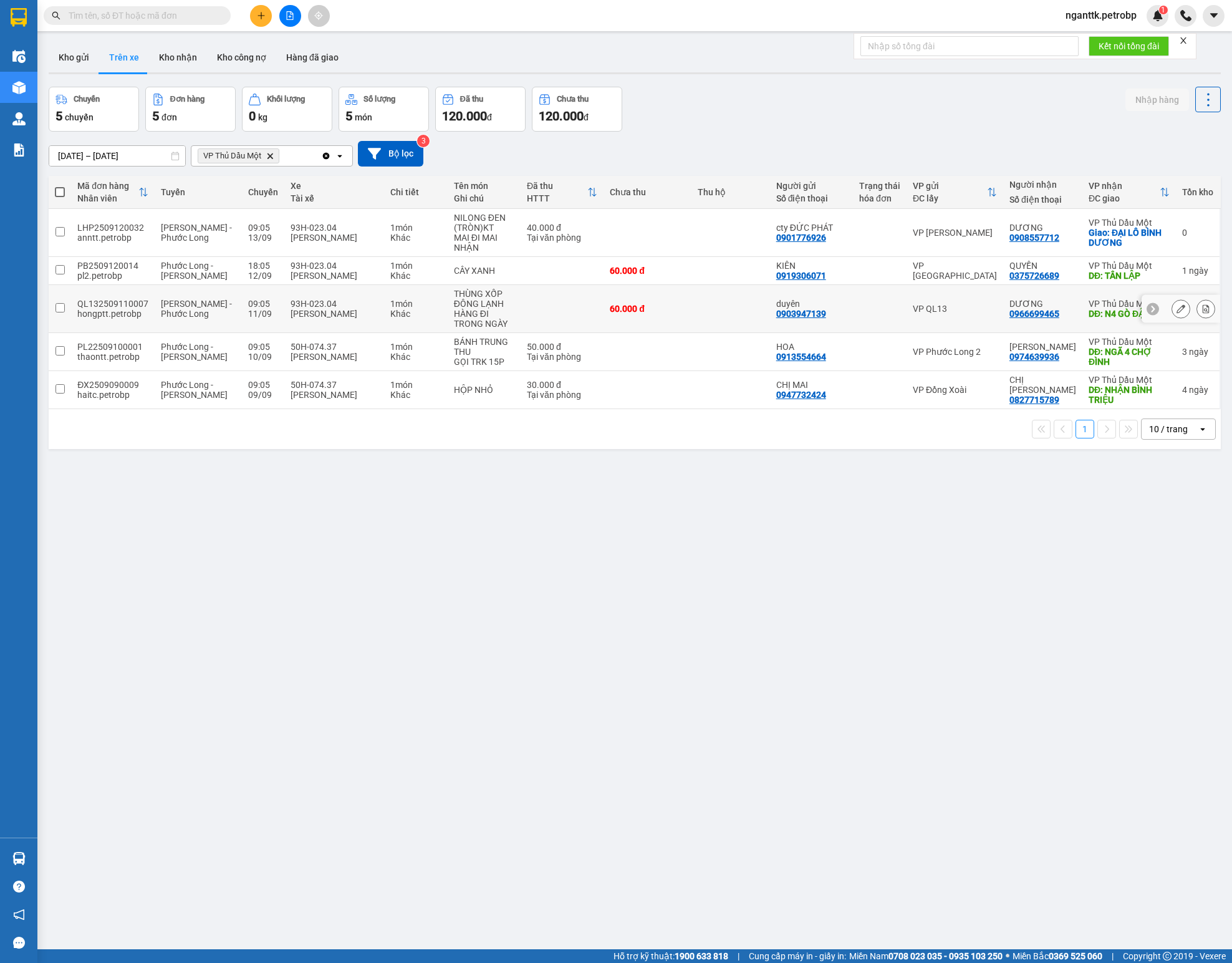
click at [661, 319] on td "60.000 đ" at bounding box center [647, 309] width 88 height 48
checkbox input "true"
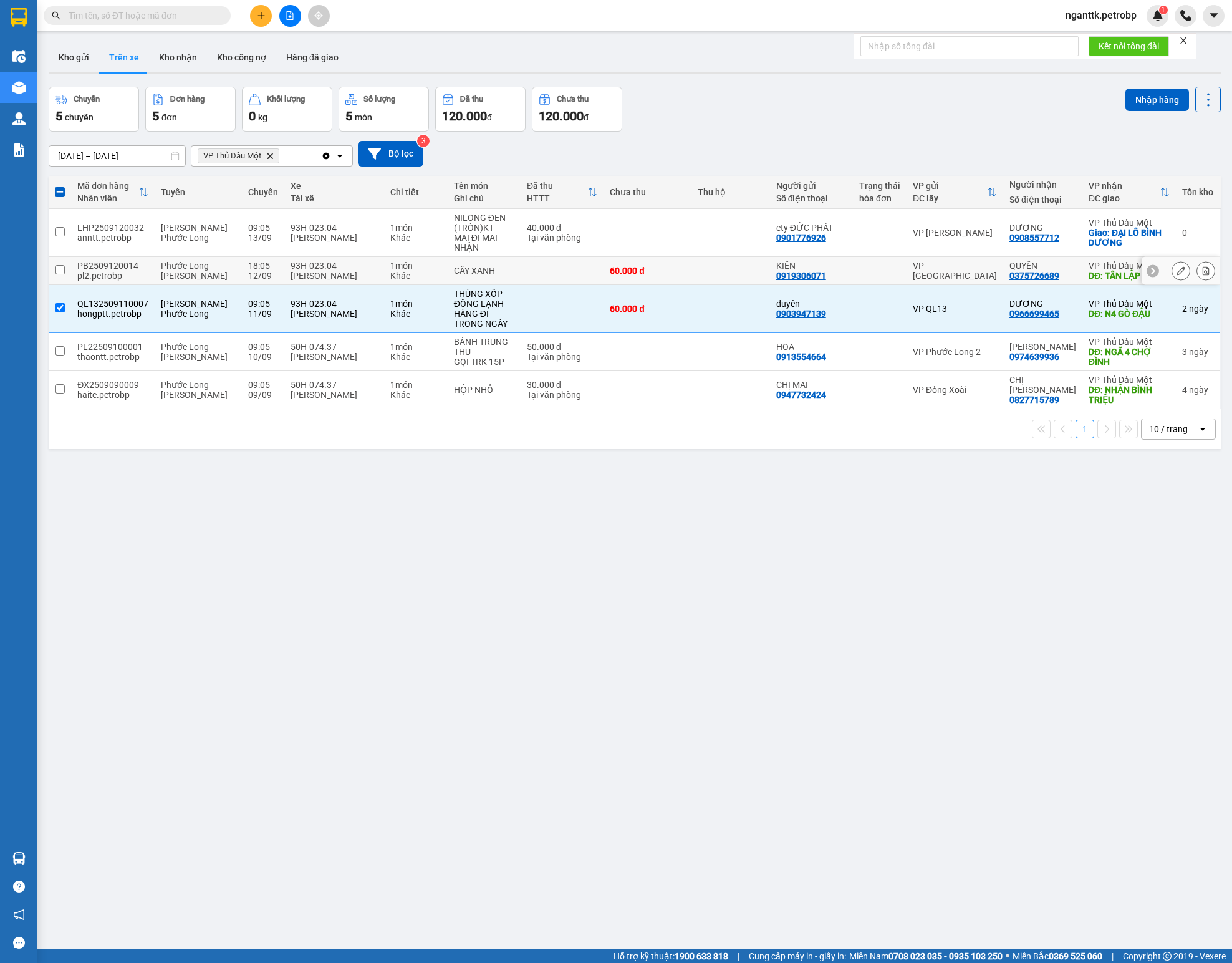
click at [670, 282] on td "60.000 đ" at bounding box center [647, 271] width 88 height 28
checkbox input "true"
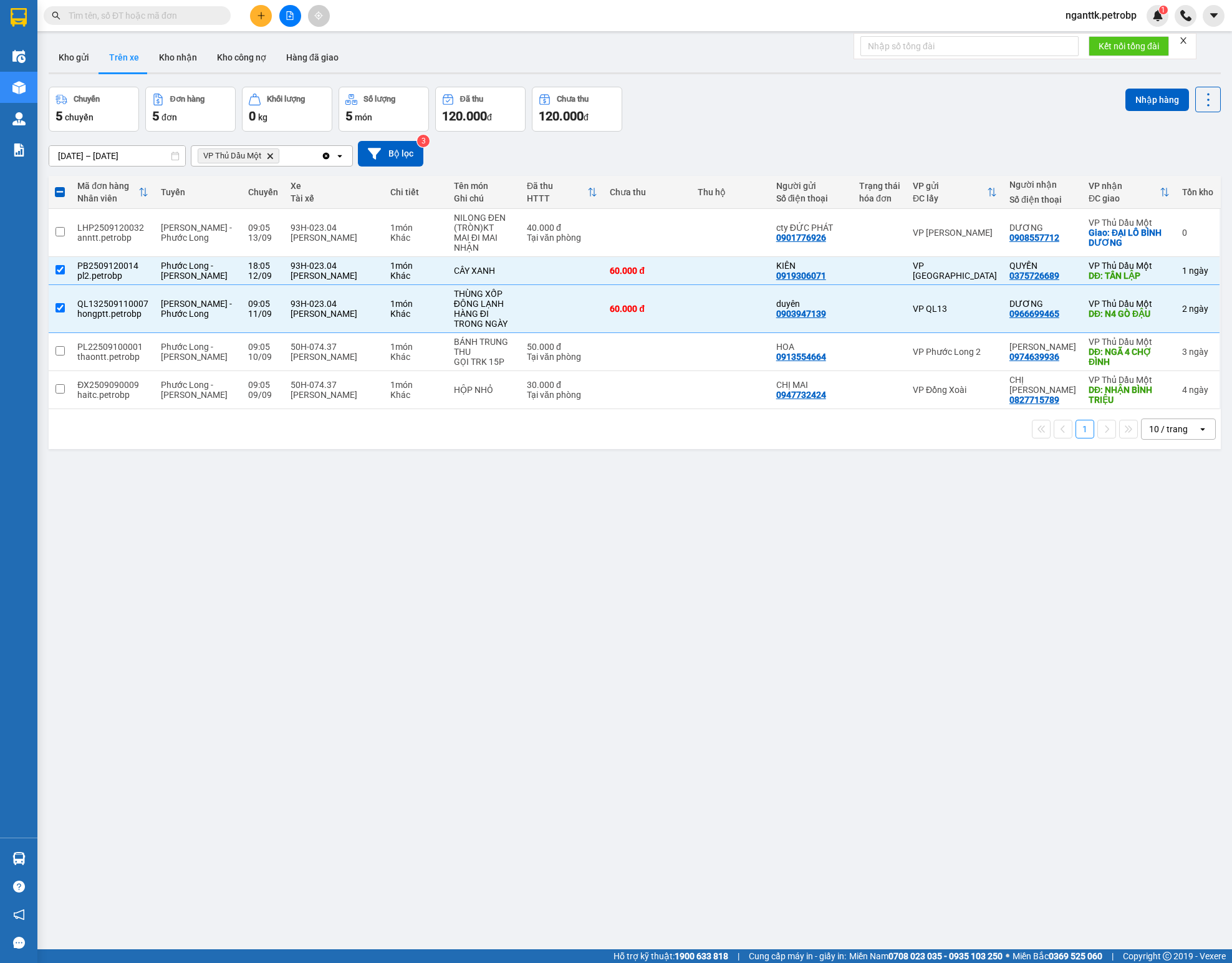
click at [525, 601] on div "ver 1.8.143 Kho gửi Trên xe Kho nhận Kho công nợ Hàng đã giao Chuyến 5 chuyến Đ…" at bounding box center [634, 519] width 1182 height 963
click at [655, 601] on div "ver 1.8.143 Kho gửi Trên xe Kho nhận Kho công nợ Hàng đã giao Chuyến 5 chuyến Đ…" at bounding box center [634, 519] width 1182 height 963
click at [72, 61] on button "Kho gửi" at bounding box center [74, 57] width 50 height 30
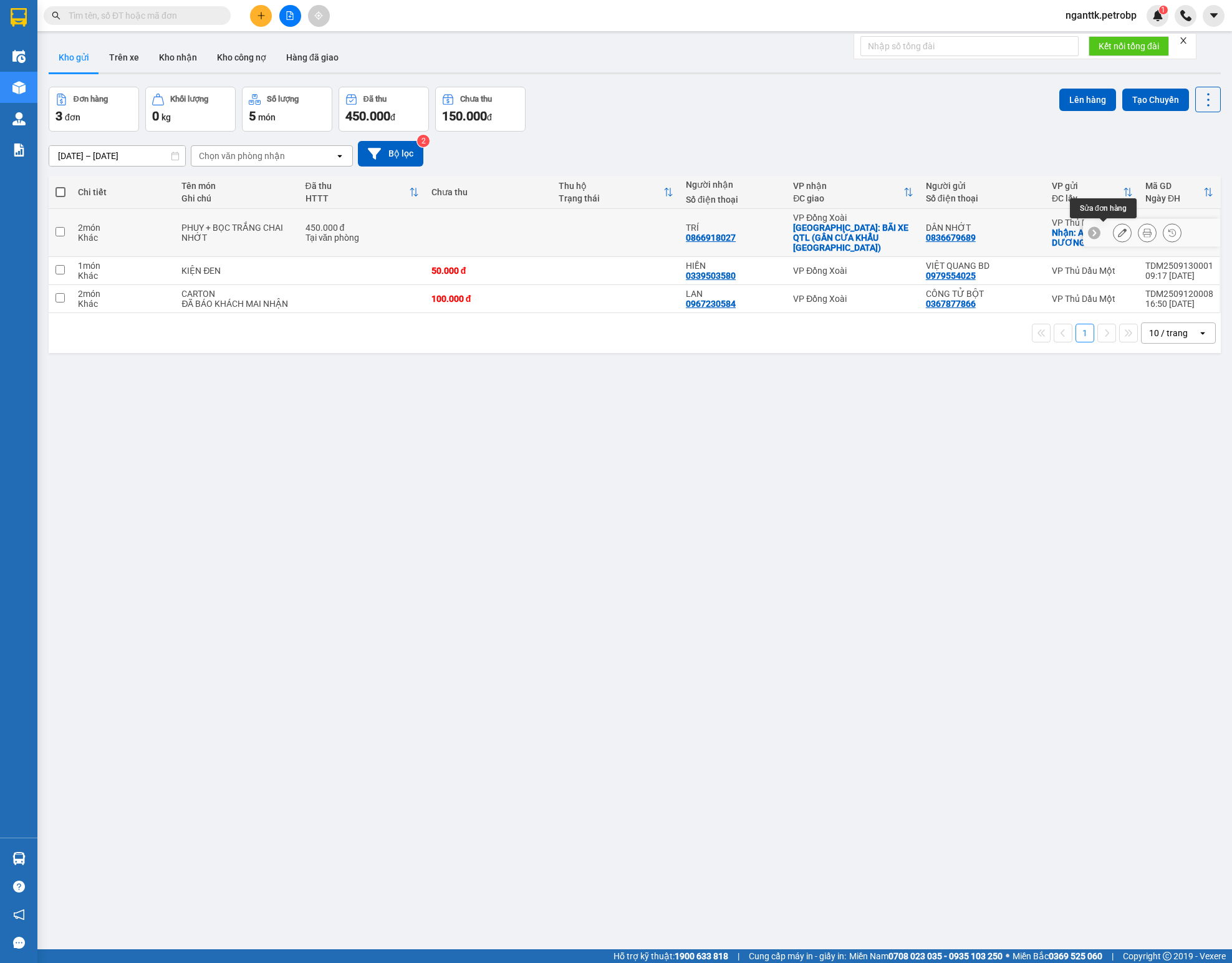
click at [769, 228] on icon at bounding box center [1122, 232] width 9 height 9
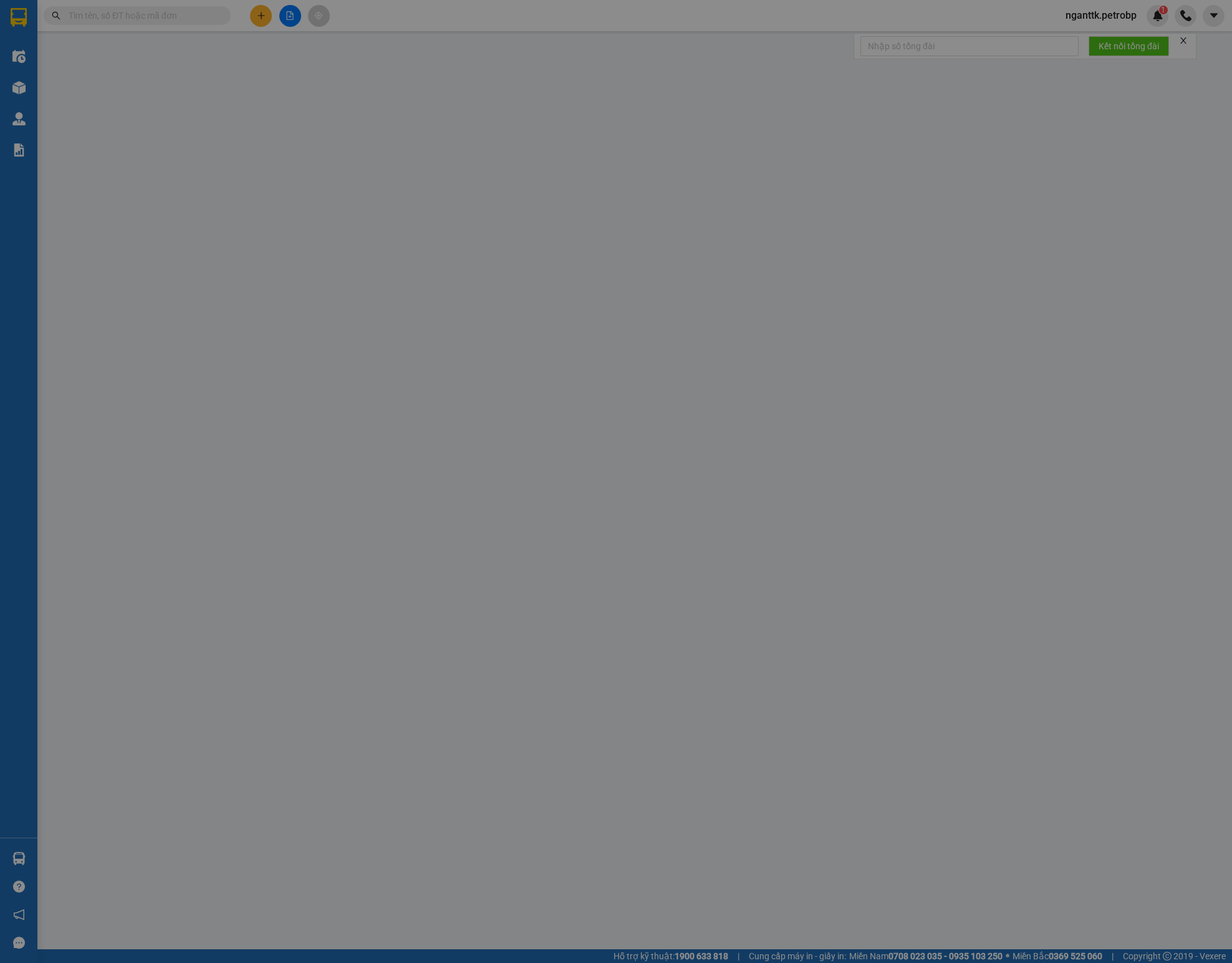
type input "0836679689"
type input "DÂN NHỚT"
checkbox input "true"
type input "AEON BÌNH DƯƠNG"
type input "20.000"
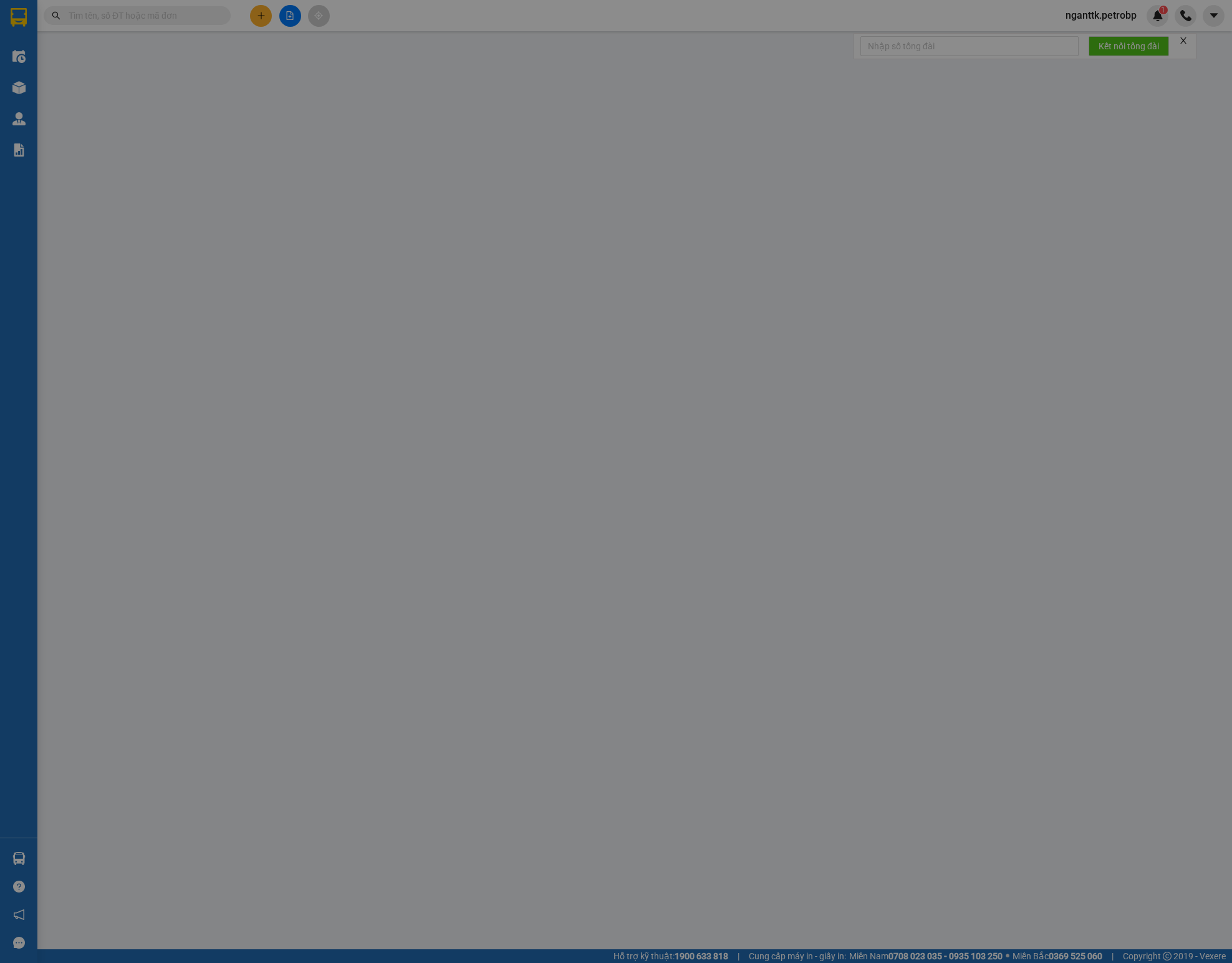
type input "0866918027"
type input "TRÍ"
checkbox input "true"
type input "BÃI XE QTL (GẦN CỬA KHẨU [GEOGRAPHIC_DATA])"
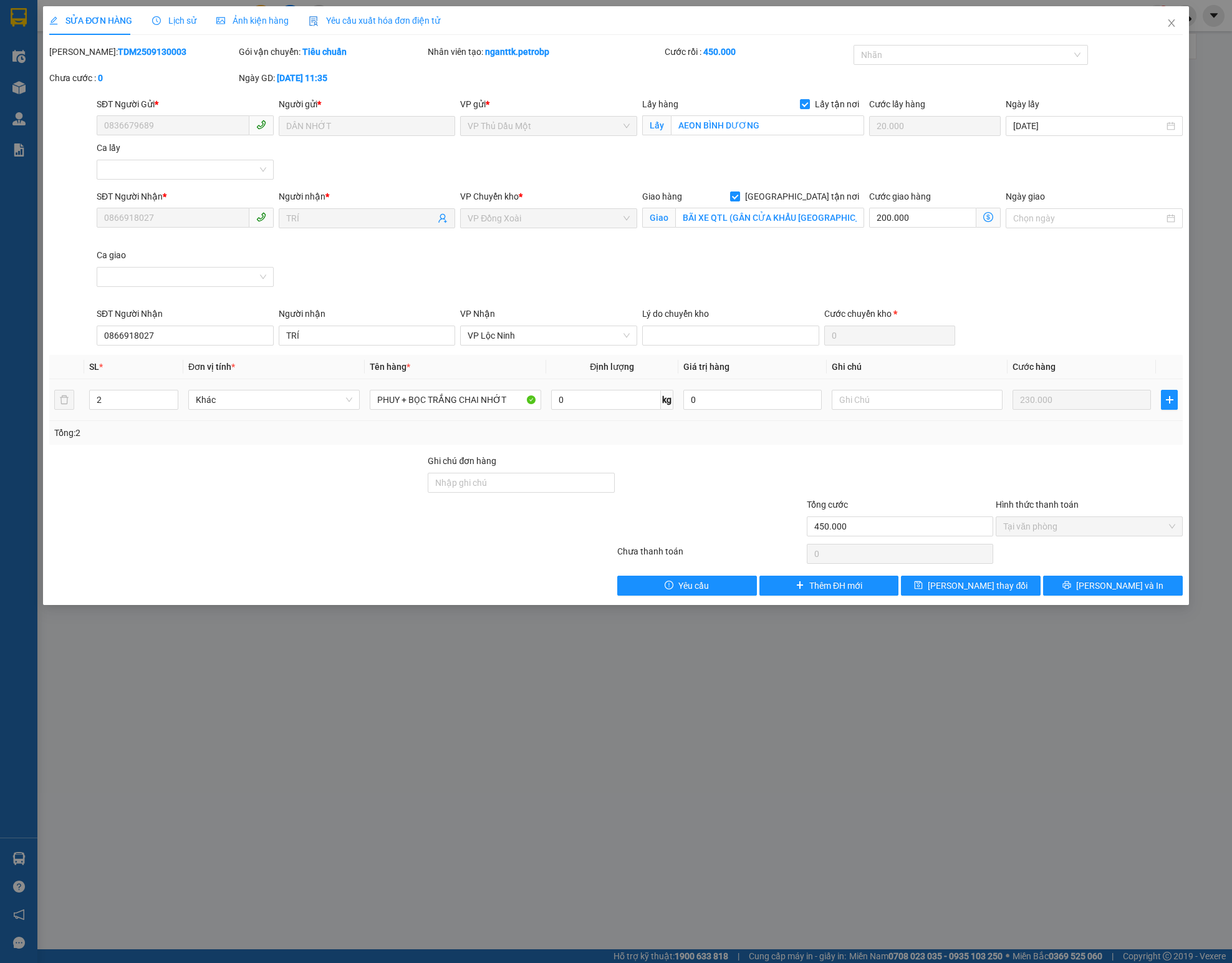
click at [101, 40] on div "SỬA ĐƠN HÀNG Lịch sử Ảnh kiện hàng Yêu cầu xuất hóa đơn điện tử Total Paid Fee …" at bounding box center [615, 301] width 1133 height 590
copy b "TDM2509130003"
drag, startPoint x: 960, startPoint y: 669, endPoint x: 1060, endPoint y: 517, distance: 181.9
click at [769, 601] on div "SỬA ĐƠN HÀNG Lịch sử Ảnh kiện hàng Yêu cầu xuất hóa đơn điện tử Total Paid Fee …" at bounding box center [616, 481] width 1232 height 963
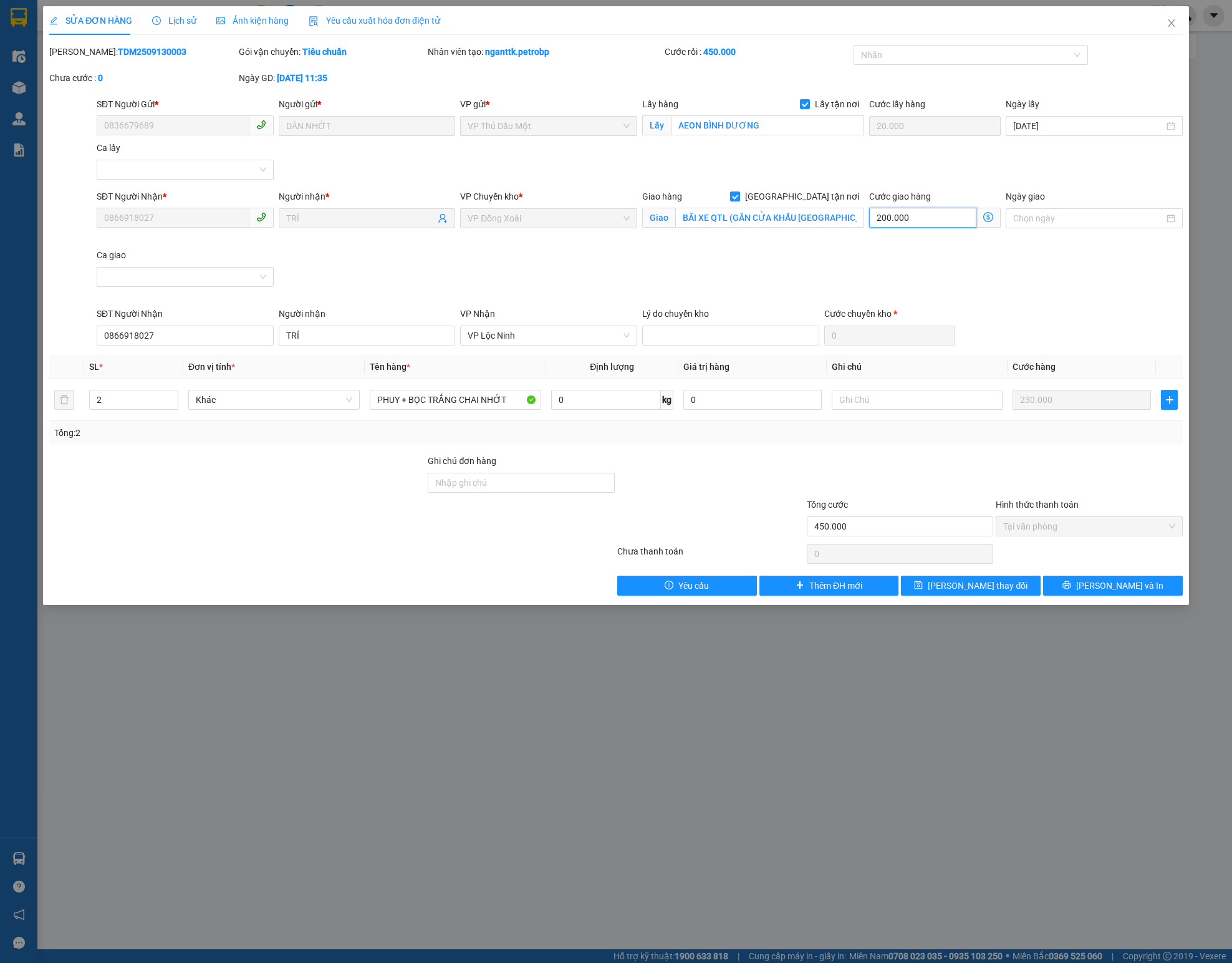
click at [769, 224] on input "200.000" at bounding box center [922, 217] width 107 height 20
type input "250.003"
type input "-199.997"
type input "3"
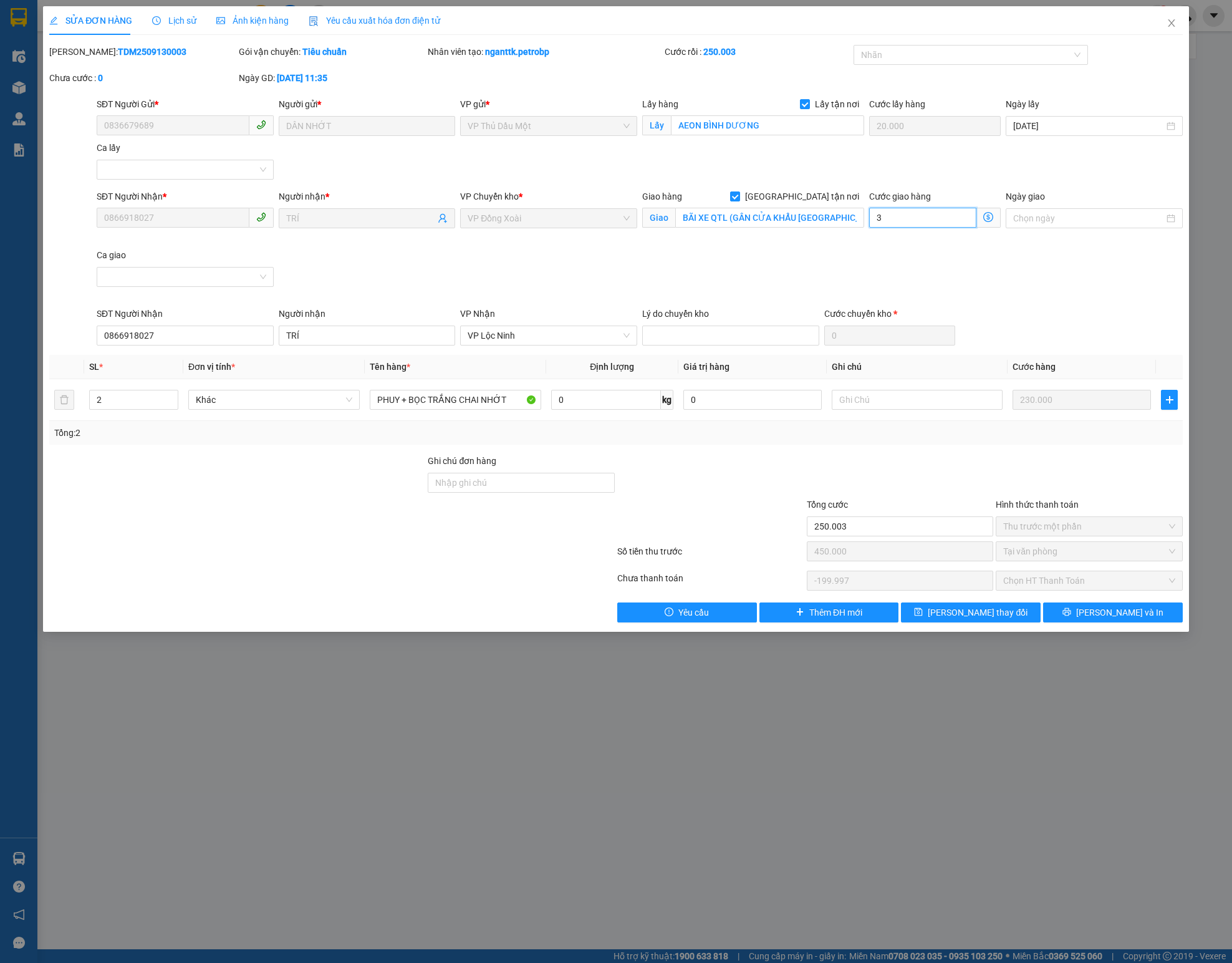
type input "250.030"
type input "-199.970"
type input "30"
type input "280.000"
type input "-170.000"
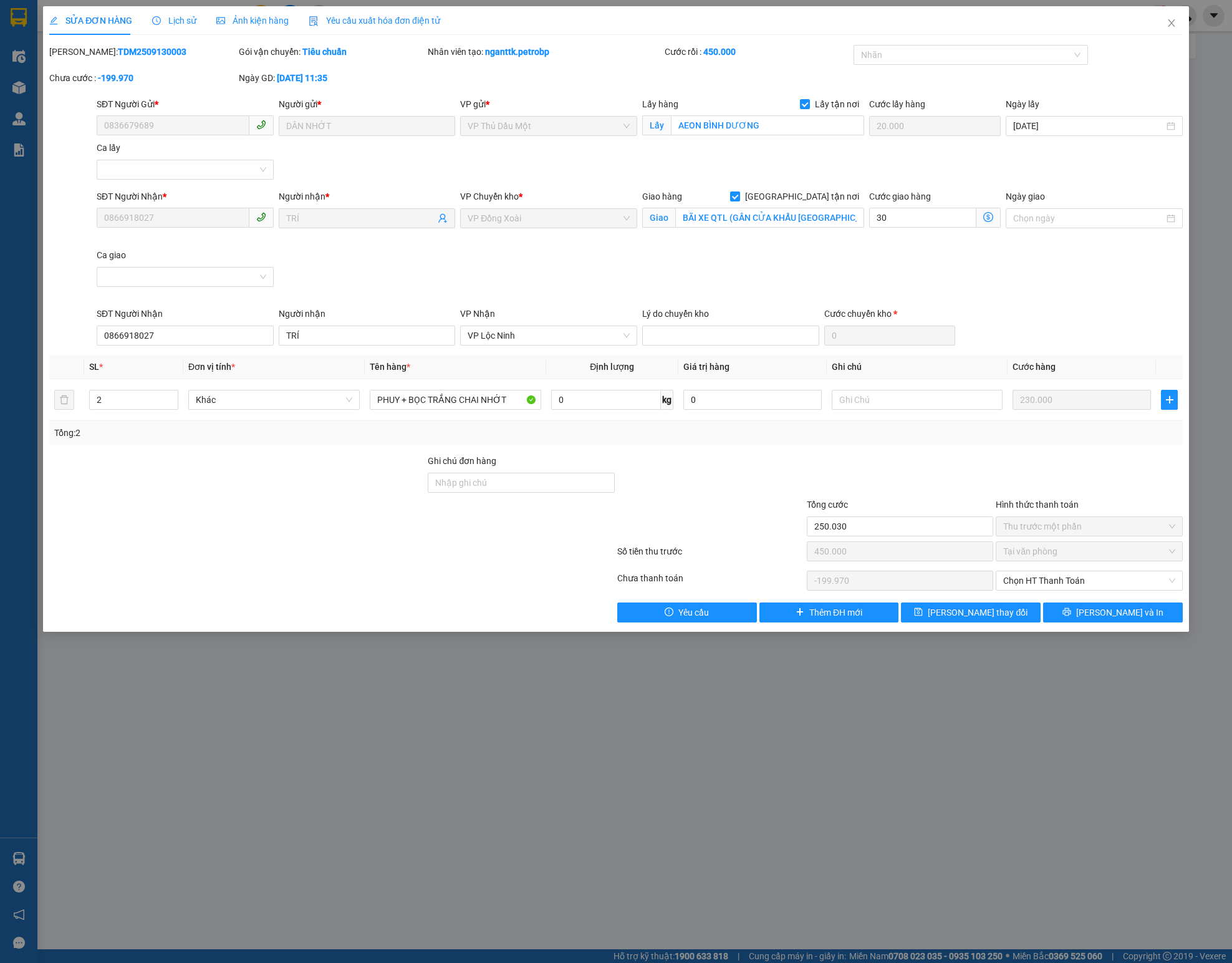
type input "30.000"
click at [769, 241] on div "Giao hàng Giao tận nơi Giao BÃI XE QTL (GẦN CỬA KHẨU HOA LƯU)" at bounding box center [754, 219] width 228 height 59
click at [769, 18] on icon "close" at bounding box center [1171, 23] width 10 height 10
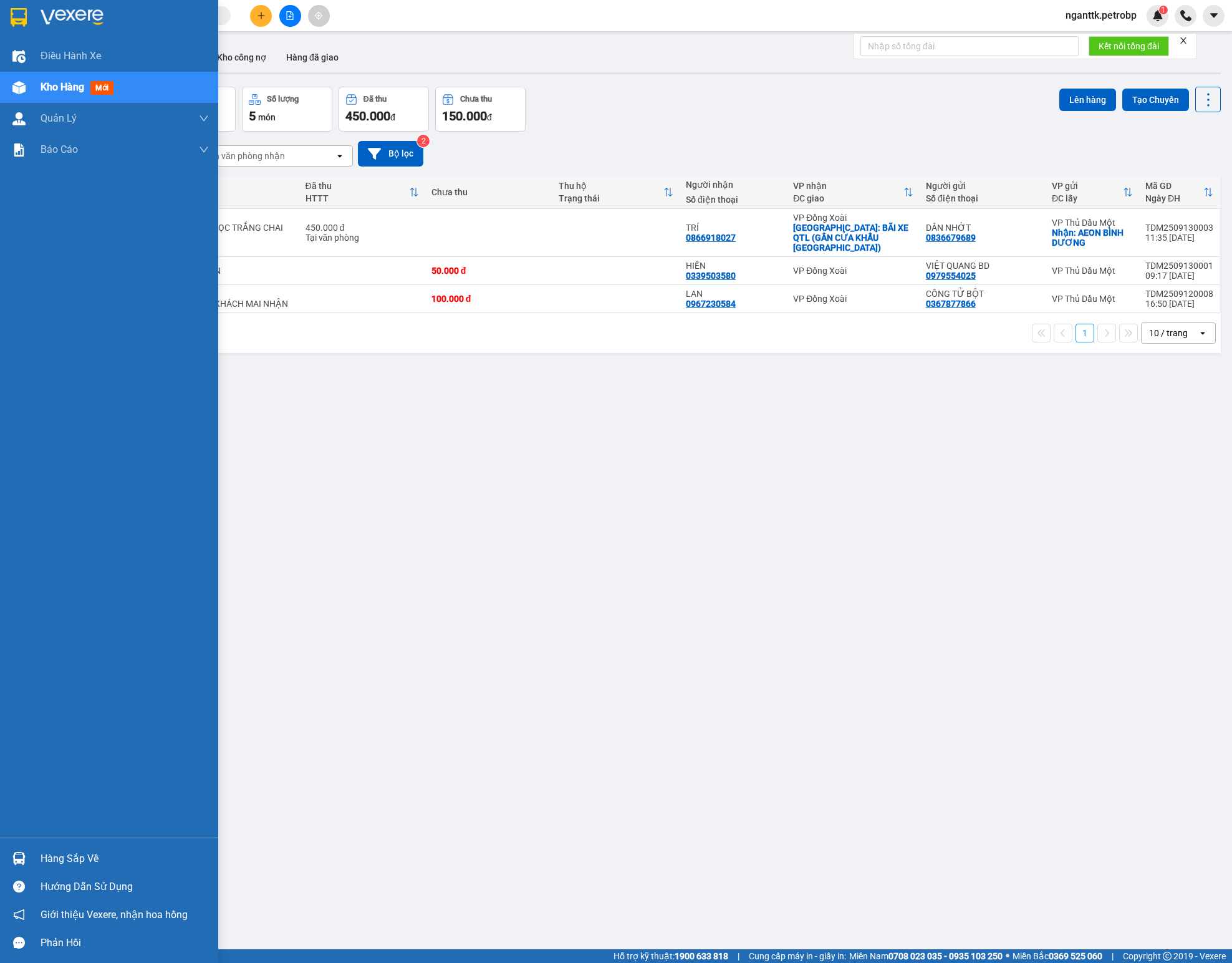
click at [24, 601] on img at bounding box center [18, 858] width 13 height 13
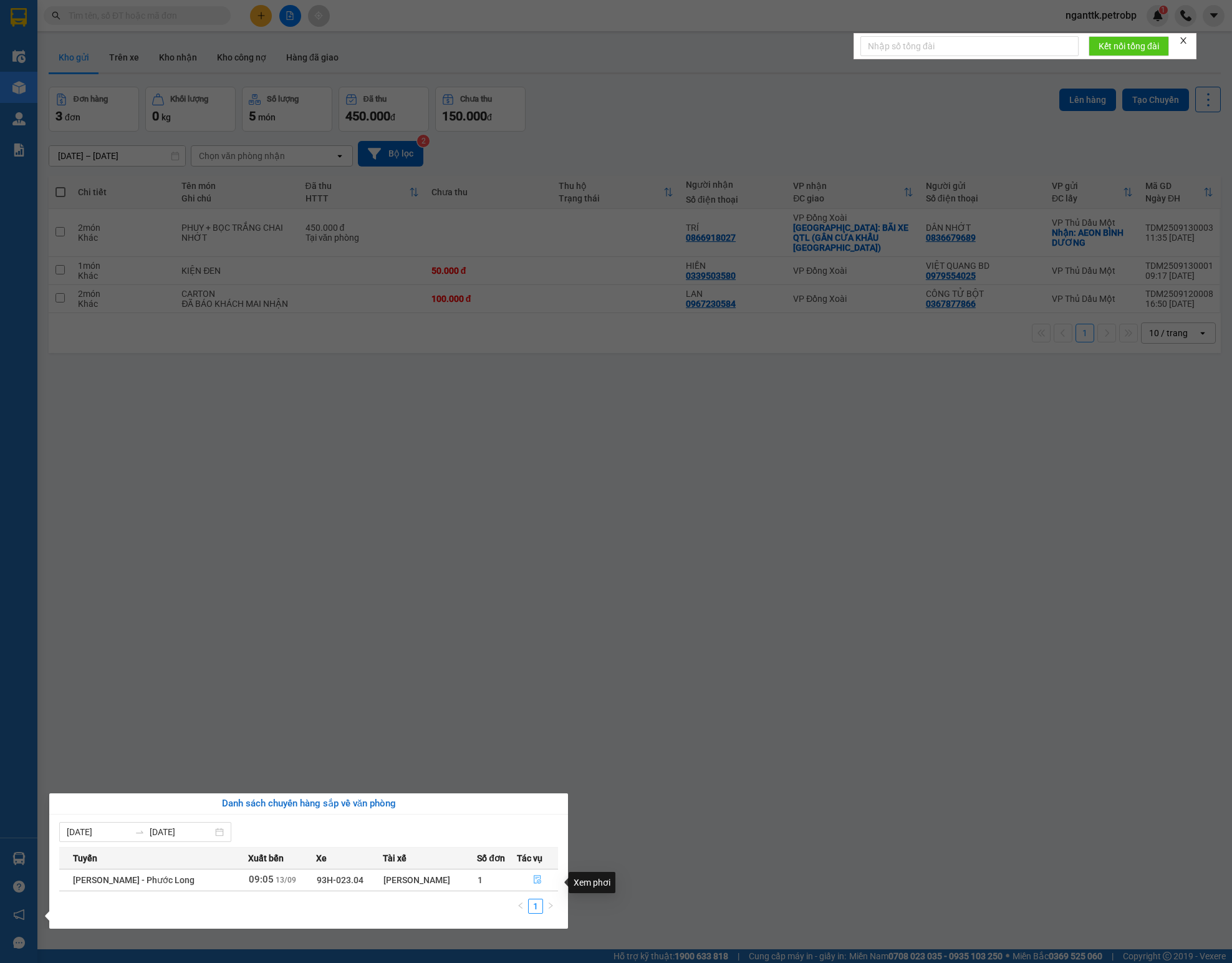
click at [529, 601] on button "button" at bounding box center [537, 879] width 40 height 20
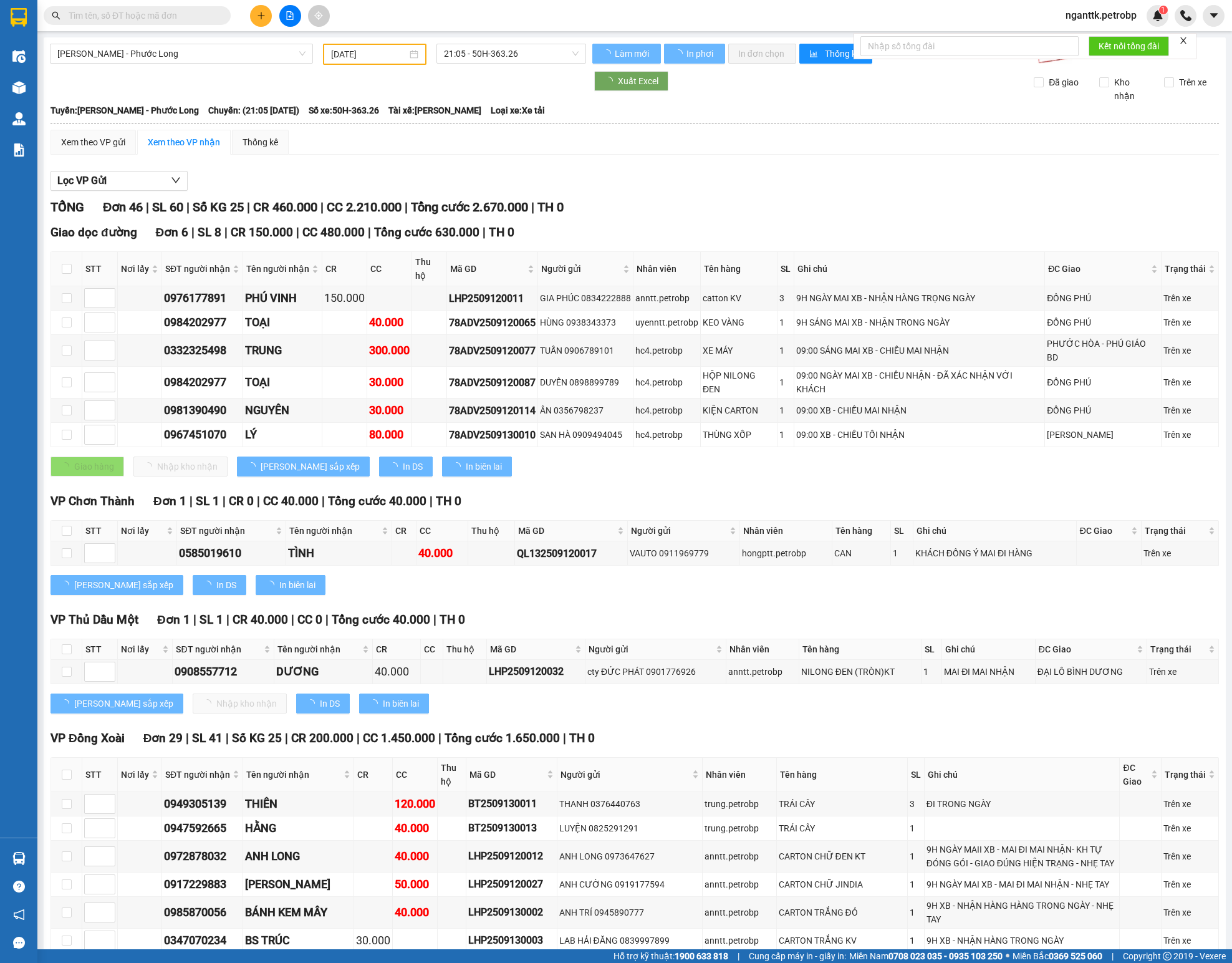
type input "[DATE]"
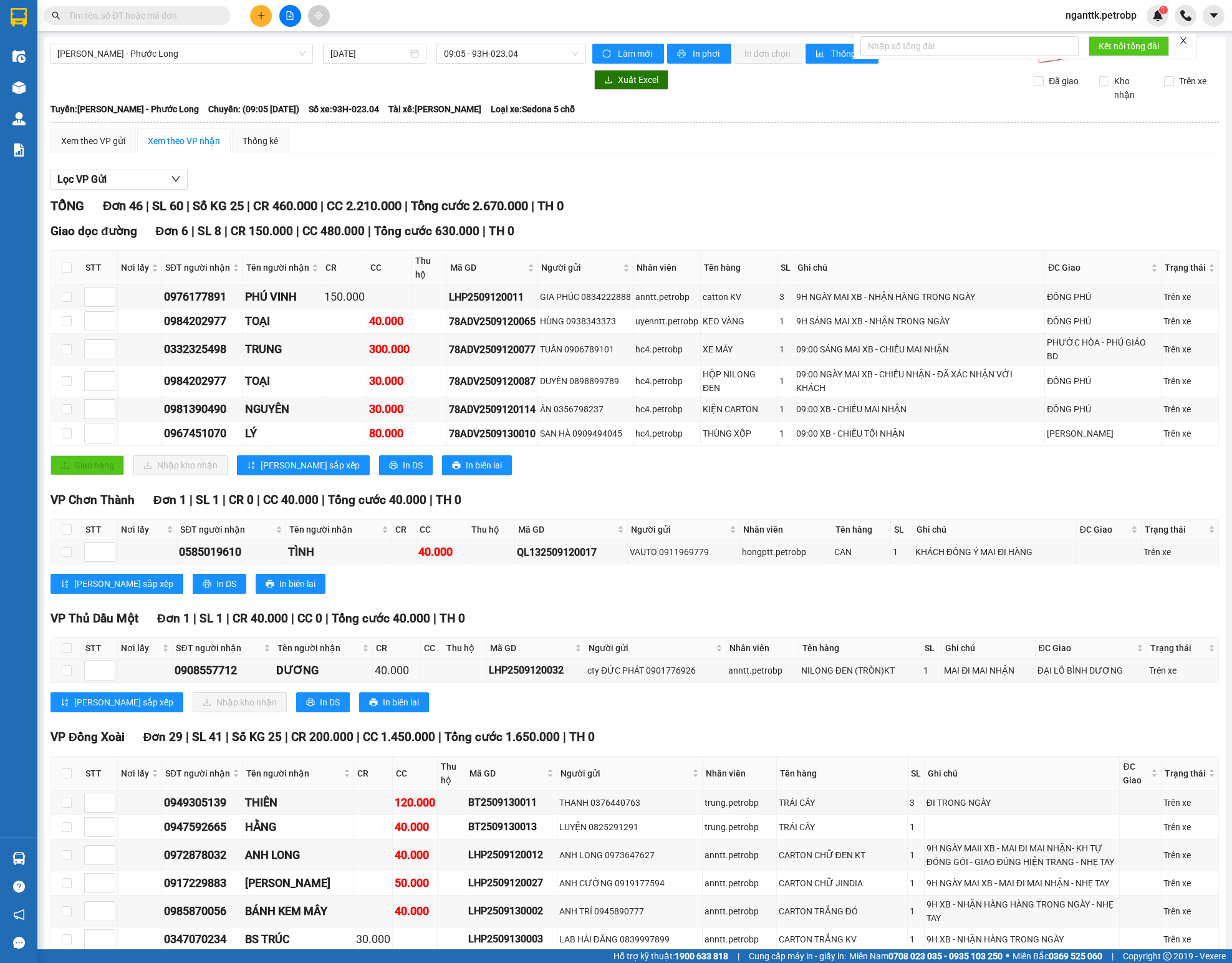
scroll to position [125, 0]
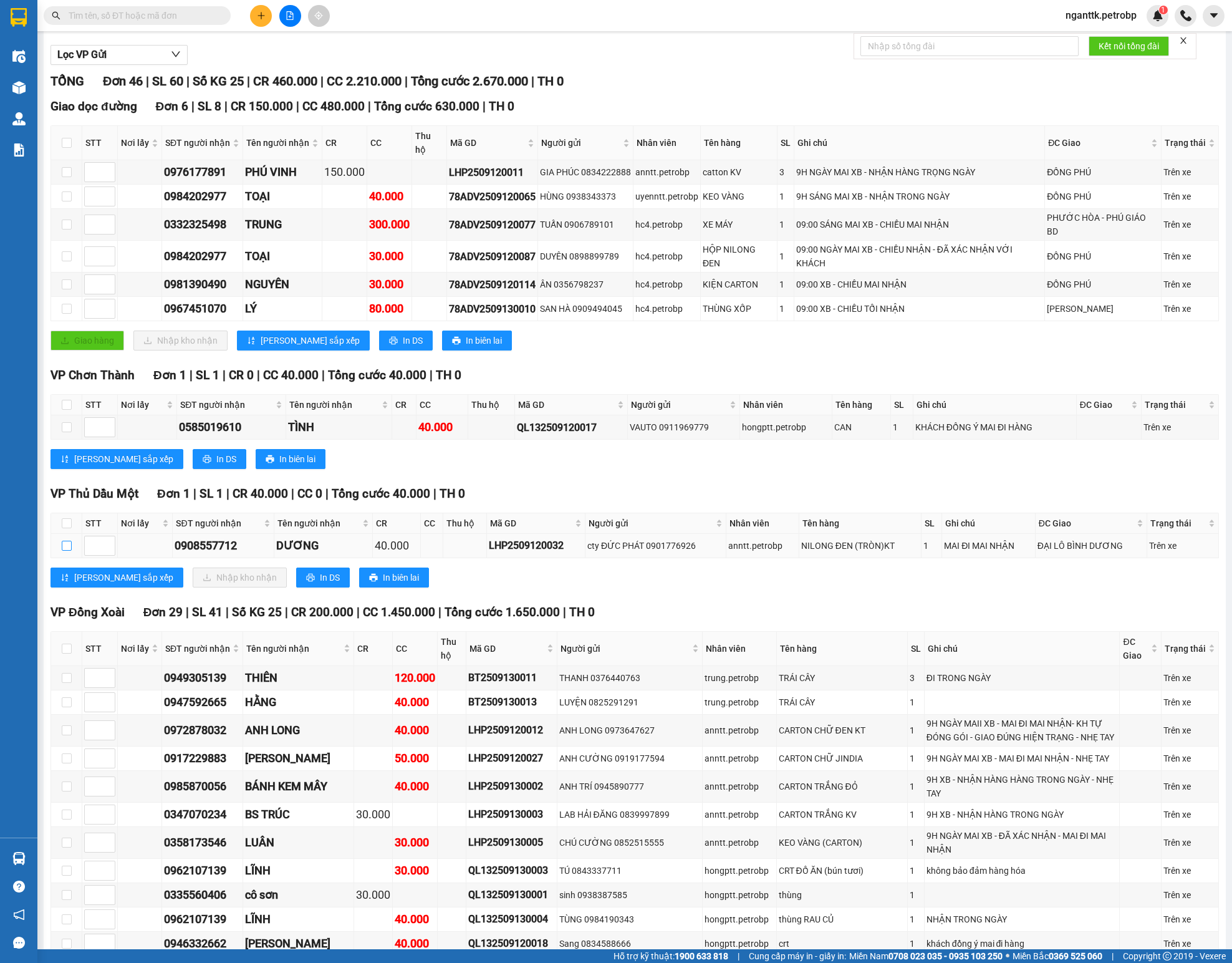
click at [65, 551] on input "checkbox" at bounding box center [67, 545] width 10 height 10
checkbox input "true"
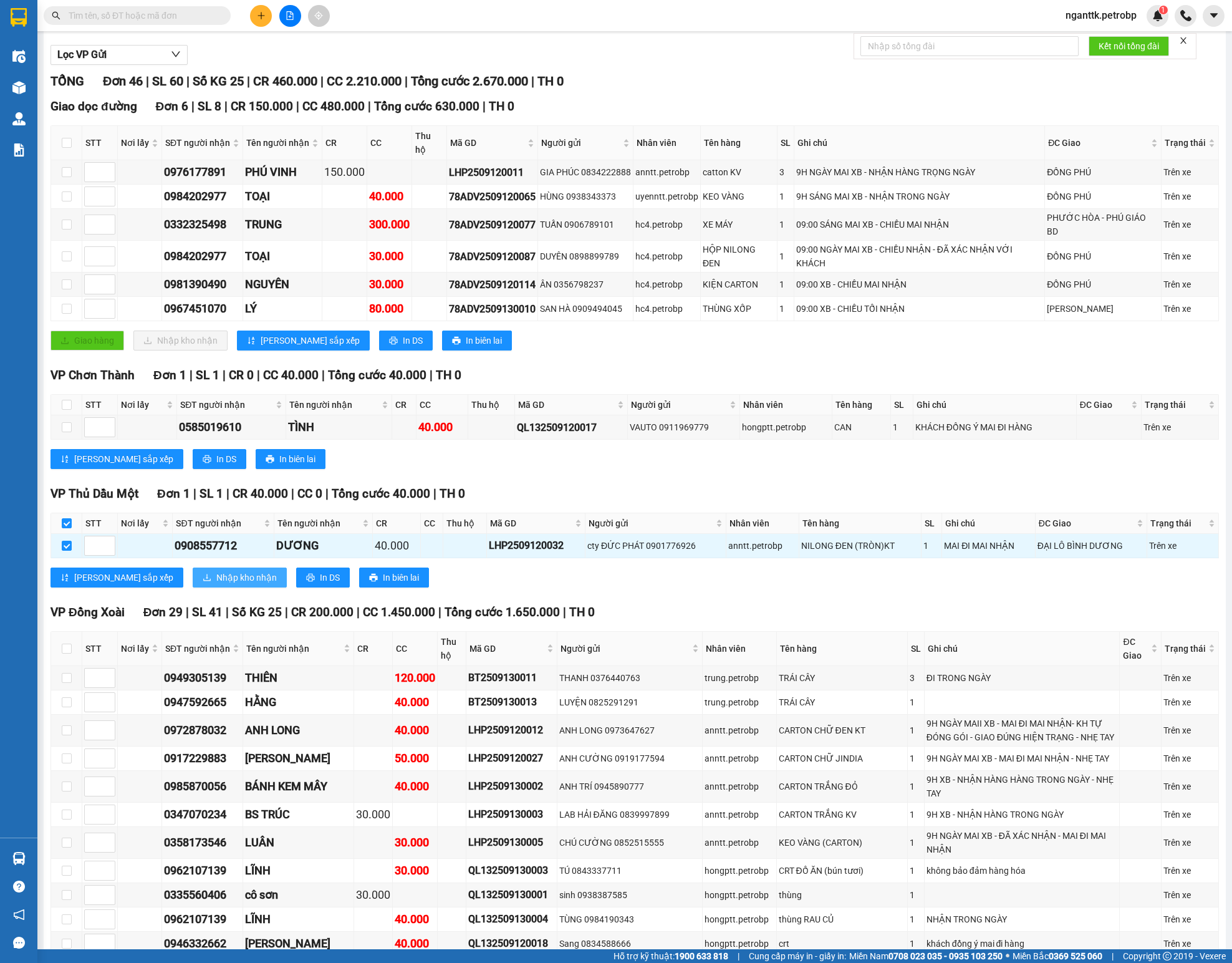
click at [193, 587] on button "Nhập kho nhận" at bounding box center [240, 577] width 94 height 20
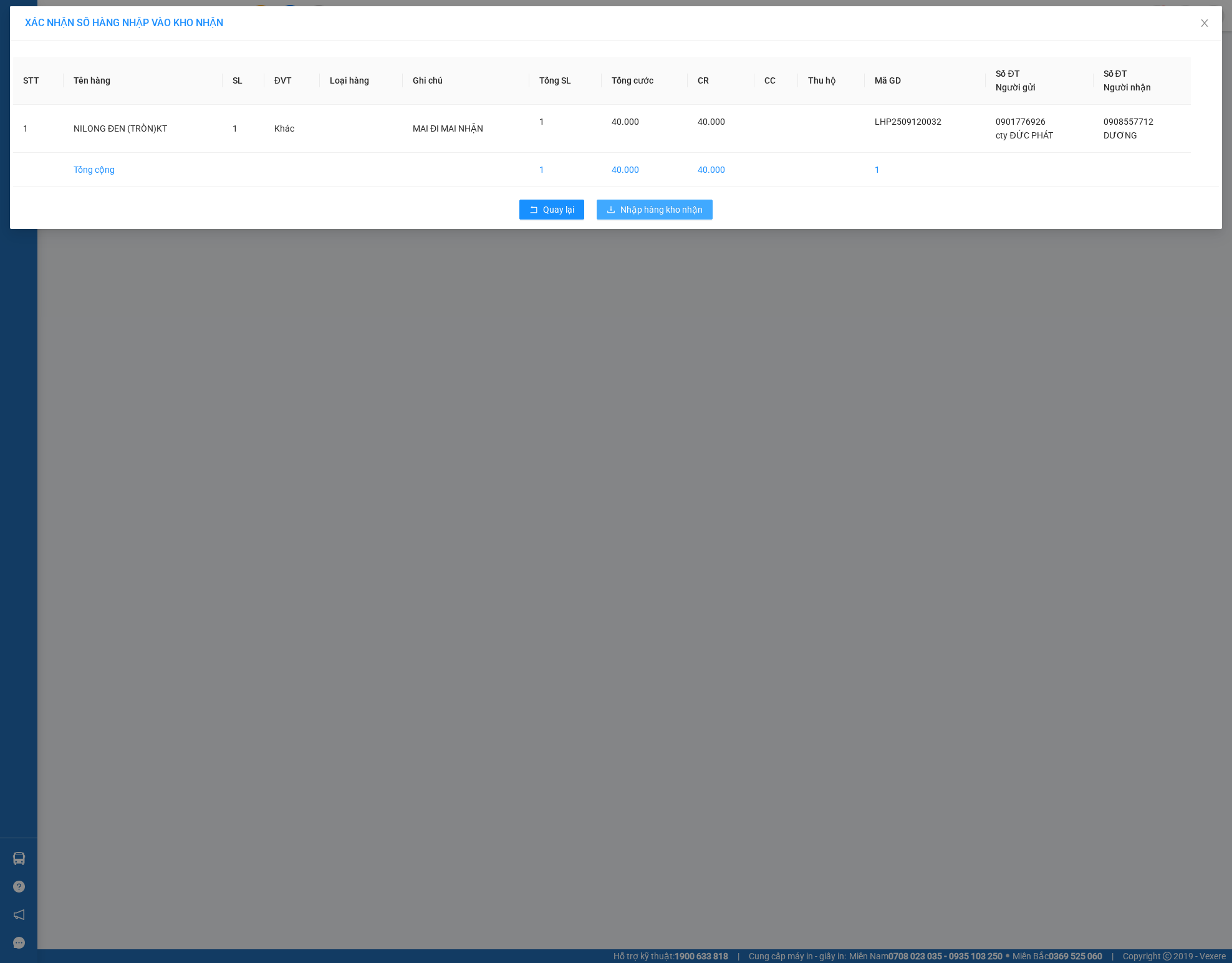
click at [627, 216] on span "Nhập hàng kho nhận" at bounding box center [661, 209] width 82 height 14
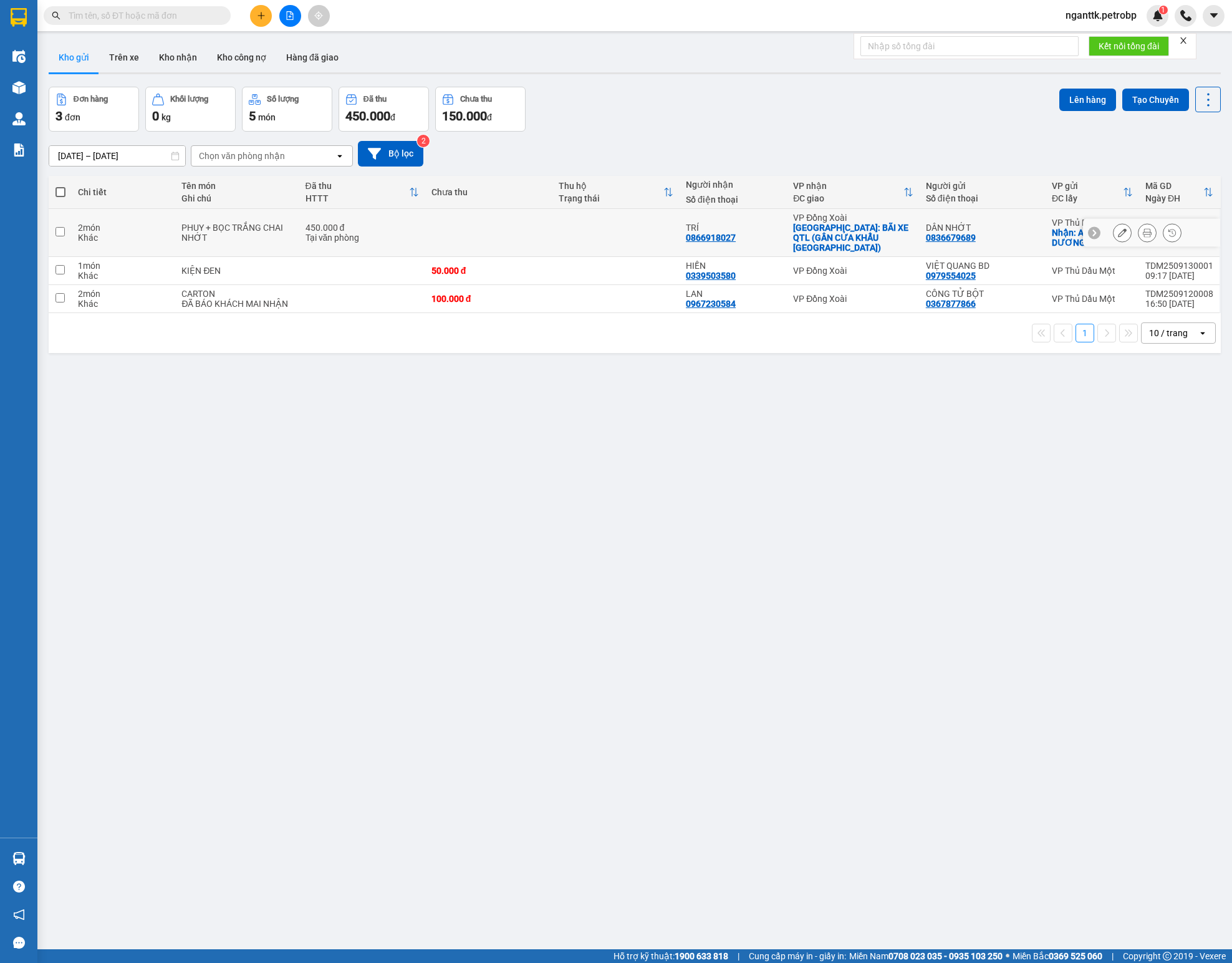
click at [517, 234] on td at bounding box center [489, 232] width 127 height 48
checkbox input "true"
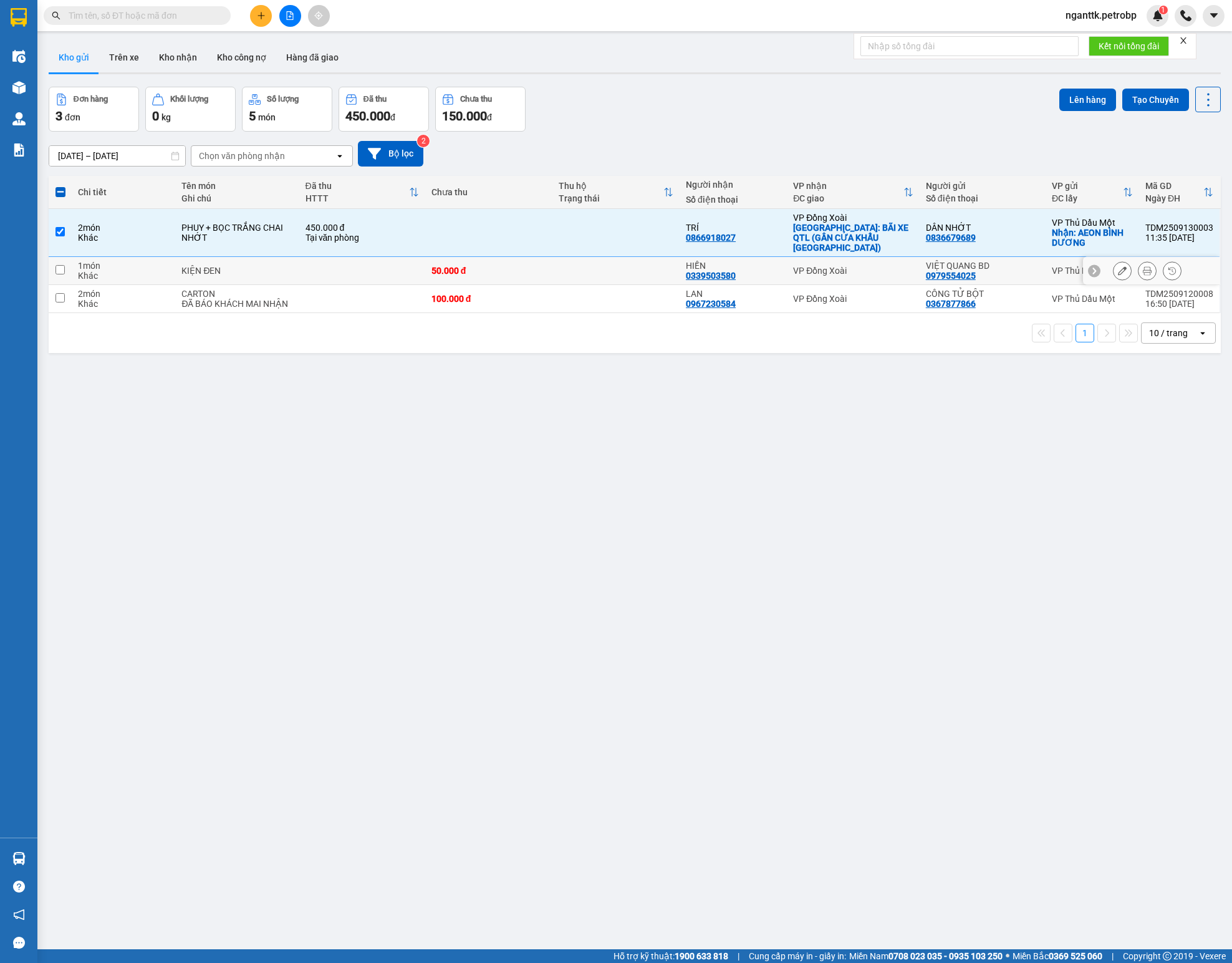
click at [534, 271] on td "50.000 đ" at bounding box center [489, 271] width 127 height 28
checkbox input "true"
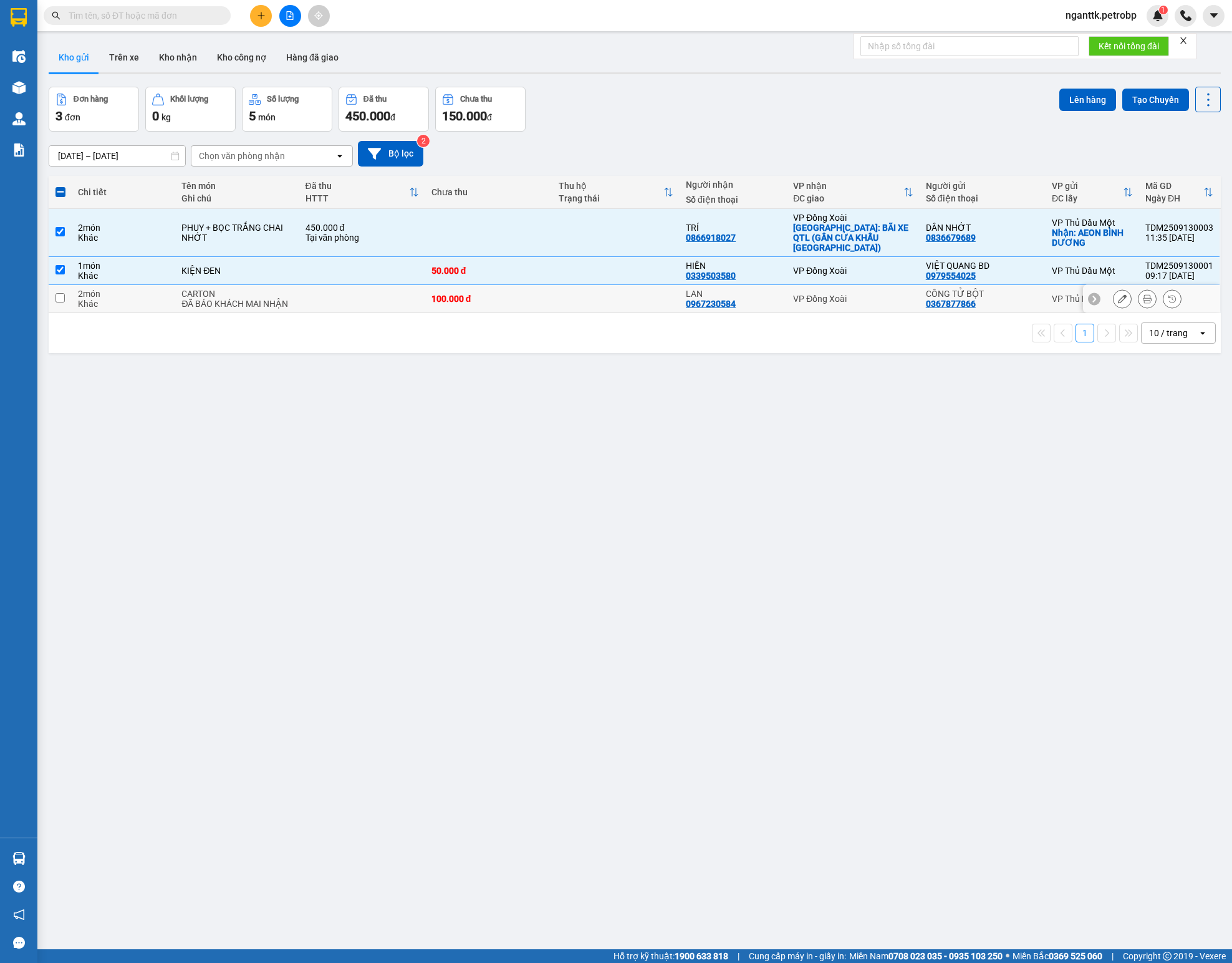
click at [527, 294] on div "100.000 đ" at bounding box center [489, 299] width 114 height 10
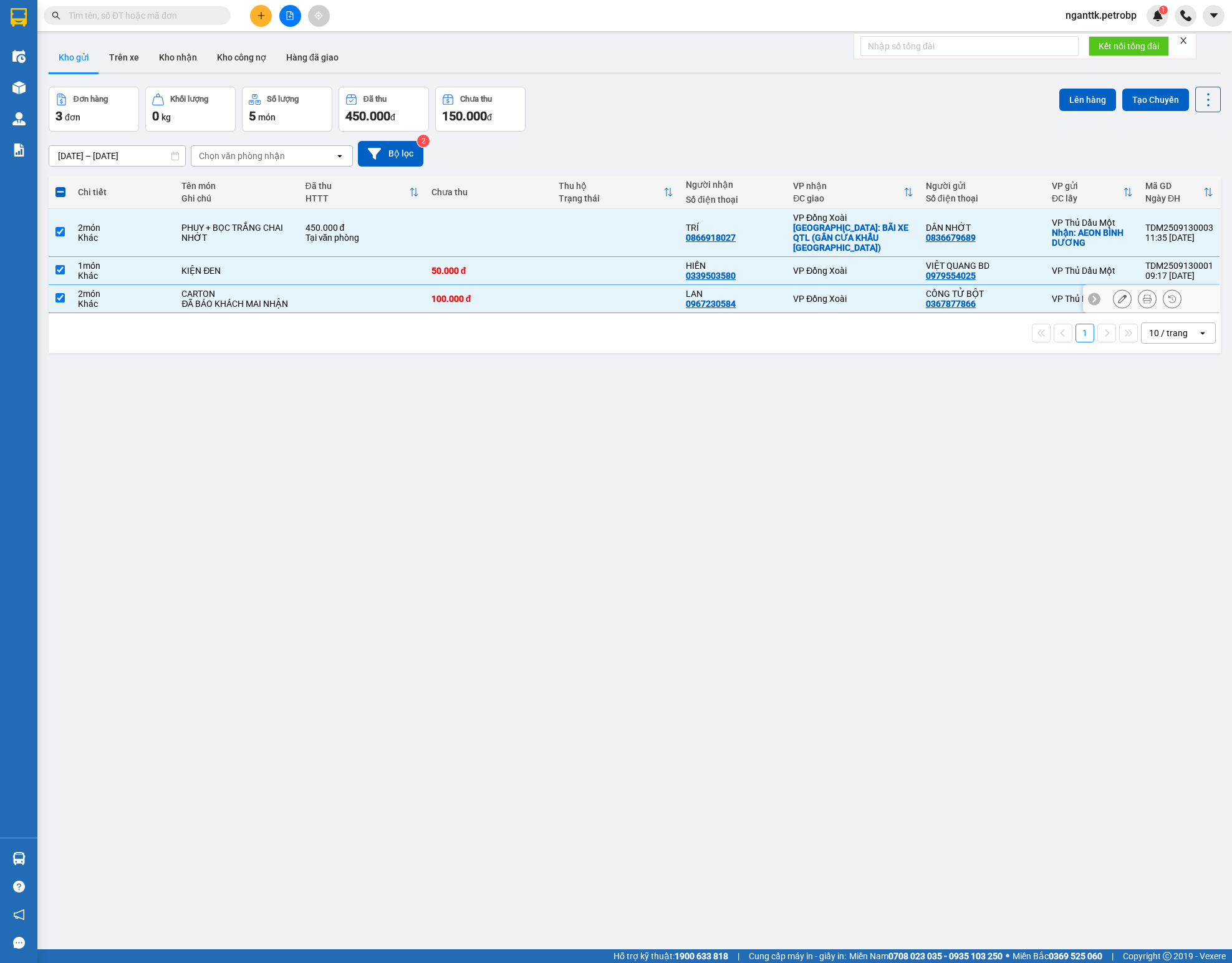
checkbox input "true"
click at [769, 102] on button "Lên hàng" at bounding box center [1087, 100] width 57 height 22
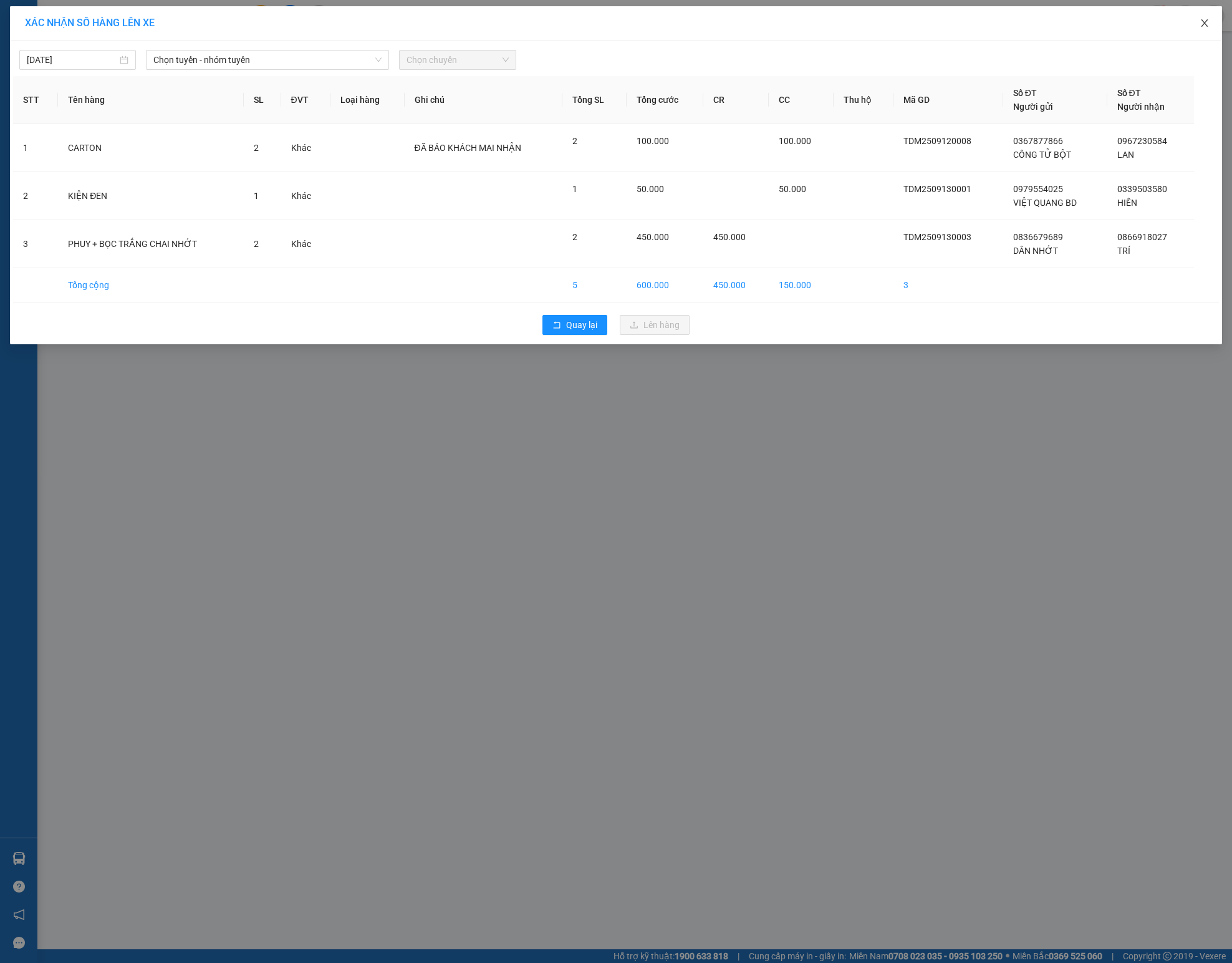
click at [769, 27] on span "Close" at bounding box center [1204, 23] width 35 height 35
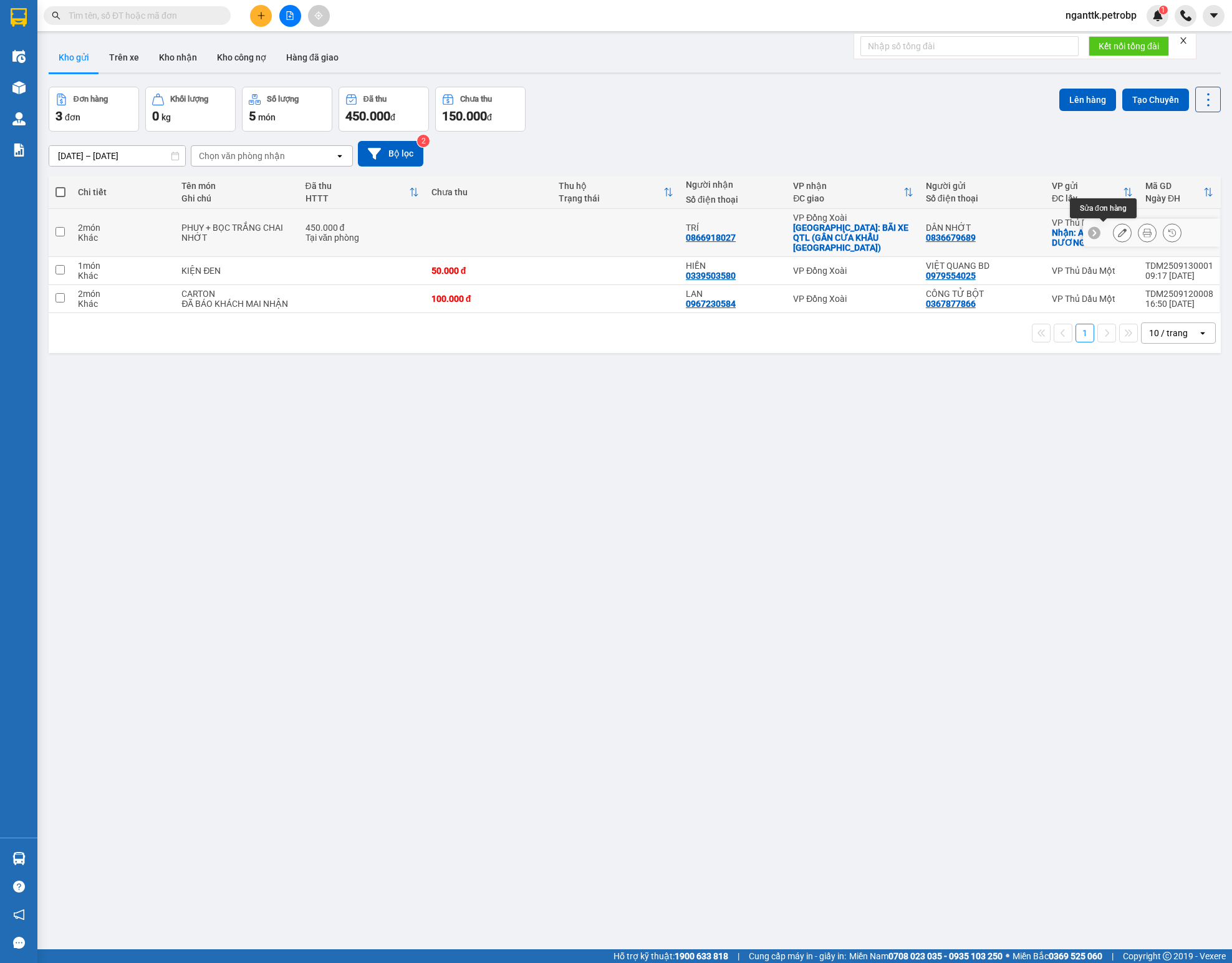
click at [769, 228] on icon at bounding box center [1147, 232] width 9 height 9
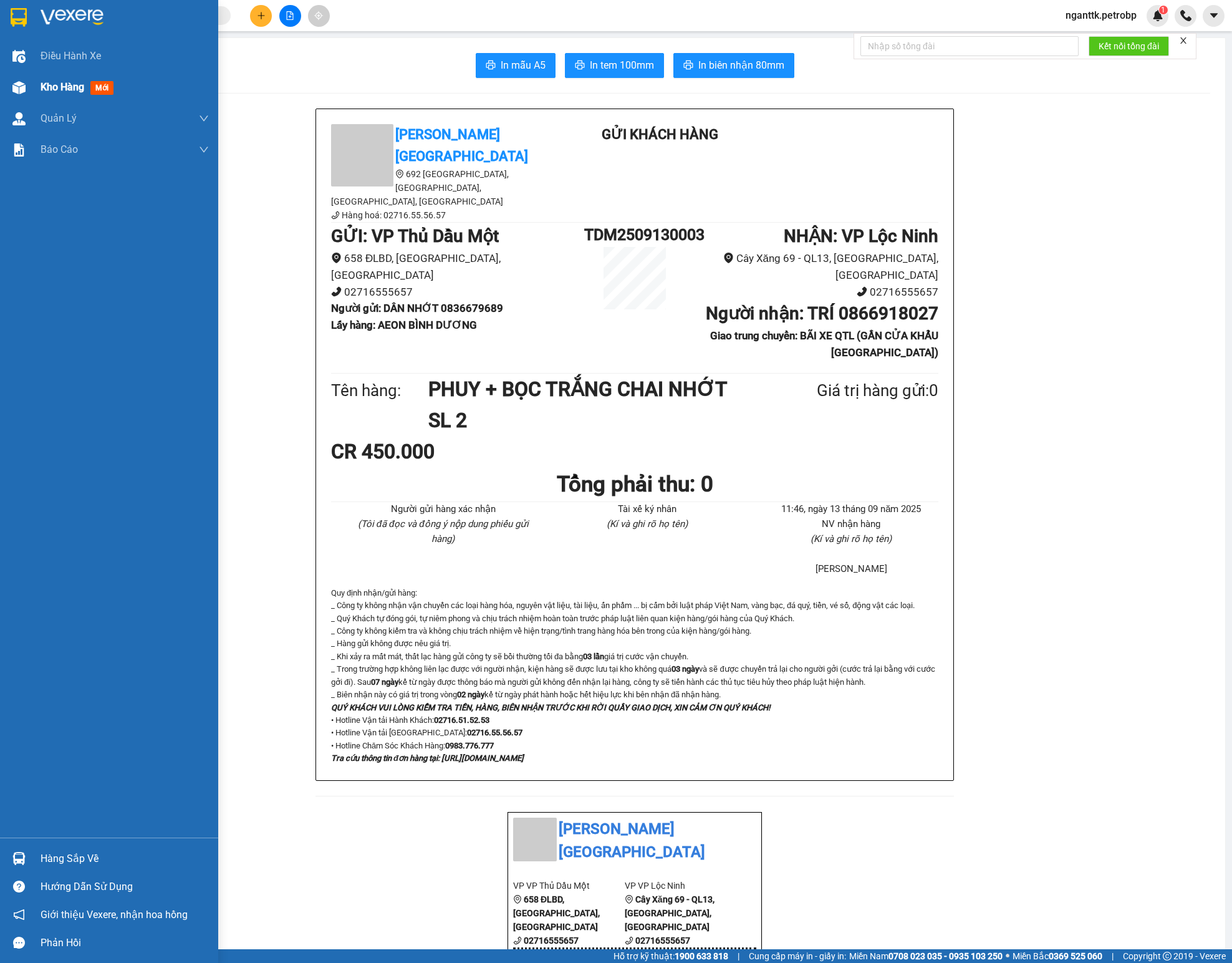
click at [65, 89] on span "Kho hàng" at bounding box center [62, 87] width 44 height 12
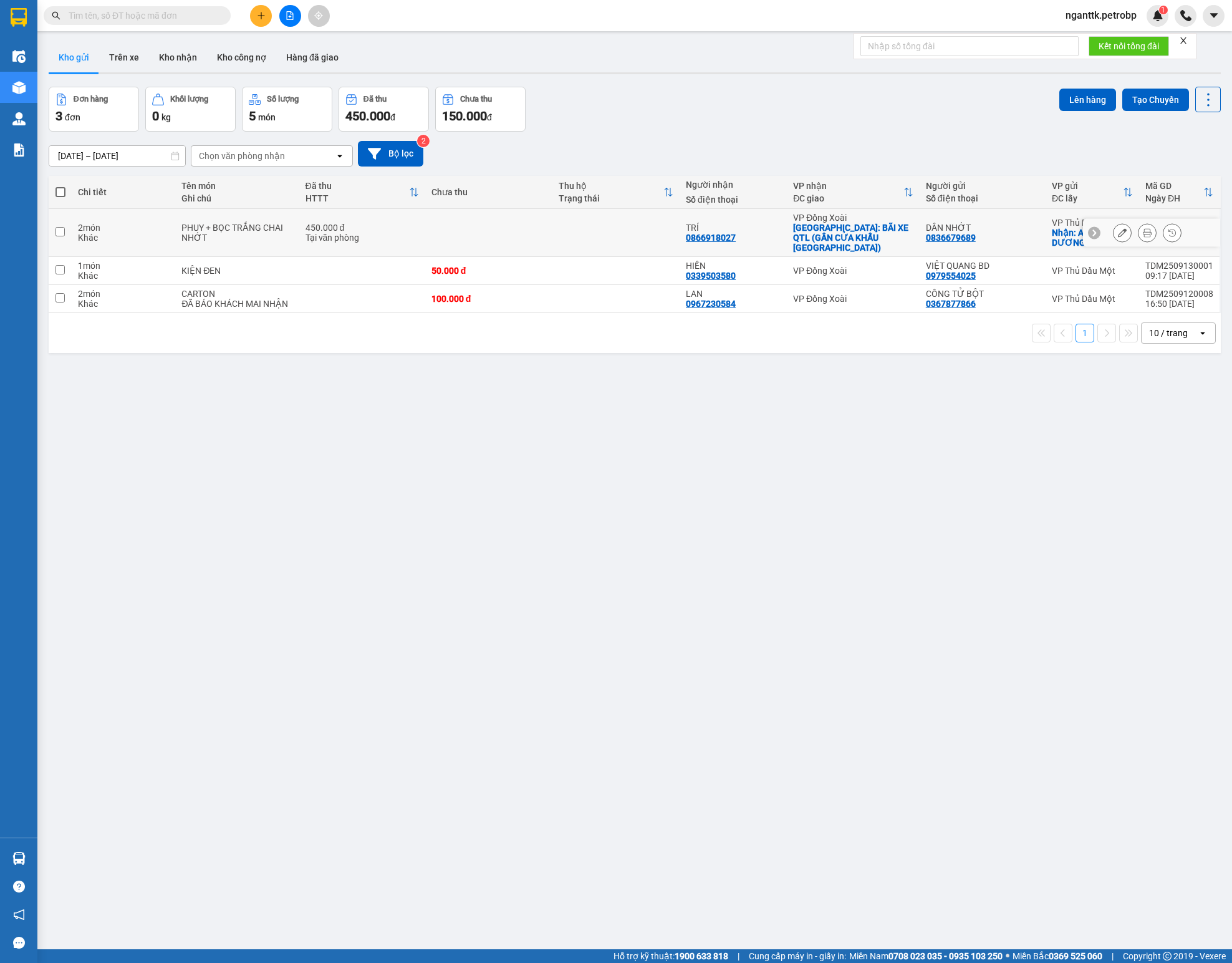
click at [769, 237] on button at bounding box center [1122, 233] width 18 height 22
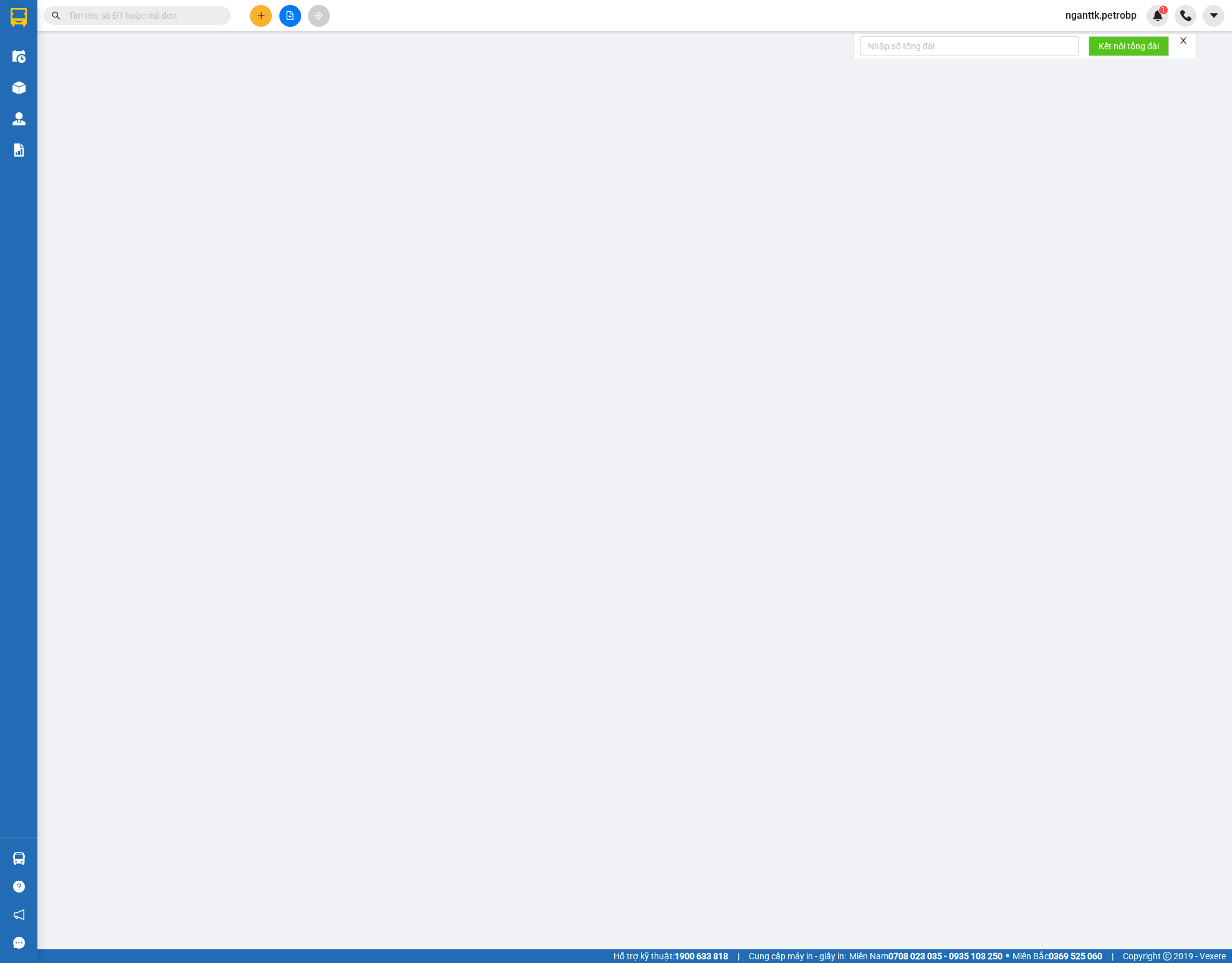
type input "0836679689"
type input "DÂN NHỚT"
checkbox input "true"
type input "AEON BÌNH DƯƠNG"
type input "20.000"
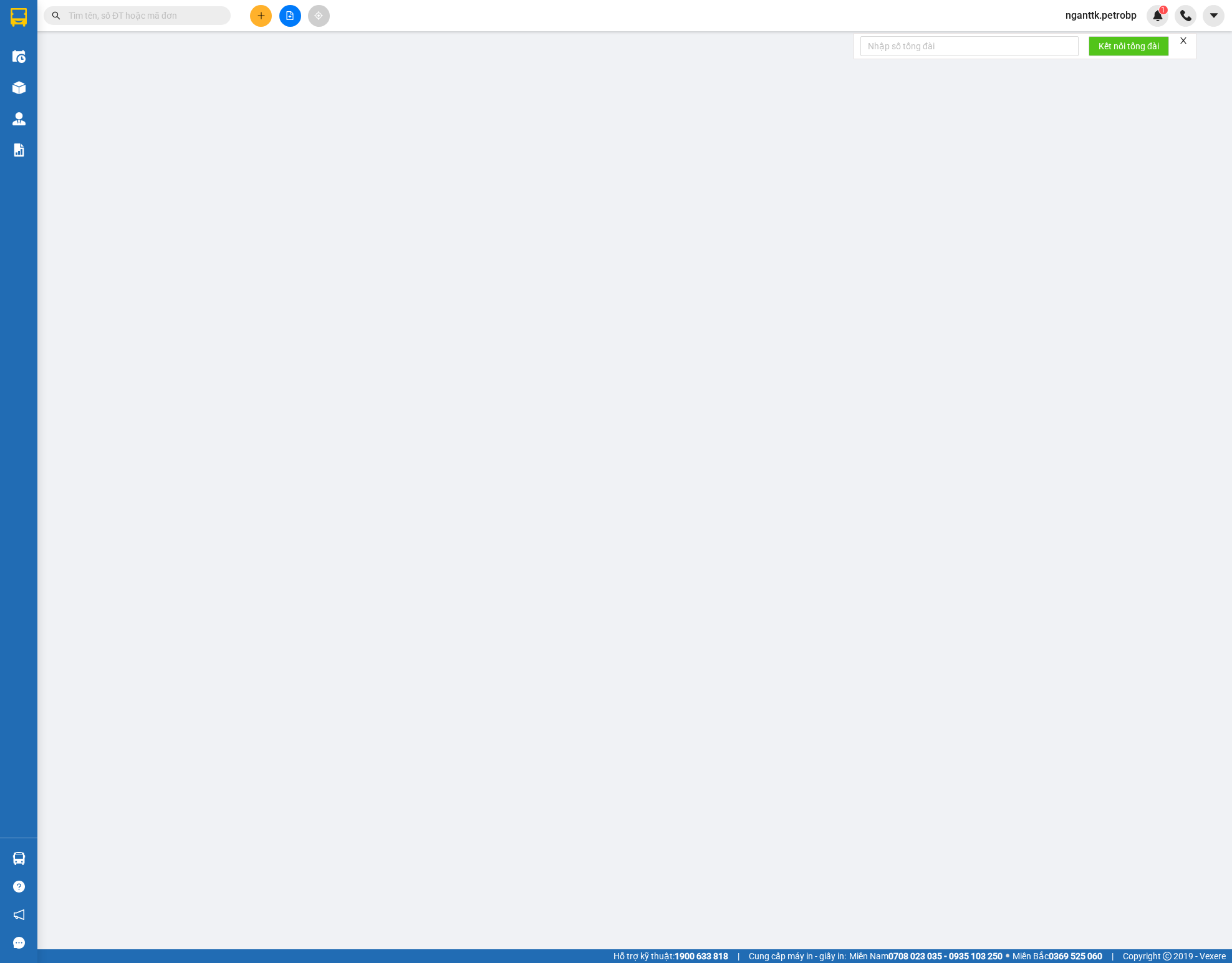
type input "0866918027"
type input "TRÍ"
checkbox input "true"
type input "BÃI XE QTL (GẦN CỬA KHẨU [GEOGRAPHIC_DATA])"
type input "450.000"
